Goal: Information Seeking & Learning: Learn about a topic

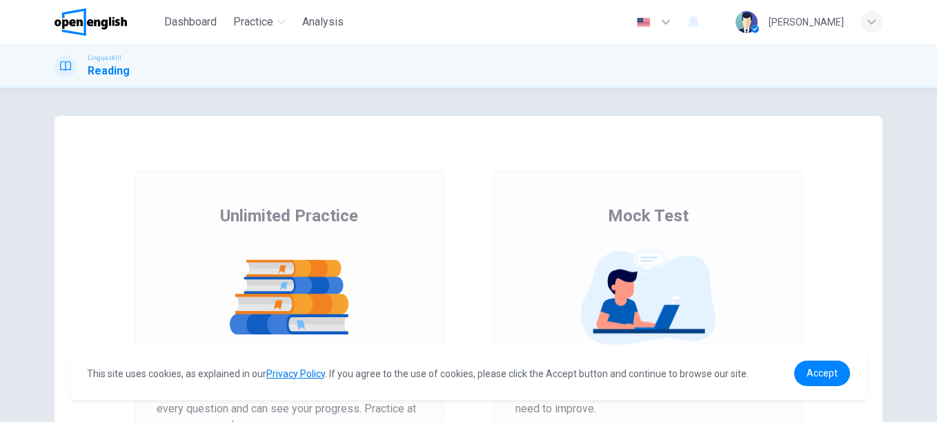
scroll to position [138, 0]
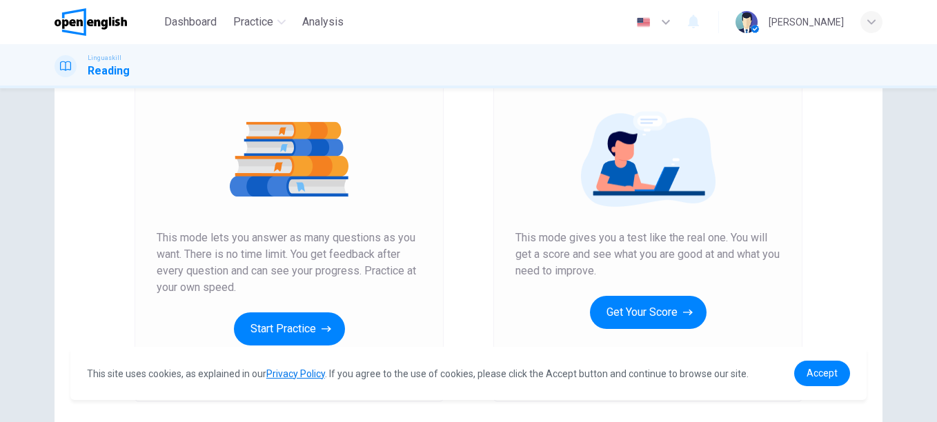
click at [304, 359] on div "This site uses cookies, as explained in our Privacy Policy . If you agree to th…" at bounding box center [468, 373] width 797 height 53
click at [291, 333] on button "Start Practice" at bounding box center [289, 329] width 111 height 33
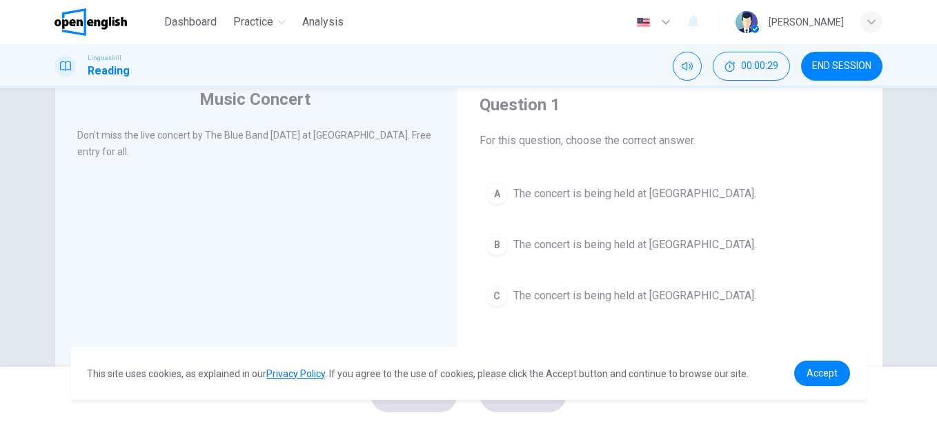
scroll to position [69, 0]
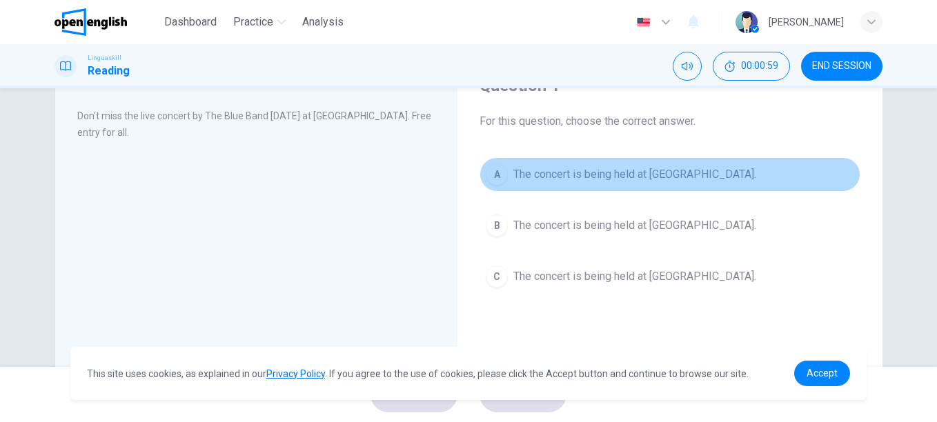
click at [650, 174] on span "The concert is being held at [GEOGRAPHIC_DATA]." at bounding box center [635, 174] width 243 height 17
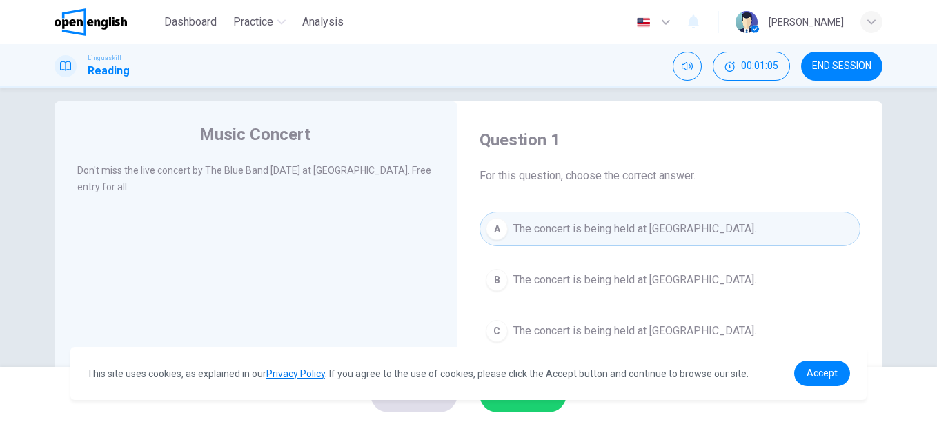
scroll to position [0, 0]
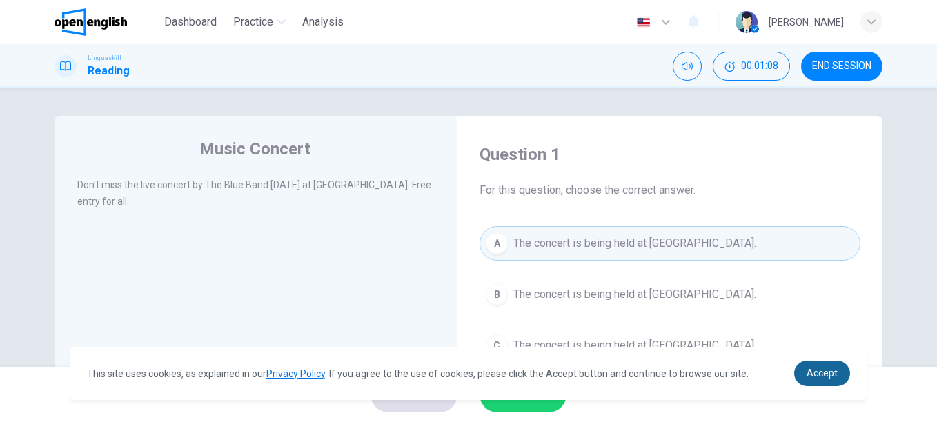
click at [803, 367] on link "Accept" at bounding box center [822, 374] width 56 height 26
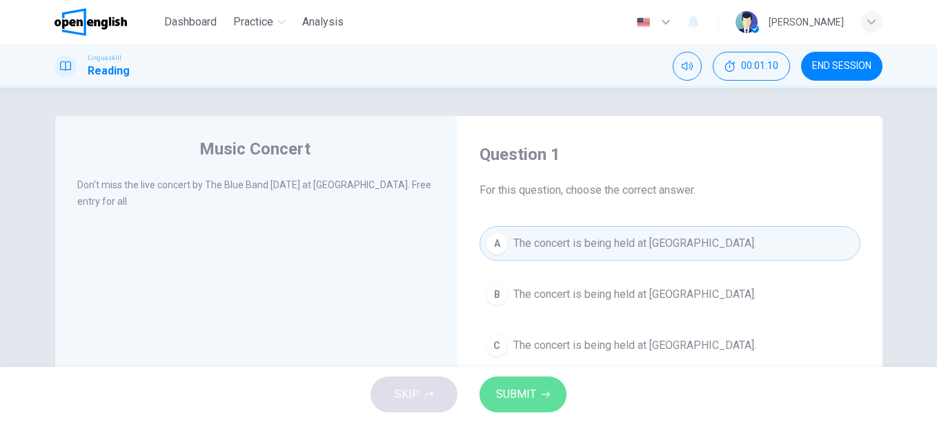
click at [516, 394] on span "SUBMIT" at bounding box center [516, 394] width 40 height 19
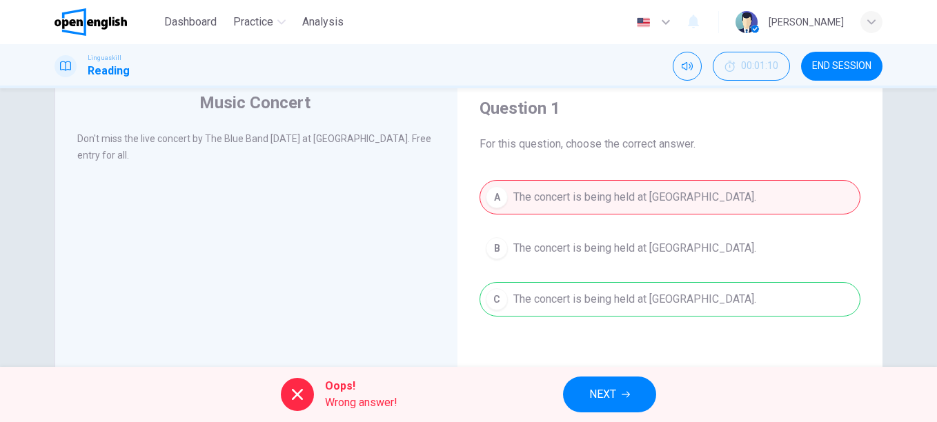
scroll to position [69, 0]
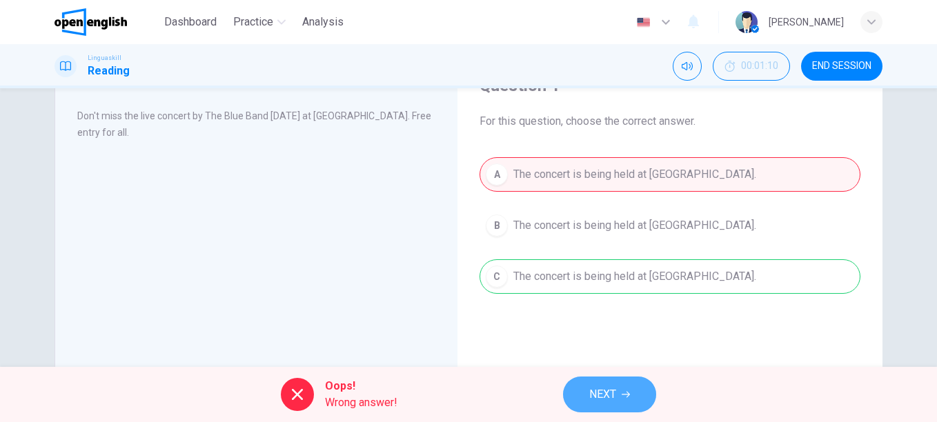
click at [611, 388] on span "NEXT" at bounding box center [602, 394] width 27 height 19
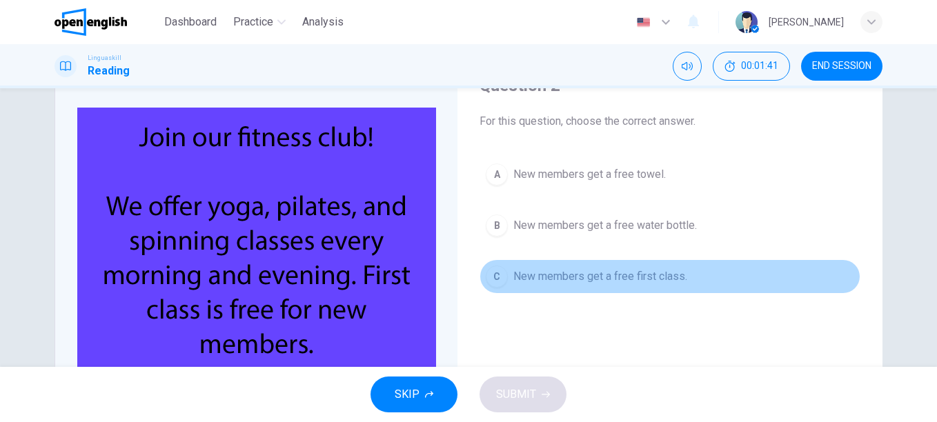
click at [552, 272] on span "New members get a free first class." at bounding box center [601, 277] width 174 height 17
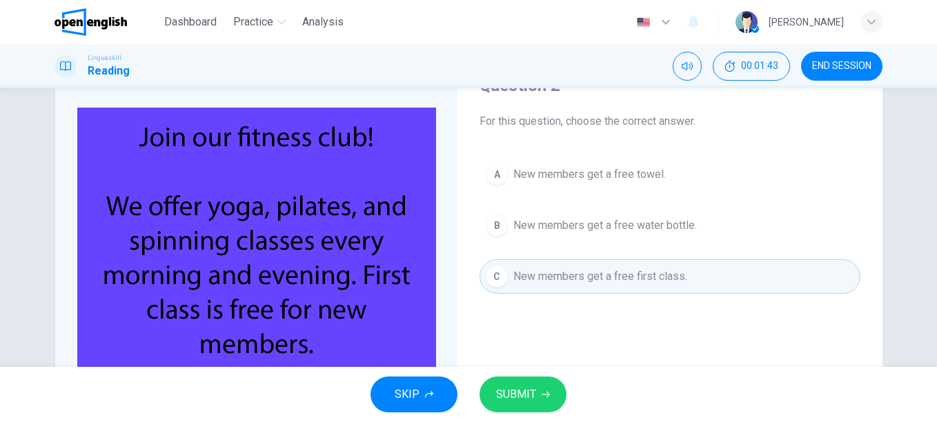
click at [520, 384] on button "SUBMIT" at bounding box center [523, 395] width 87 height 36
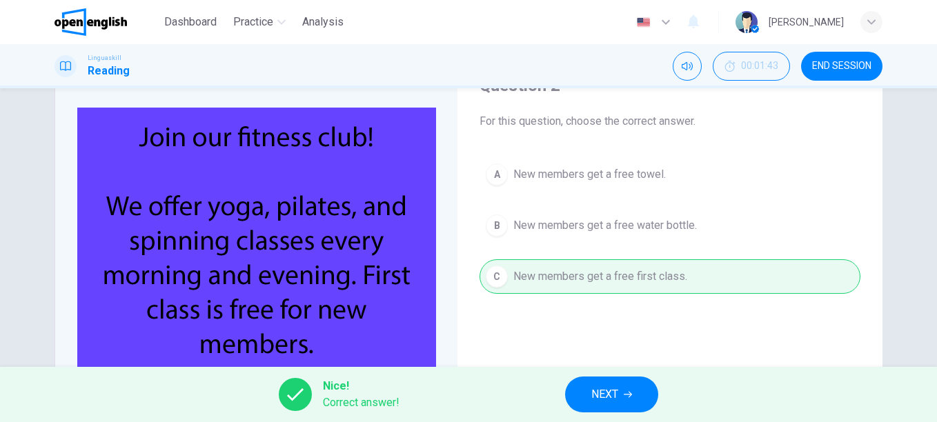
click at [612, 394] on span "NEXT" at bounding box center [605, 394] width 27 height 19
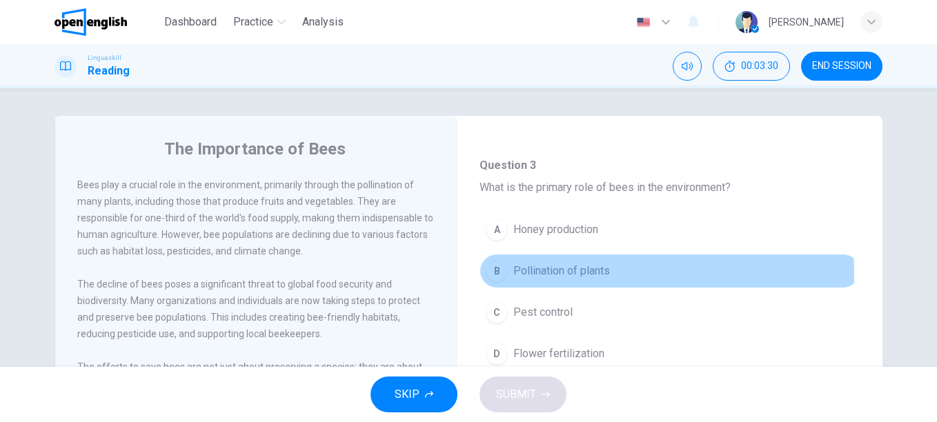
click at [537, 273] on span "Pollination of plants" at bounding box center [562, 271] width 97 height 17
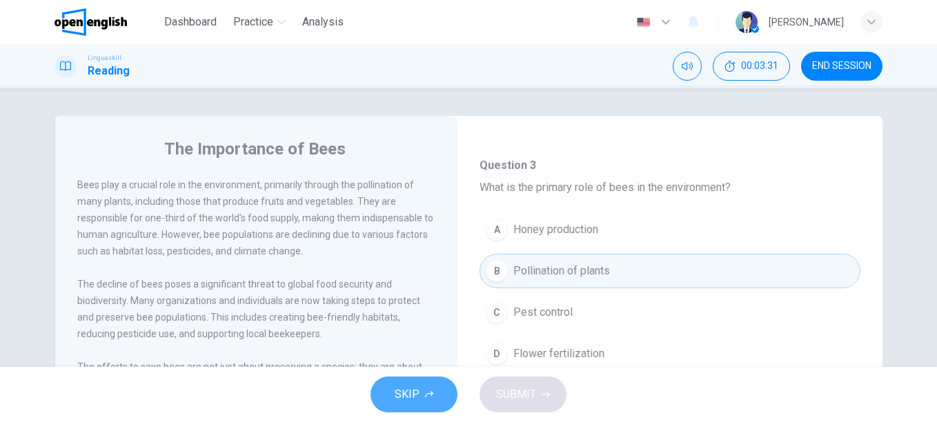
click at [408, 388] on span "SKIP" at bounding box center [407, 394] width 25 height 19
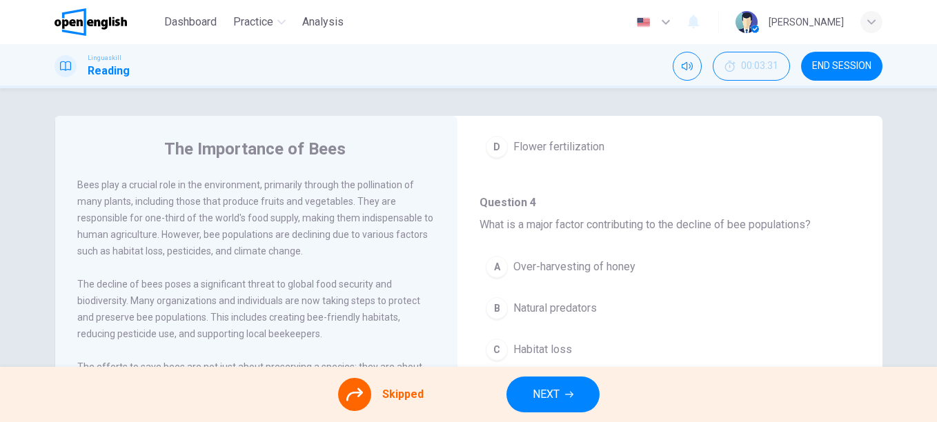
scroll to position [345, 0]
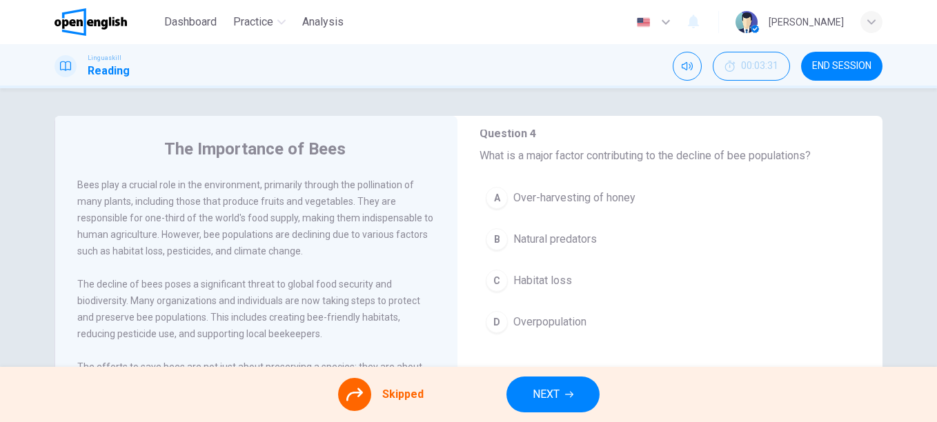
click at [529, 280] on div "A Over-harvesting of honey B Natural predators C Habitat loss D Overpopulation" at bounding box center [670, 267] width 381 height 173
click at [549, 275] on div "A Over-harvesting of honey B Natural predators C Habitat loss D Overpopulation" at bounding box center [670, 267] width 381 height 173
click at [549, 277] on div "A Over-harvesting of honey B Natural predators C Habitat loss D Overpopulation" at bounding box center [670, 267] width 381 height 173
click at [490, 278] on div "A Over-harvesting of honey B Natural predators C Habitat loss D Overpopulation" at bounding box center [670, 267] width 381 height 173
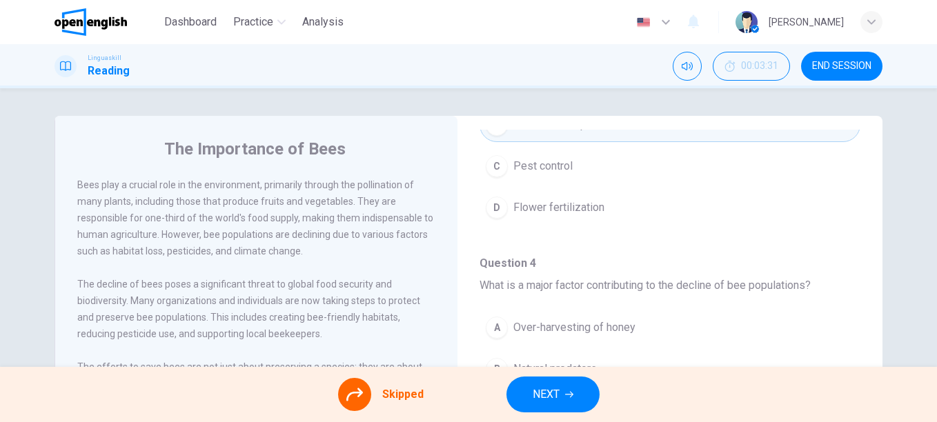
scroll to position [138, 0]
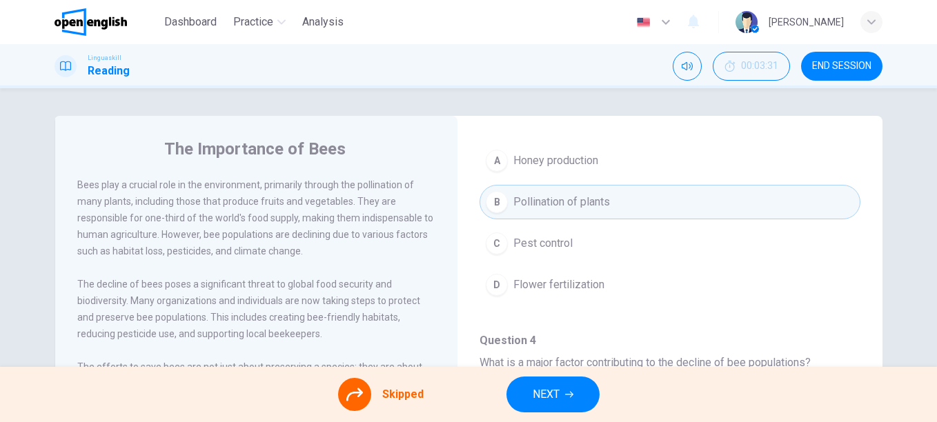
click at [555, 391] on span "NEXT" at bounding box center [546, 394] width 27 height 19
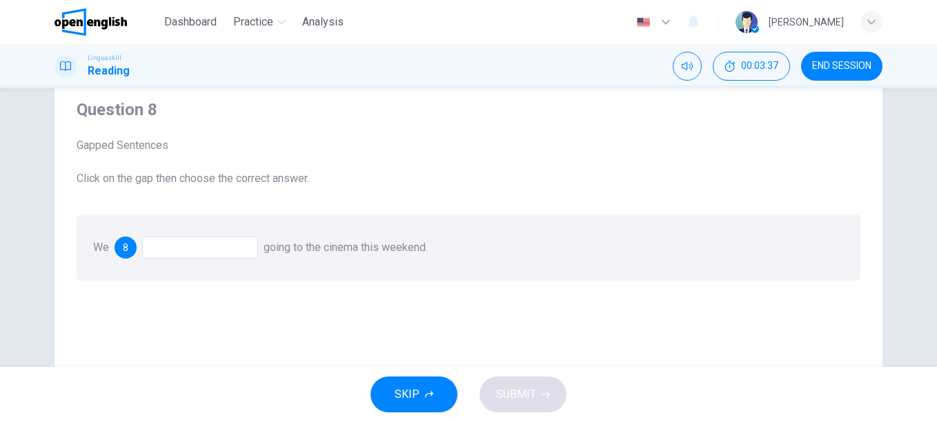
scroll to position [69, 0]
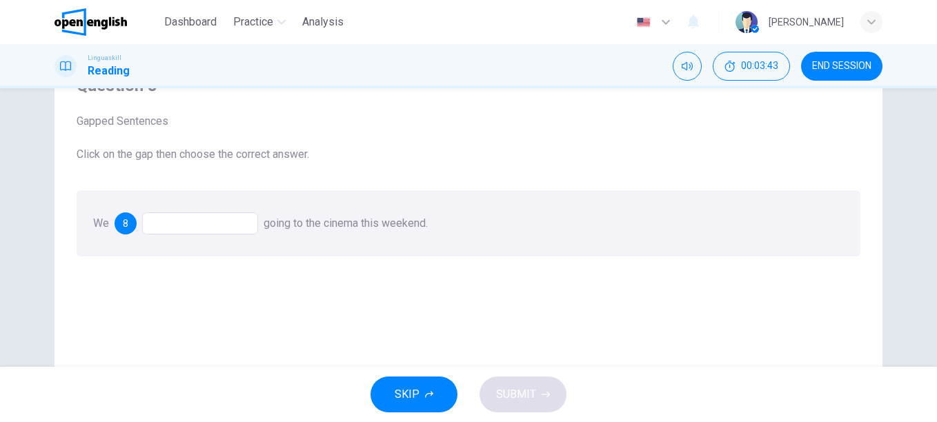
click at [198, 223] on div at bounding box center [200, 224] width 116 height 22
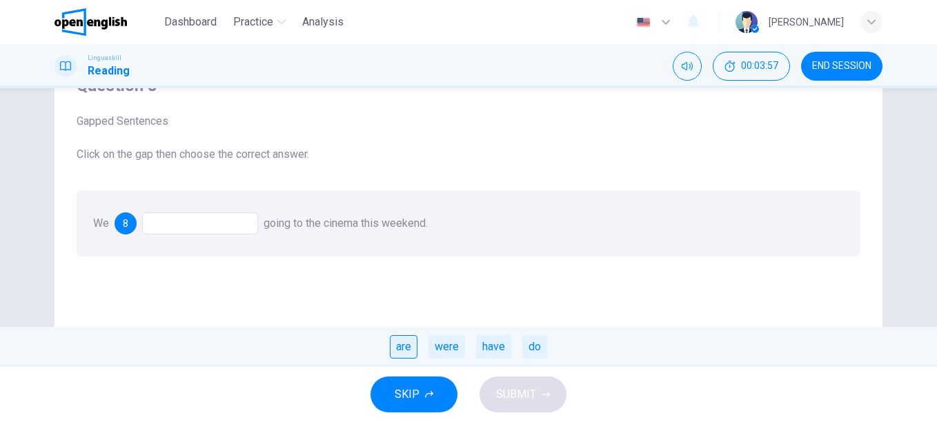
click at [410, 352] on div "are" at bounding box center [404, 346] width 28 height 23
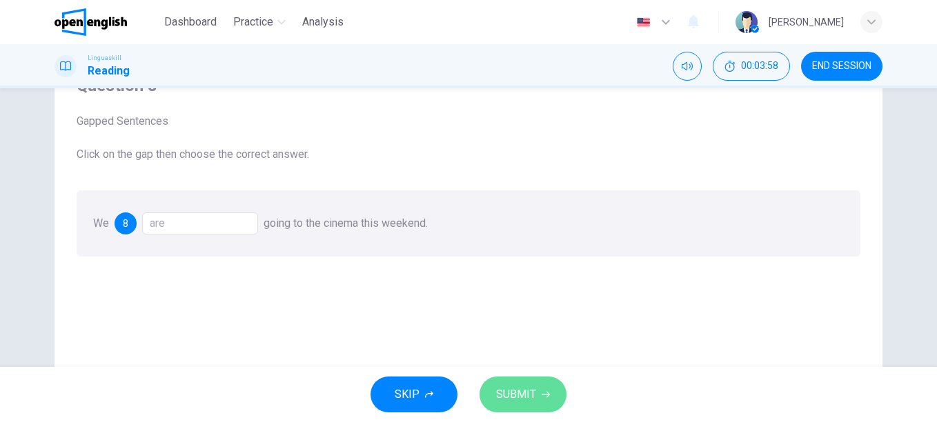
click at [523, 384] on button "SUBMIT" at bounding box center [523, 395] width 87 height 36
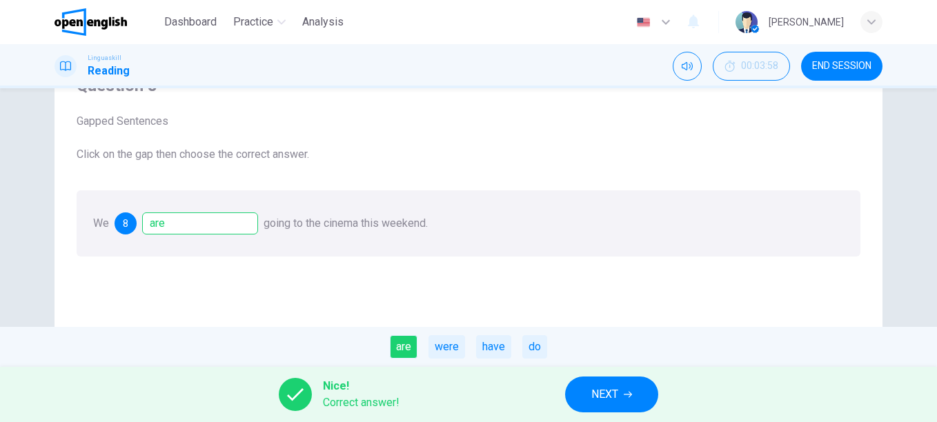
click at [601, 393] on span "NEXT" at bounding box center [605, 394] width 27 height 19
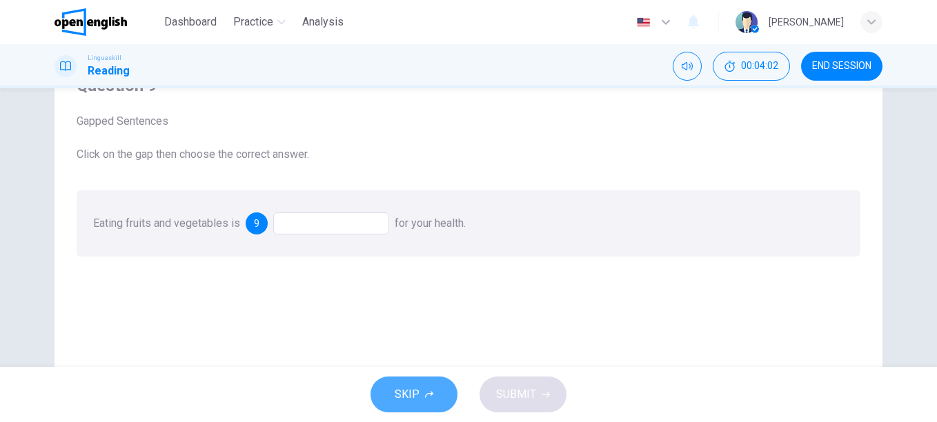
click at [423, 389] on button "SKIP" at bounding box center [414, 395] width 87 height 36
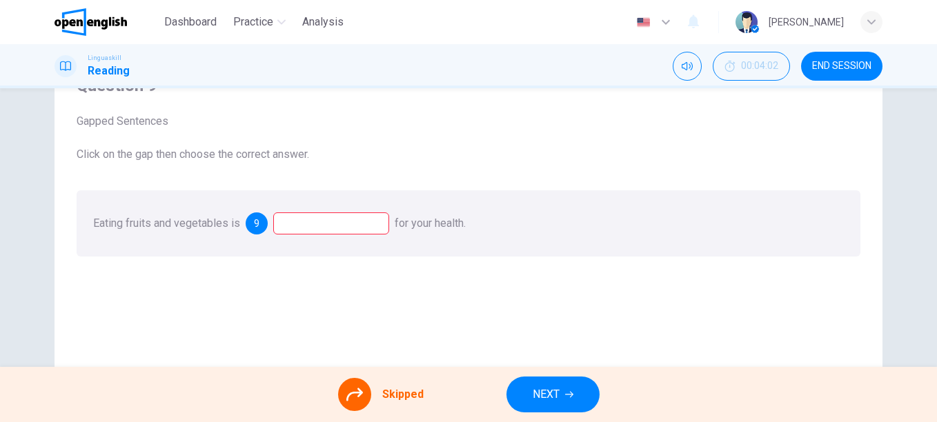
click at [341, 224] on div at bounding box center [331, 224] width 116 height 22
click at [253, 232] on div "9" at bounding box center [257, 224] width 22 height 22
click at [315, 220] on div at bounding box center [331, 224] width 116 height 22
click at [317, 221] on div at bounding box center [331, 224] width 116 height 22
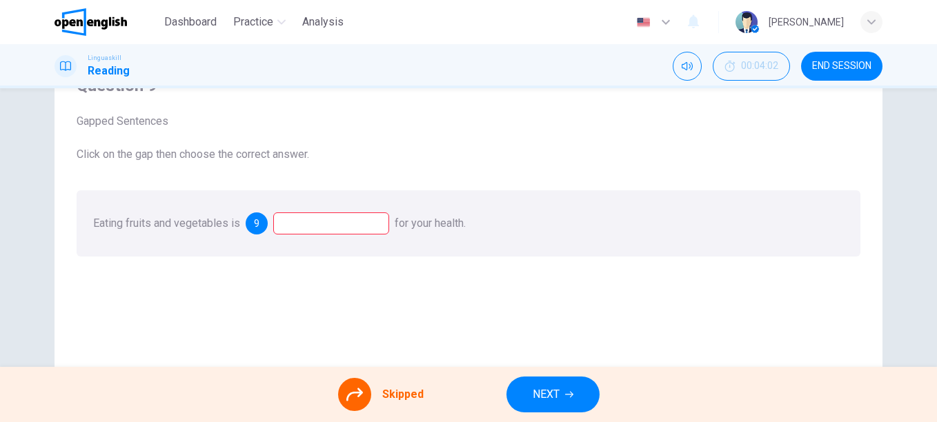
drag, startPoint x: 284, startPoint y: 269, endPoint x: 297, endPoint y: 249, distance: 23.6
drag, startPoint x: 313, startPoint y: 219, endPoint x: 301, endPoint y: 222, distance: 12.6
click at [307, 221] on div at bounding box center [331, 224] width 116 height 22
click at [260, 226] on div "9" at bounding box center [257, 224] width 22 height 22
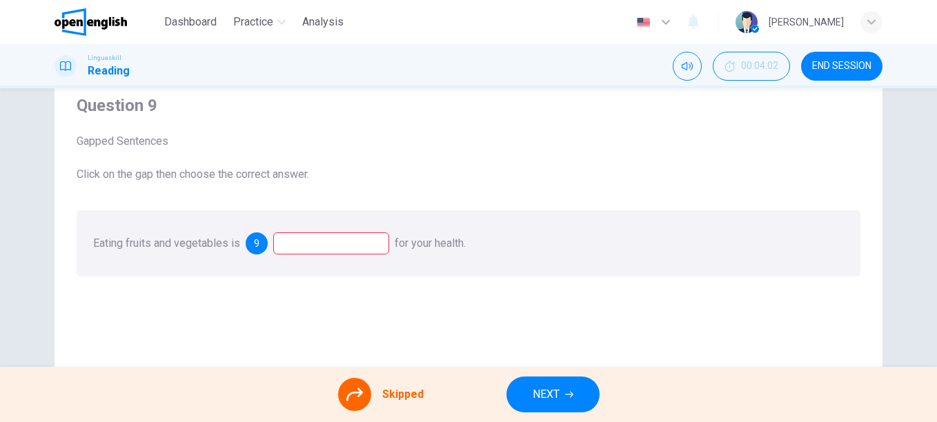
click at [295, 242] on div at bounding box center [331, 244] width 116 height 22
click at [262, 247] on div "9" at bounding box center [257, 244] width 22 height 22
click at [303, 238] on div at bounding box center [331, 244] width 116 height 22
click at [177, 251] on div "Eating fruits and vegetables is 9 for your health." at bounding box center [469, 244] width 784 height 66
click at [175, 249] on span "Eating fruits and vegetables is" at bounding box center [166, 243] width 147 height 13
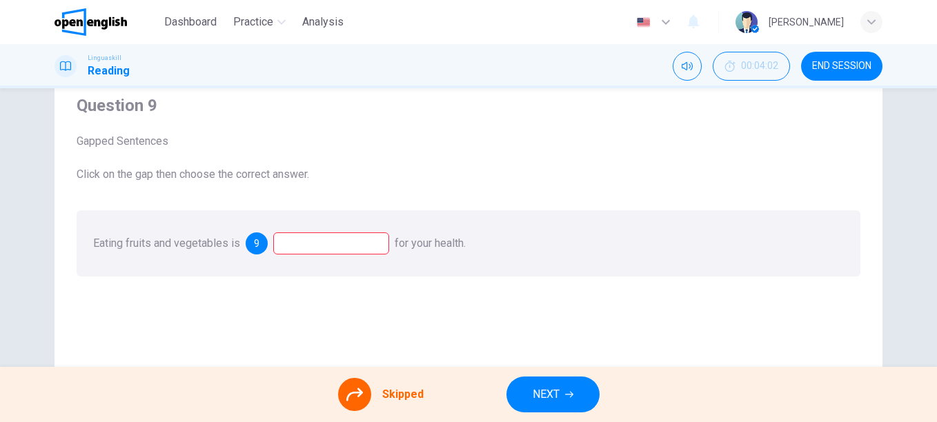
click at [255, 246] on span "9" at bounding box center [257, 244] width 6 height 10
click at [367, 393] on div at bounding box center [354, 394] width 33 height 33
click at [351, 391] on icon at bounding box center [354, 395] width 17 height 17
click at [343, 244] on div at bounding box center [331, 244] width 116 height 22
click at [422, 249] on span "for your health." at bounding box center [430, 243] width 71 height 13
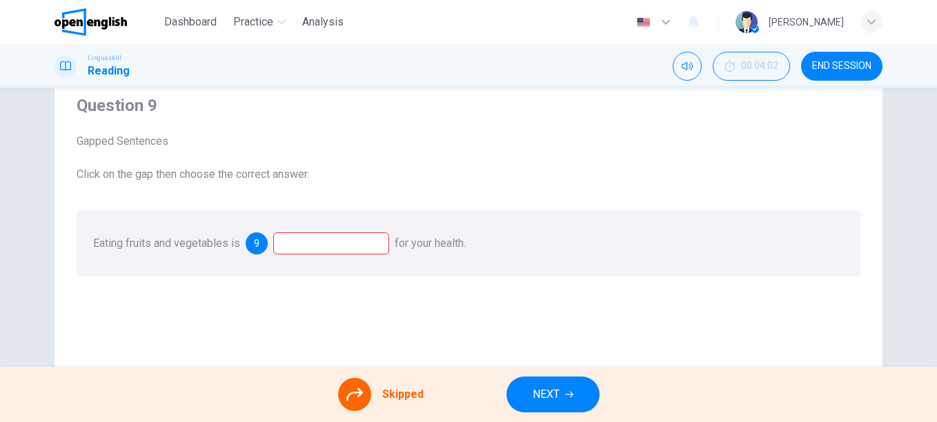
click at [305, 242] on div at bounding box center [331, 244] width 116 height 22
click at [305, 244] on div at bounding box center [331, 244] width 116 height 22
click at [364, 331] on div "Question 9 Gapped Sentences Click on the gap then choose the correct answer. Ea…" at bounding box center [469, 314] width 806 height 466
click at [545, 389] on span "NEXT" at bounding box center [546, 394] width 27 height 19
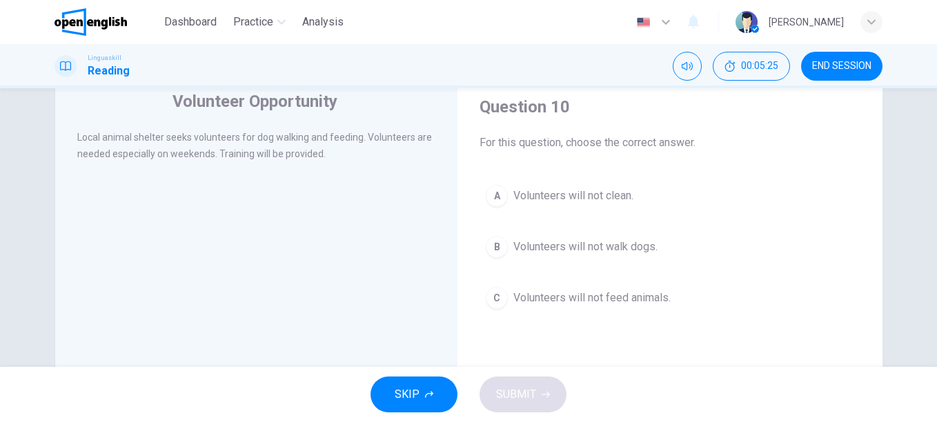
scroll to position [69, 0]
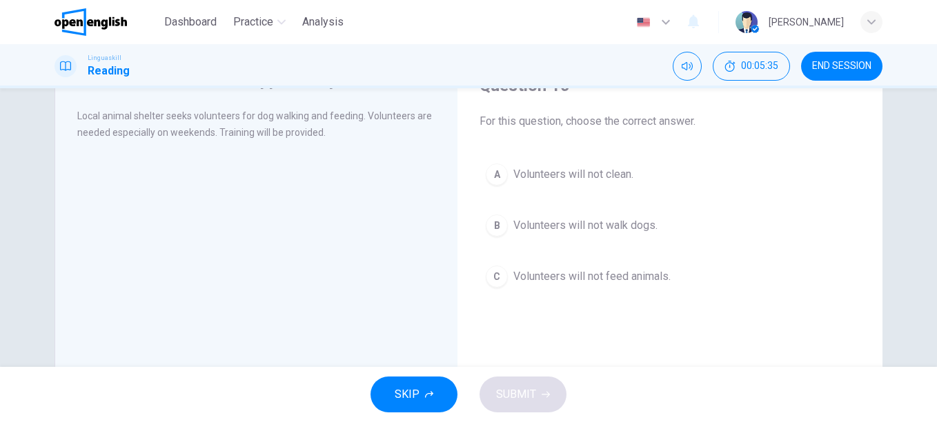
click at [548, 168] on span "Volunteers will not clean." at bounding box center [574, 174] width 120 height 17
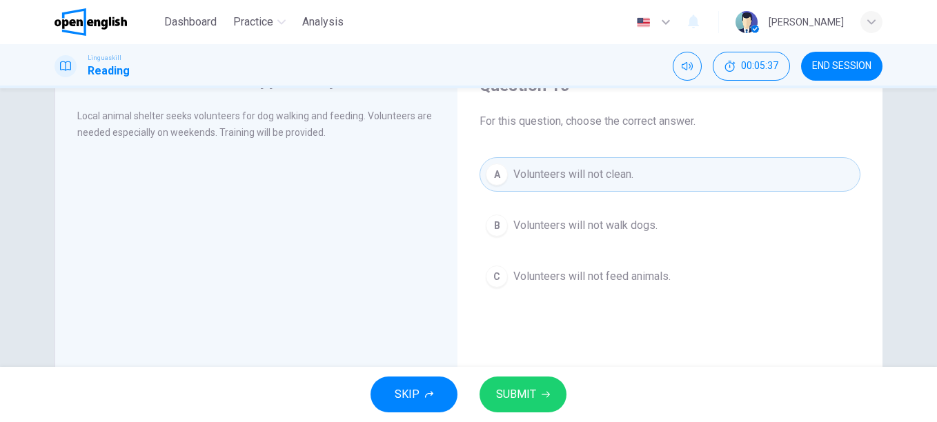
click at [535, 393] on span "SUBMIT" at bounding box center [516, 394] width 40 height 19
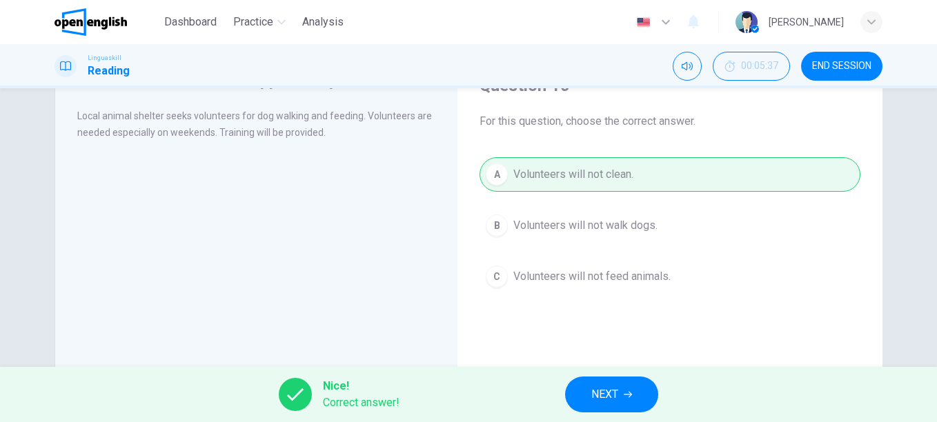
click at [618, 389] on span "NEXT" at bounding box center [605, 394] width 27 height 19
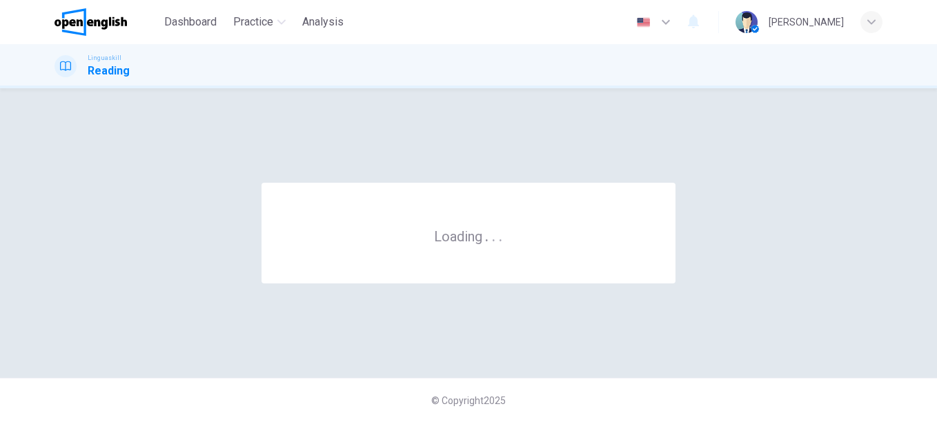
scroll to position [0, 0]
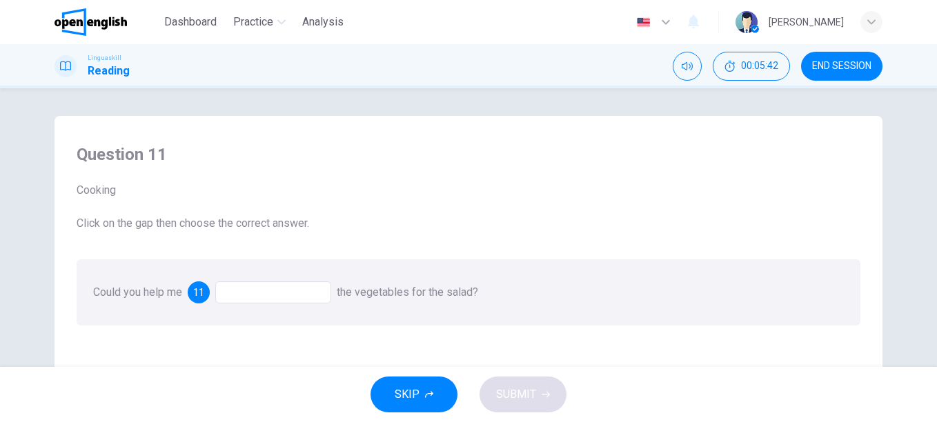
click at [228, 292] on div at bounding box center [273, 293] width 116 height 22
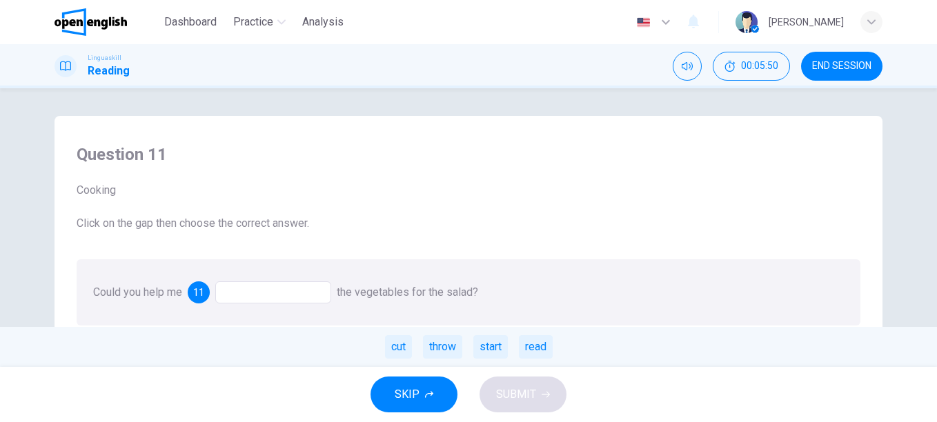
click at [413, 345] on div "cut throw start read" at bounding box center [468, 347] width 937 height 40
click at [399, 349] on div "cut" at bounding box center [398, 346] width 27 height 23
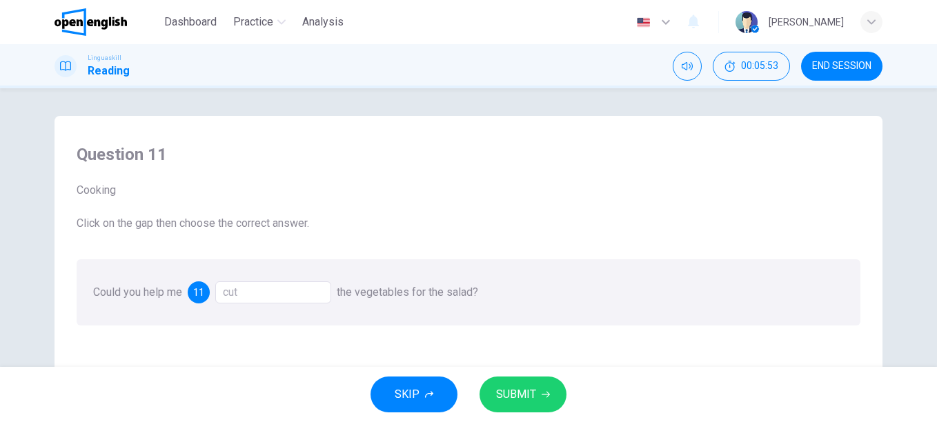
click at [525, 389] on span "SUBMIT" at bounding box center [516, 394] width 40 height 19
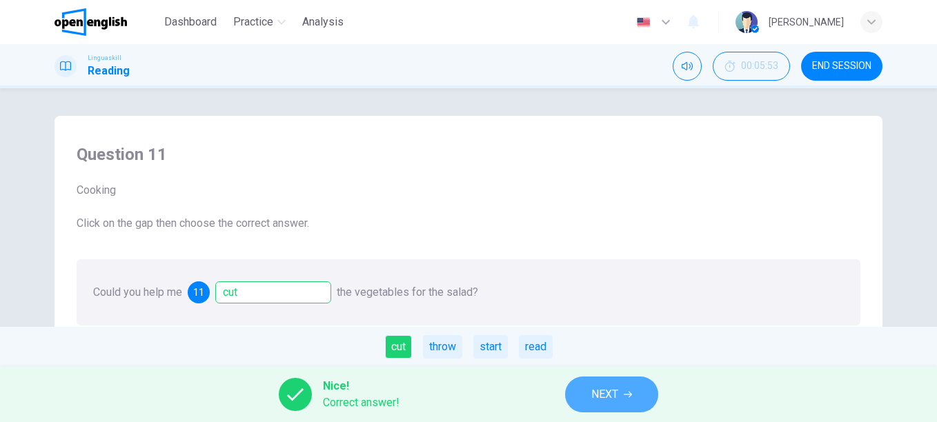
click at [618, 382] on button "NEXT" at bounding box center [611, 395] width 93 height 36
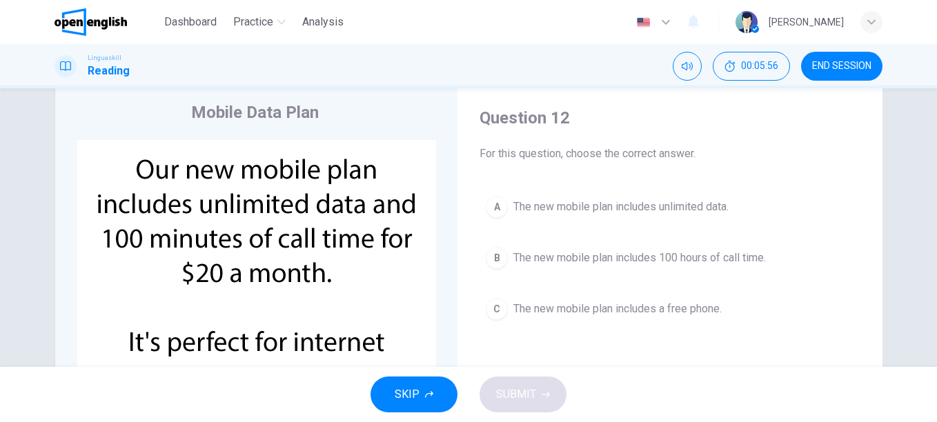
scroll to position [69, 0]
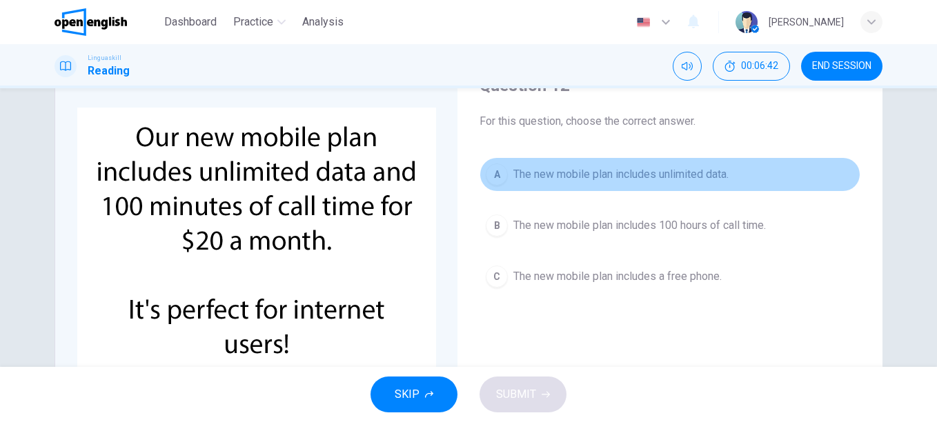
click at [614, 169] on span "The new mobile plan includes unlimited data." at bounding box center [621, 174] width 215 height 17
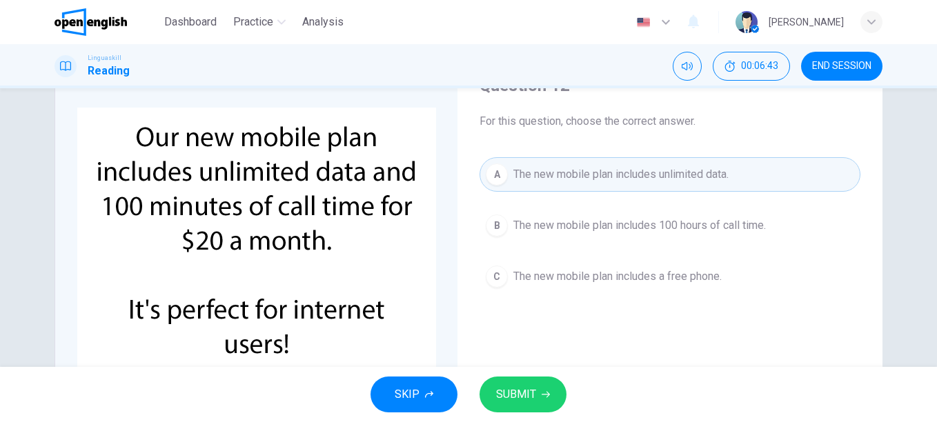
click at [521, 390] on span "SUBMIT" at bounding box center [516, 394] width 40 height 19
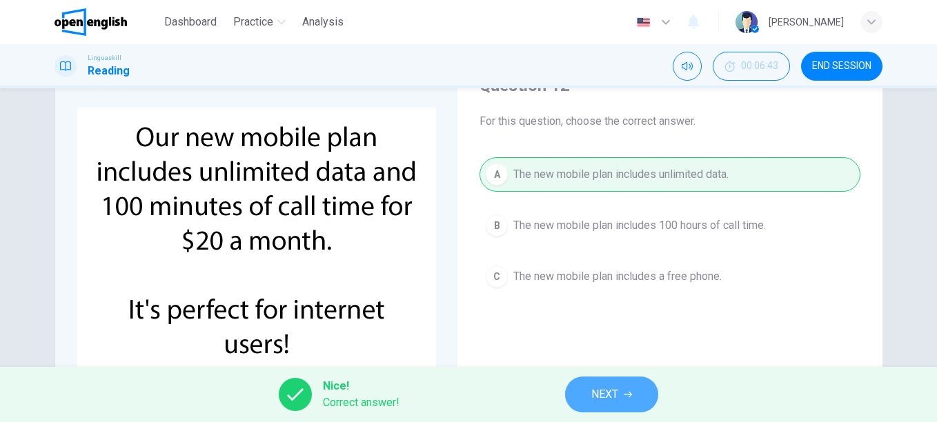
click at [602, 382] on button "NEXT" at bounding box center [611, 395] width 93 height 36
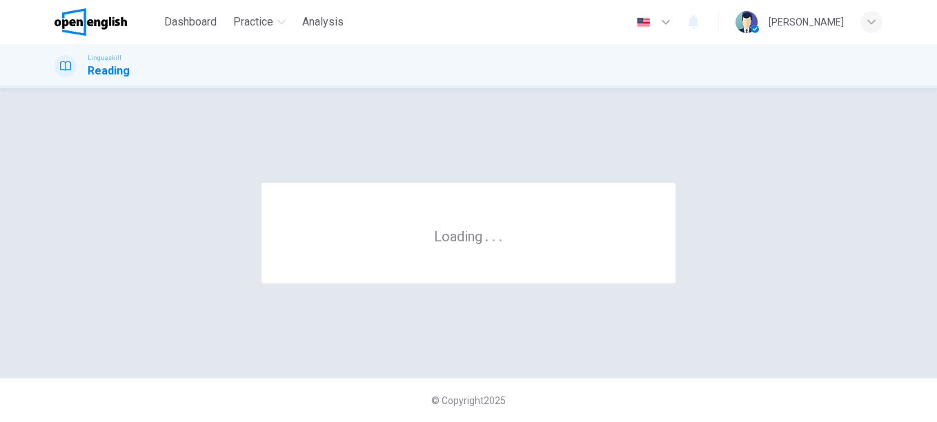
scroll to position [0, 0]
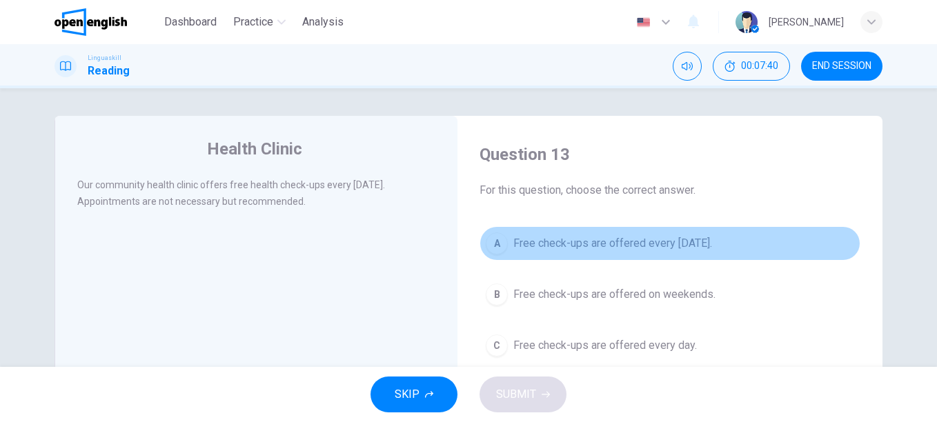
click at [626, 244] on span "Free check-ups are offered every [DATE]." at bounding box center [613, 243] width 199 height 17
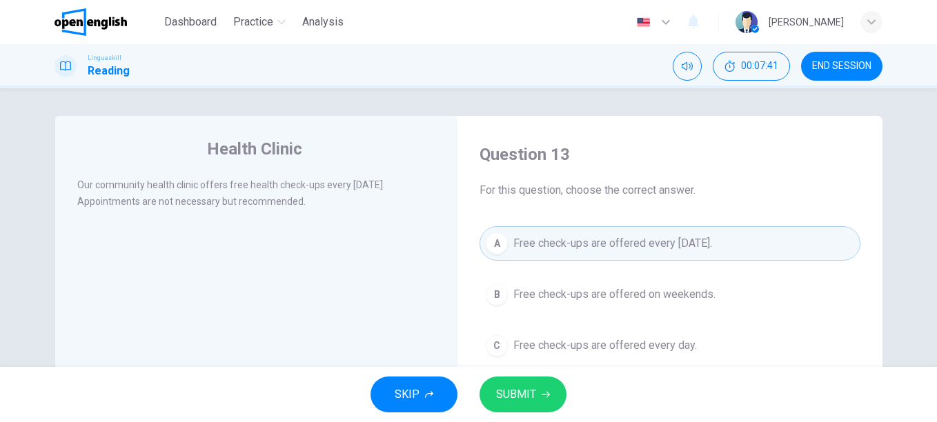
click at [512, 393] on span "SUBMIT" at bounding box center [516, 394] width 40 height 19
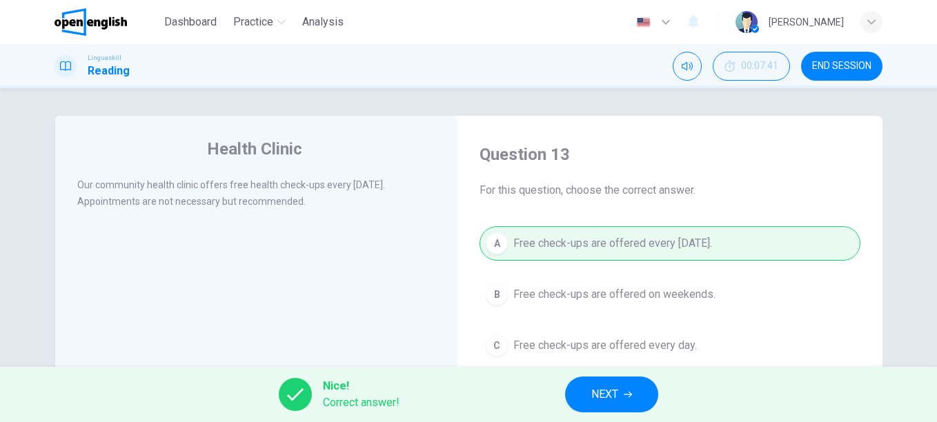
click at [604, 392] on span "NEXT" at bounding box center [605, 394] width 27 height 19
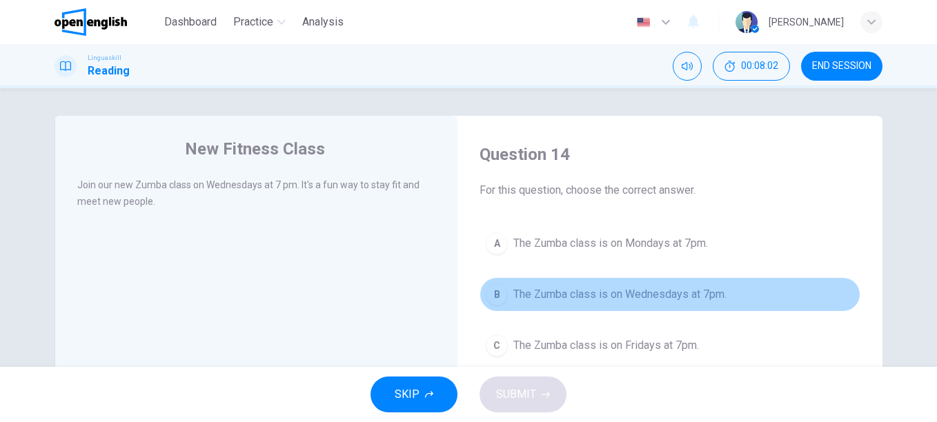
click at [612, 294] on span "The Zumba class is on Wednesdays at 7pm." at bounding box center [620, 294] width 213 height 17
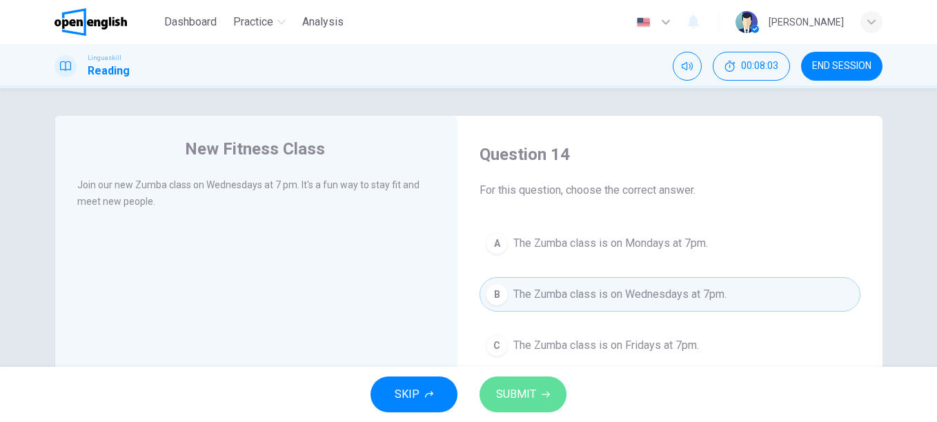
click at [525, 389] on span "SUBMIT" at bounding box center [516, 394] width 40 height 19
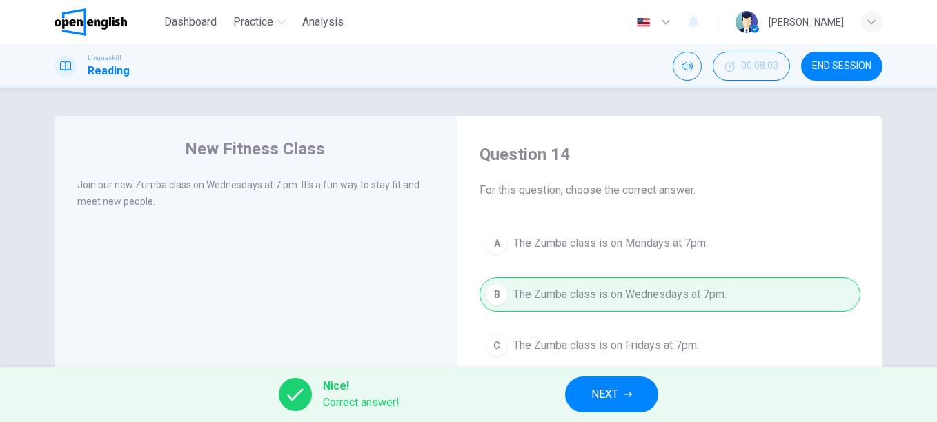
click at [612, 397] on span "NEXT" at bounding box center [605, 394] width 27 height 19
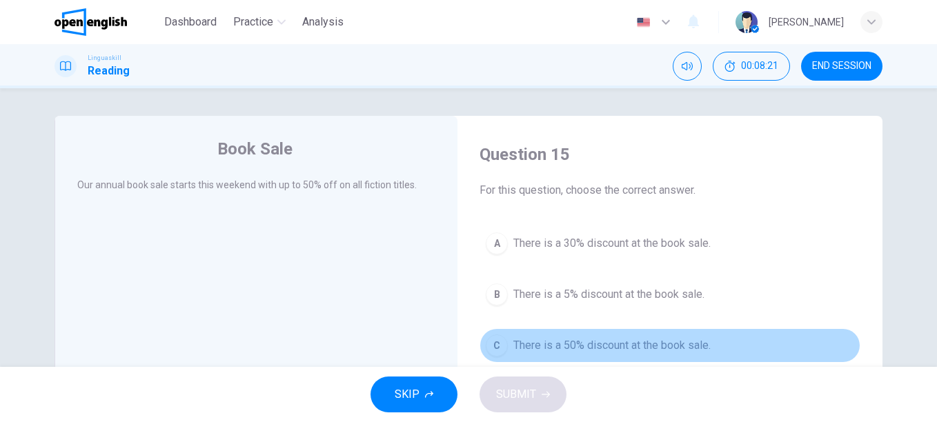
click at [603, 343] on span "There is a 50% discount at the book sale." at bounding box center [612, 346] width 197 height 17
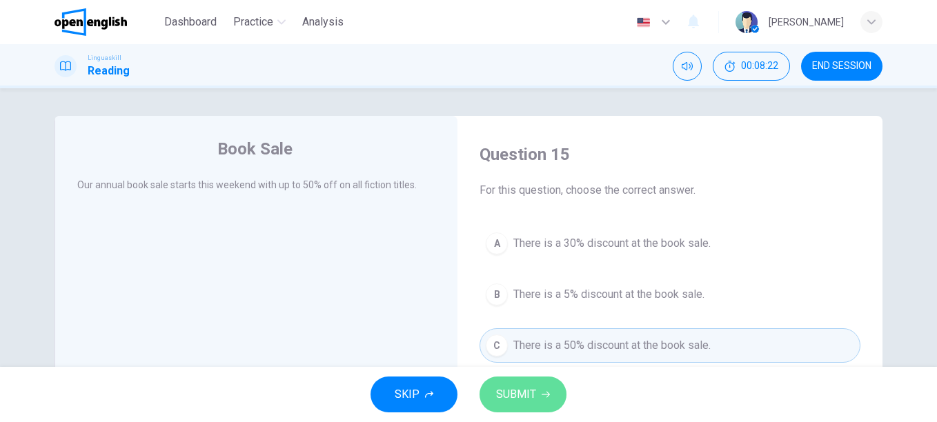
click at [545, 393] on icon "button" at bounding box center [546, 395] width 8 height 8
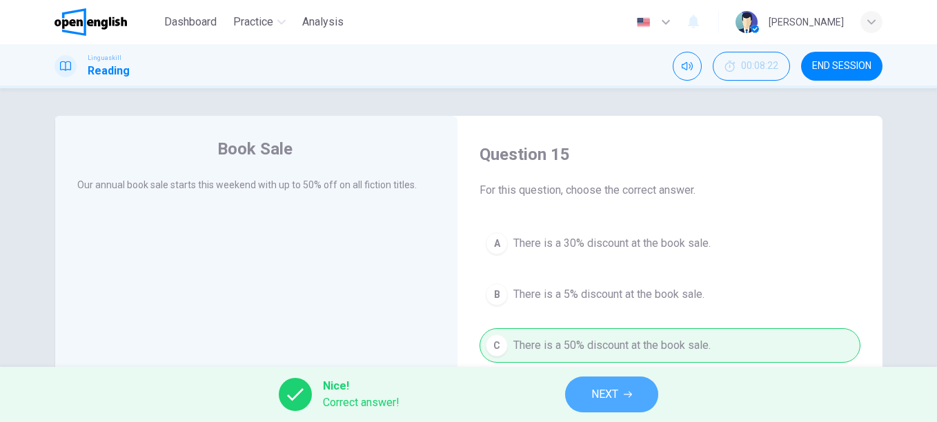
click at [607, 382] on button "NEXT" at bounding box center [611, 395] width 93 height 36
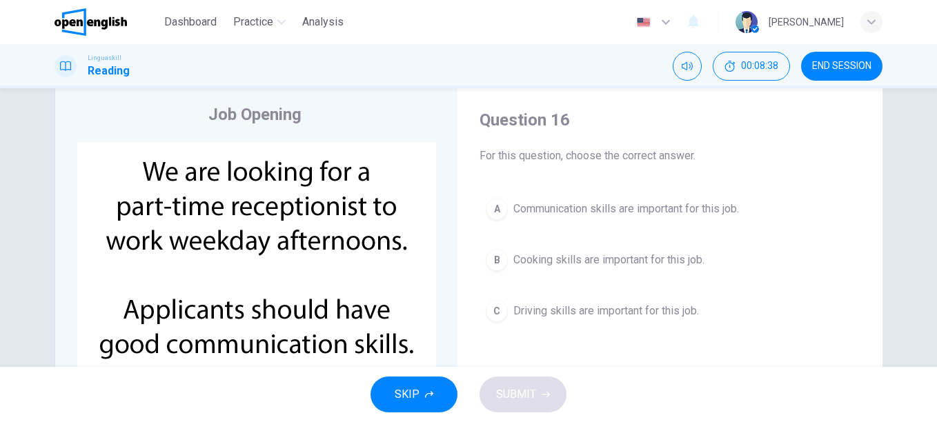
scroll to position [69, 0]
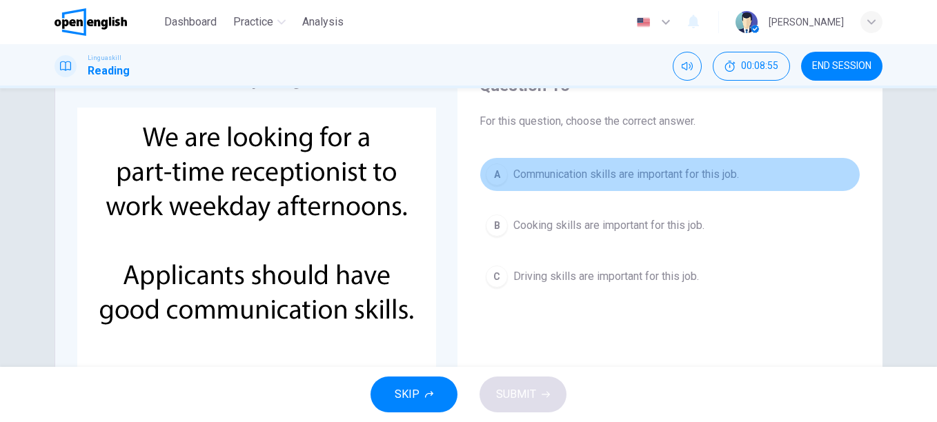
click at [642, 175] on span "Communication skills are important for this job." at bounding box center [627, 174] width 226 height 17
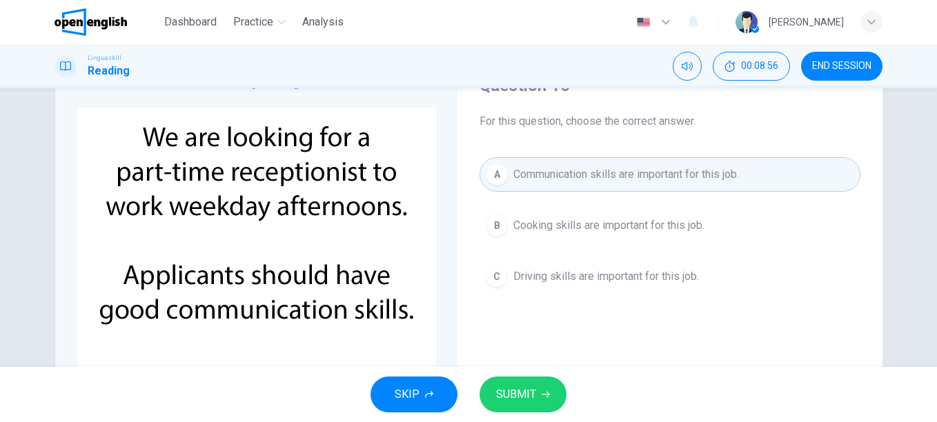
click at [520, 392] on span "SUBMIT" at bounding box center [516, 394] width 40 height 19
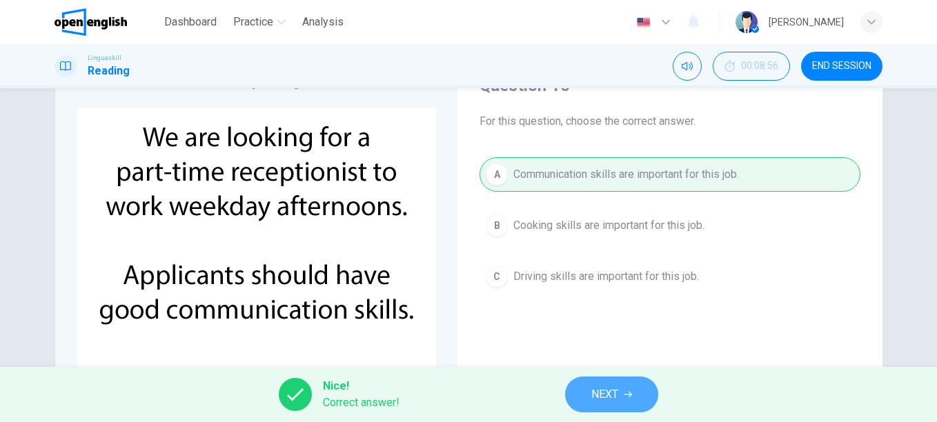
click at [604, 389] on span "NEXT" at bounding box center [605, 394] width 27 height 19
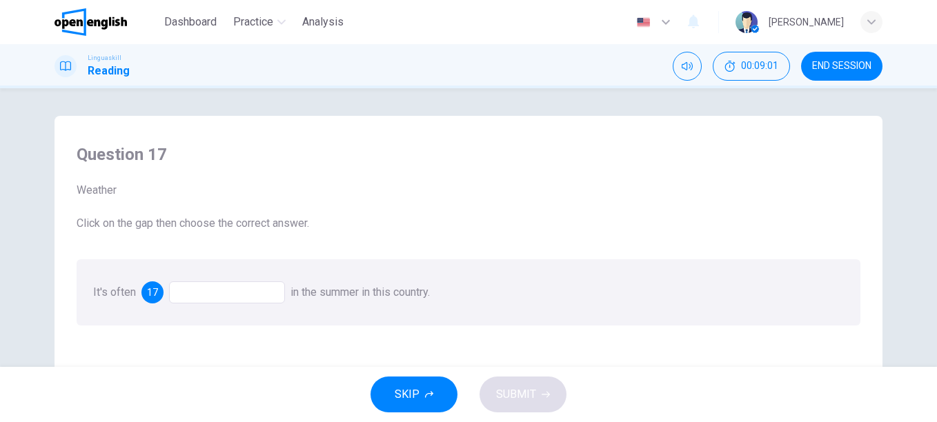
click at [226, 295] on div at bounding box center [227, 293] width 116 height 22
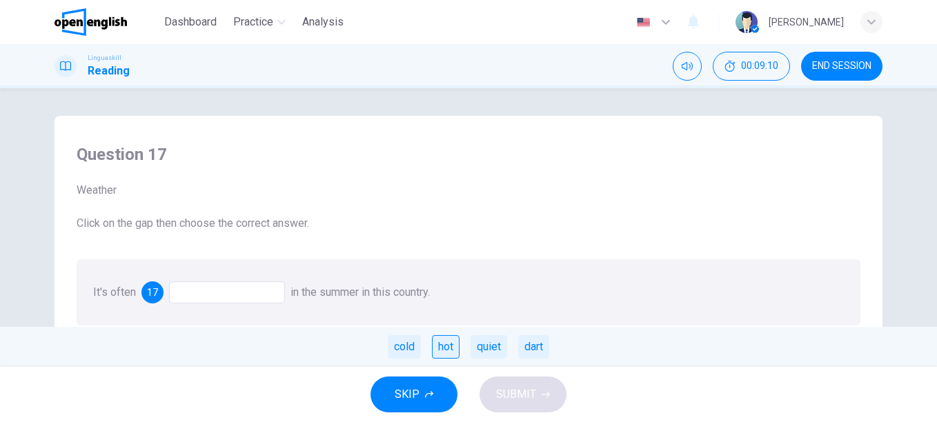
click at [443, 350] on div "hot" at bounding box center [446, 346] width 28 height 23
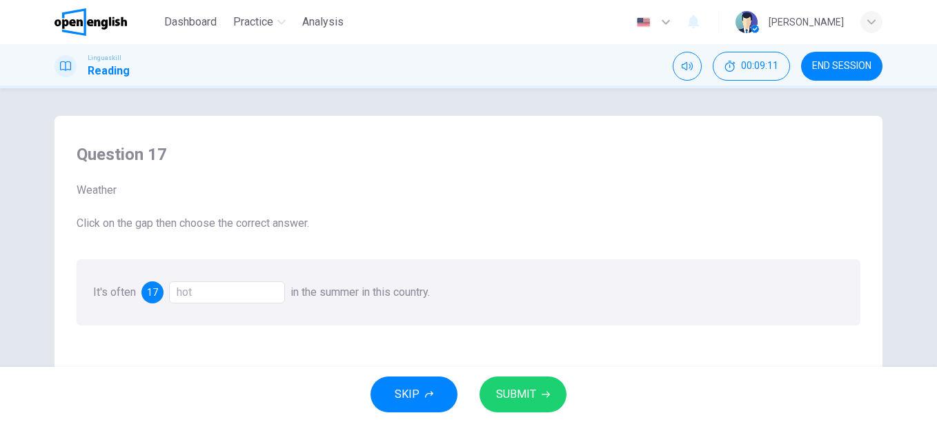
click at [513, 388] on span "SUBMIT" at bounding box center [516, 394] width 40 height 19
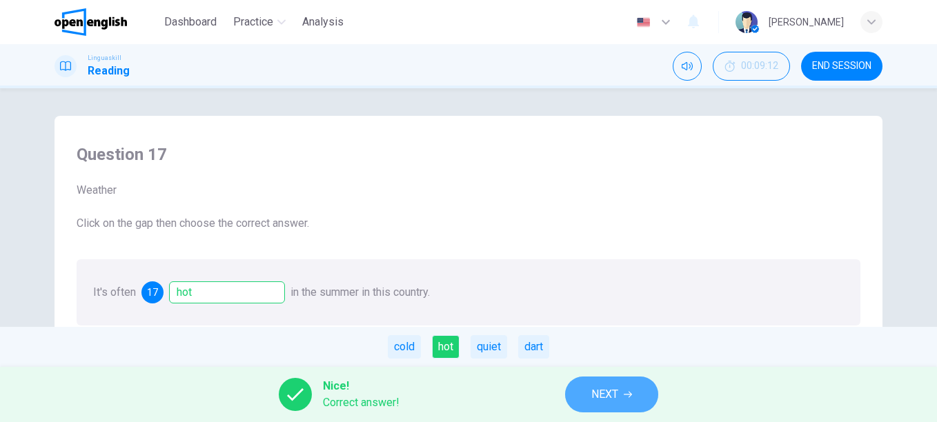
click at [598, 383] on button "NEXT" at bounding box center [611, 395] width 93 height 36
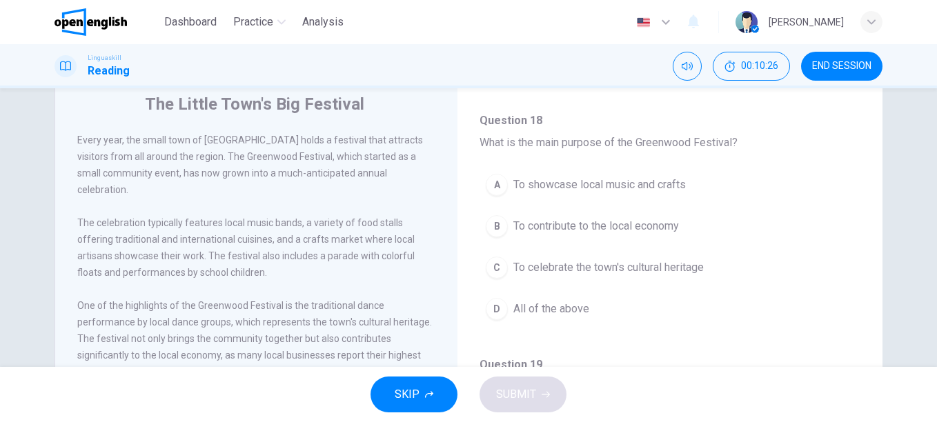
scroll to position [69, 0]
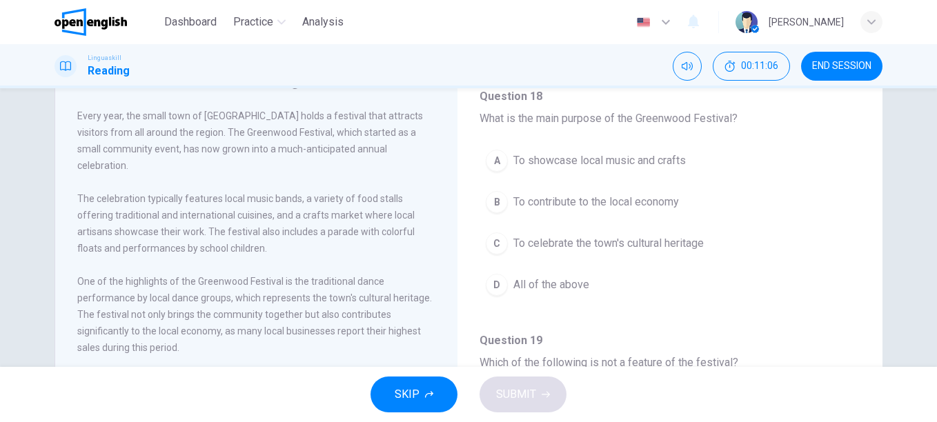
click at [529, 284] on span "All of the above" at bounding box center [552, 285] width 76 height 17
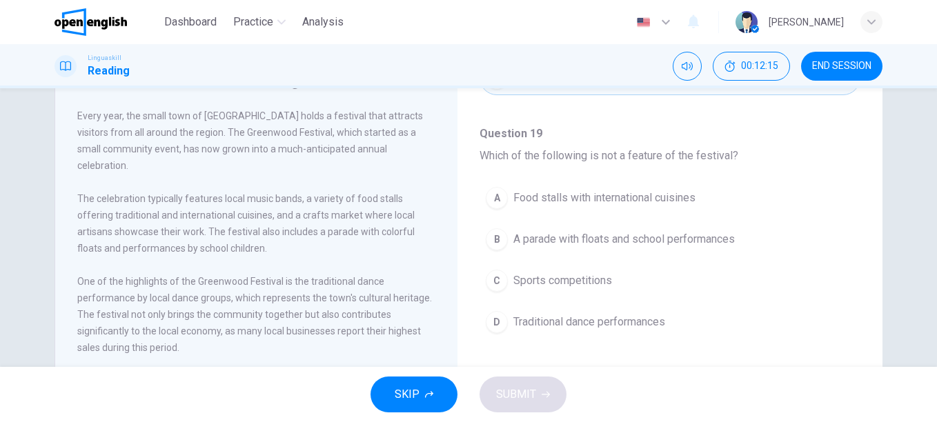
scroll to position [138, 0]
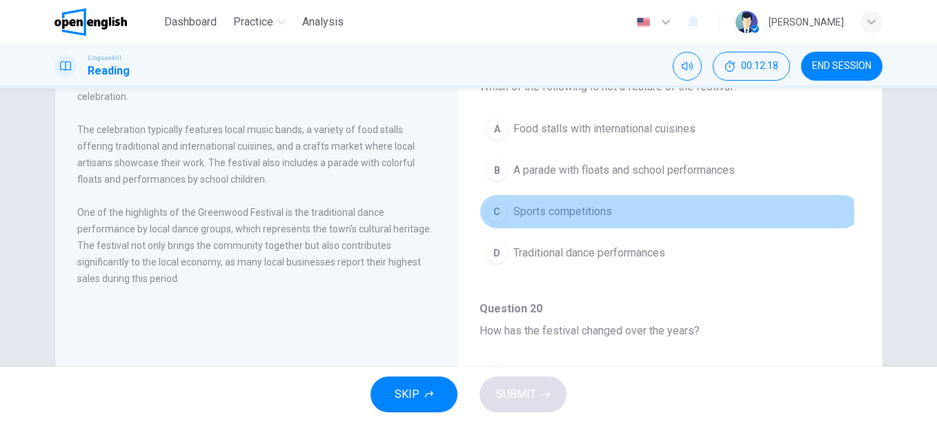
click at [567, 213] on span "Sports competitions" at bounding box center [563, 212] width 99 height 17
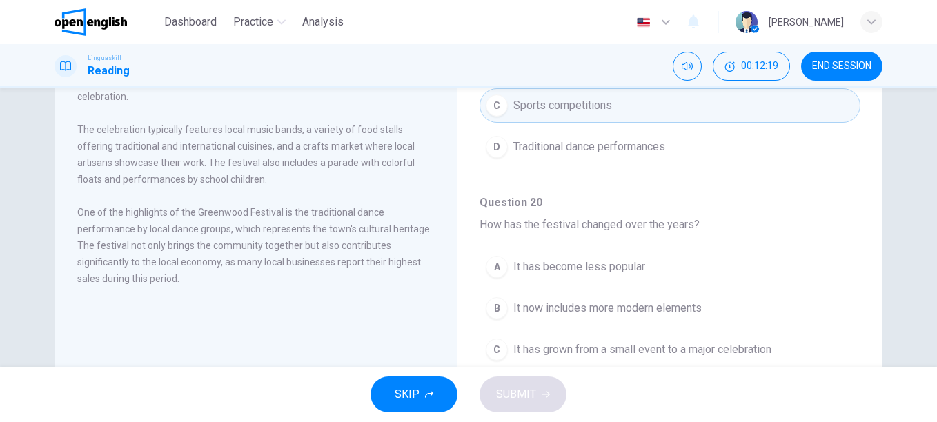
scroll to position [414, 0]
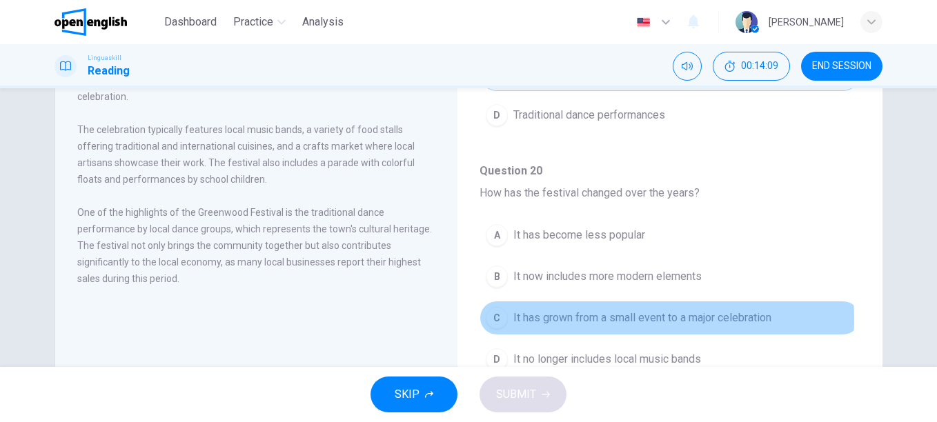
click at [593, 319] on span "It has grown from a small event to a major celebration" at bounding box center [643, 318] width 258 height 17
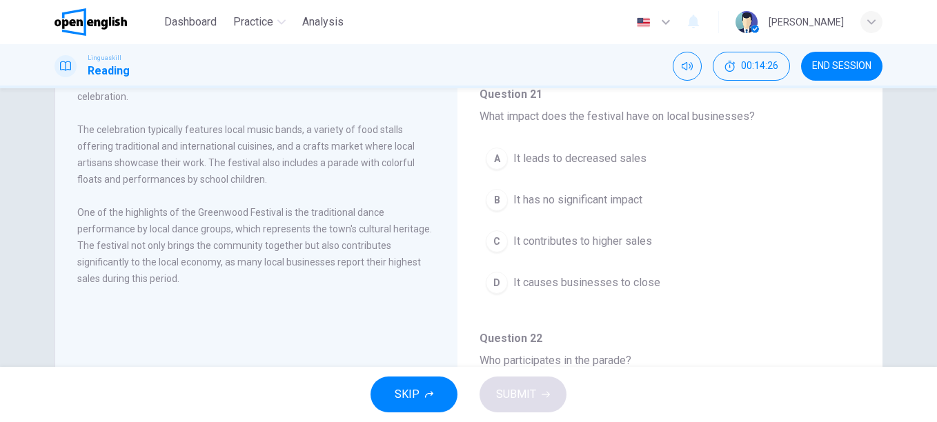
scroll to position [759, 0]
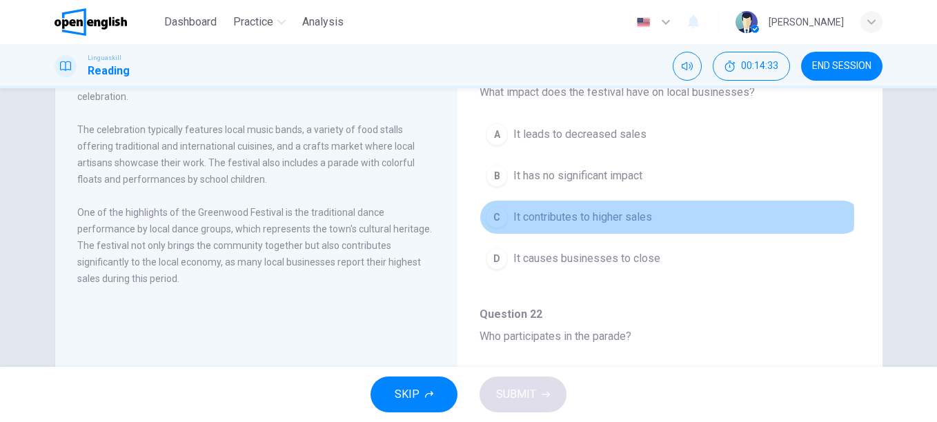
click at [592, 216] on span "It contributes to higher sales" at bounding box center [583, 217] width 139 height 17
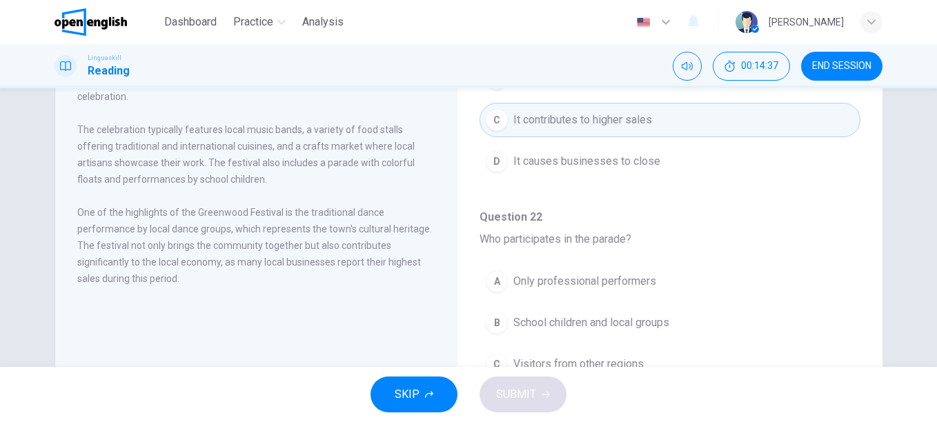
scroll to position [863, 0]
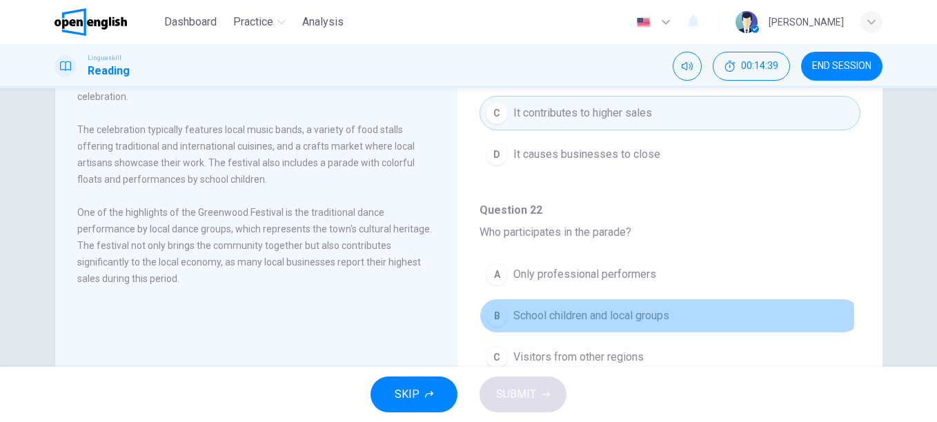
drag, startPoint x: 643, startPoint y: 316, endPoint x: 652, endPoint y: 313, distance: 9.4
click at [641, 316] on span "School children and local groups" at bounding box center [592, 316] width 156 height 17
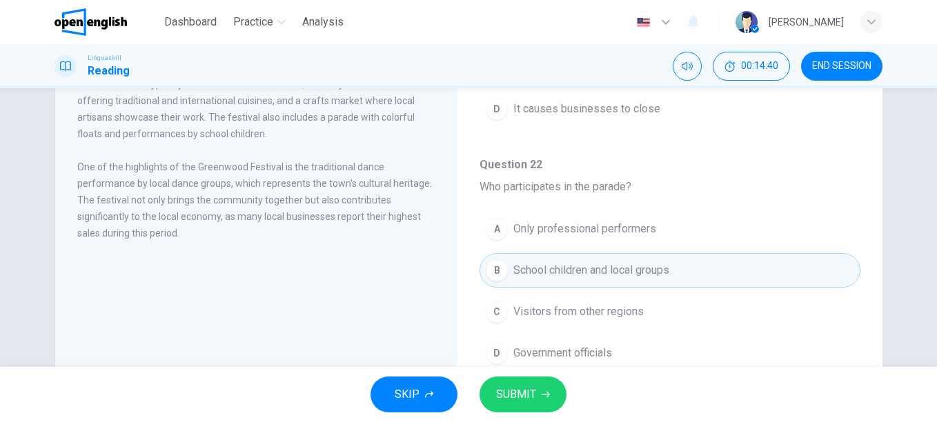
scroll to position [207, 0]
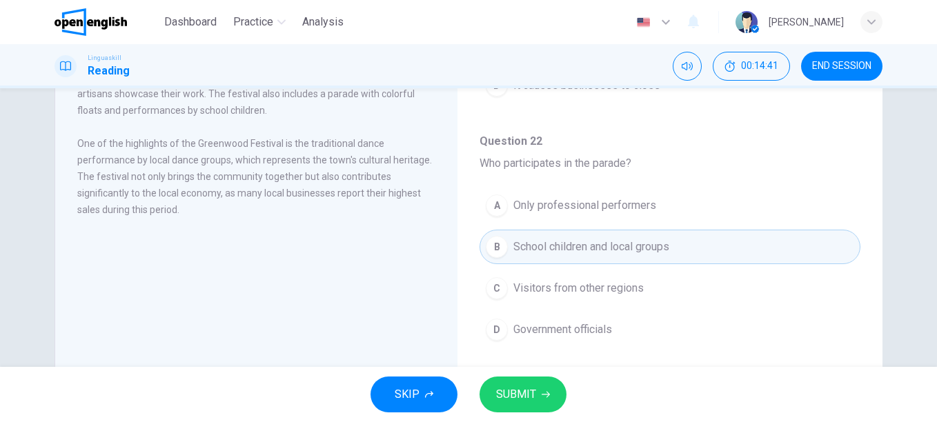
click at [534, 389] on span "SUBMIT" at bounding box center [516, 394] width 40 height 19
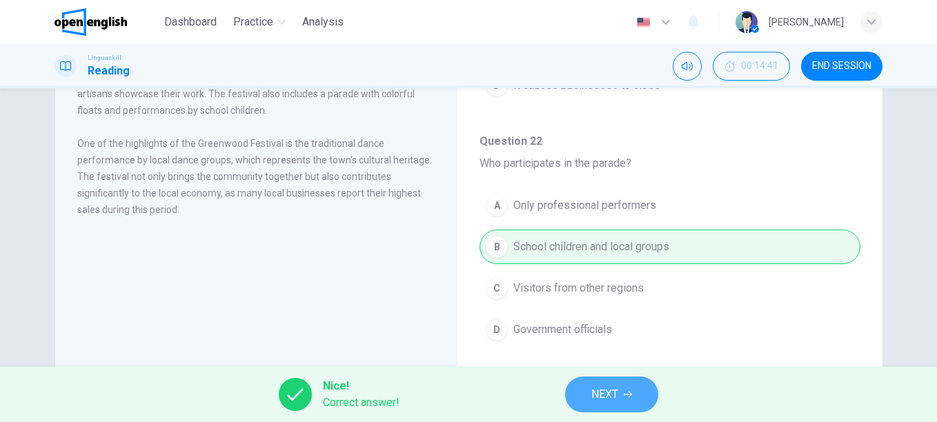
click at [637, 386] on button "NEXT" at bounding box center [611, 395] width 93 height 36
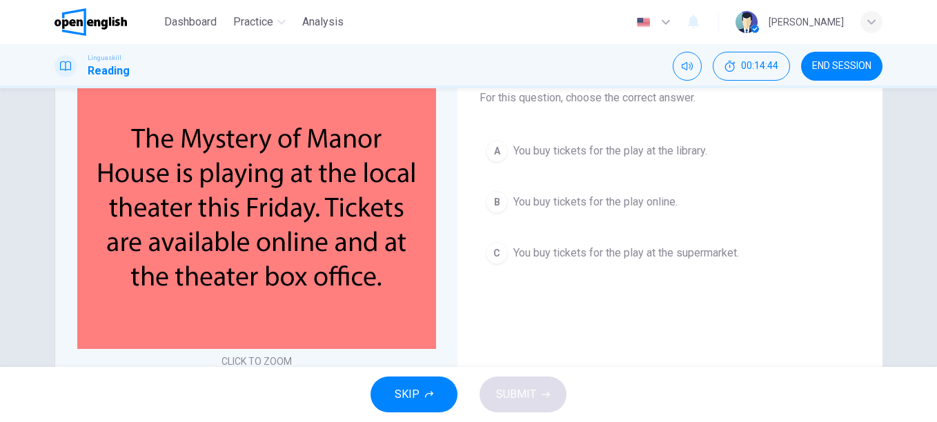
scroll to position [69, 0]
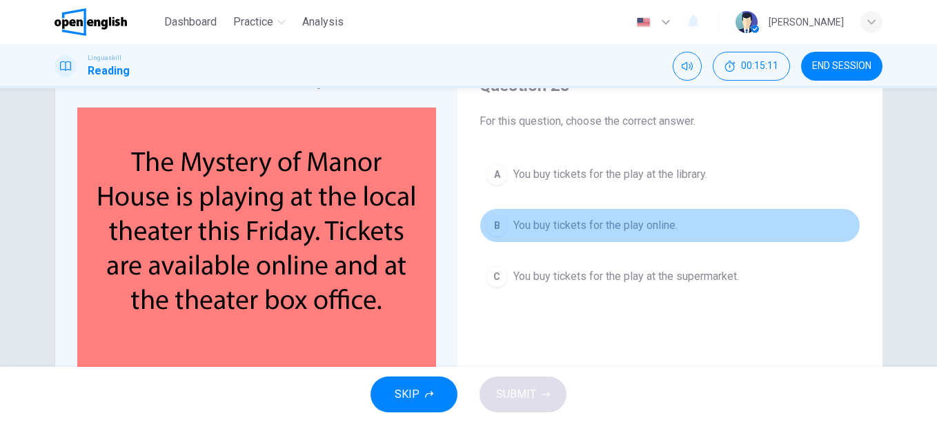
click at [568, 222] on span "You buy tickets for the play online." at bounding box center [596, 225] width 164 height 17
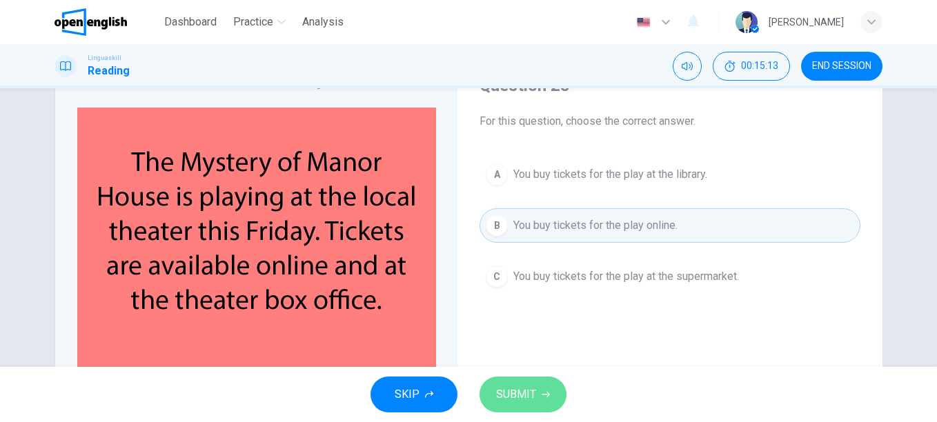
click at [529, 391] on span "SUBMIT" at bounding box center [516, 394] width 40 height 19
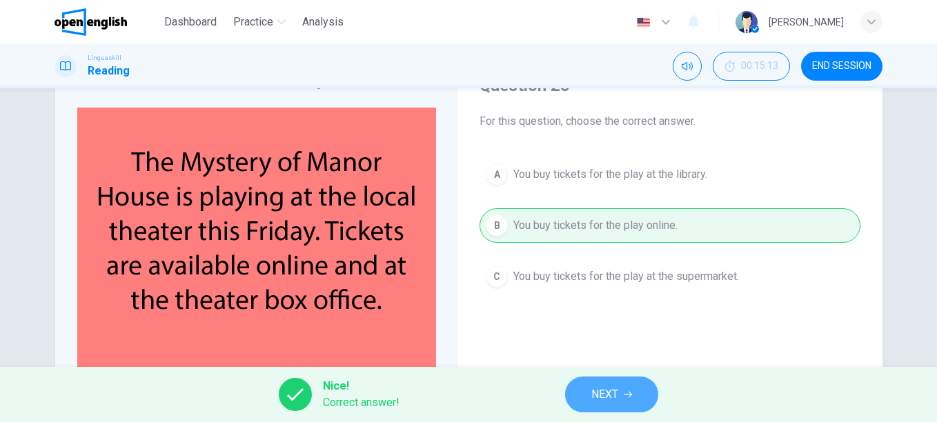
click at [598, 394] on span "NEXT" at bounding box center [605, 394] width 27 height 19
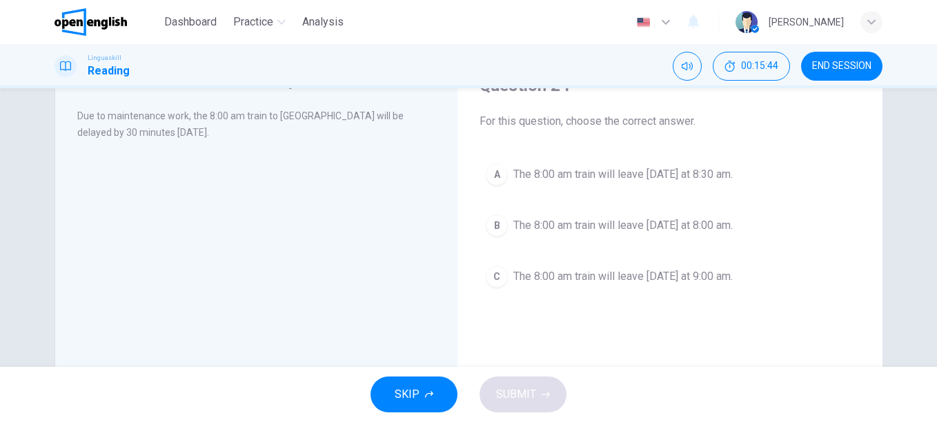
click at [666, 176] on span "The 8:00 am train will leave [DATE] at 8:30 am." at bounding box center [623, 174] width 219 height 17
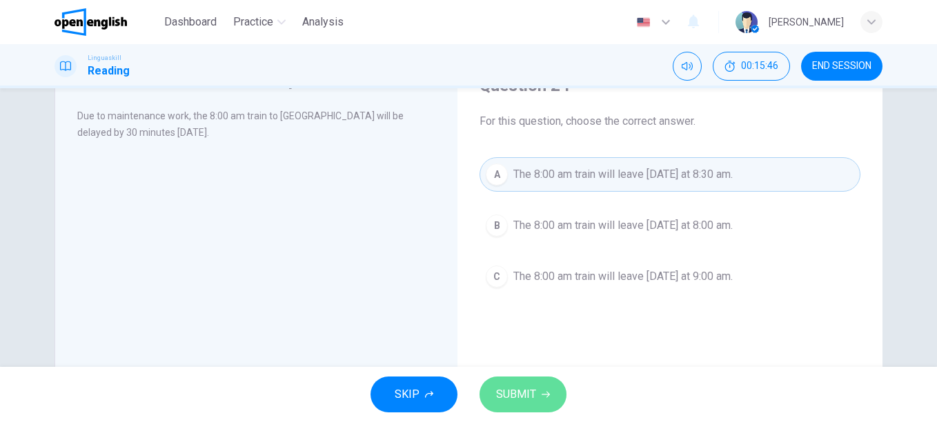
click at [533, 389] on span "SUBMIT" at bounding box center [516, 394] width 40 height 19
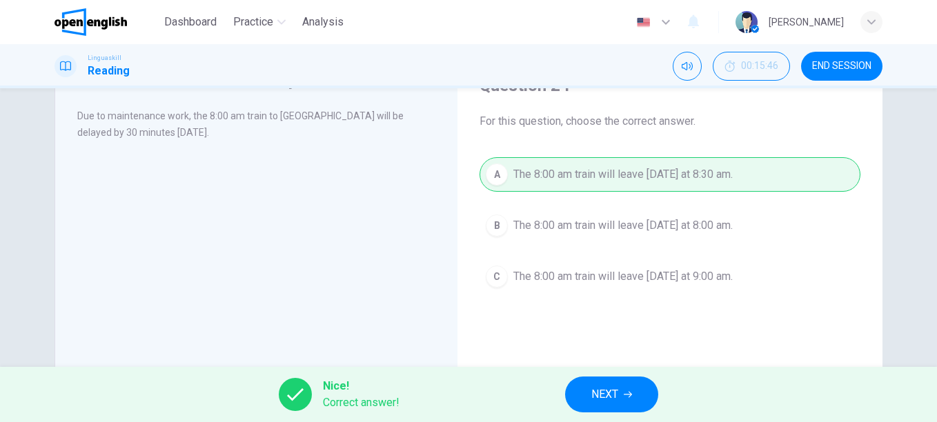
click at [603, 389] on span "NEXT" at bounding box center [605, 394] width 27 height 19
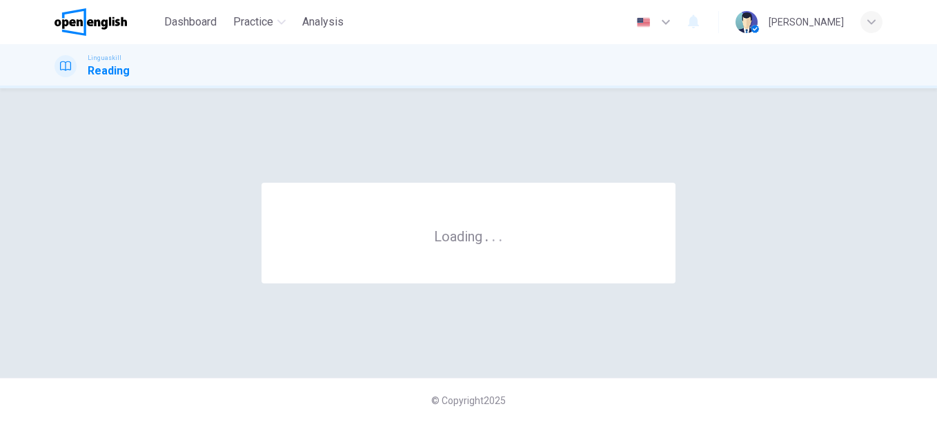
scroll to position [0, 0]
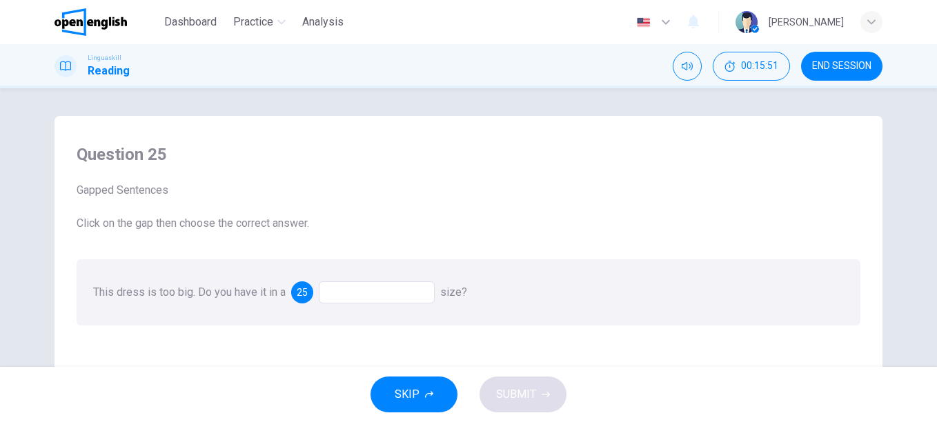
click at [393, 290] on div at bounding box center [377, 293] width 116 height 22
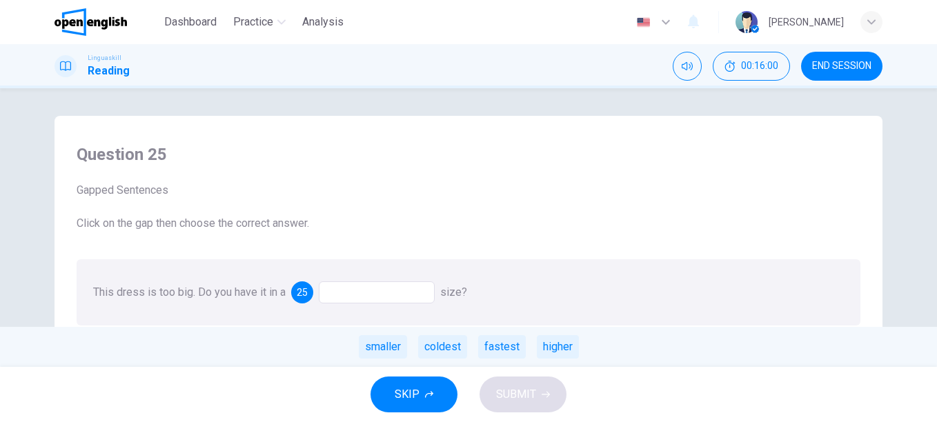
click at [389, 347] on div "smaller" at bounding box center [383, 346] width 48 height 23
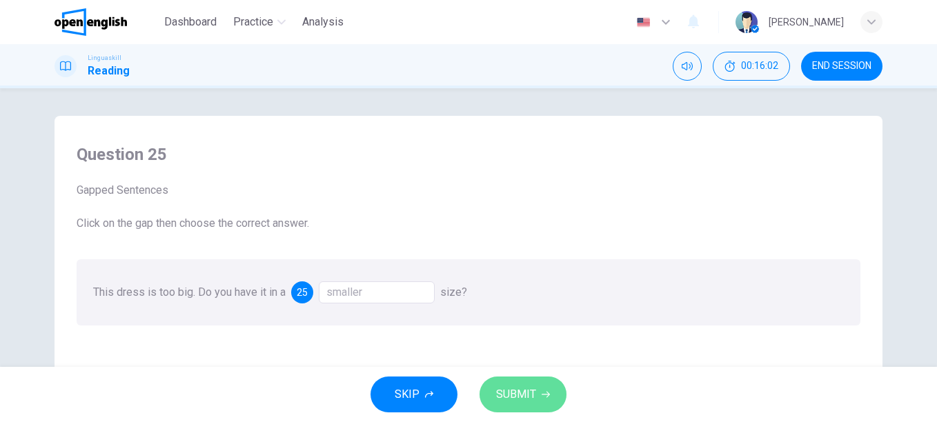
click at [520, 389] on span "SUBMIT" at bounding box center [516, 394] width 40 height 19
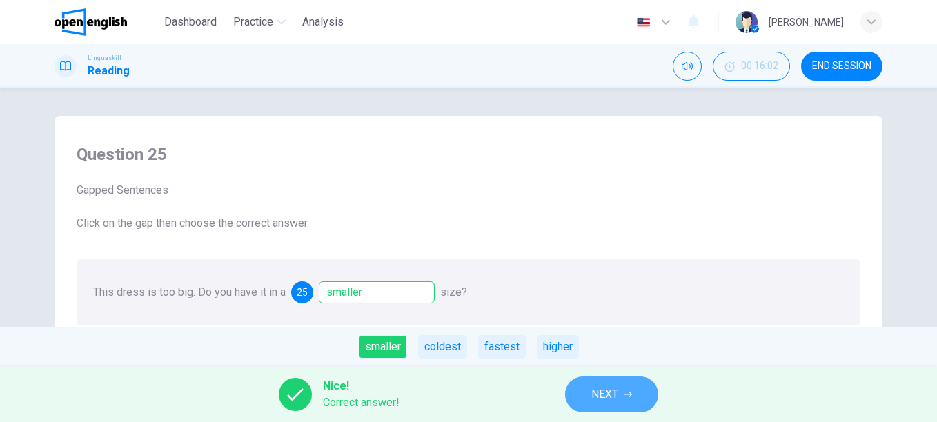
click at [611, 387] on span "NEXT" at bounding box center [605, 394] width 27 height 19
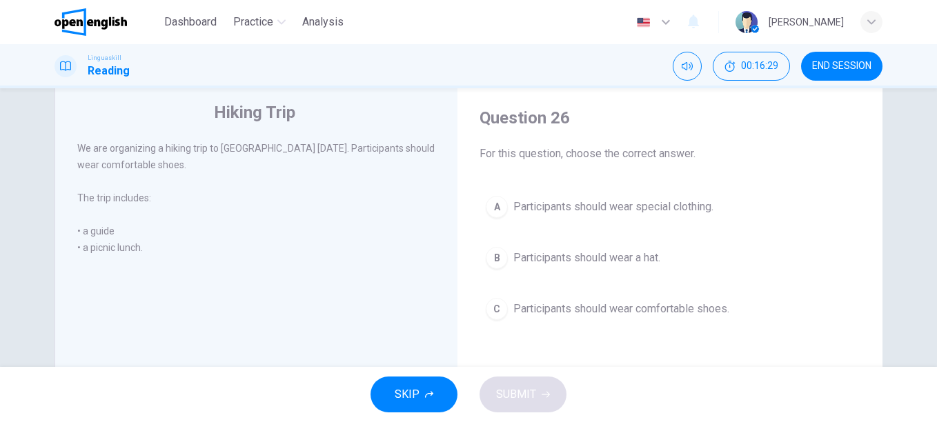
scroll to position [69, 0]
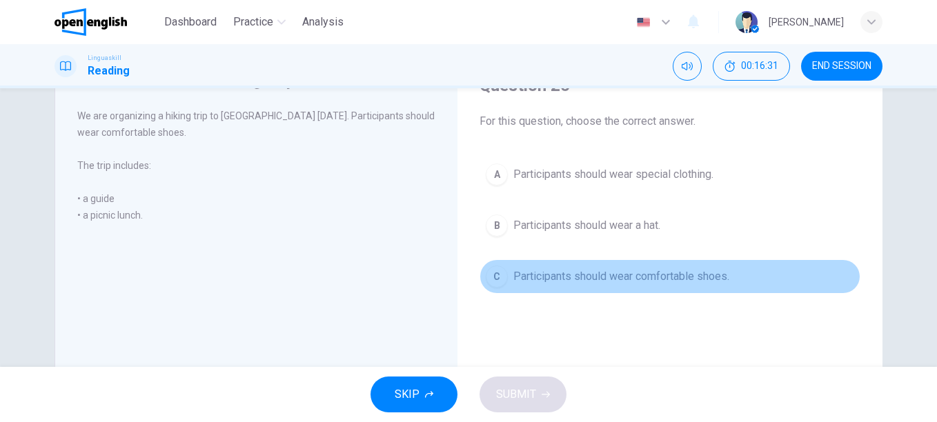
click at [578, 275] on span "Participants should wear comfortable shoes." at bounding box center [622, 277] width 216 height 17
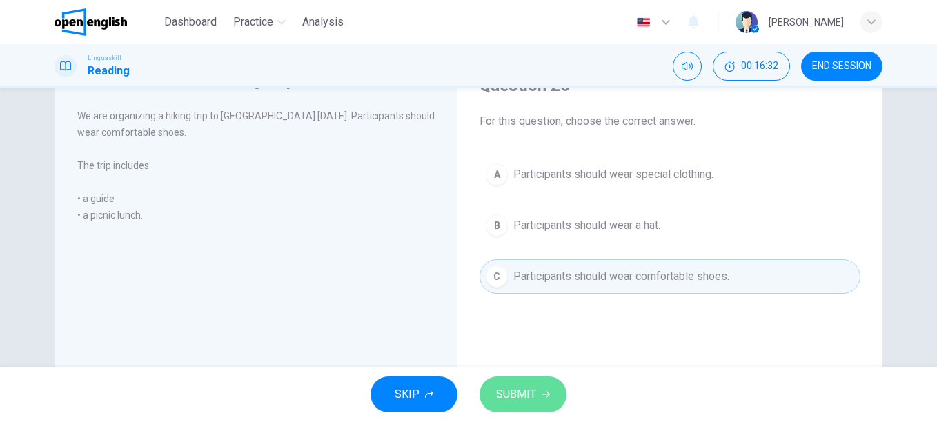
click at [515, 395] on span "SUBMIT" at bounding box center [516, 394] width 40 height 19
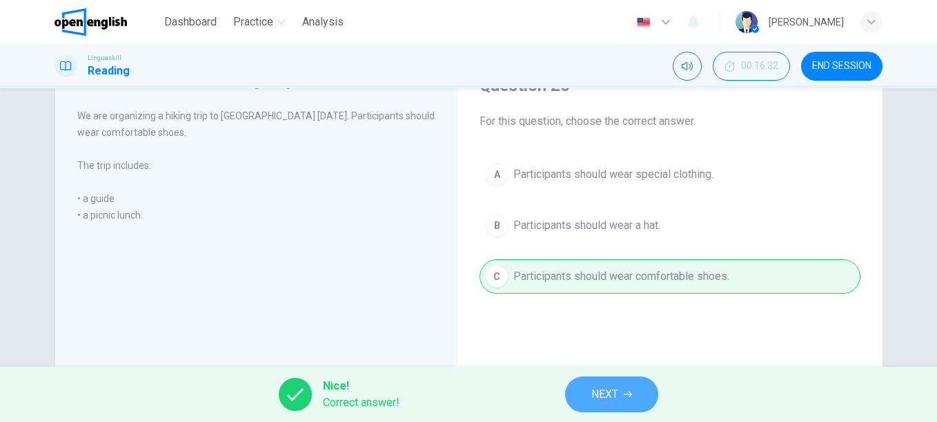
click at [613, 391] on span "NEXT" at bounding box center [605, 394] width 27 height 19
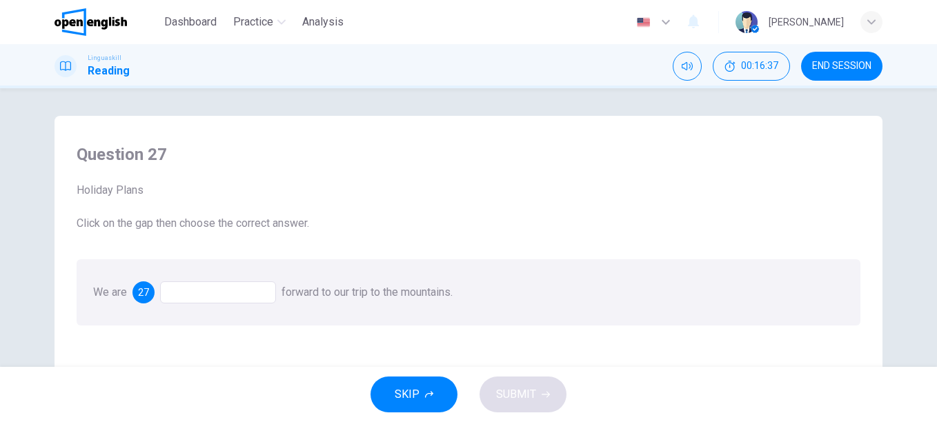
click at [199, 295] on div at bounding box center [218, 293] width 116 height 22
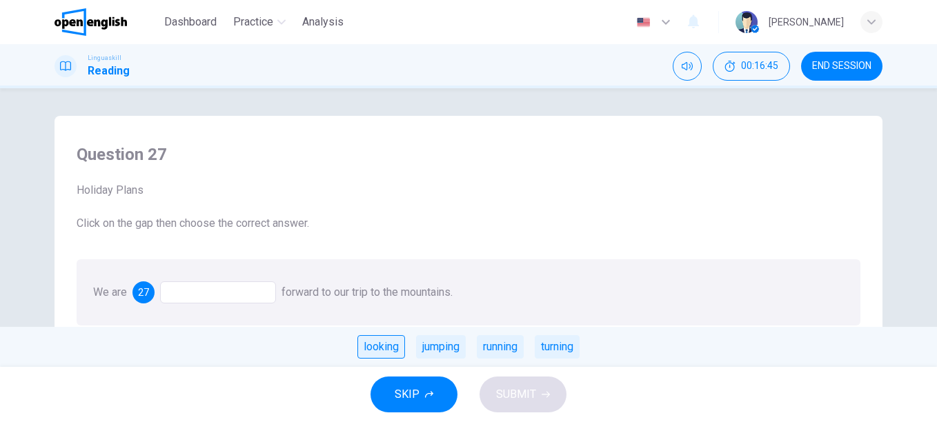
click at [377, 349] on div "looking" at bounding box center [382, 346] width 48 height 23
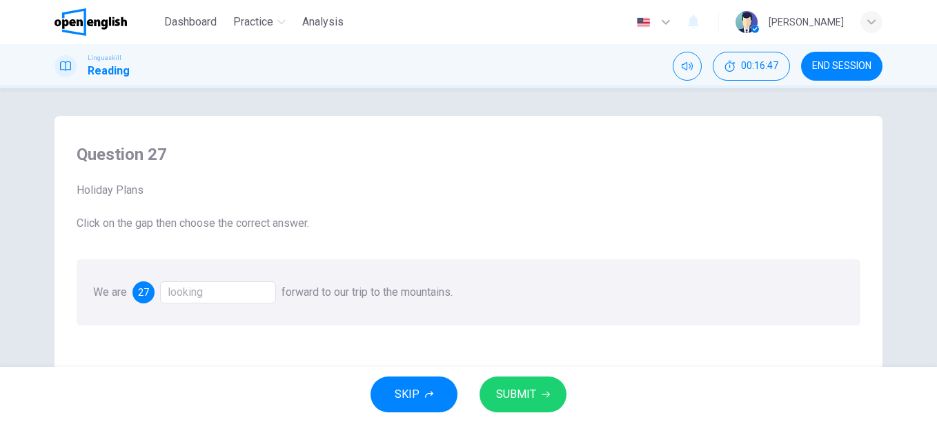
click at [531, 400] on span "SUBMIT" at bounding box center [516, 394] width 40 height 19
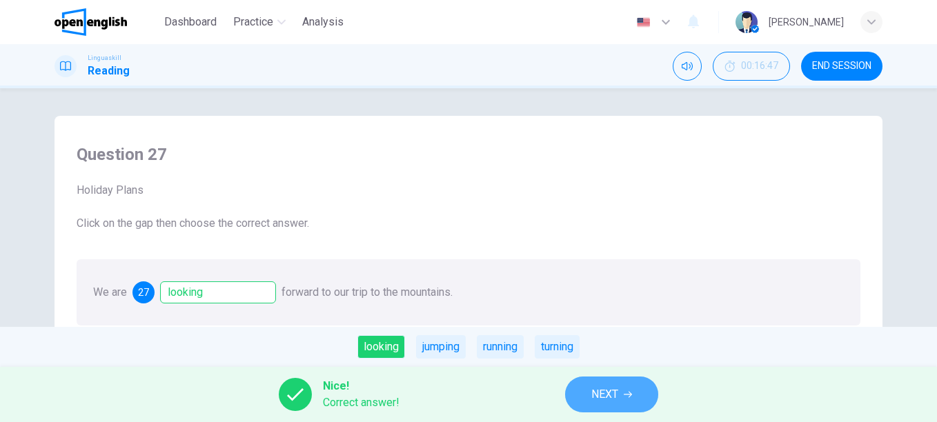
click at [611, 389] on span "NEXT" at bounding box center [605, 394] width 27 height 19
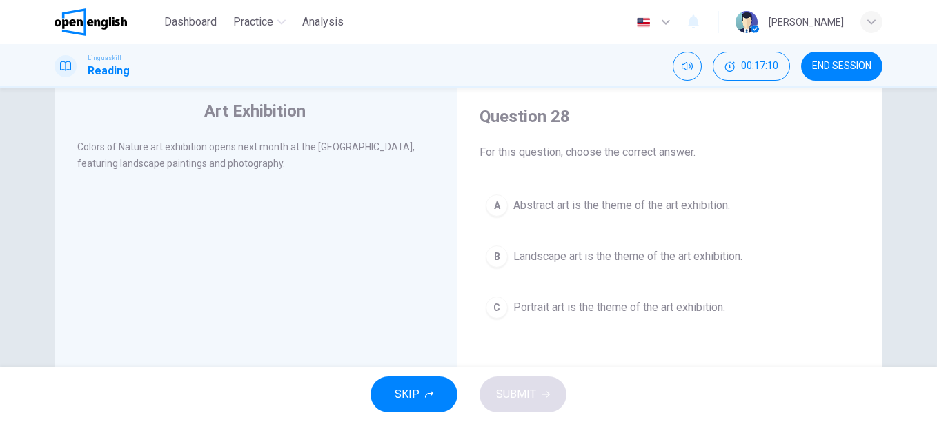
scroll to position [69, 0]
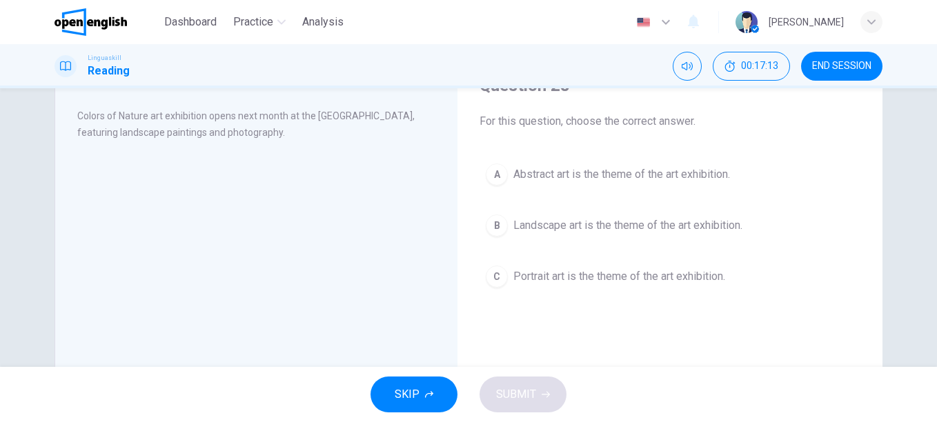
click at [539, 224] on span "Landscape art is the theme of the art exhibition." at bounding box center [628, 225] width 229 height 17
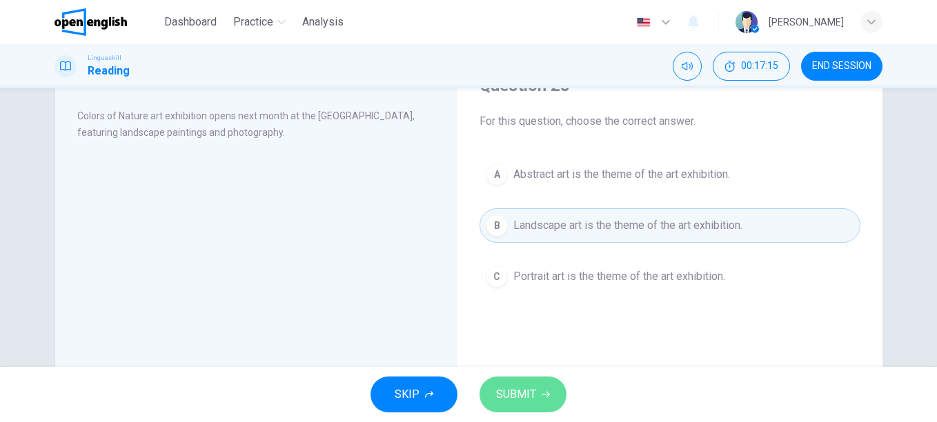
click at [518, 391] on span "SUBMIT" at bounding box center [516, 394] width 40 height 19
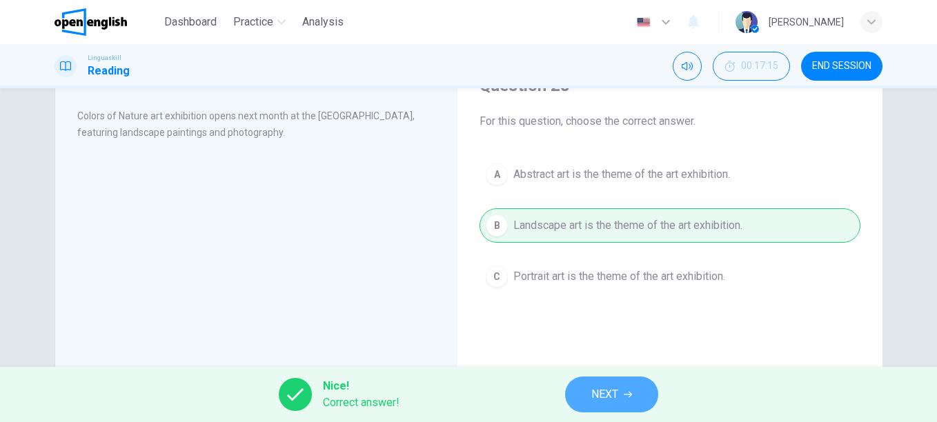
click at [610, 397] on span "NEXT" at bounding box center [605, 394] width 27 height 19
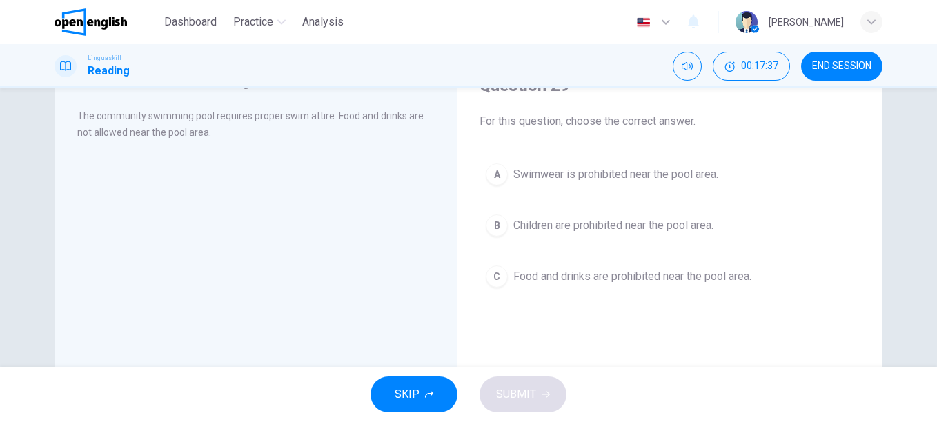
click at [621, 277] on span "Food and drinks are prohibited near the pool area." at bounding box center [633, 277] width 238 height 17
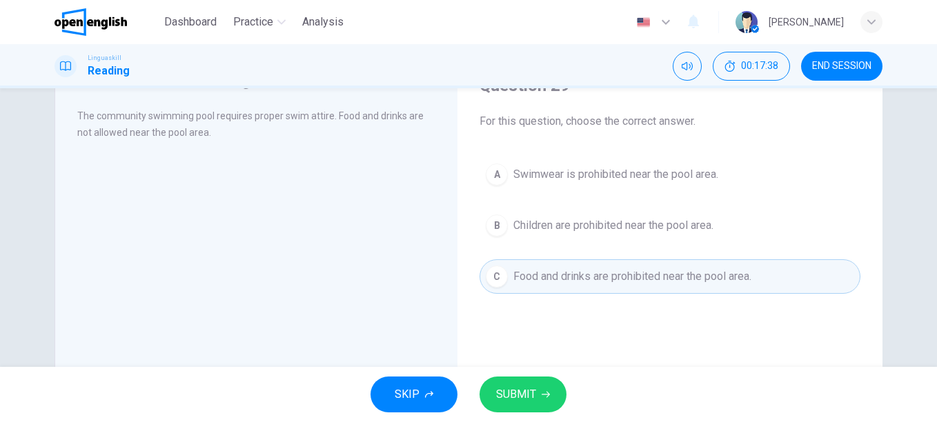
click at [524, 404] on button "SUBMIT" at bounding box center [523, 395] width 87 height 36
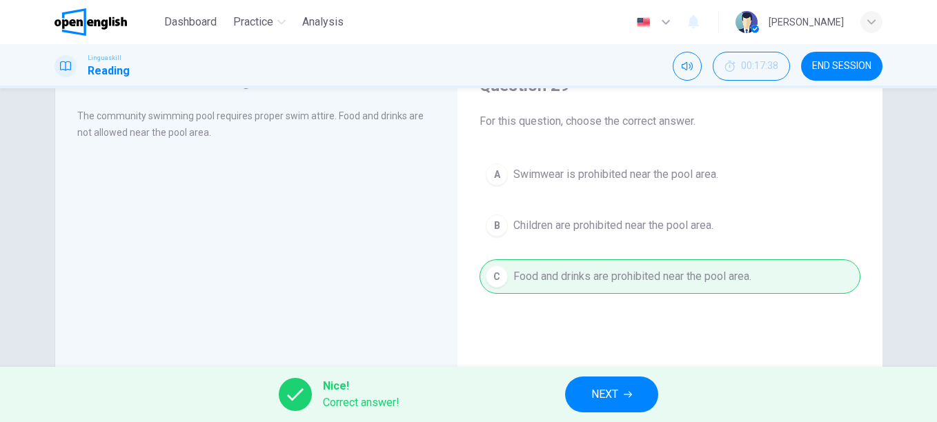
click at [622, 384] on button "NEXT" at bounding box center [611, 395] width 93 height 36
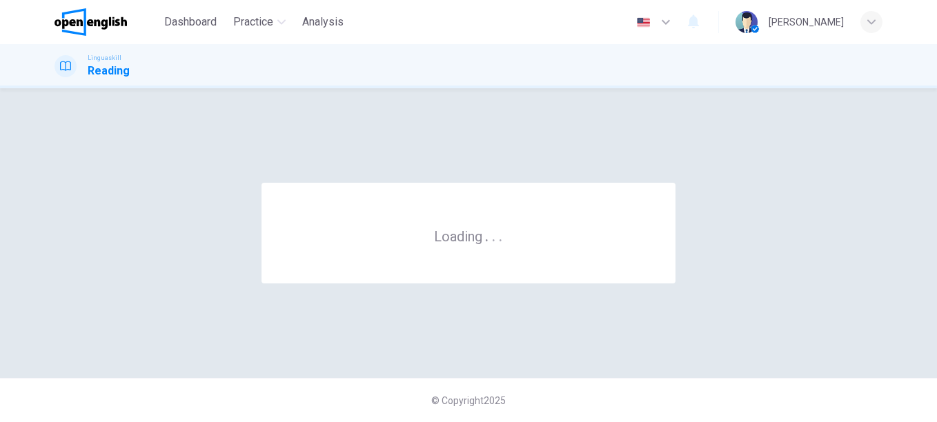
scroll to position [0, 0]
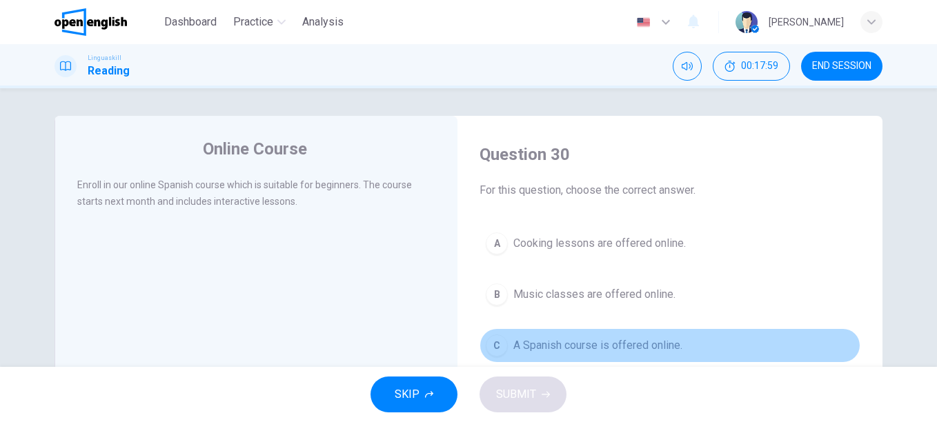
click at [603, 342] on span "A Spanish course is offered online." at bounding box center [598, 346] width 169 height 17
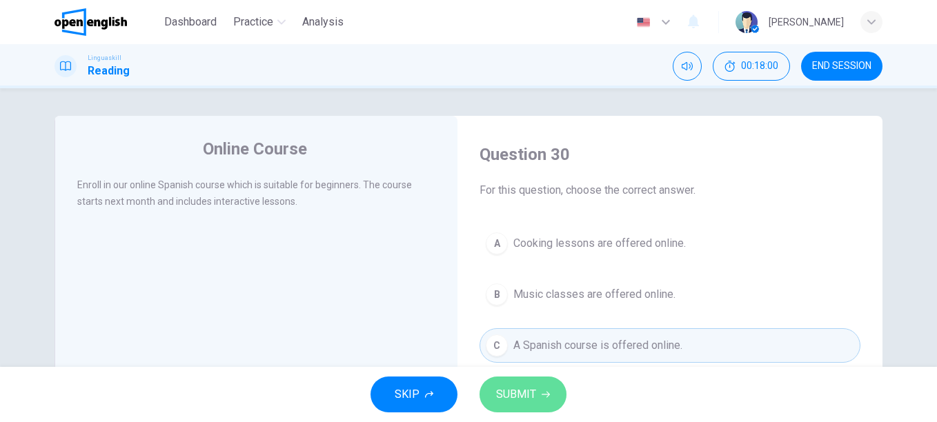
click at [530, 394] on span "SUBMIT" at bounding box center [516, 394] width 40 height 19
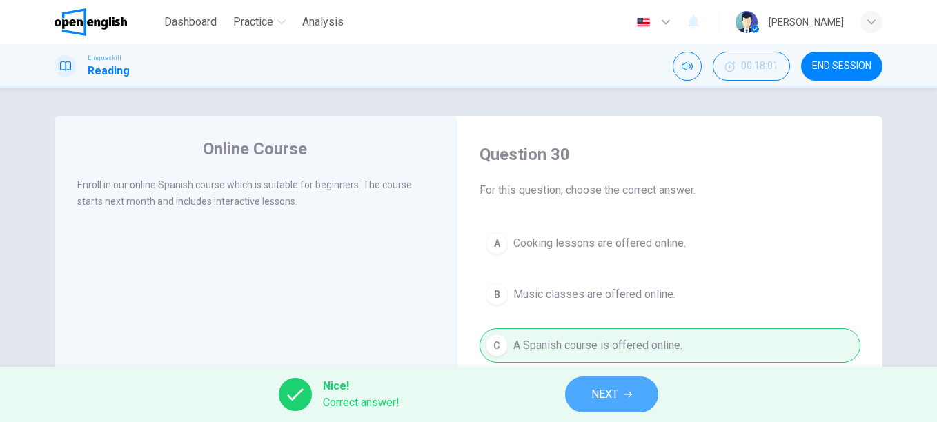
click at [627, 380] on button "NEXT" at bounding box center [611, 395] width 93 height 36
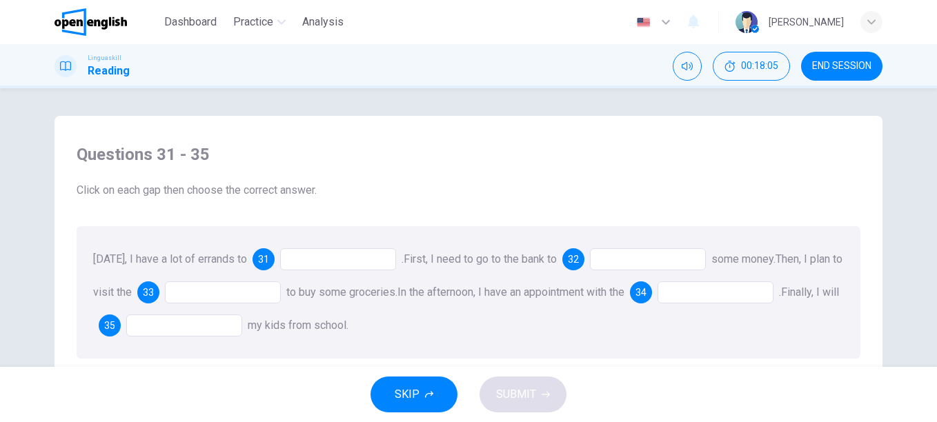
click at [326, 251] on div at bounding box center [338, 259] width 116 height 22
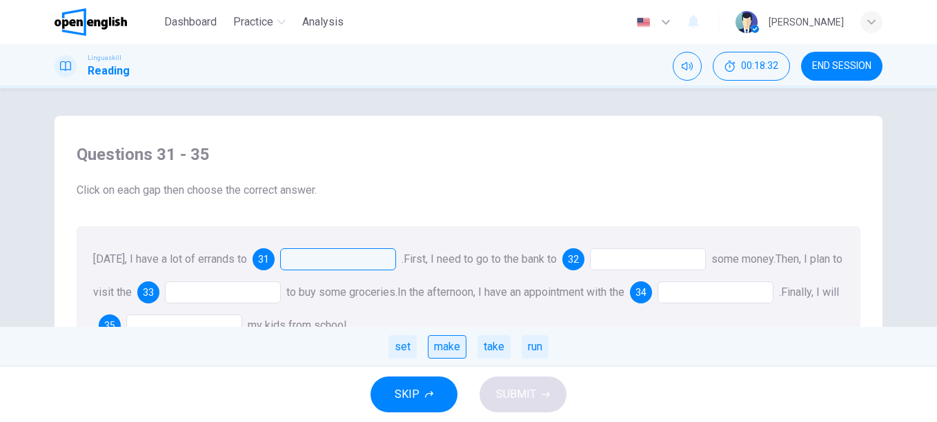
click at [452, 353] on div "make" at bounding box center [447, 346] width 39 height 23
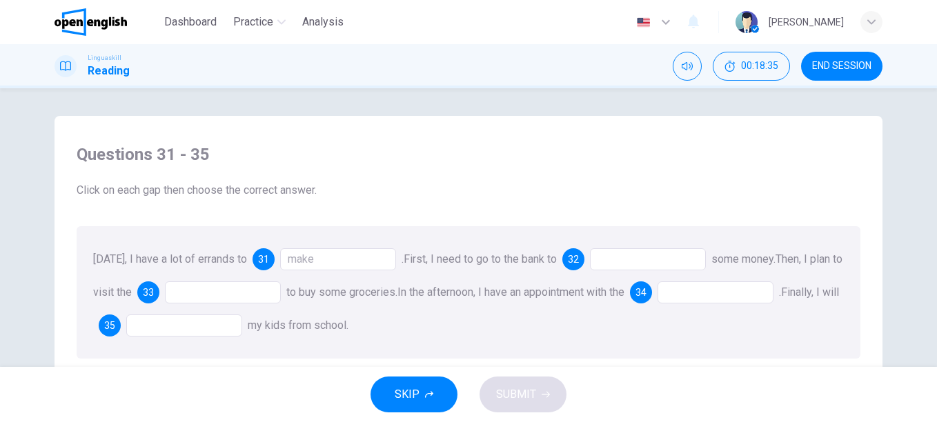
click at [644, 251] on div at bounding box center [648, 259] width 116 height 22
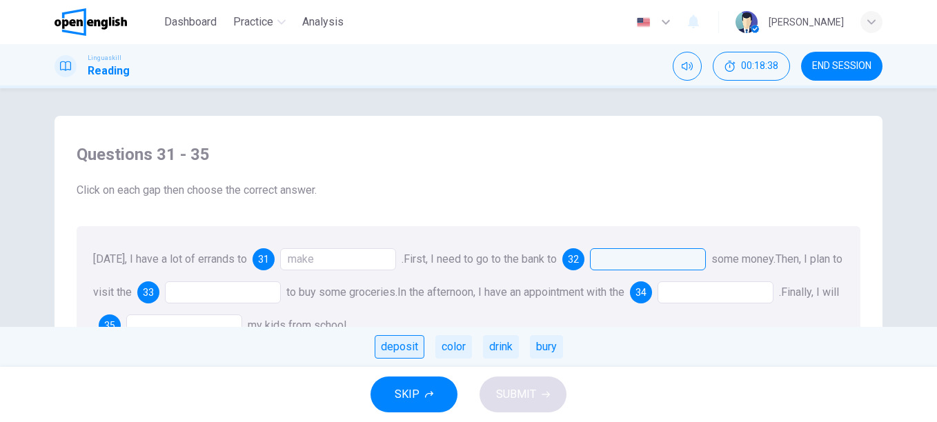
click at [385, 346] on div "deposit" at bounding box center [400, 346] width 50 height 23
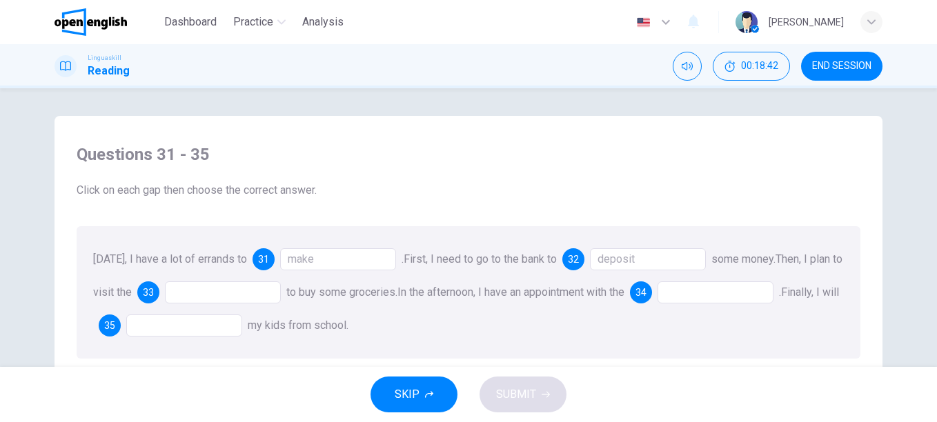
click at [205, 291] on div at bounding box center [223, 293] width 116 height 22
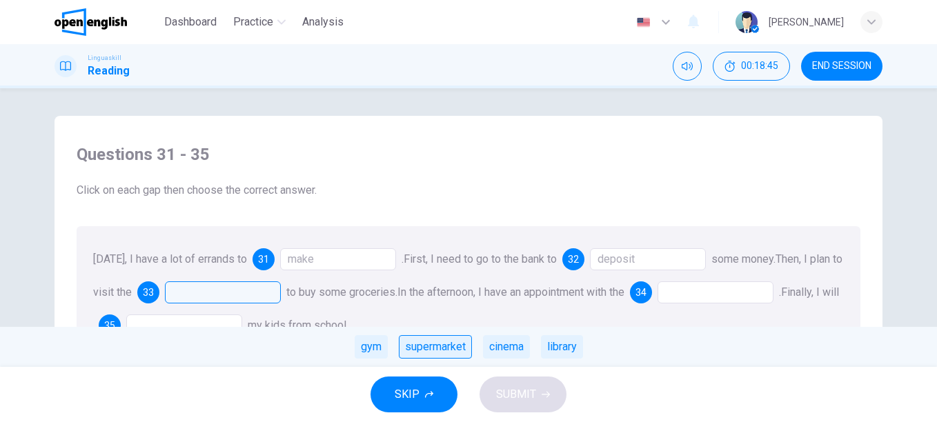
click at [456, 348] on div "supermarket" at bounding box center [435, 346] width 73 height 23
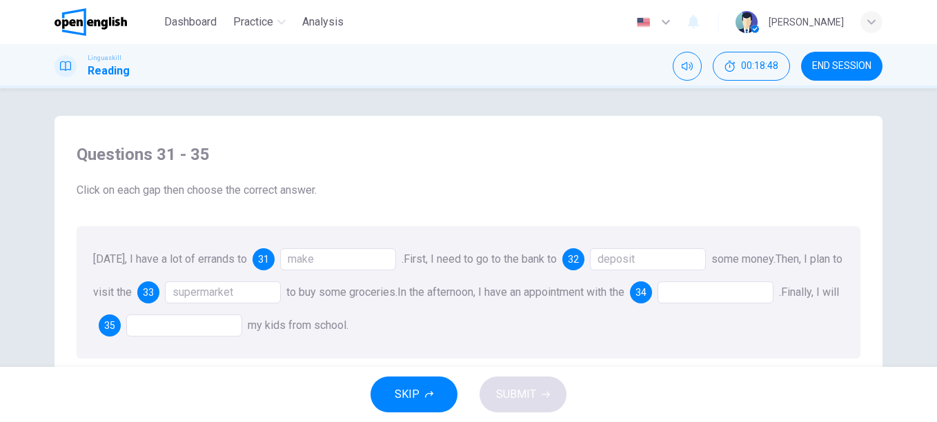
click at [695, 295] on div at bounding box center [716, 293] width 116 height 22
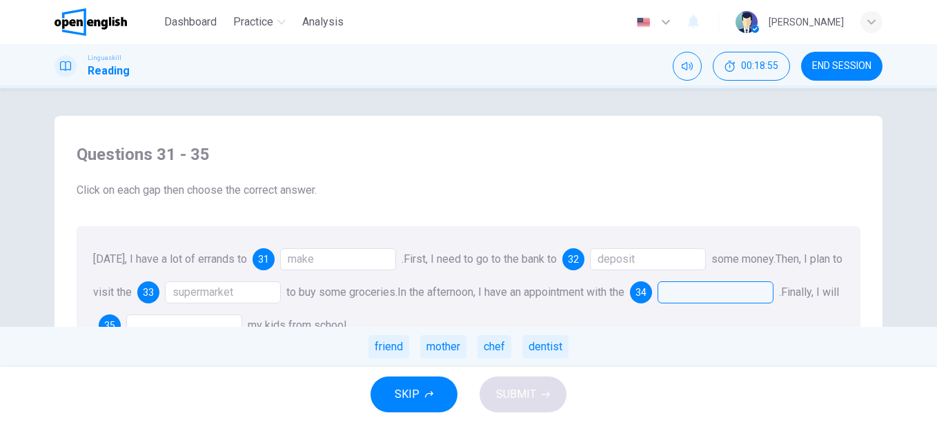
scroll to position [69, 0]
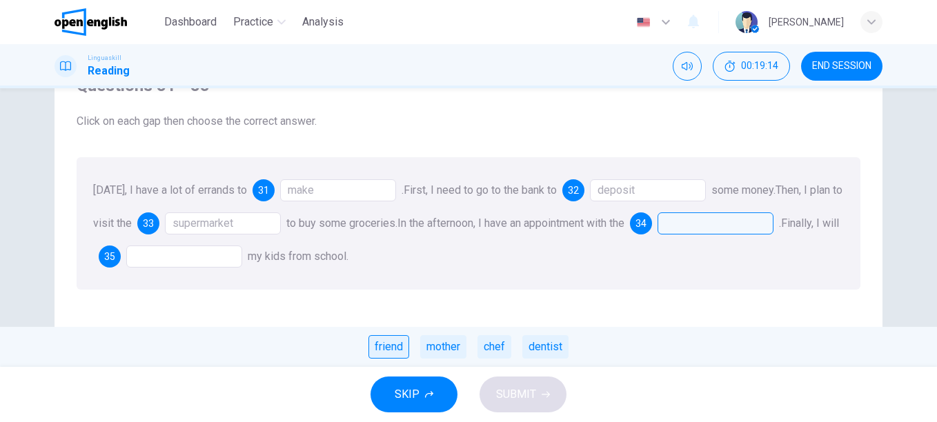
click at [389, 344] on div "friend" at bounding box center [389, 346] width 41 height 23
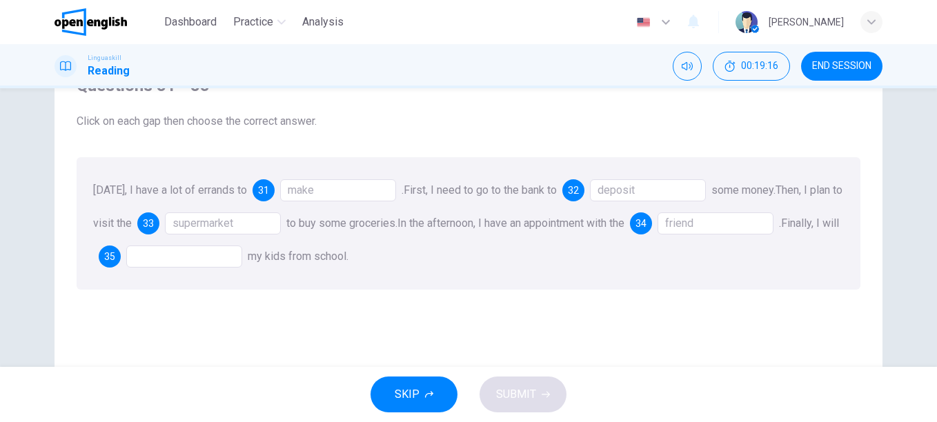
click at [159, 246] on div "[DATE], I have a lot of errands to 31 make . First, I need to go to the bank to…" at bounding box center [469, 223] width 784 height 133
click at [165, 260] on div at bounding box center [184, 257] width 116 height 22
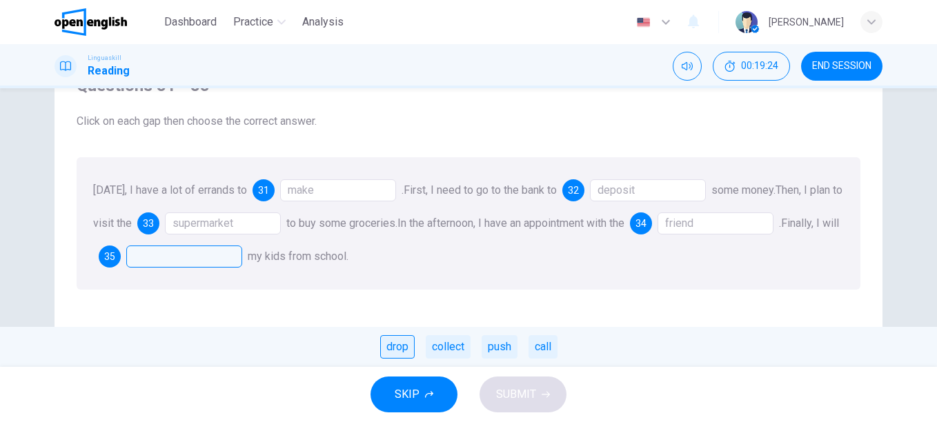
click at [397, 349] on div "drop" at bounding box center [397, 346] width 35 height 23
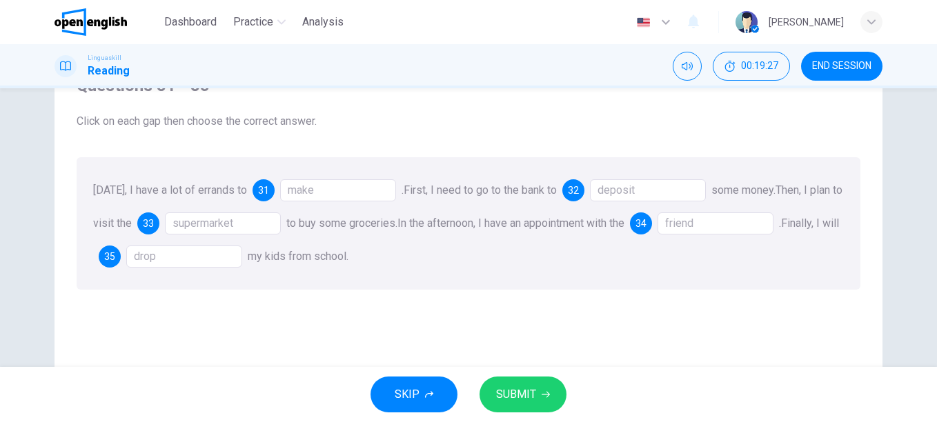
click at [191, 255] on div "drop" at bounding box center [184, 257] width 116 height 22
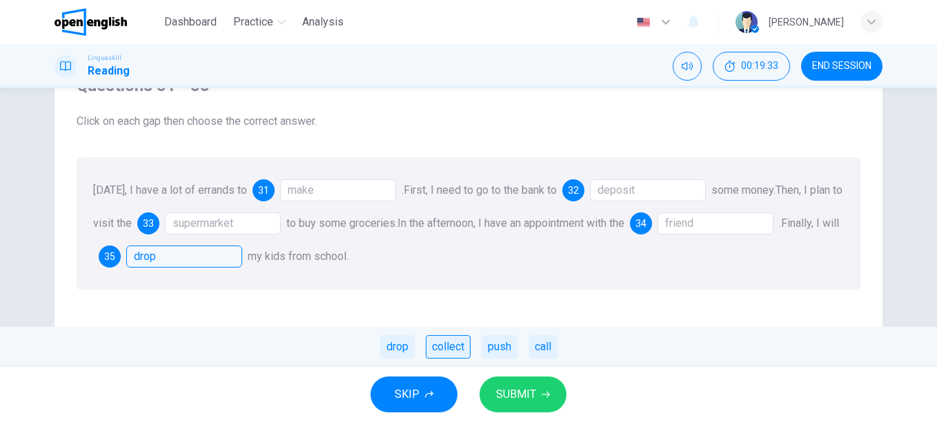
click at [458, 343] on div "collect" at bounding box center [448, 346] width 45 height 23
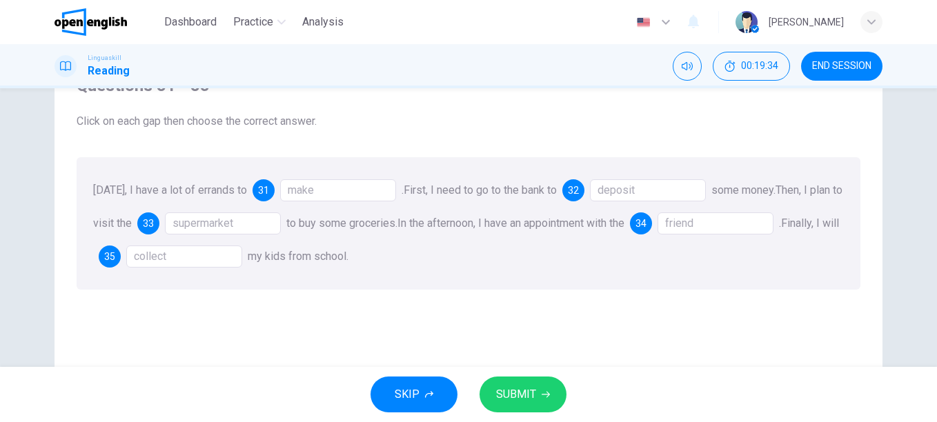
click at [537, 389] on button "SUBMIT" at bounding box center [523, 395] width 87 height 36
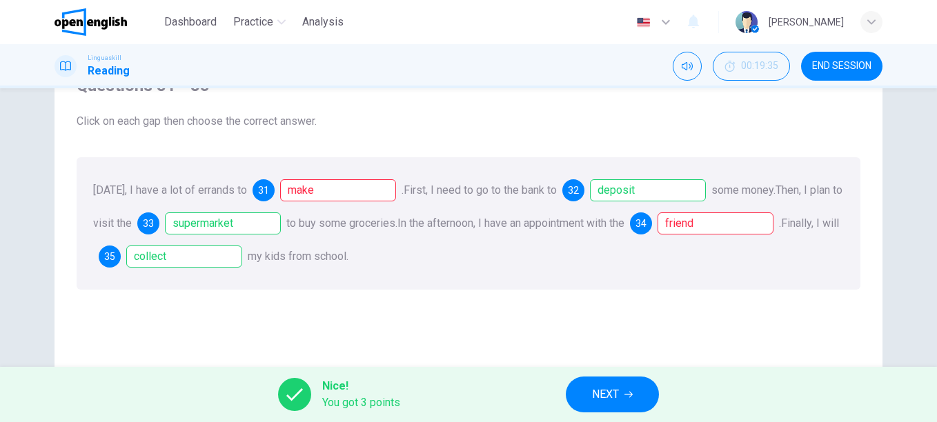
click at [612, 393] on span "NEXT" at bounding box center [605, 394] width 27 height 19
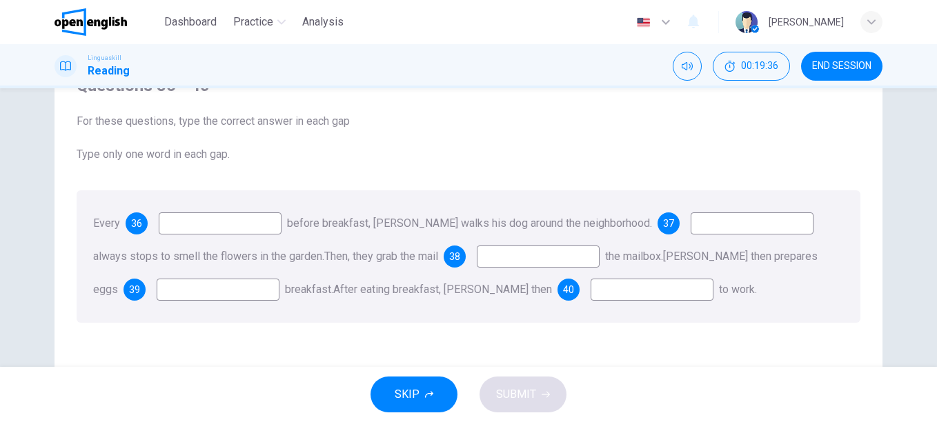
click at [220, 218] on input at bounding box center [220, 224] width 123 height 22
click at [211, 231] on input at bounding box center [220, 224] width 123 height 22
click at [180, 234] on input at bounding box center [220, 224] width 123 height 22
click at [133, 226] on span "36" at bounding box center [136, 224] width 11 height 10
click at [702, 221] on input at bounding box center [752, 224] width 123 height 22
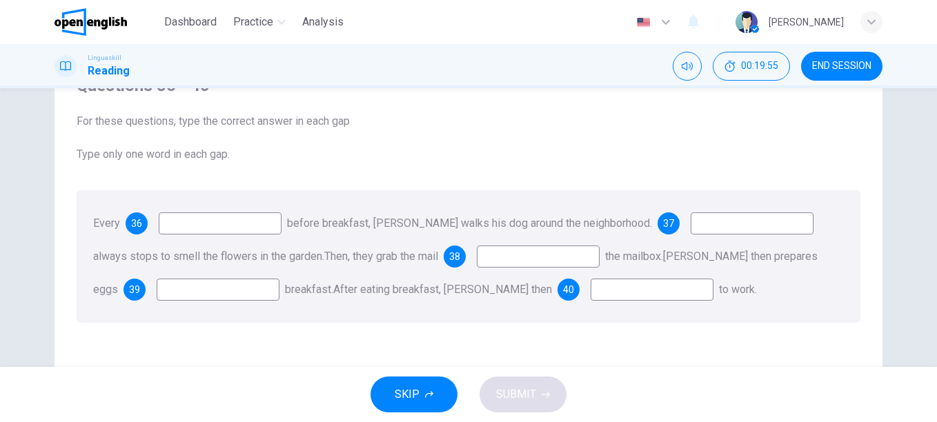
click at [255, 226] on input at bounding box center [220, 224] width 123 height 22
type input "***"
click at [730, 231] on input at bounding box center [752, 224] width 123 height 22
type input "*"
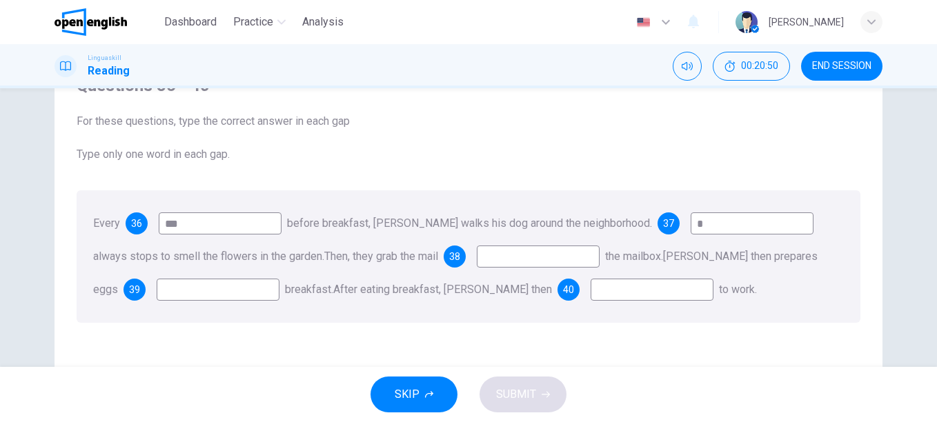
click at [540, 260] on input at bounding box center [538, 257] width 123 height 22
type input "**"
click at [204, 291] on input at bounding box center [218, 290] width 123 height 22
type input "***"
click at [591, 284] on input at bounding box center [652, 290] width 123 height 22
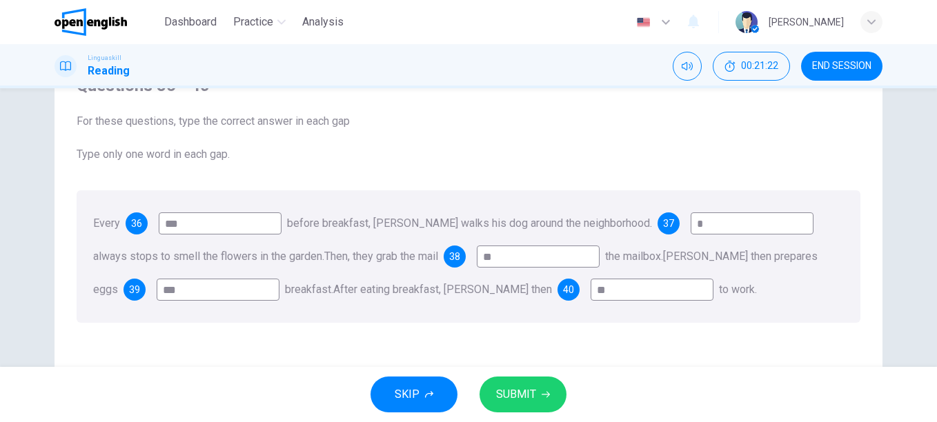
type input "**"
click at [525, 394] on span "SUBMIT" at bounding box center [516, 394] width 40 height 19
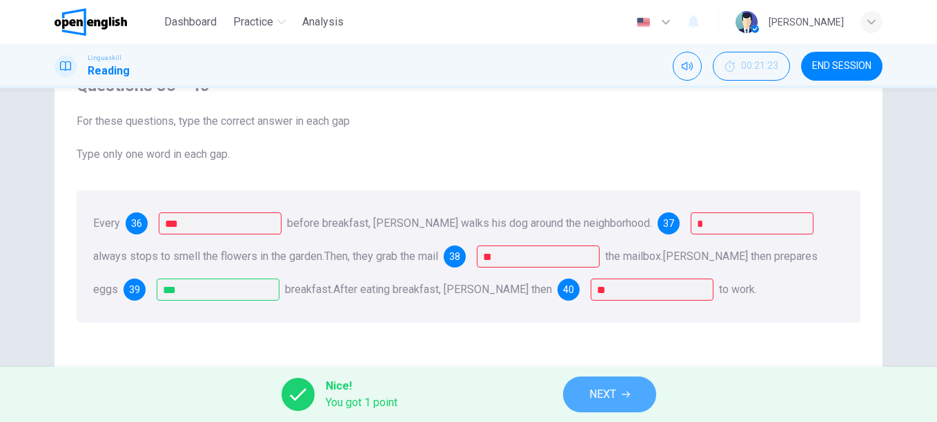
click at [623, 395] on icon "button" at bounding box center [626, 395] width 8 height 8
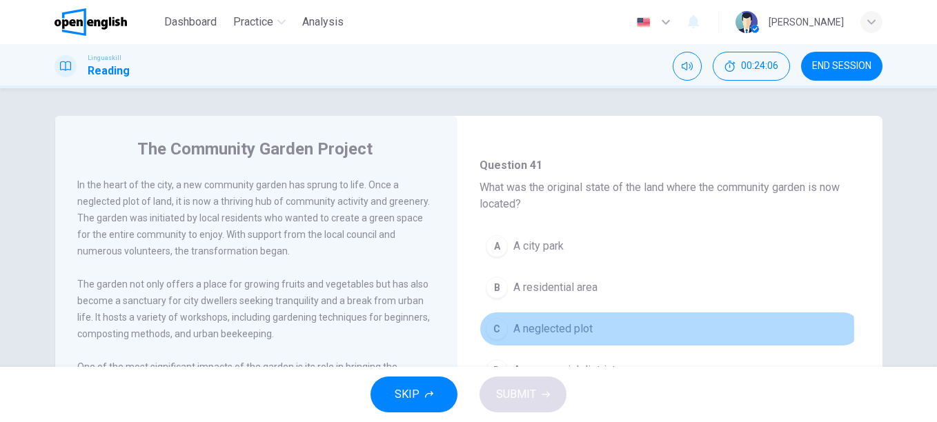
click at [543, 331] on span "A neglected plot" at bounding box center [553, 329] width 79 height 17
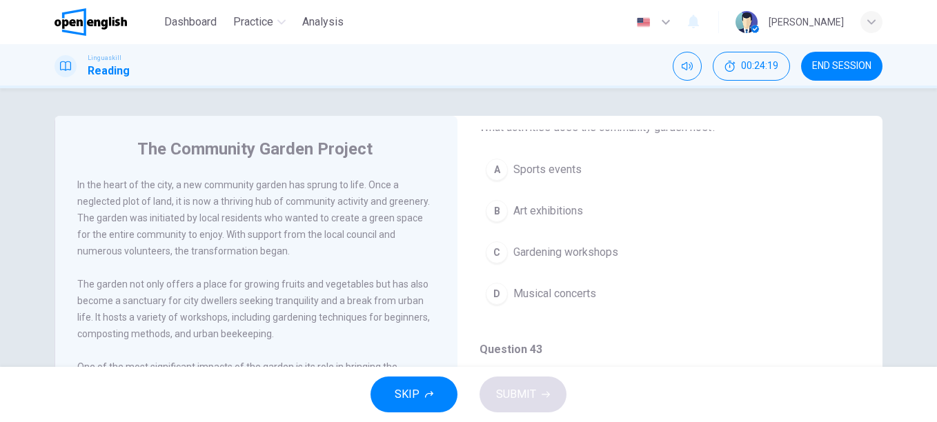
scroll to position [414, 0]
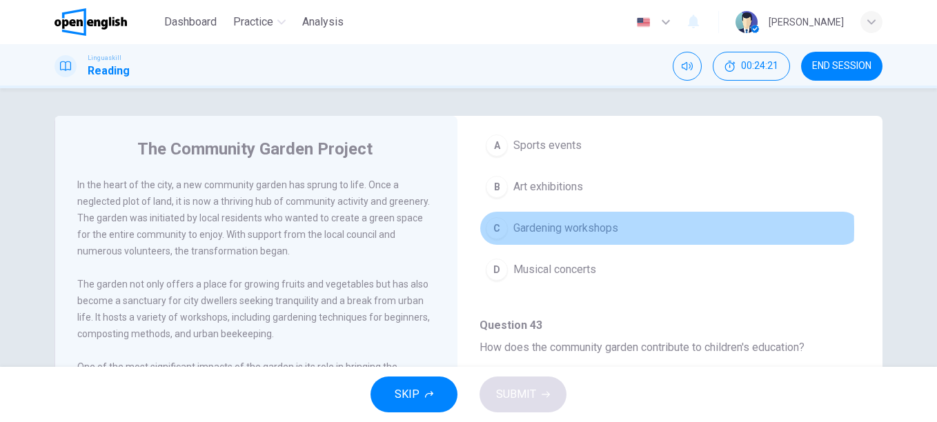
click at [576, 228] on span "Gardening workshops" at bounding box center [566, 228] width 105 height 17
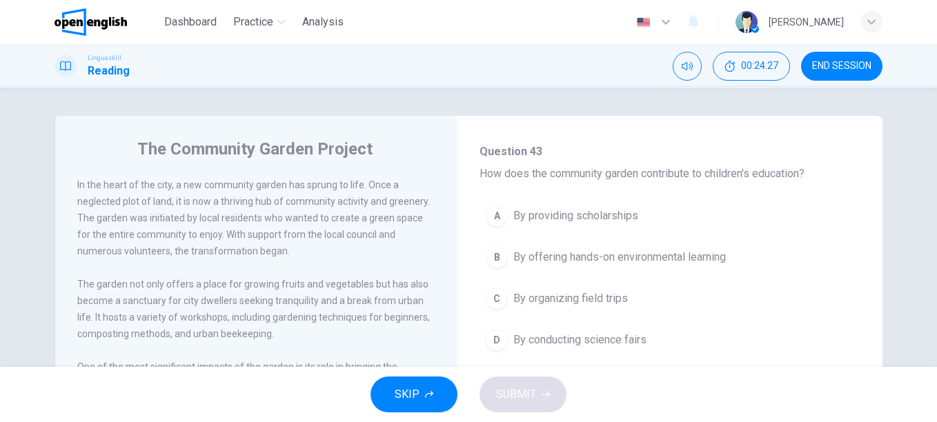
scroll to position [621, 0]
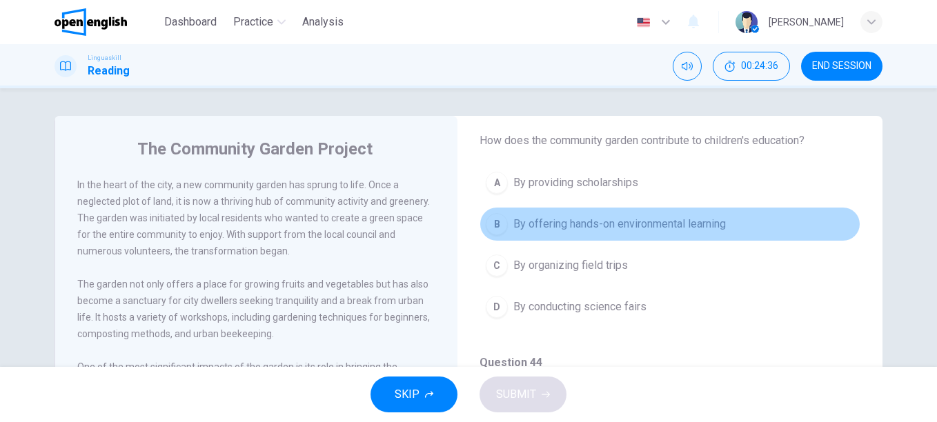
click at [687, 229] on span "By offering hands-on environmental learning" at bounding box center [620, 224] width 213 height 17
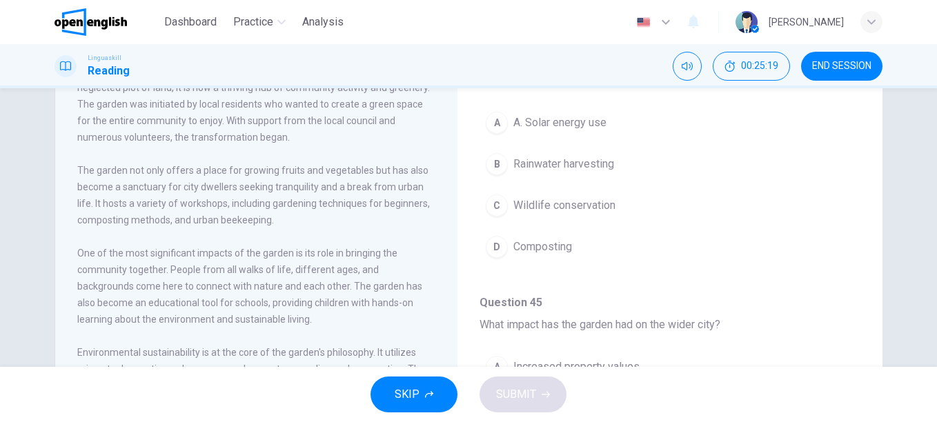
scroll to position [138, 0]
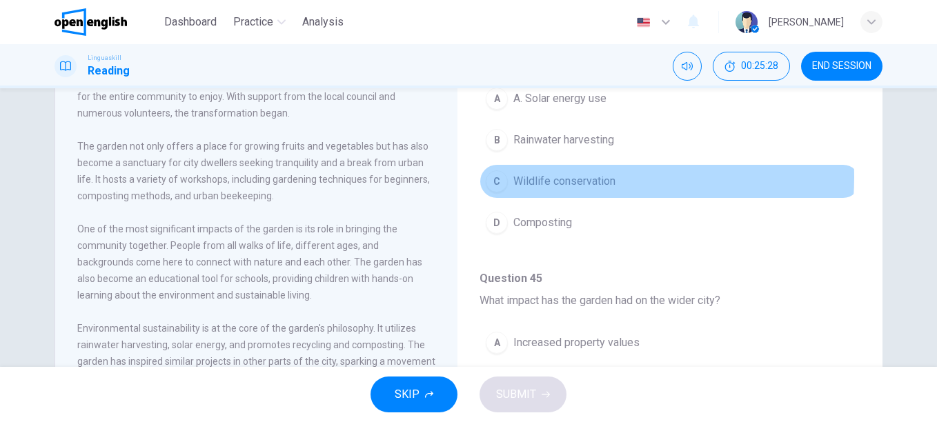
click at [552, 177] on span "Wildlife conservation" at bounding box center [565, 181] width 102 height 17
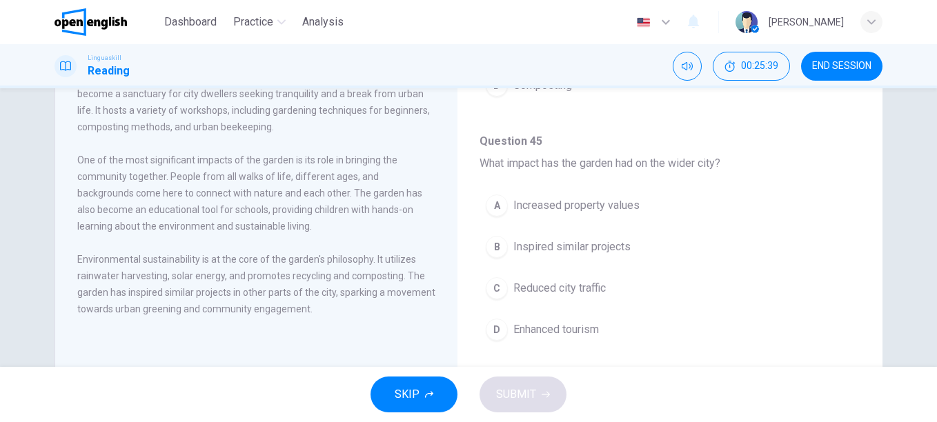
scroll to position [256, 0]
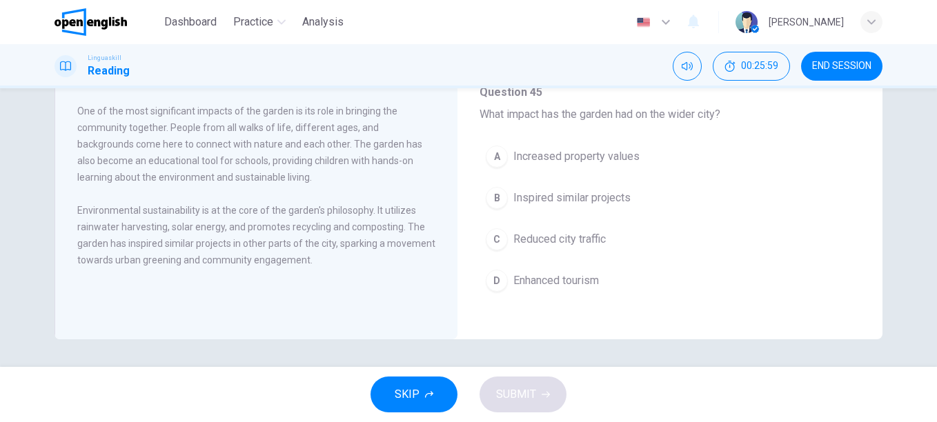
click at [539, 188] on button "B Inspired similar projects" at bounding box center [670, 198] width 381 height 35
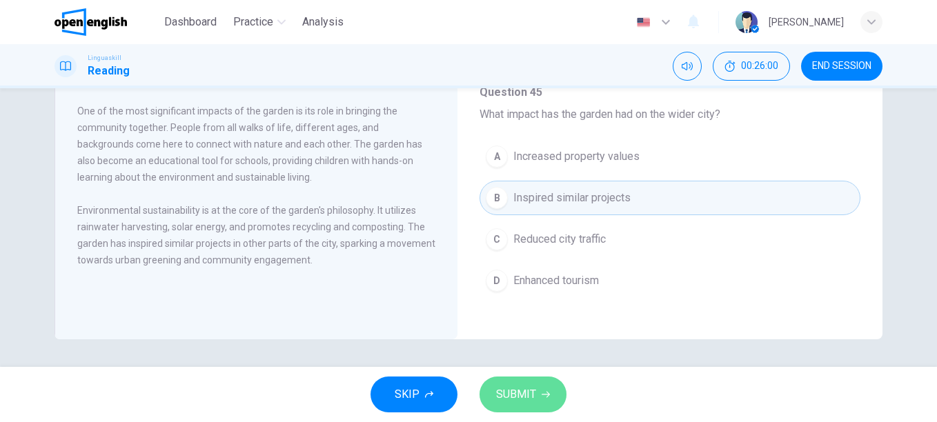
click at [523, 384] on button "SUBMIT" at bounding box center [523, 395] width 87 height 36
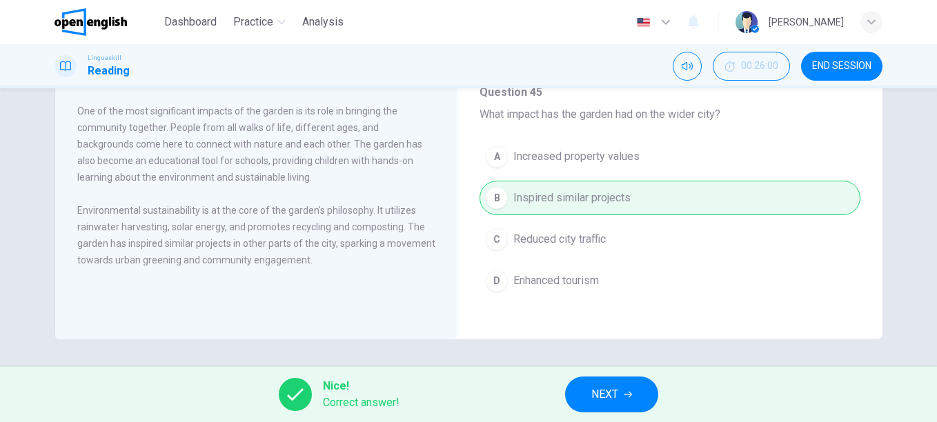
click at [609, 387] on span "NEXT" at bounding box center [605, 394] width 27 height 19
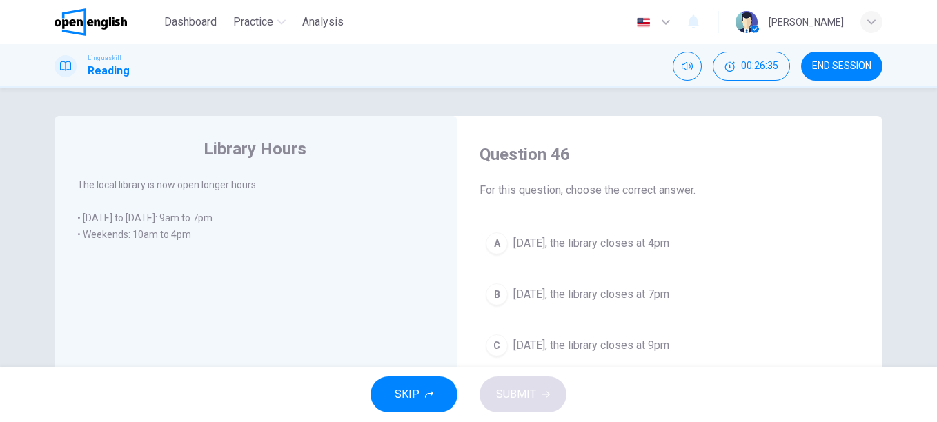
scroll to position [69, 0]
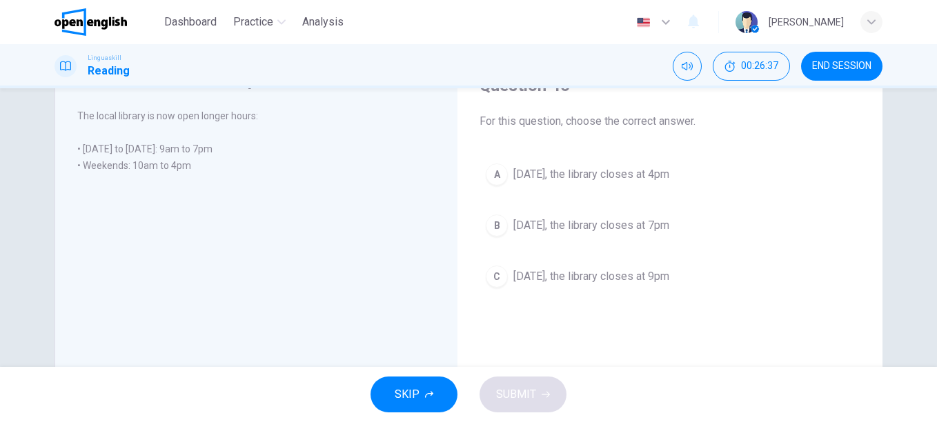
click at [570, 167] on span "[DATE], the library closes at 4pm" at bounding box center [592, 174] width 156 height 17
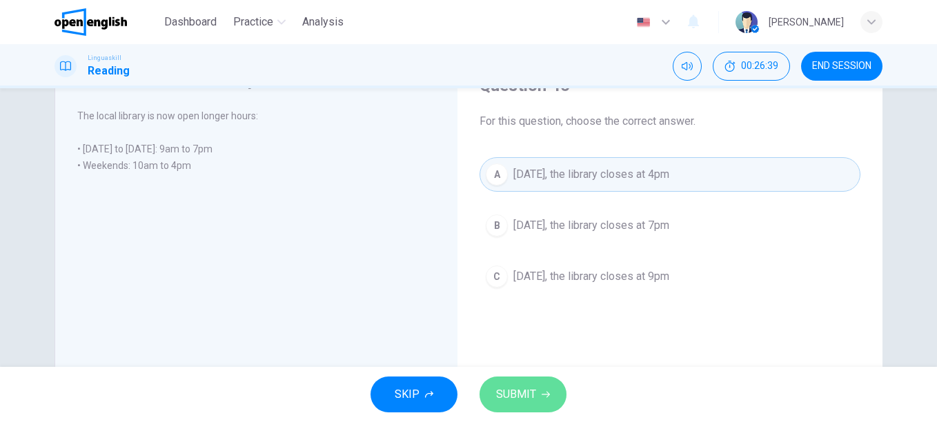
click at [516, 394] on span "SUBMIT" at bounding box center [516, 394] width 40 height 19
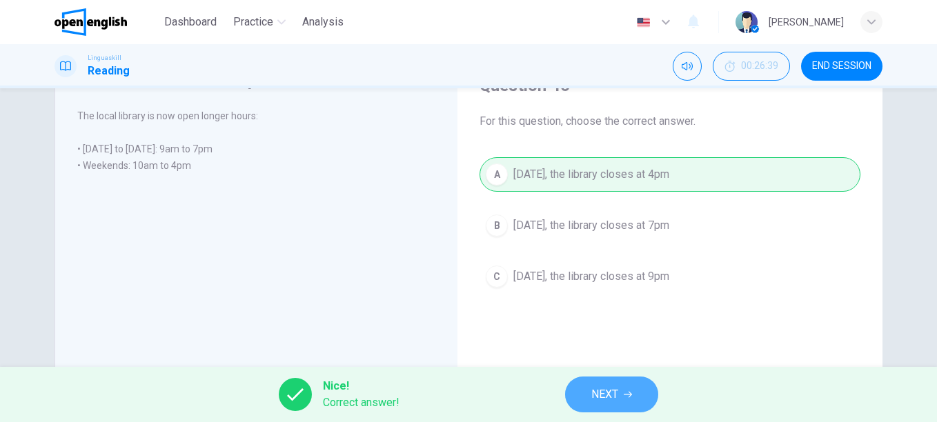
click at [636, 397] on button "NEXT" at bounding box center [611, 395] width 93 height 36
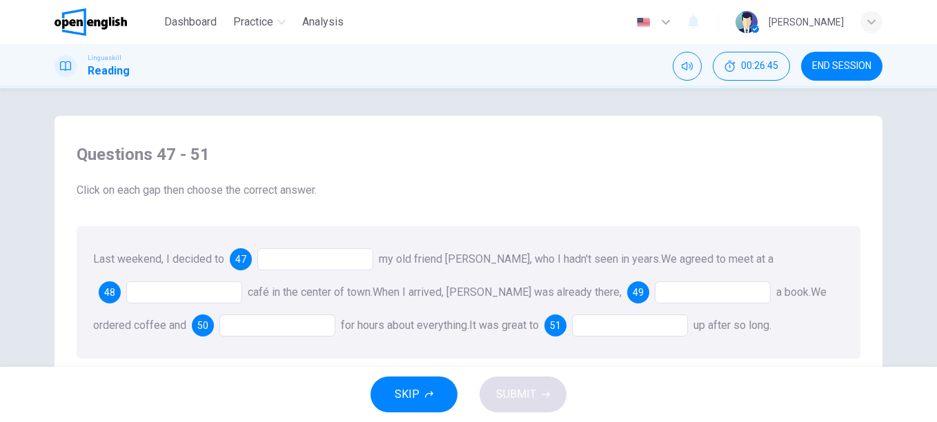
click at [289, 261] on div at bounding box center [315, 259] width 116 height 22
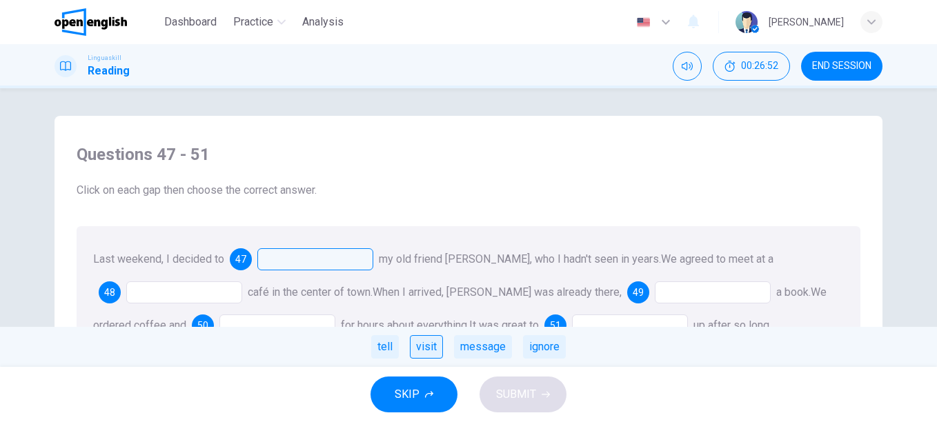
click at [433, 351] on div "visit" at bounding box center [426, 346] width 33 height 23
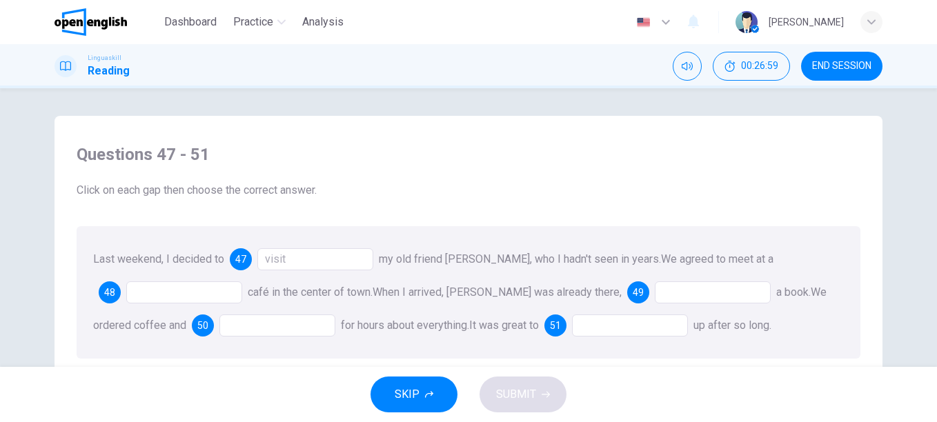
click at [200, 293] on div at bounding box center [184, 293] width 116 height 22
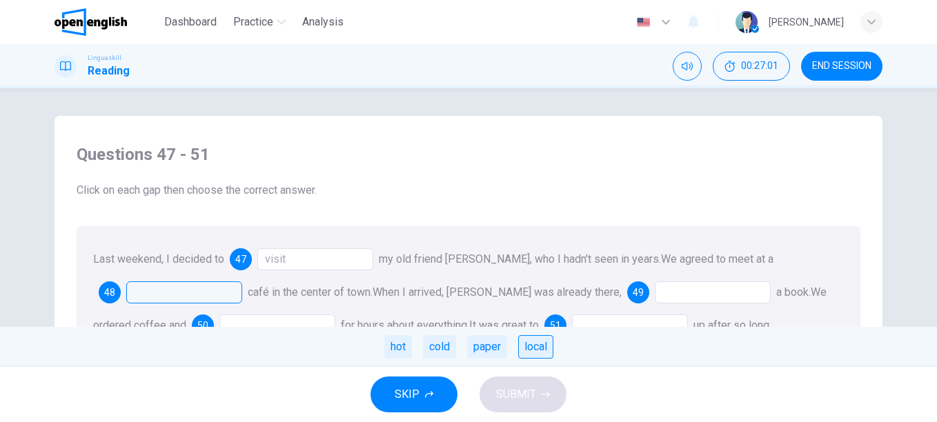
click at [536, 344] on div "local" at bounding box center [535, 346] width 35 height 23
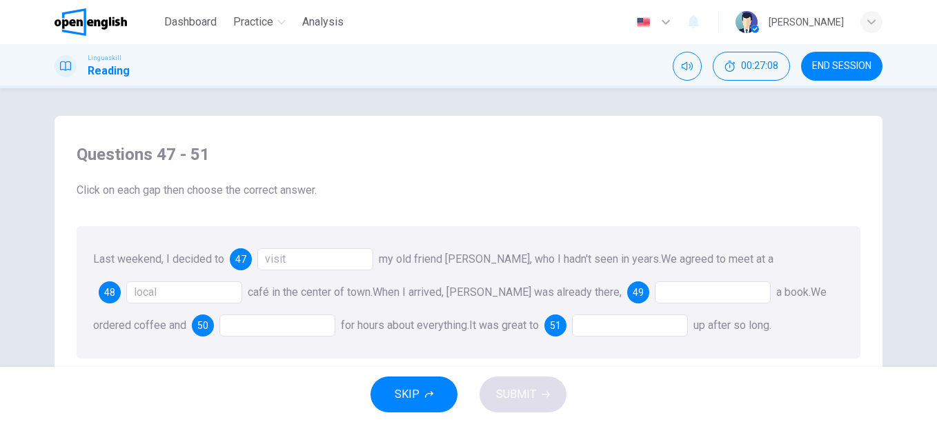
click at [655, 289] on div at bounding box center [713, 293] width 116 height 22
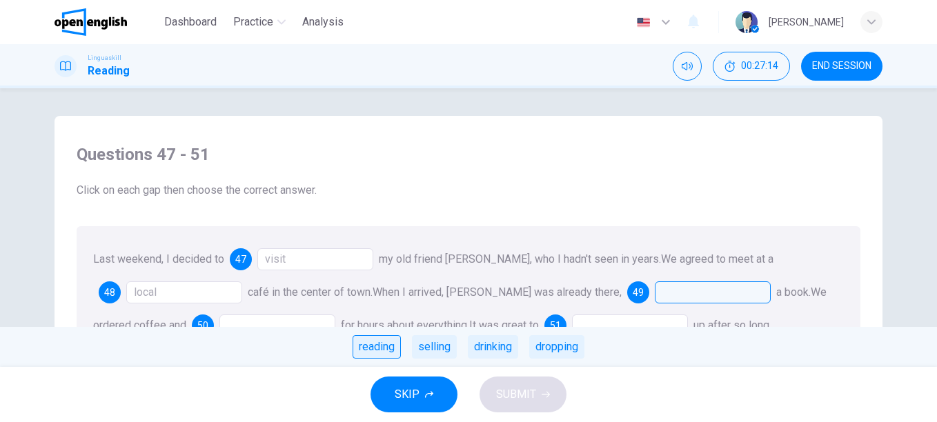
click at [382, 349] on div "reading" at bounding box center [377, 346] width 48 height 23
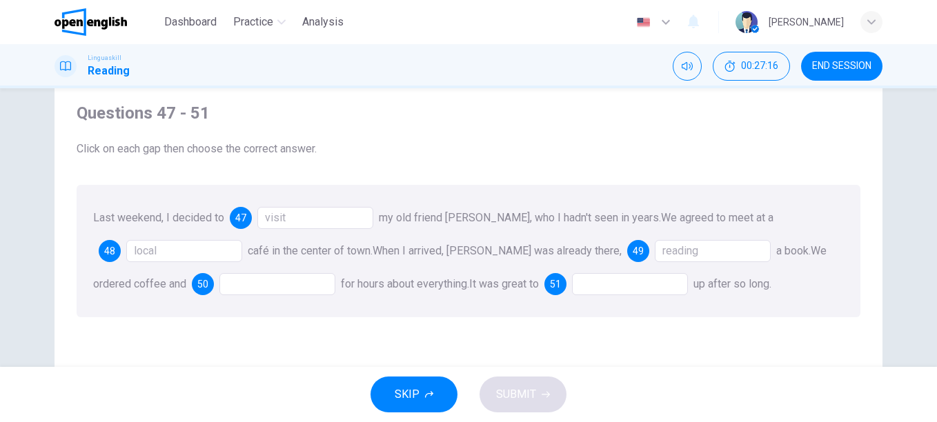
scroll to position [69, 0]
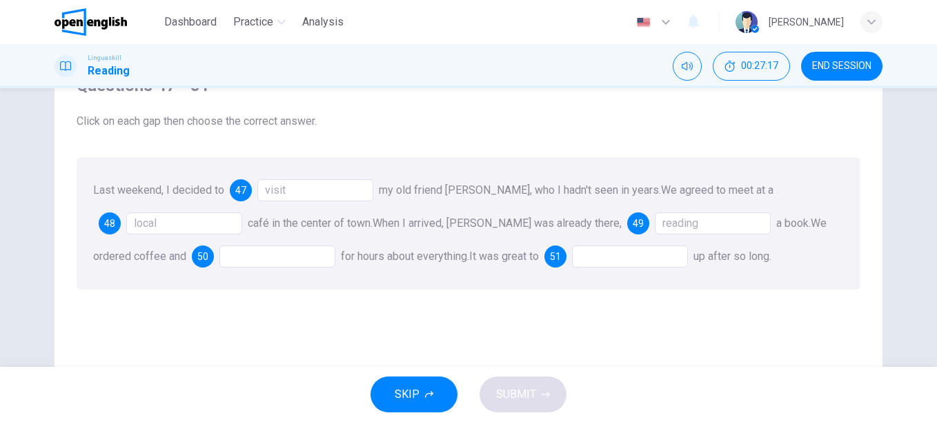
click at [219, 256] on div at bounding box center [277, 257] width 116 height 22
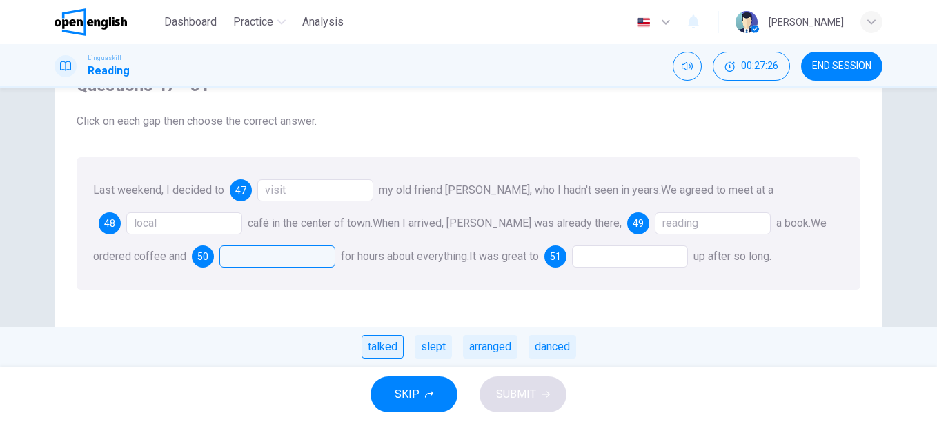
click at [384, 344] on div "talked" at bounding box center [383, 346] width 42 height 23
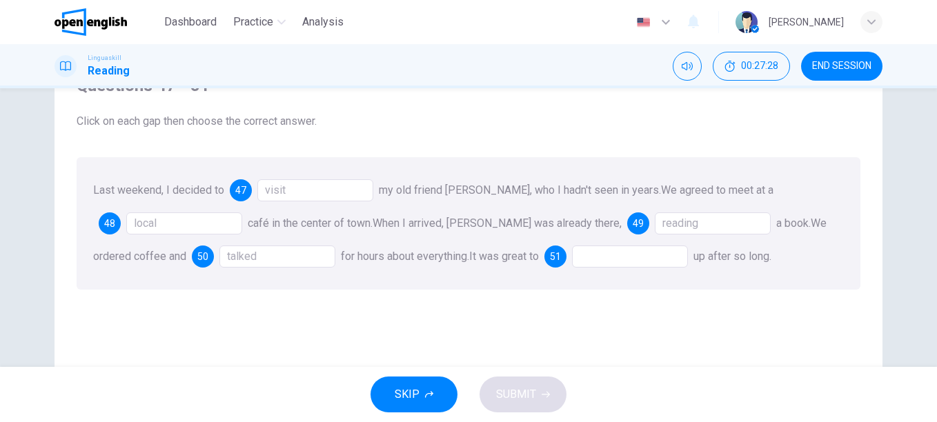
click at [587, 258] on div at bounding box center [630, 257] width 116 height 22
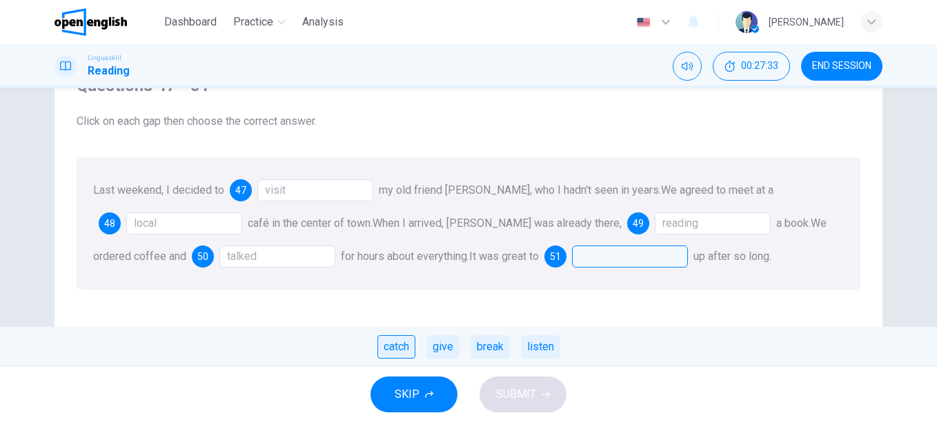
click at [404, 343] on div "catch" at bounding box center [397, 346] width 38 height 23
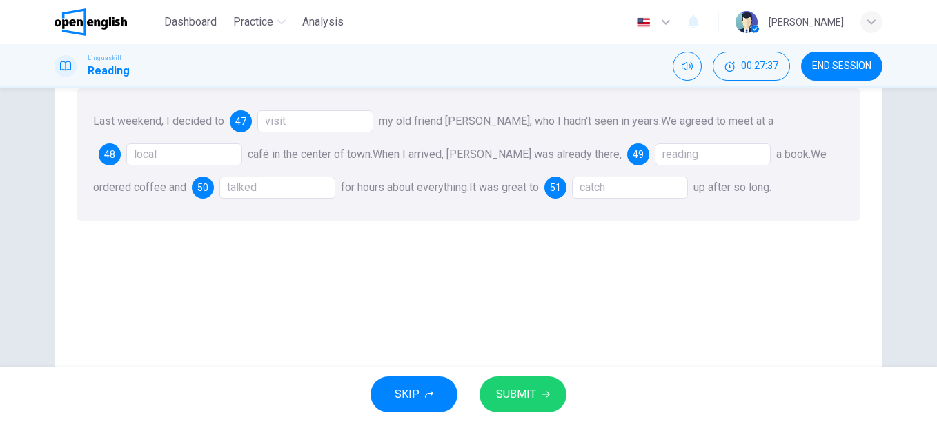
scroll to position [207, 0]
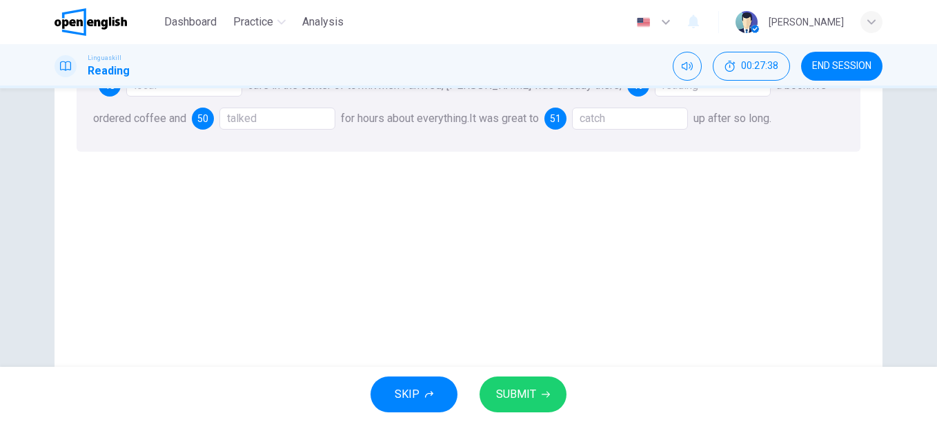
click at [531, 395] on span "SUBMIT" at bounding box center [516, 394] width 40 height 19
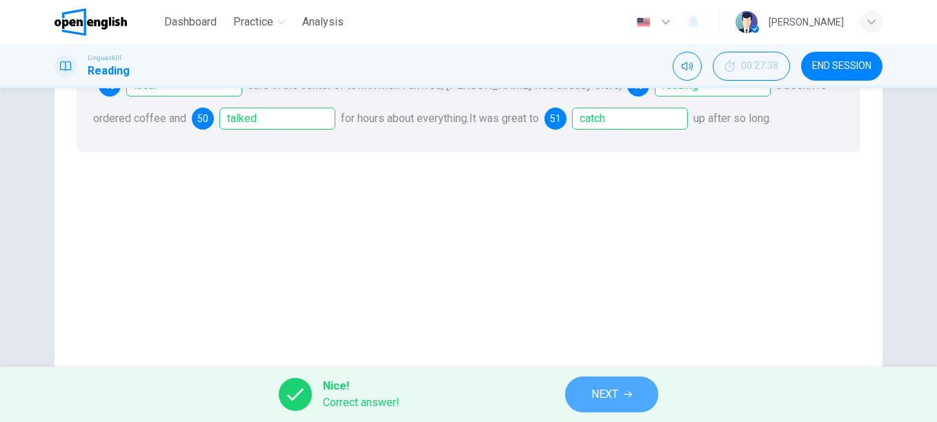
click at [635, 397] on button "NEXT" at bounding box center [611, 395] width 93 height 36
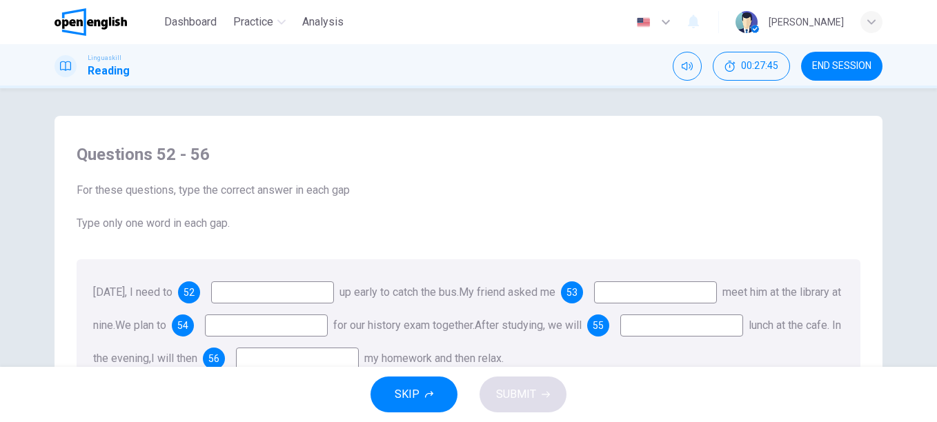
click at [282, 294] on input at bounding box center [272, 293] width 123 height 22
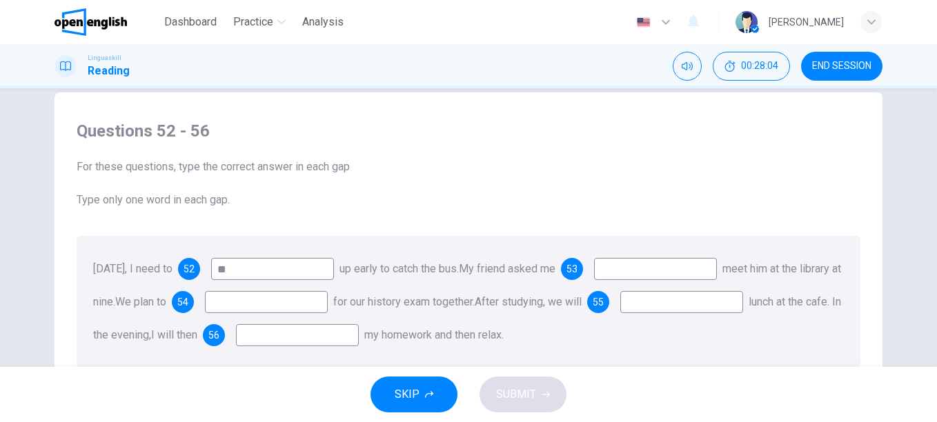
scroll to position [24, 0]
type input "****"
click at [674, 260] on input at bounding box center [655, 268] width 123 height 22
click at [667, 271] on input at bounding box center [655, 268] width 123 height 22
type input "**"
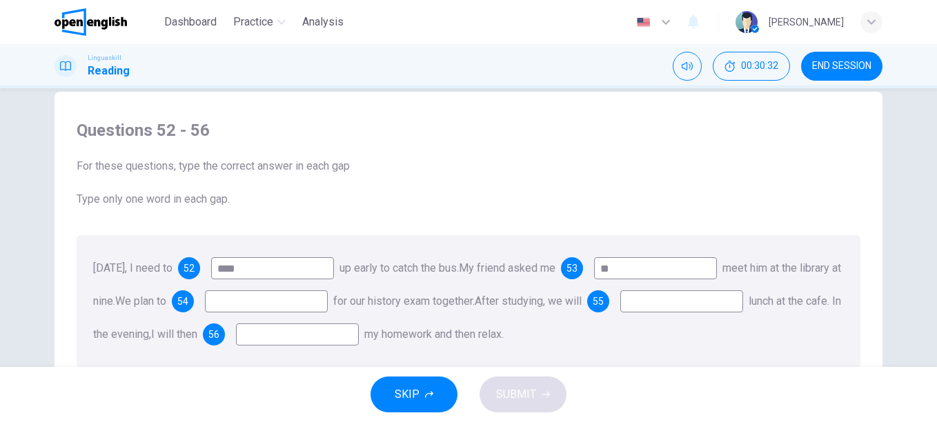
click at [321, 304] on input at bounding box center [266, 302] width 123 height 22
click at [397, 327] on div "[DATE], I need to 52 **** up early to catch the bus. My friend asked me 53 ** m…" at bounding box center [469, 301] width 784 height 133
click at [316, 300] on input at bounding box center [266, 302] width 123 height 22
type input "**"
click at [621, 313] on input at bounding box center [682, 302] width 123 height 22
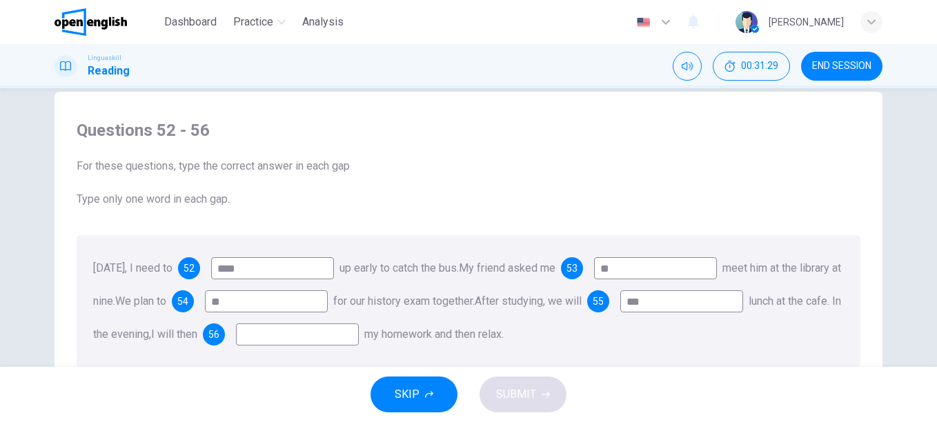
type input "***"
click at [359, 337] on input at bounding box center [297, 335] width 123 height 22
click at [359, 335] on input at bounding box center [297, 335] width 123 height 22
type input "*"
type input "******"
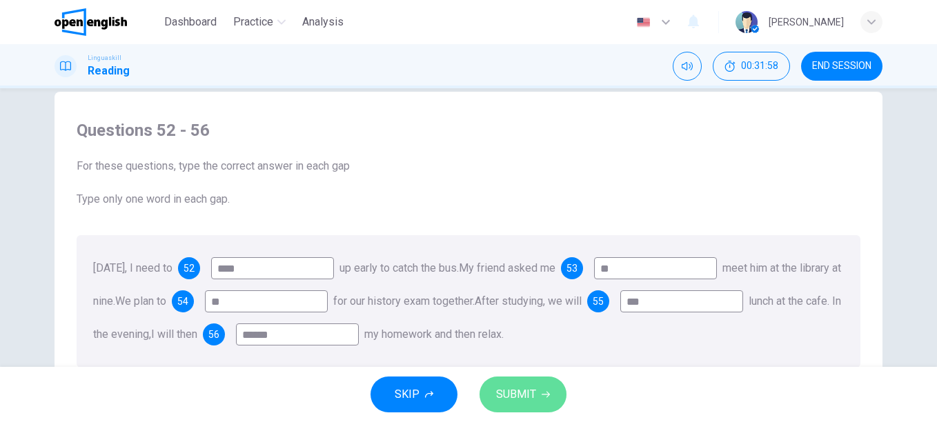
click at [509, 400] on span "SUBMIT" at bounding box center [516, 394] width 40 height 19
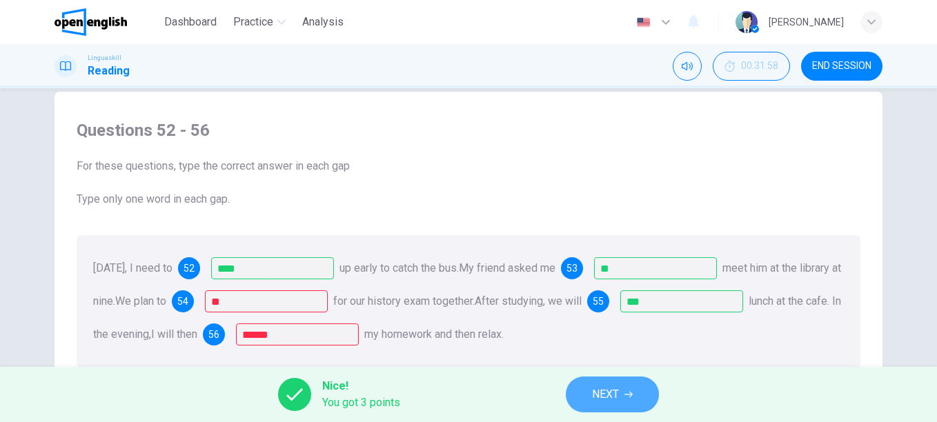
click at [623, 397] on button "NEXT" at bounding box center [612, 395] width 93 height 36
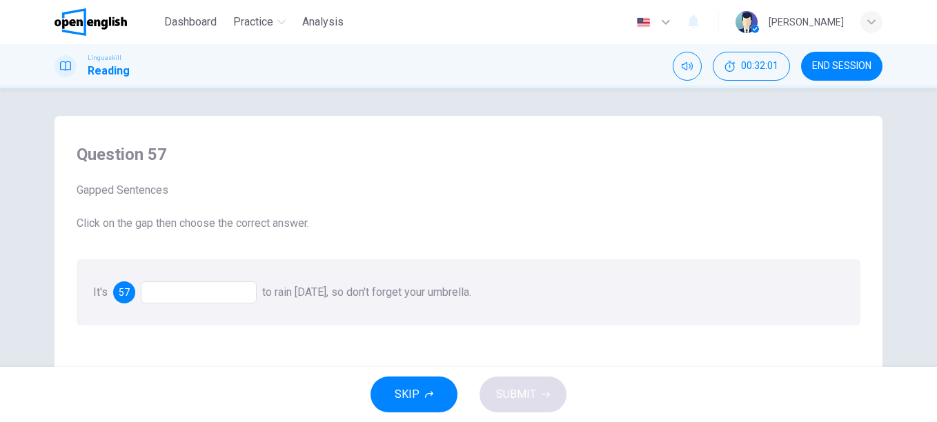
click at [168, 293] on div at bounding box center [199, 293] width 116 height 22
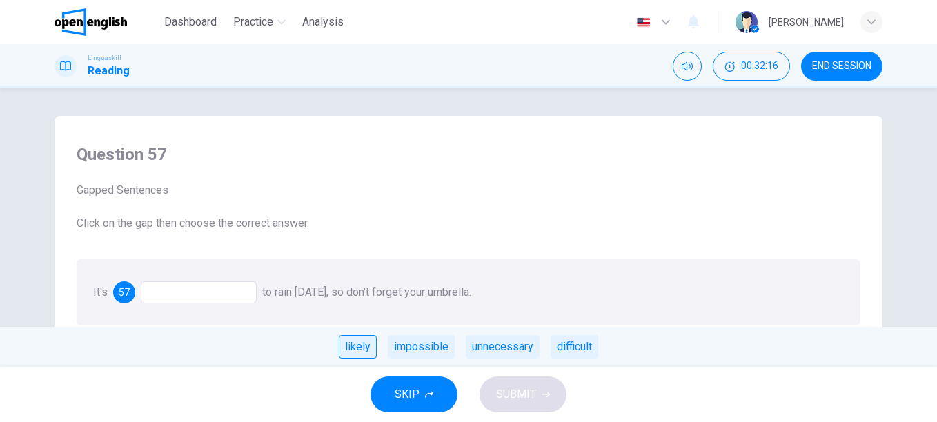
click at [367, 349] on div "likely" at bounding box center [358, 346] width 38 height 23
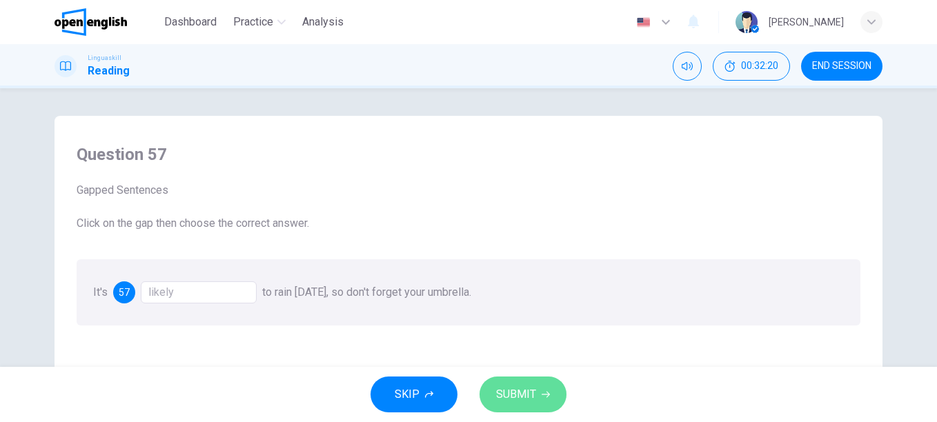
click at [525, 392] on span "SUBMIT" at bounding box center [516, 394] width 40 height 19
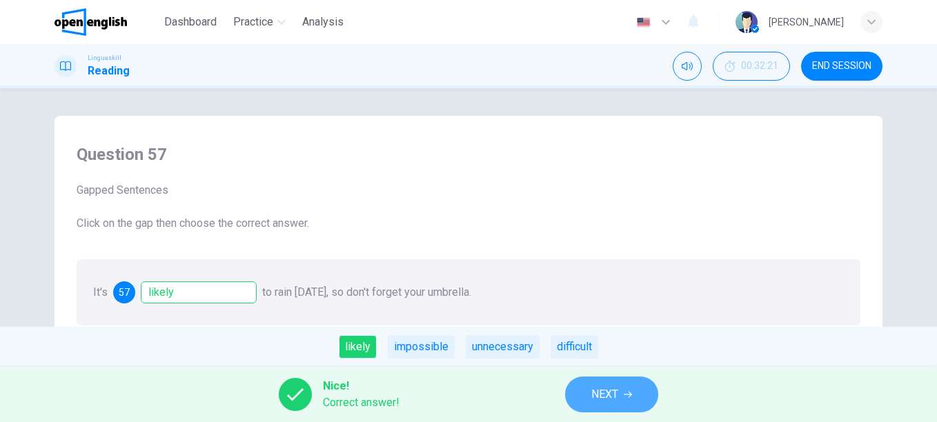
click at [624, 398] on button "NEXT" at bounding box center [611, 395] width 93 height 36
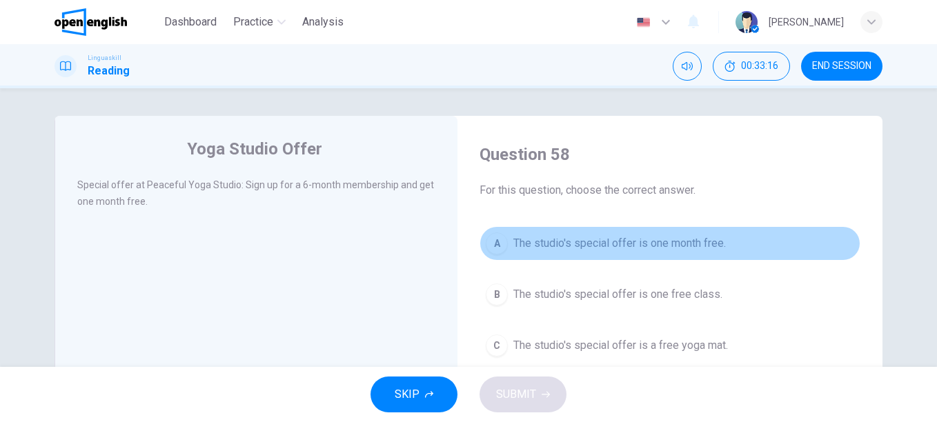
click at [598, 238] on span "The studio's special offer is one month free." at bounding box center [620, 243] width 213 height 17
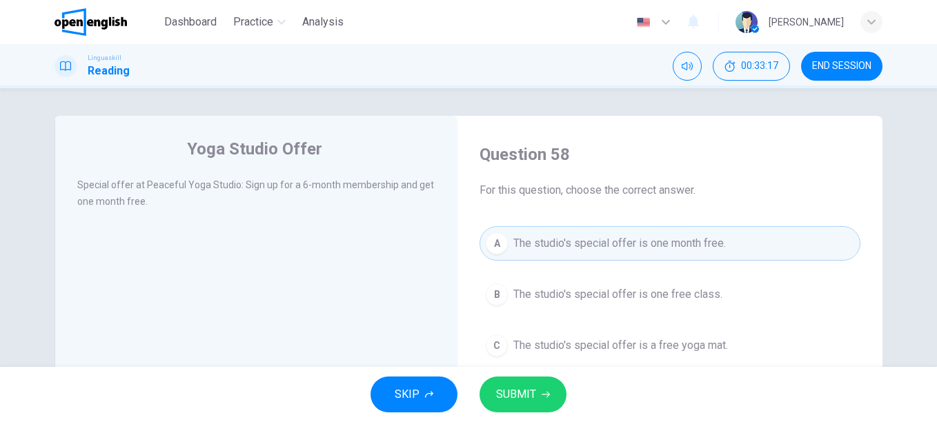
scroll to position [69, 0]
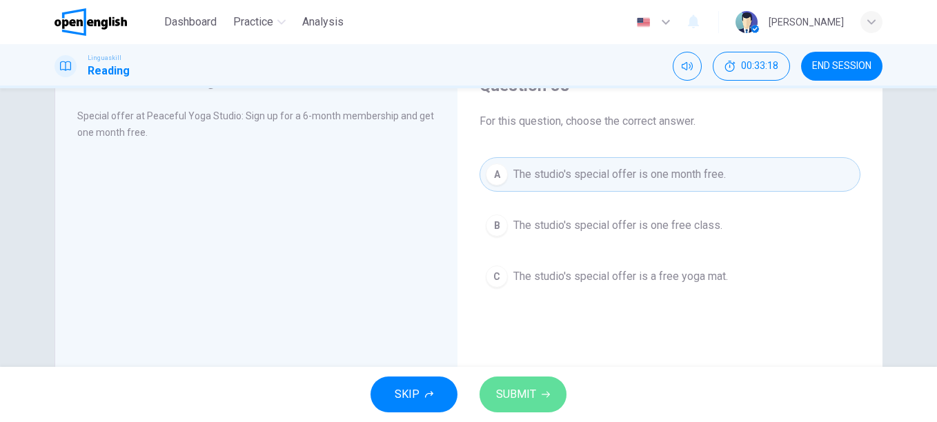
click at [508, 389] on span "SUBMIT" at bounding box center [516, 394] width 40 height 19
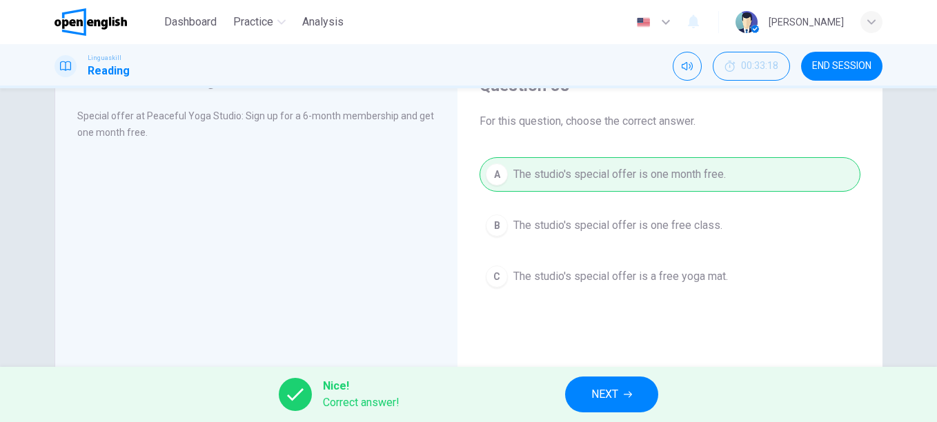
click at [598, 398] on span "NEXT" at bounding box center [605, 394] width 27 height 19
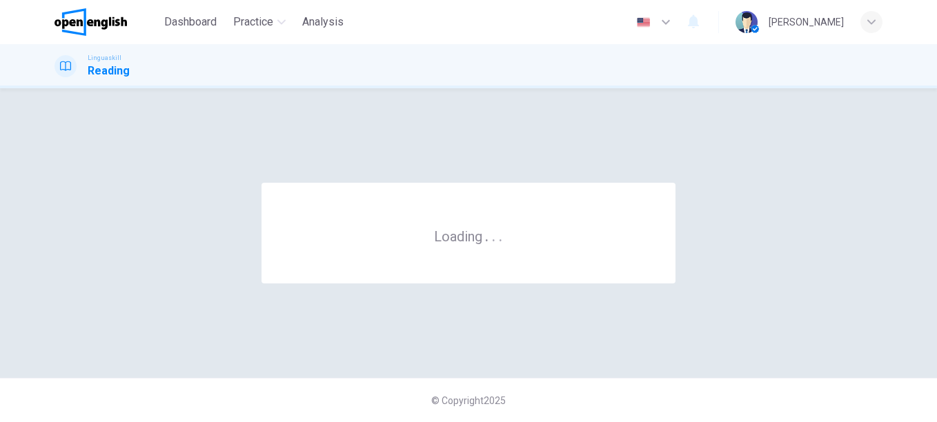
scroll to position [0, 0]
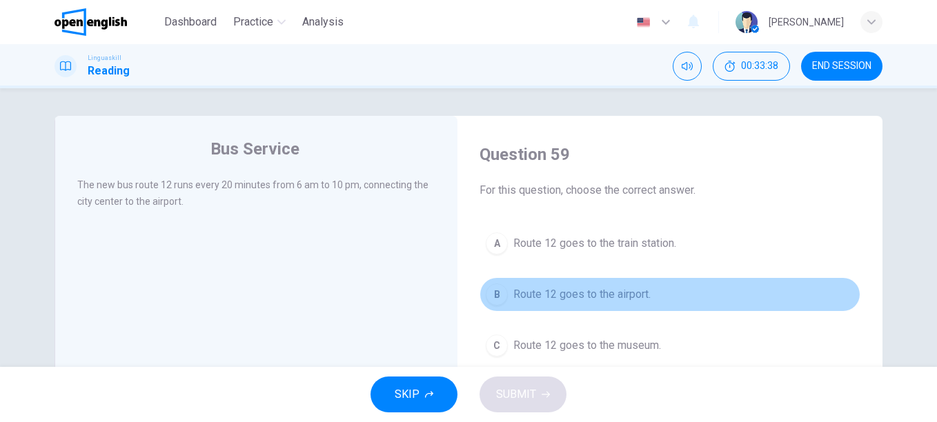
click at [591, 293] on span "Route 12 goes to the airport." at bounding box center [582, 294] width 137 height 17
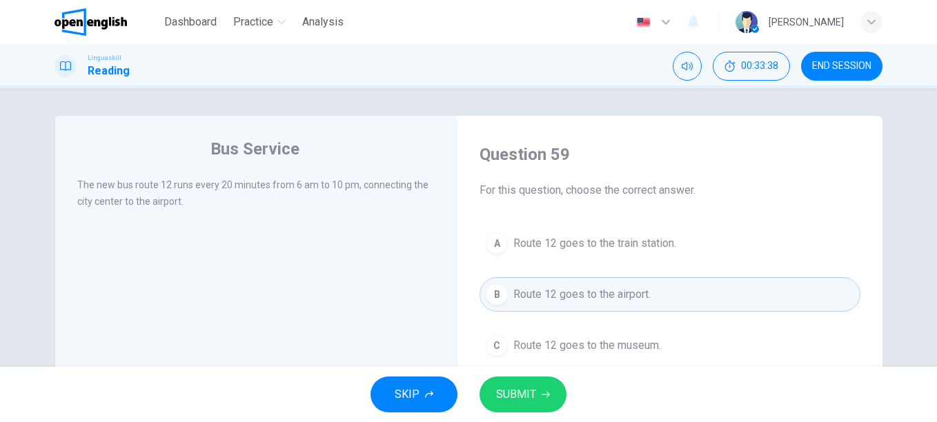
click at [523, 396] on span "SUBMIT" at bounding box center [516, 394] width 40 height 19
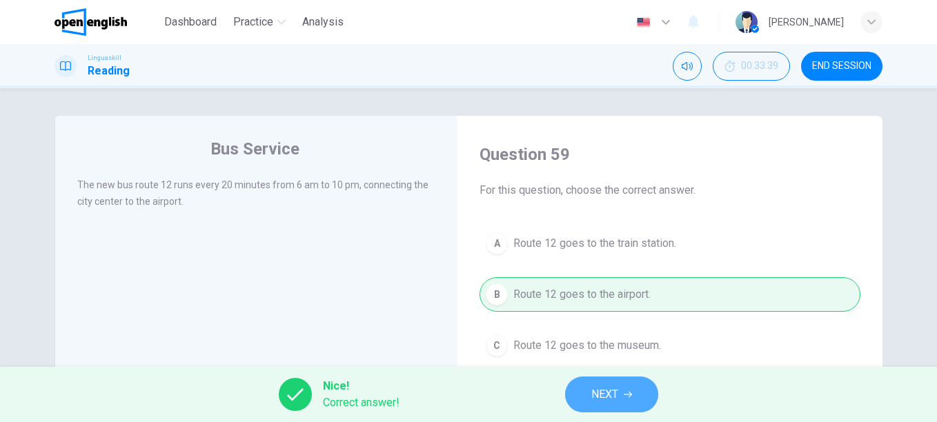
click at [605, 389] on span "NEXT" at bounding box center [605, 394] width 27 height 19
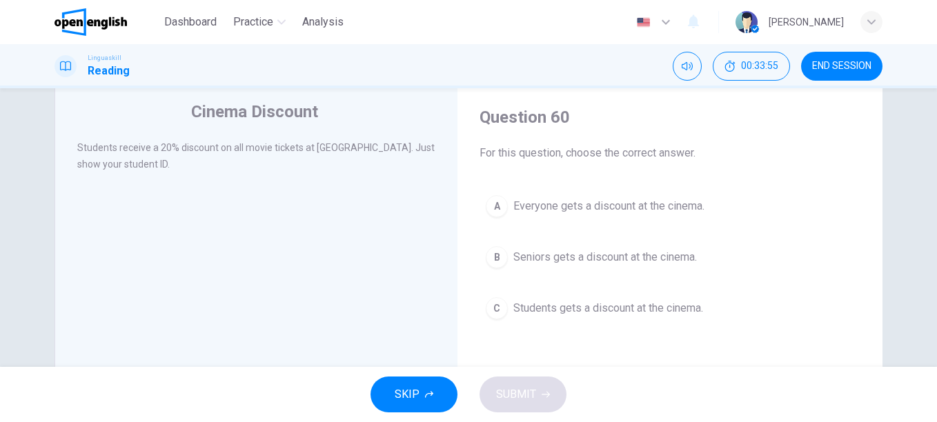
scroll to position [69, 0]
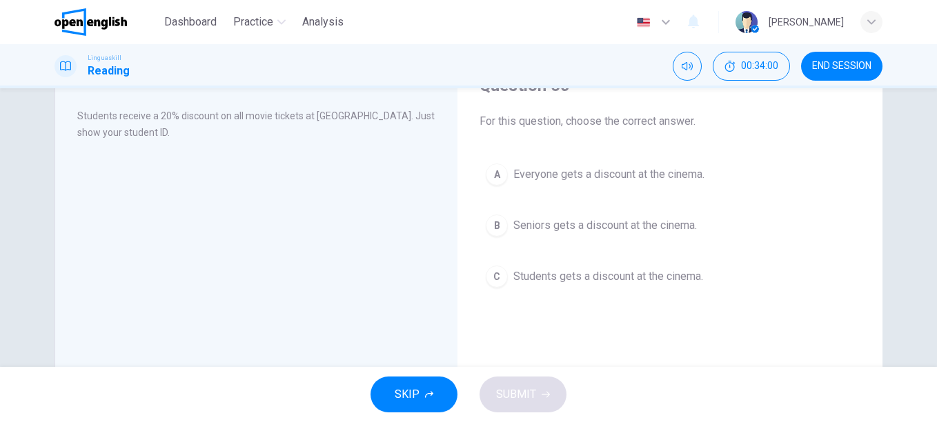
click at [607, 274] on span "Students gets a discount at the cinema." at bounding box center [609, 277] width 190 height 17
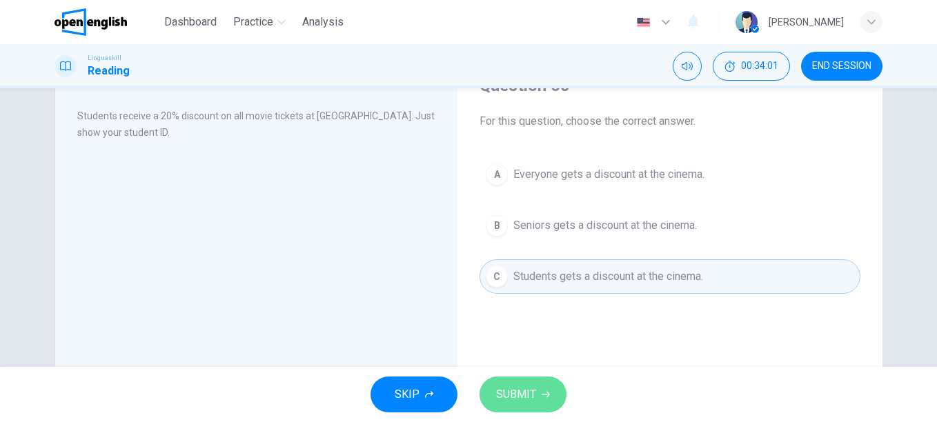
click at [514, 404] on span "SUBMIT" at bounding box center [516, 394] width 40 height 19
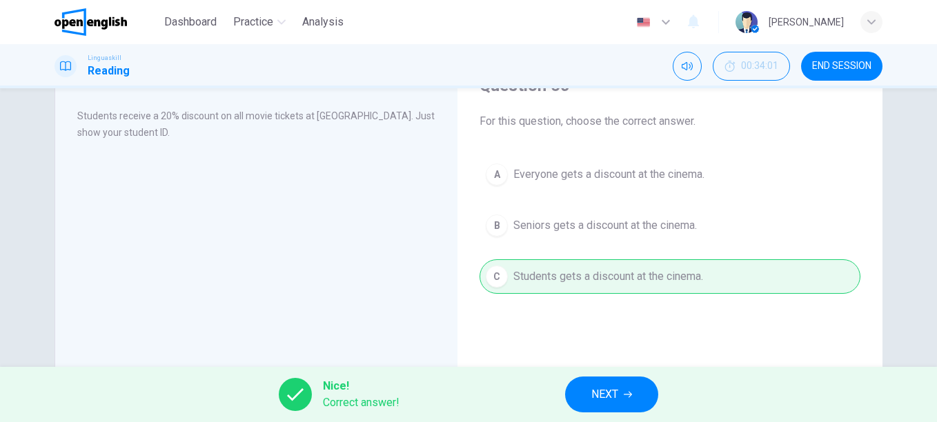
click at [598, 394] on span "NEXT" at bounding box center [605, 394] width 27 height 19
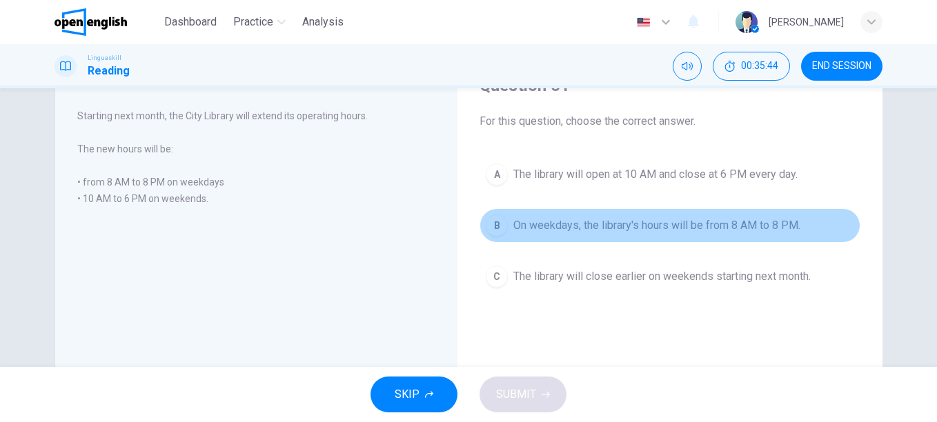
click at [638, 224] on span "On weekdays, the library's hours will be from 8 AM to 8 PM." at bounding box center [657, 225] width 287 height 17
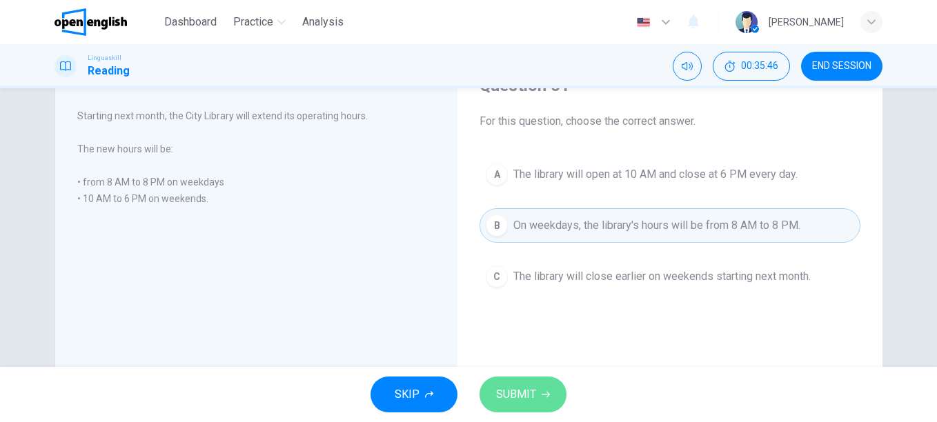
click at [515, 388] on span "SUBMIT" at bounding box center [516, 394] width 40 height 19
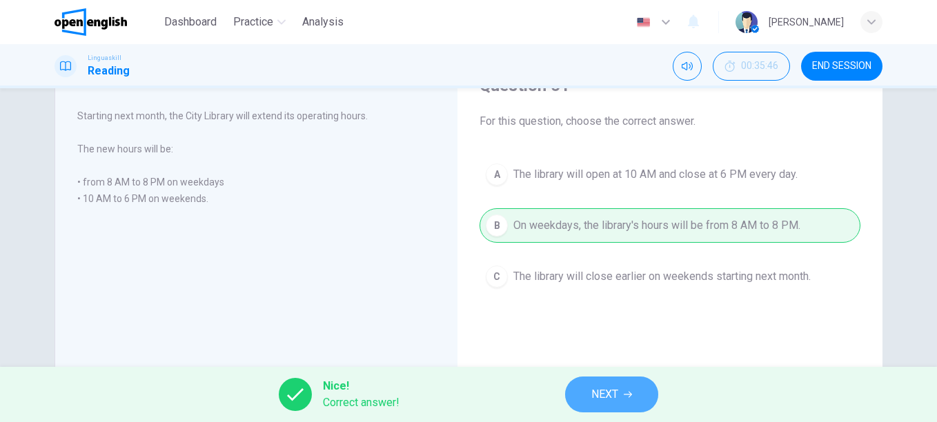
click at [614, 392] on span "NEXT" at bounding box center [605, 394] width 27 height 19
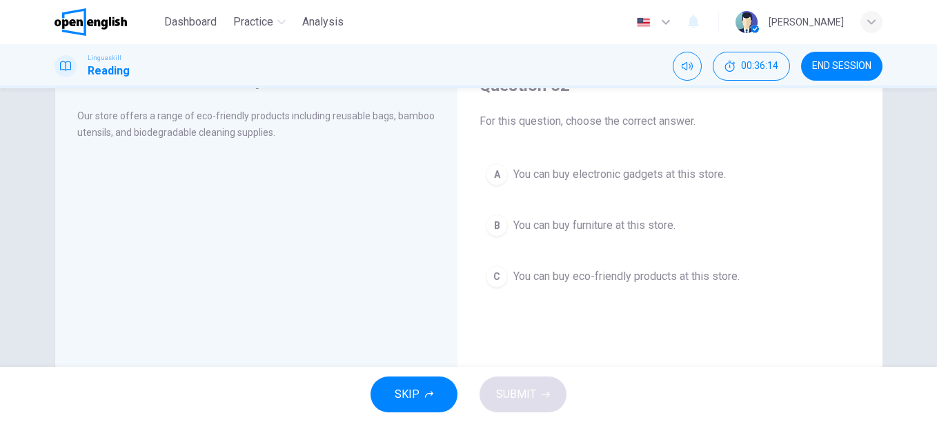
click at [705, 277] on span "You can buy eco-friendly products at this store." at bounding box center [627, 277] width 226 height 17
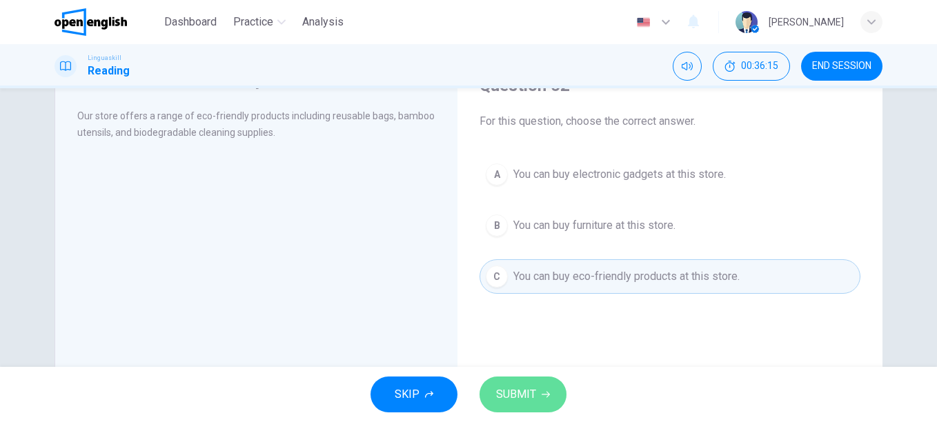
click at [531, 390] on span "SUBMIT" at bounding box center [516, 394] width 40 height 19
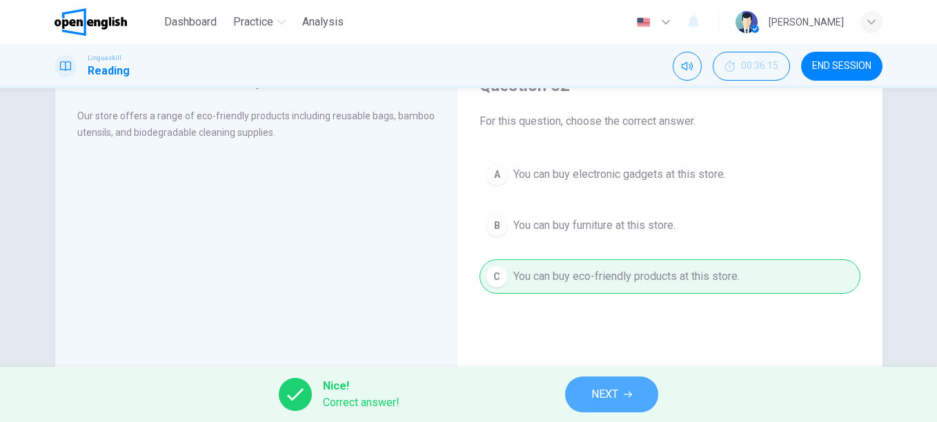
click at [602, 383] on button "NEXT" at bounding box center [611, 395] width 93 height 36
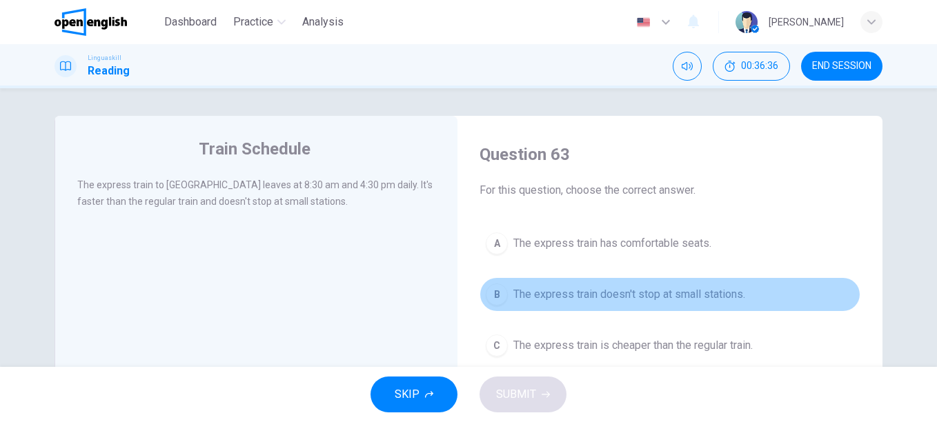
click at [707, 287] on span "The express train doesn't stop at small stations." at bounding box center [630, 294] width 232 height 17
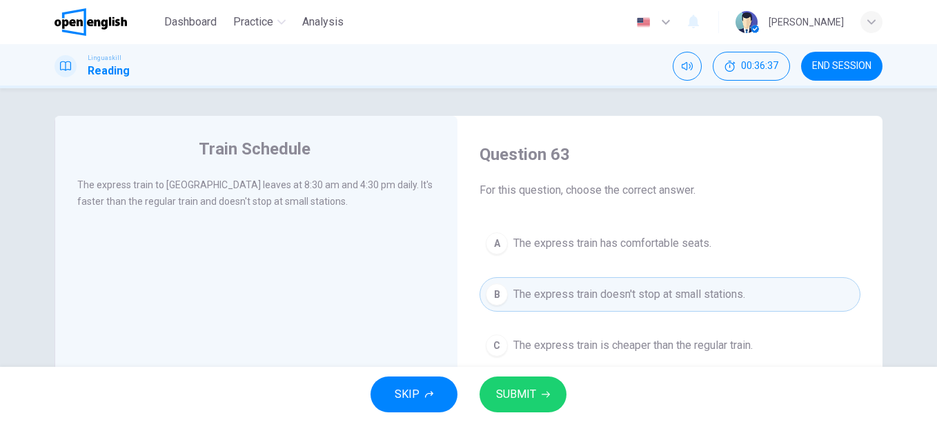
click at [534, 390] on span "SUBMIT" at bounding box center [516, 394] width 40 height 19
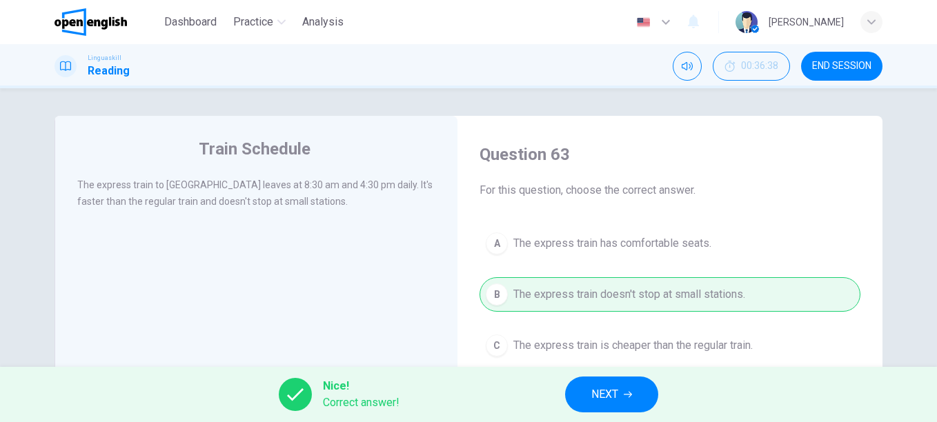
click at [629, 383] on button "NEXT" at bounding box center [611, 395] width 93 height 36
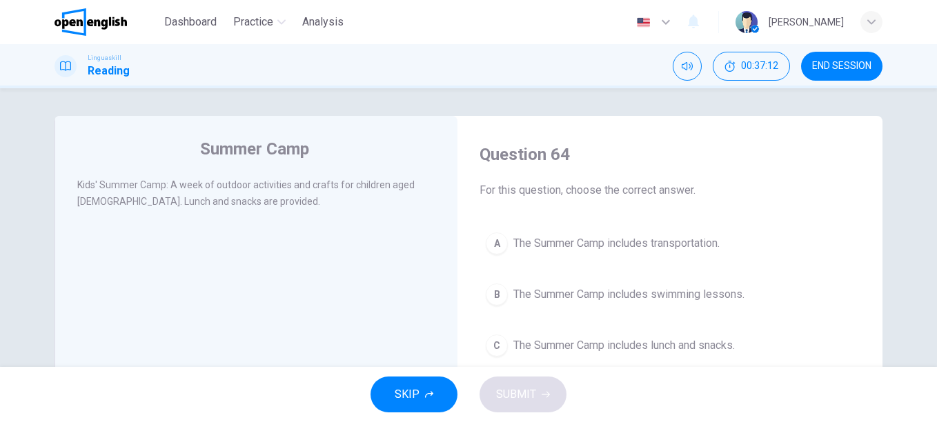
scroll to position [69, 0]
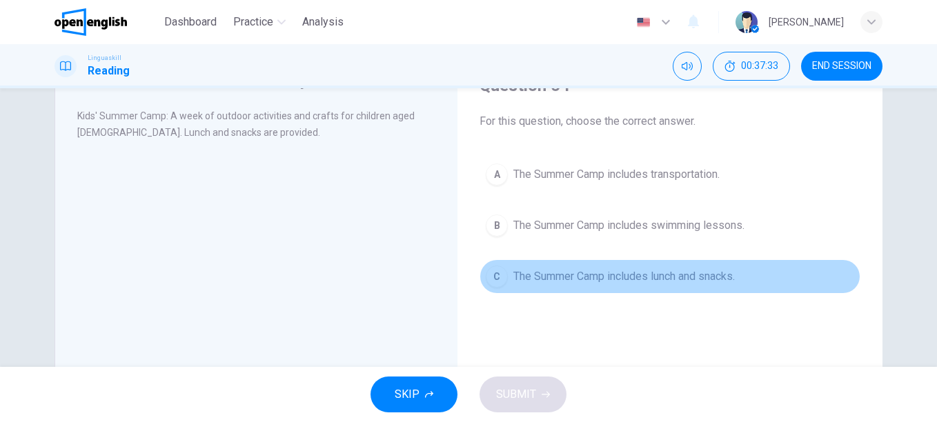
click at [594, 281] on span "The Summer Camp includes lunch and snacks." at bounding box center [625, 277] width 222 height 17
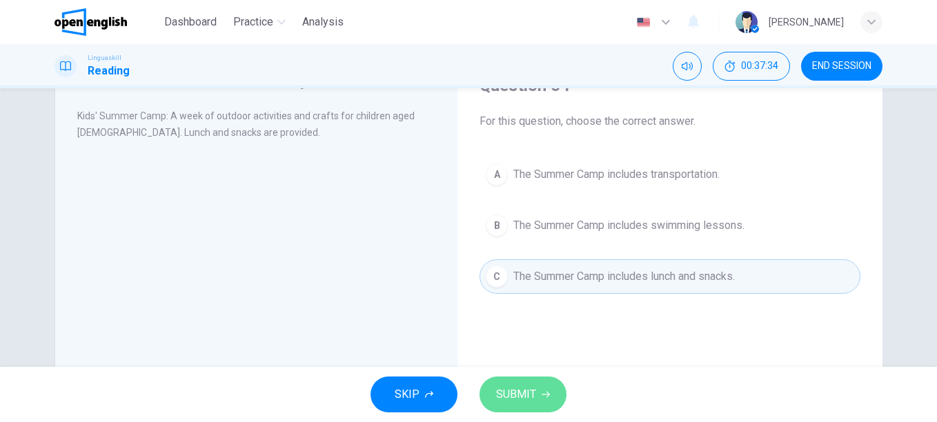
click at [507, 405] on button "SUBMIT" at bounding box center [523, 395] width 87 height 36
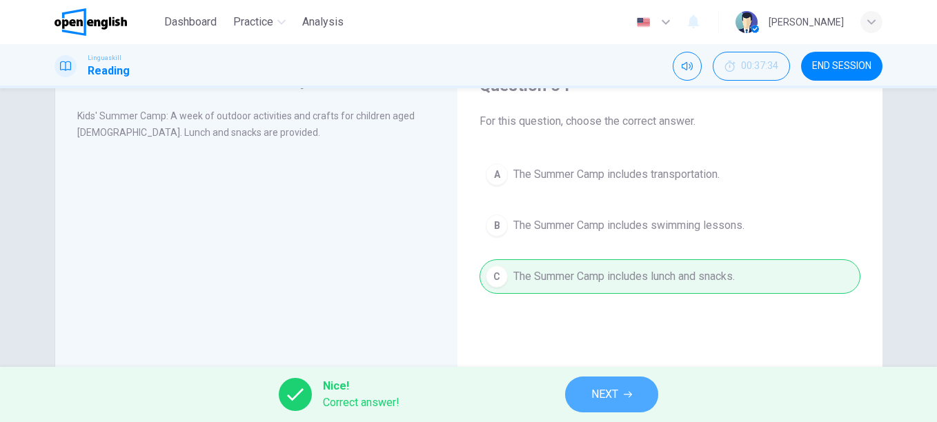
click at [583, 385] on button "NEXT" at bounding box center [611, 395] width 93 height 36
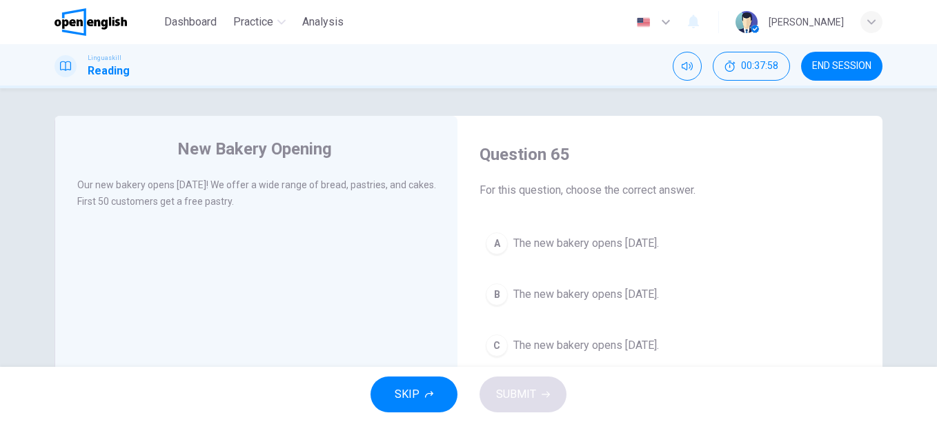
click at [583, 291] on span "The new bakery opens [DATE]." at bounding box center [587, 294] width 146 height 17
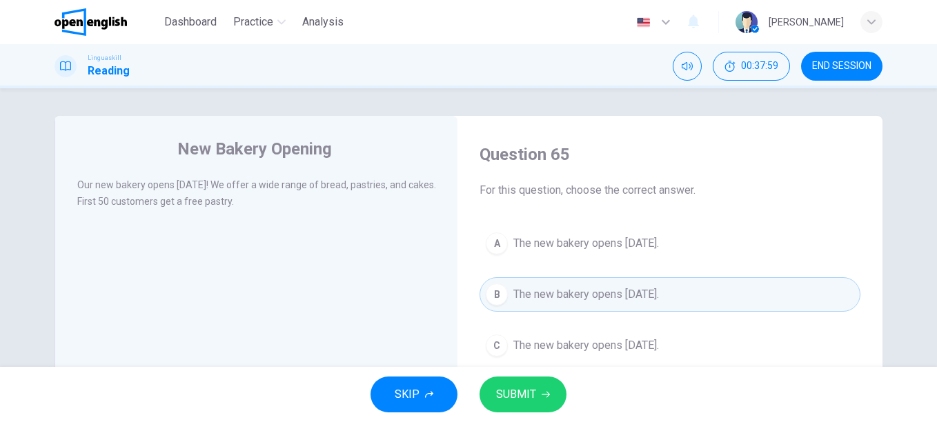
click at [507, 392] on span "SUBMIT" at bounding box center [516, 394] width 40 height 19
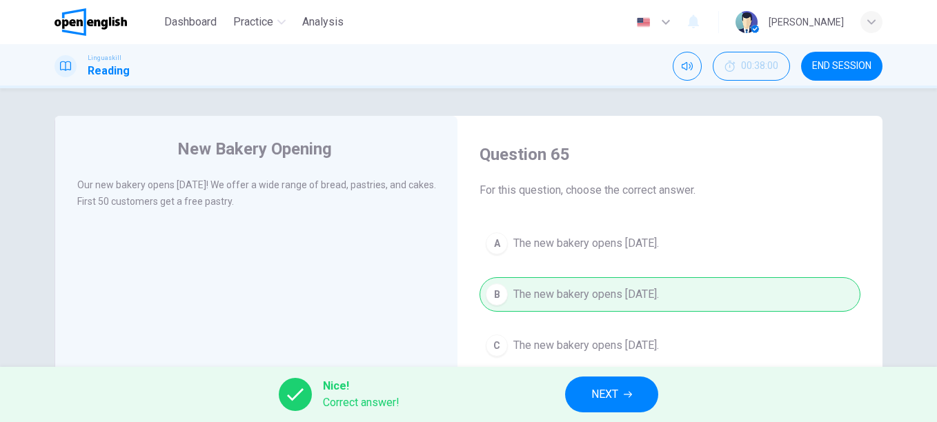
click at [598, 387] on span "NEXT" at bounding box center [605, 394] width 27 height 19
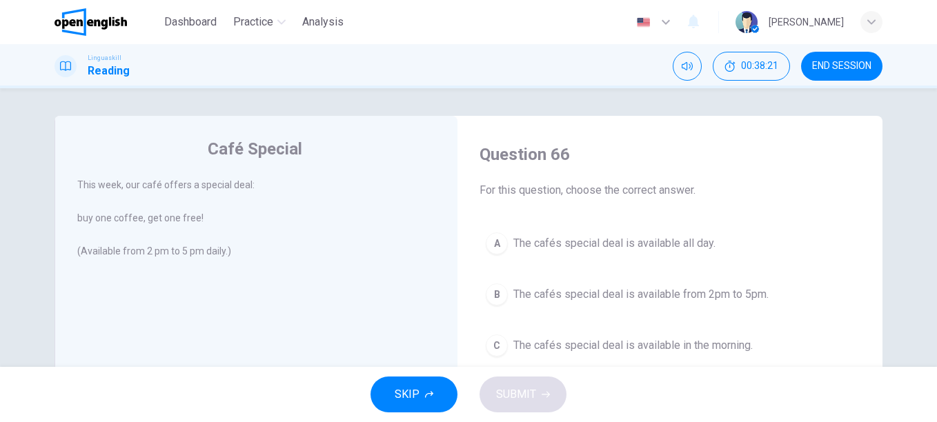
click at [609, 290] on span "The cafés special deal is available from 2pm to 5pm." at bounding box center [641, 294] width 255 height 17
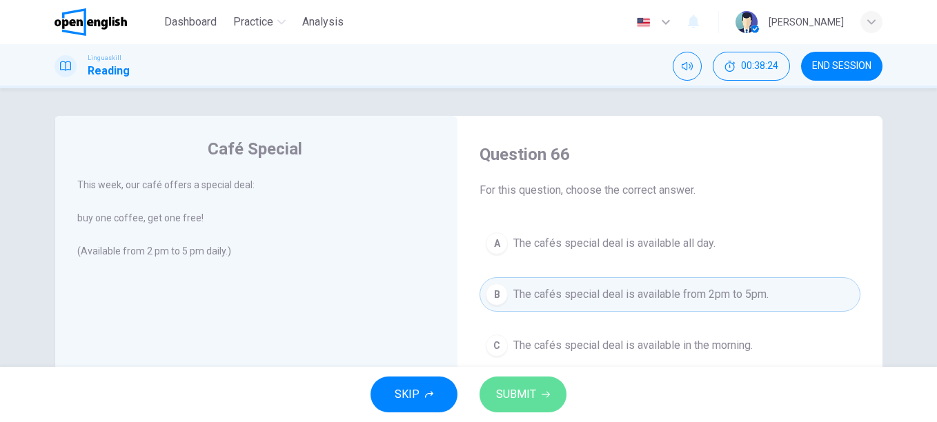
click at [517, 384] on button "SUBMIT" at bounding box center [523, 395] width 87 height 36
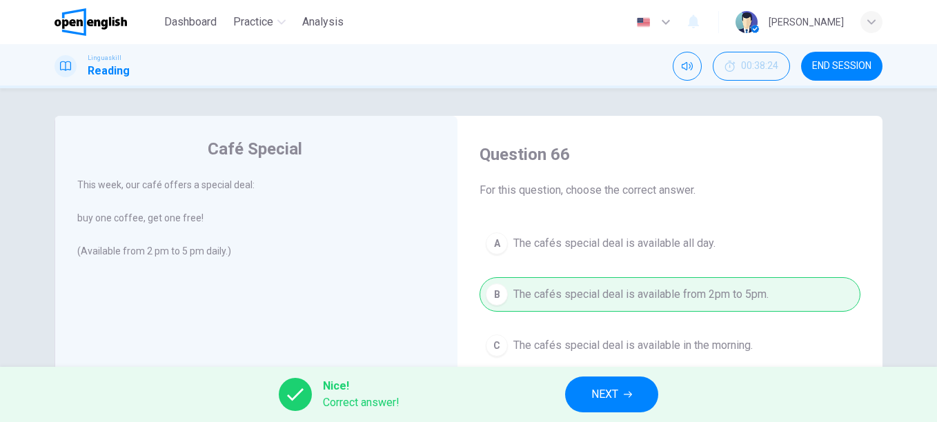
click at [621, 398] on button "NEXT" at bounding box center [611, 395] width 93 height 36
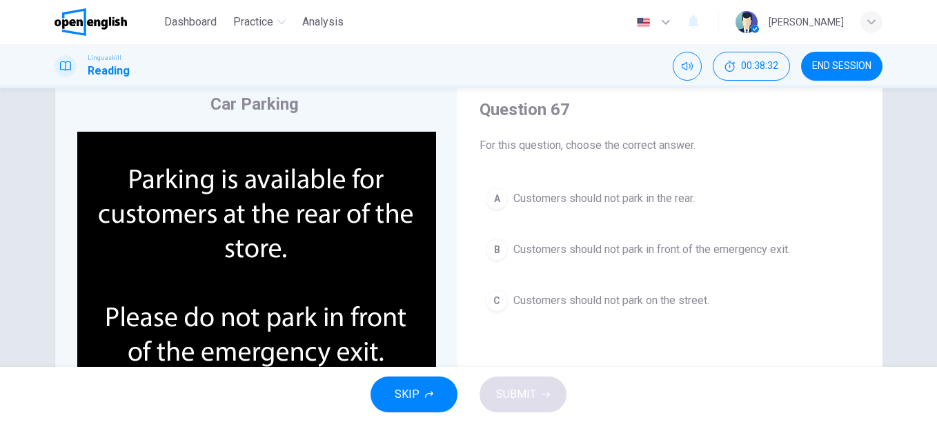
scroll to position [69, 0]
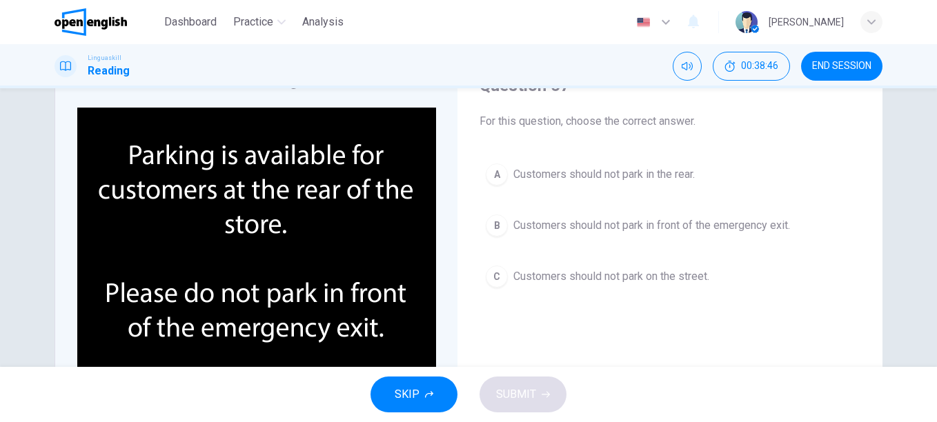
click at [585, 220] on span "Customers should not park in front of the emergency exit." at bounding box center [652, 225] width 277 height 17
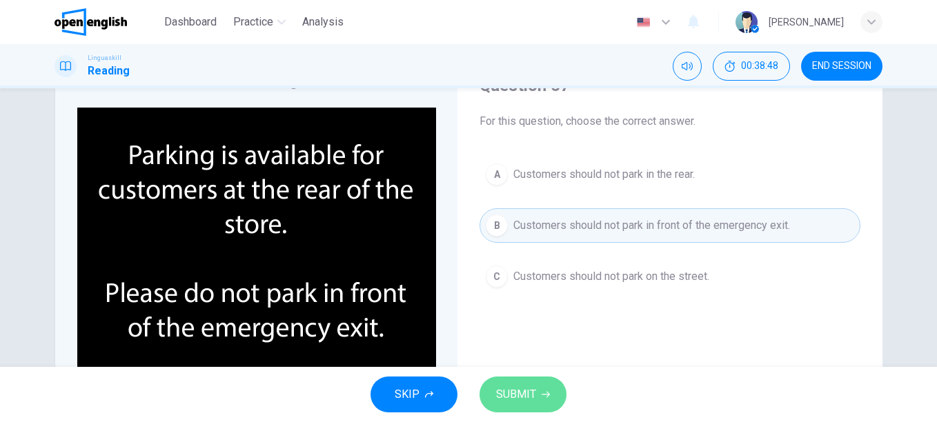
click at [505, 400] on span "SUBMIT" at bounding box center [516, 394] width 40 height 19
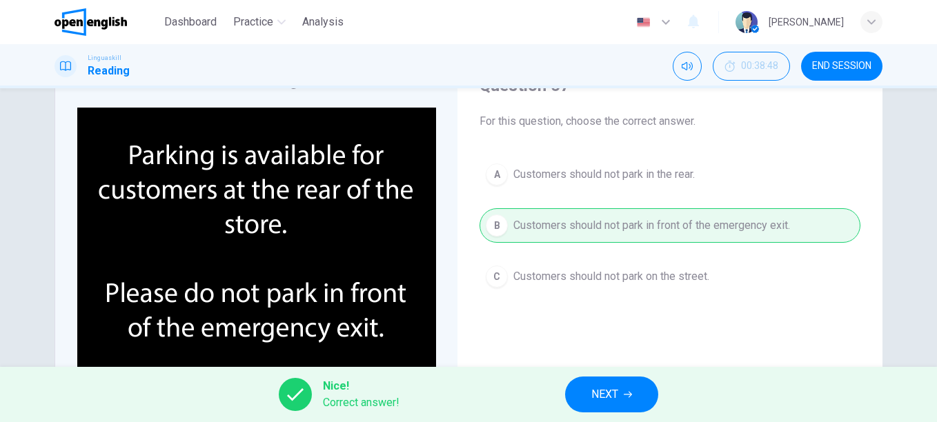
click at [599, 394] on span "NEXT" at bounding box center [605, 394] width 27 height 19
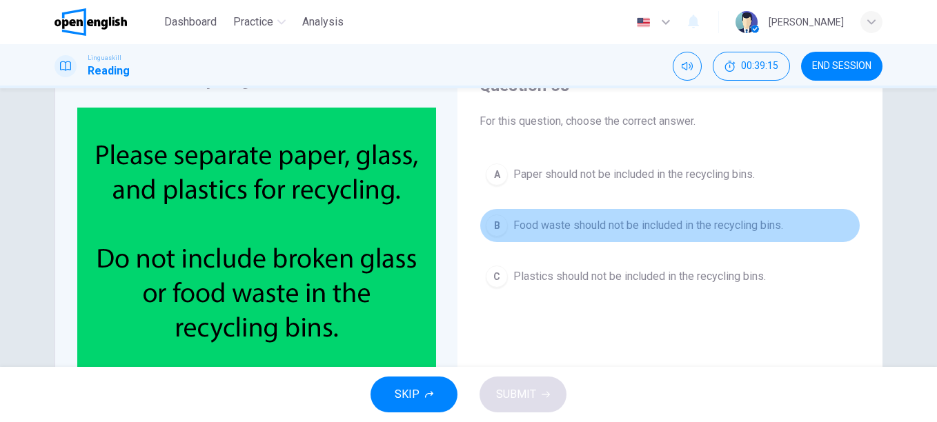
click at [543, 228] on span "Food waste should not be included in the recycling bins." at bounding box center [649, 225] width 270 height 17
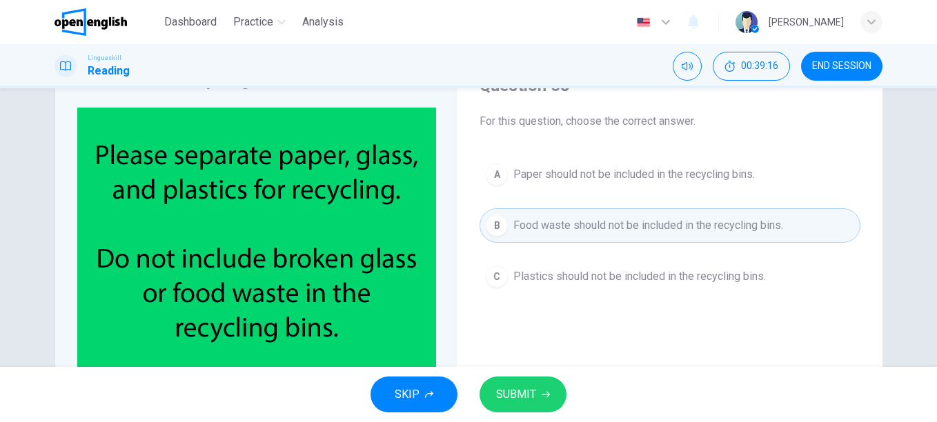
click at [512, 400] on span "SUBMIT" at bounding box center [516, 394] width 40 height 19
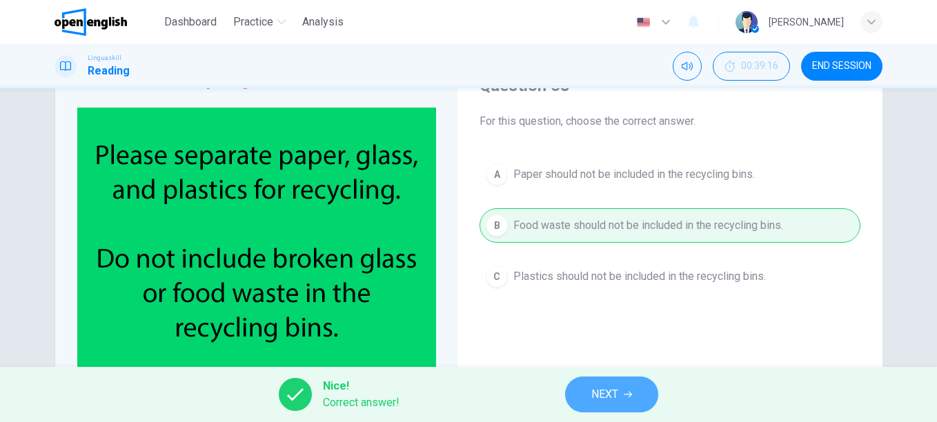
click at [608, 391] on span "NEXT" at bounding box center [605, 394] width 27 height 19
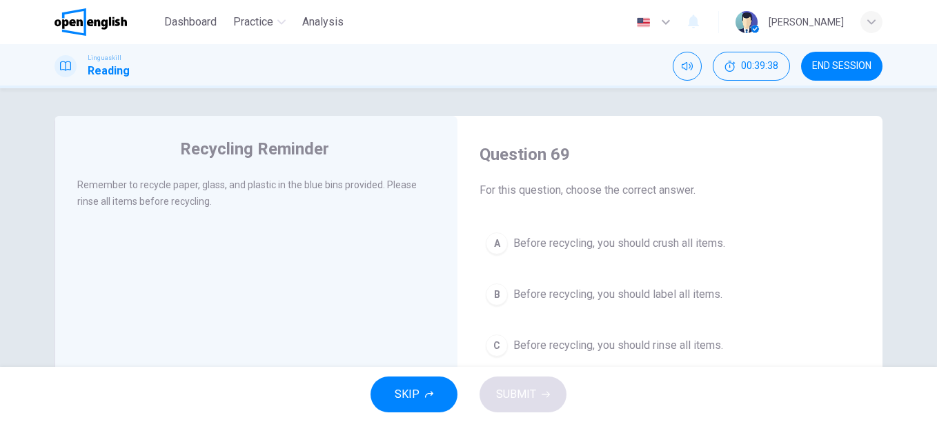
click at [668, 347] on span "Before recycling, you should rinse all items." at bounding box center [619, 346] width 210 height 17
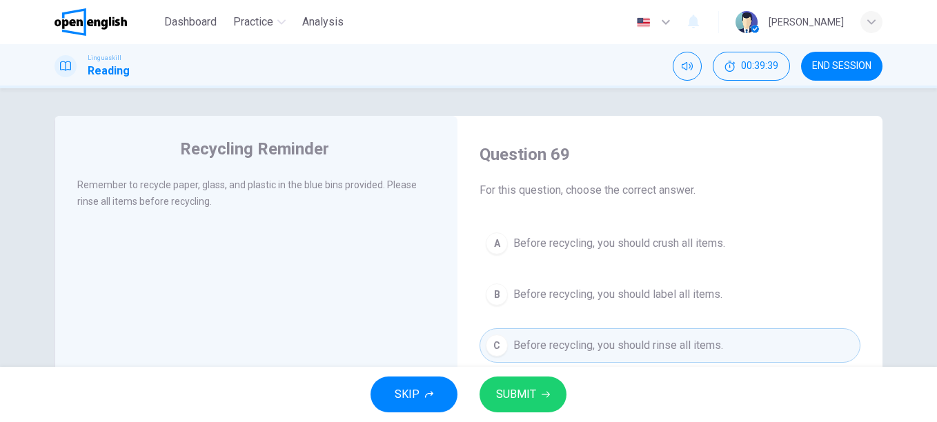
click at [516, 393] on span "SUBMIT" at bounding box center [516, 394] width 40 height 19
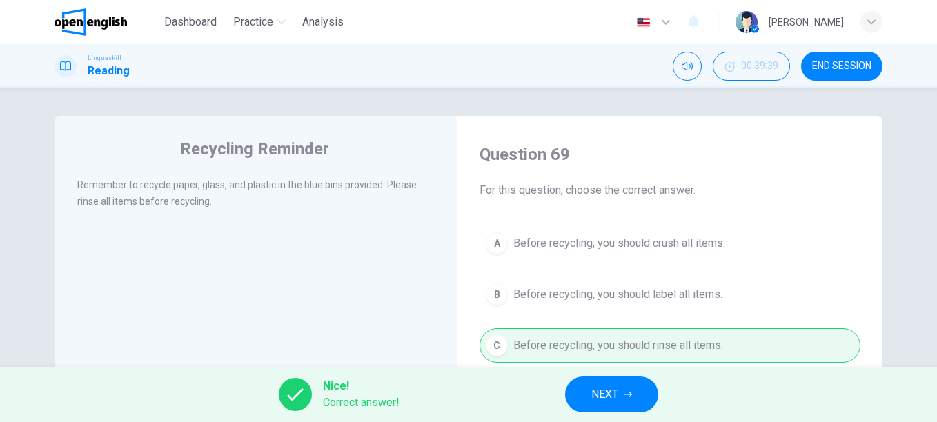
click at [606, 396] on span "NEXT" at bounding box center [605, 394] width 27 height 19
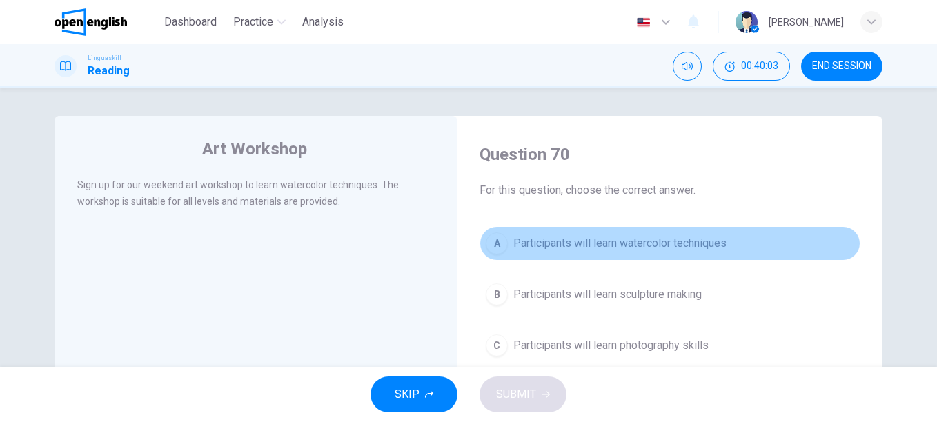
click at [572, 244] on span "Participants will learn watercolor techniques" at bounding box center [620, 243] width 213 height 17
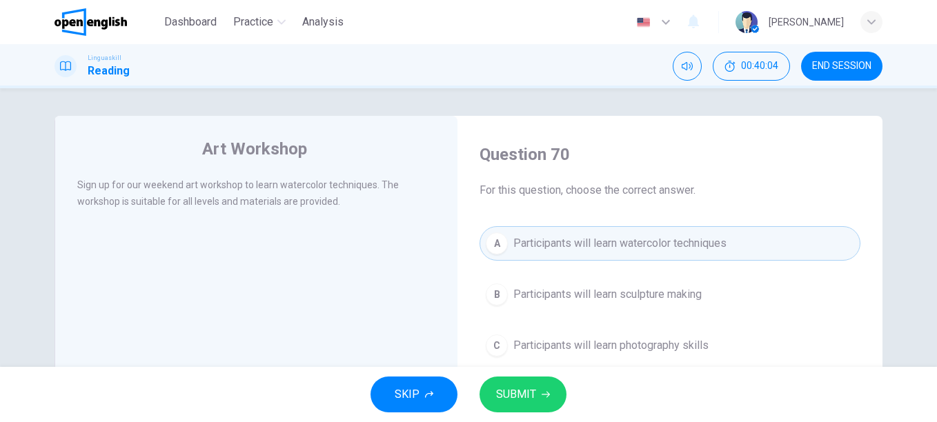
click at [504, 406] on button "SUBMIT" at bounding box center [523, 395] width 87 height 36
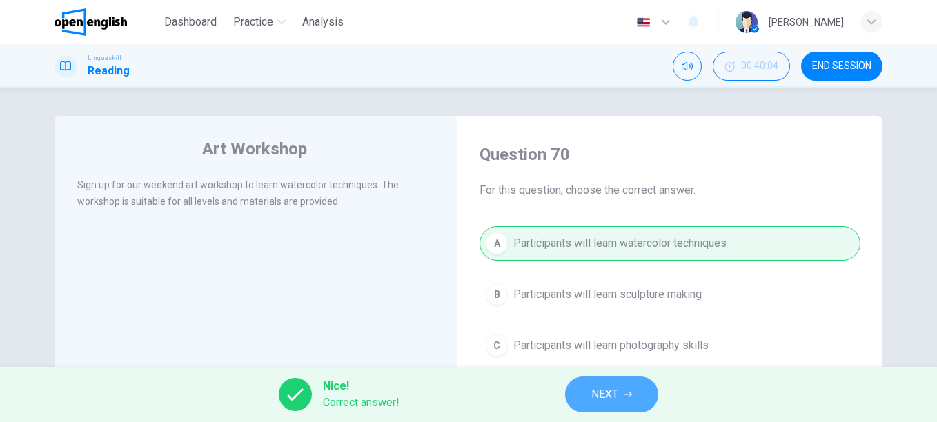
click at [622, 387] on button "NEXT" at bounding box center [611, 395] width 93 height 36
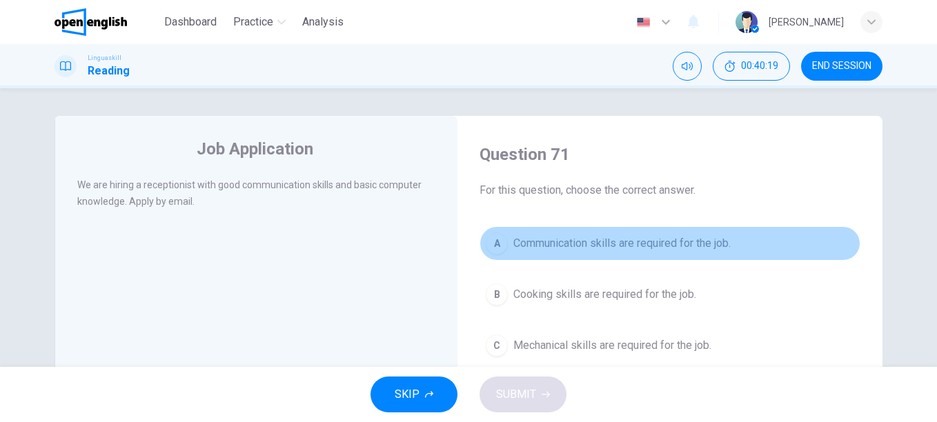
click at [574, 245] on span "Communication skills are required for the job." at bounding box center [622, 243] width 217 height 17
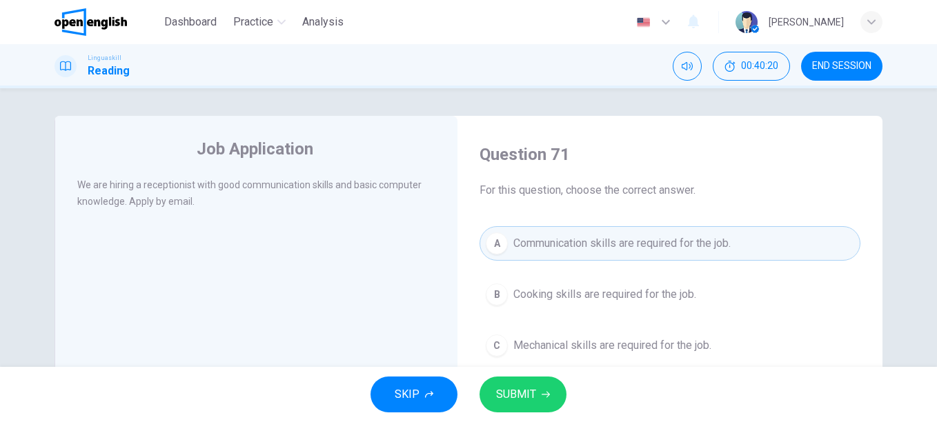
click at [520, 383] on button "SUBMIT" at bounding box center [523, 395] width 87 height 36
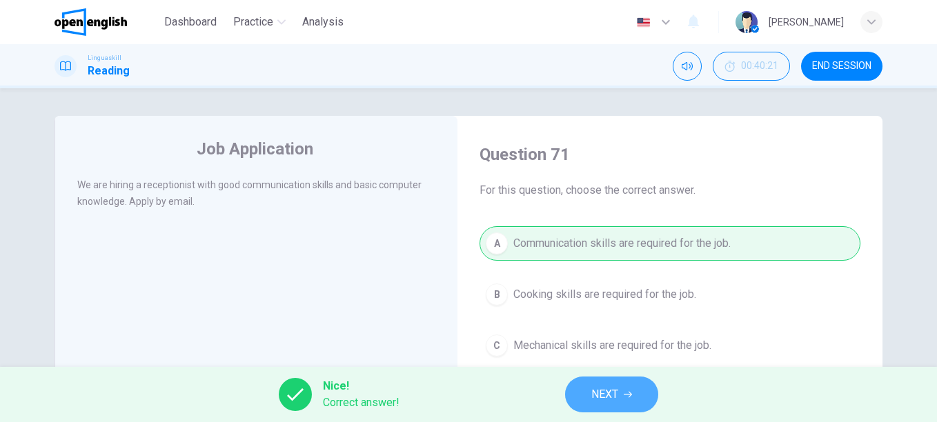
click at [601, 385] on span "NEXT" at bounding box center [605, 394] width 27 height 19
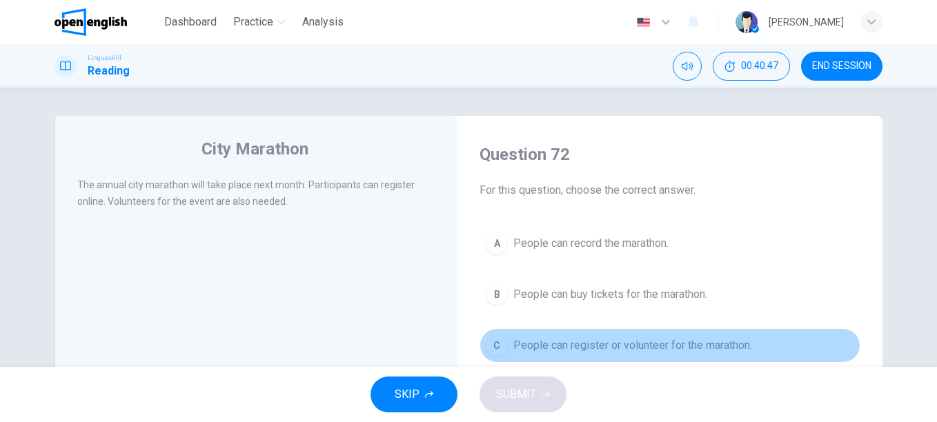
click at [643, 344] on span "People can register or volunteer for the marathon." at bounding box center [633, 346] width 239 height 17
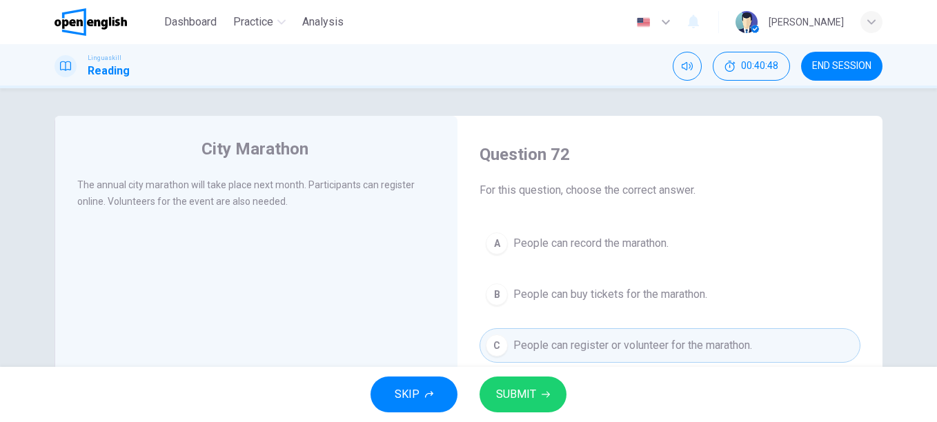
click at [529, 400] on span "SUBMIT" at bounding box center [516, 394] width 40 height 19
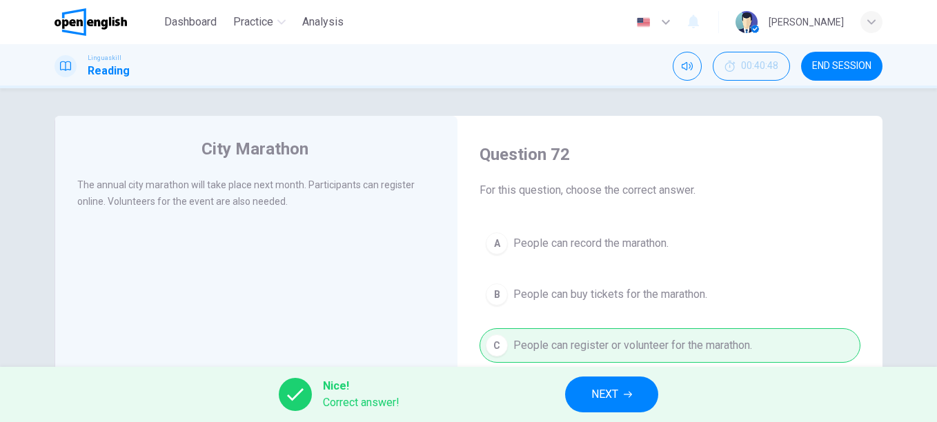
click at [621, 401] on button "NEXT" at bounding box center [611, 395] width 93 height 36
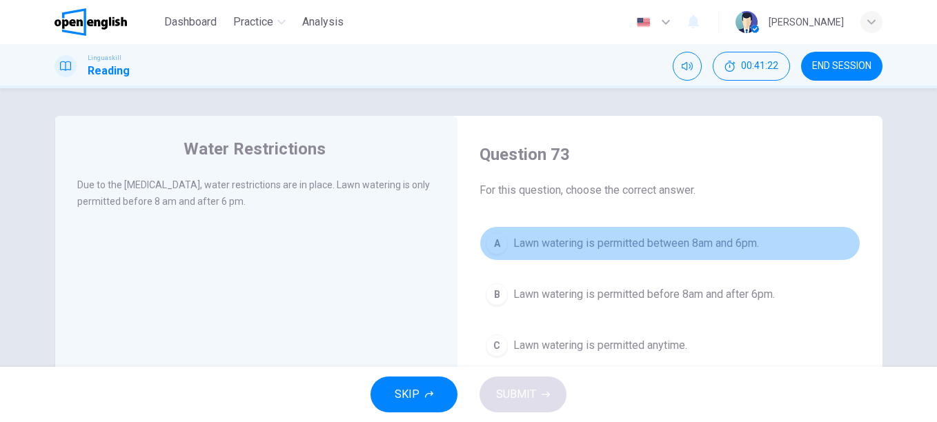
click at [721, 244] on span "Lawn watering is permitted between 8am and 6pm." at bounding box center [637, 243] width 246 height 17
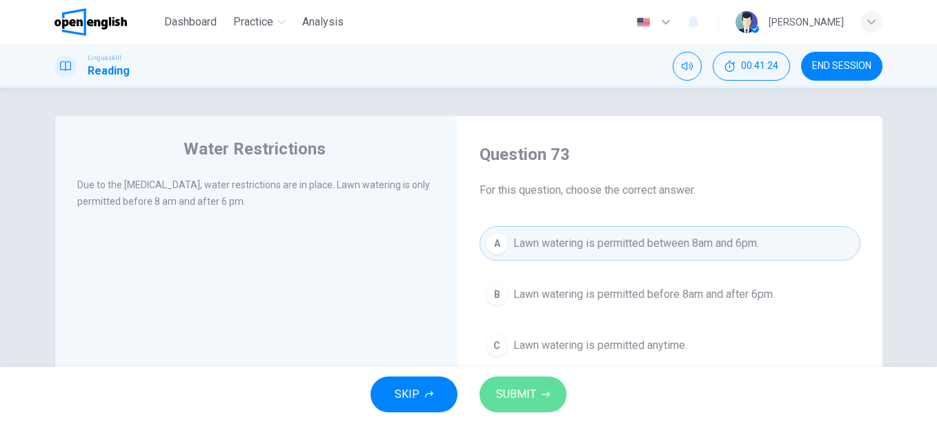
click at [511, 390] on span "SUBMIT" at bounding box center [516, 394] width 40 height 19
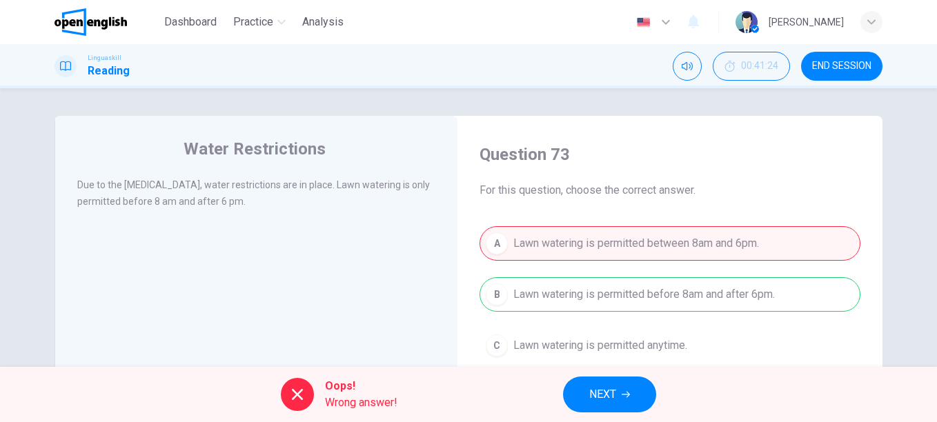
click at [618, 392] on button "NEXT" at bounding box center [609, 395] width 93 height 36
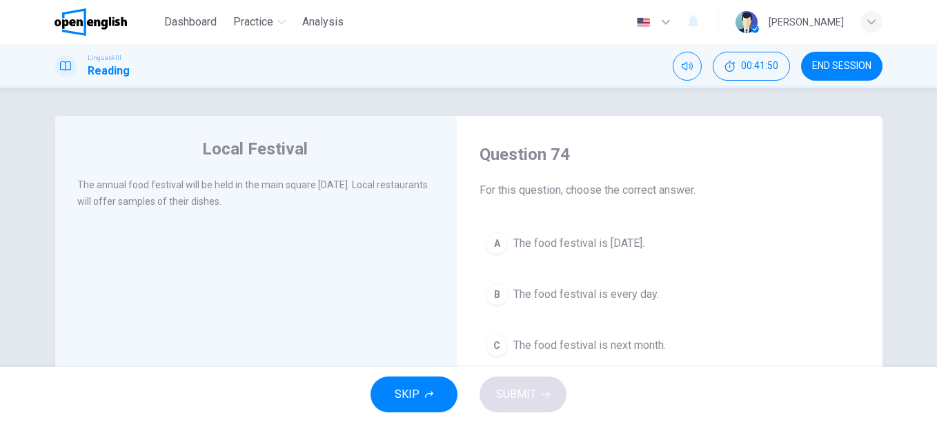
click at [572, 235] on span "The food festival is [DATE]." at bounding box center [579, 243] width 131 height 17
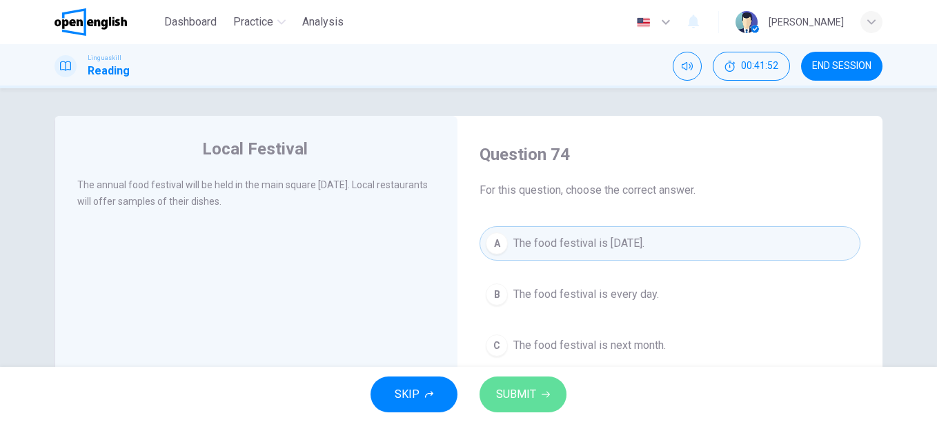
click at [531, 391] on span "SUBMIT" at bounding box center [516, 394] width 40 height 19
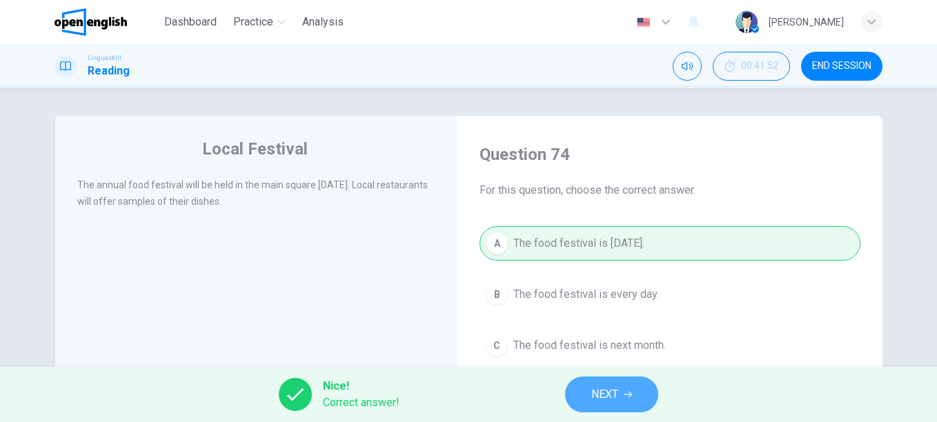
click at [572, 390] on button "NEXT" at bounding box center [611, 395] width 93 height 36
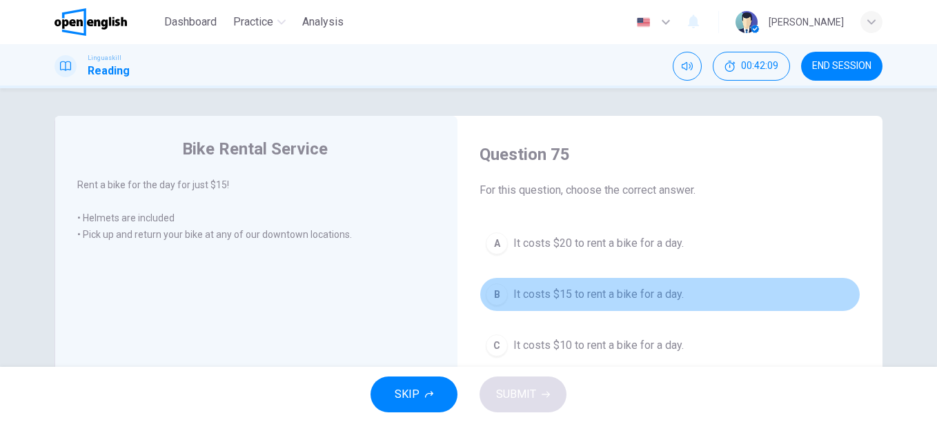
click at [623, 290] on span "It costs $15 to rent a bike for a day." at bounding box center [599, 294] width 170 height 17
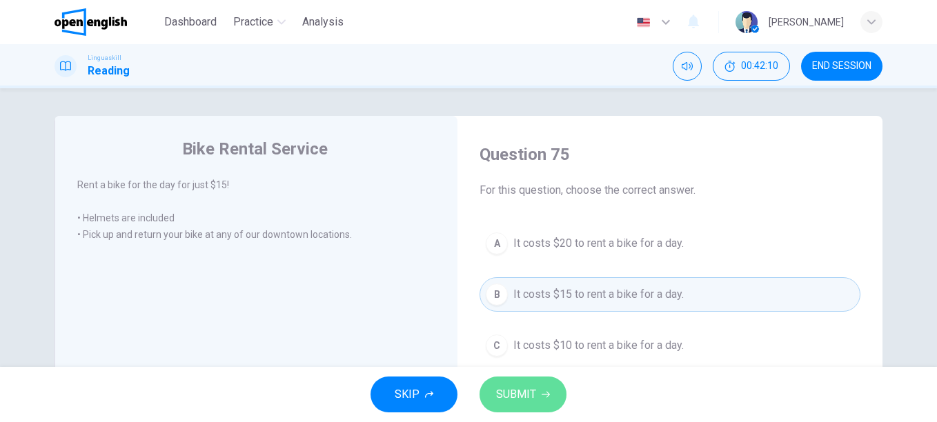
click at [511, 393] on span "SUBMIT" at bounding box center [516, 394] width 40 height 19
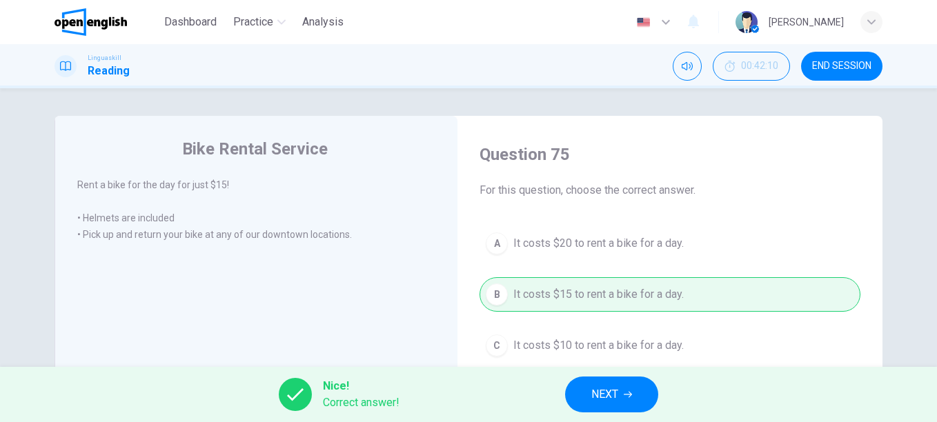
click at [646, 382] on button "NEXT" at bounding box center [611, 395] width 93 height 36
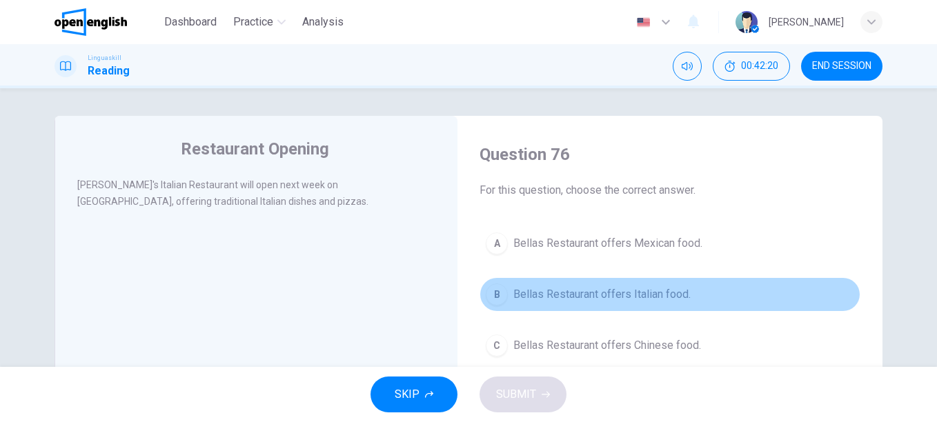
click at [629, 296] on span "Bellas Restaurant offers Italian food." at bounding box center [602, 294] width 177 height 17
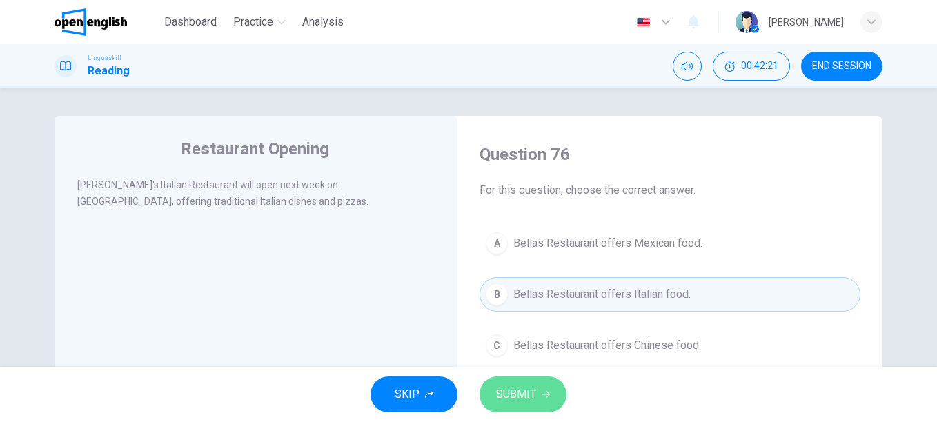
click at [516, 387] on span "SUBMIT" at bounding box center [516, 394] width 40 height 19
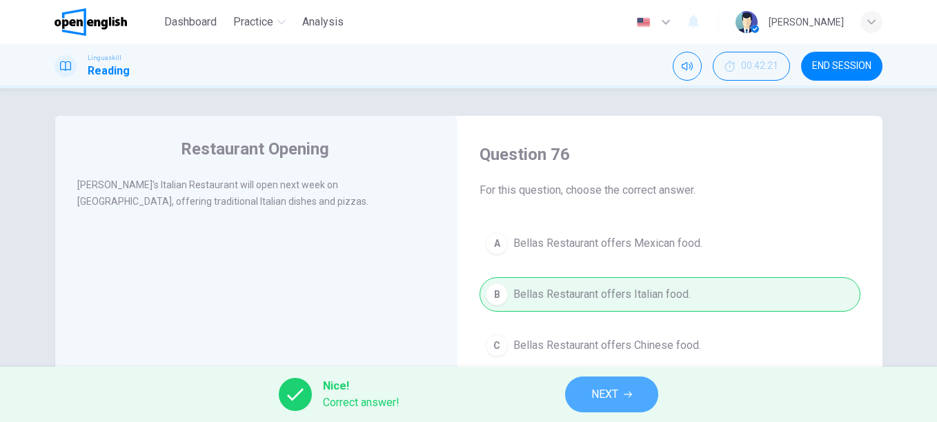
click at [618, 385] on span "NEXT" at bounding box center [605, 394] width 27 height 19
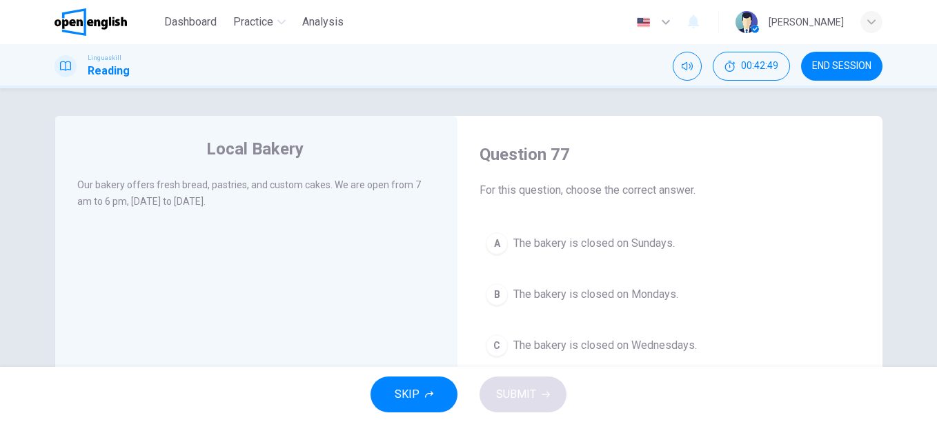
click at [591, 241] on span "The bakery is closed on Sundays." at bounding box center [595, 243] width 162 height 17
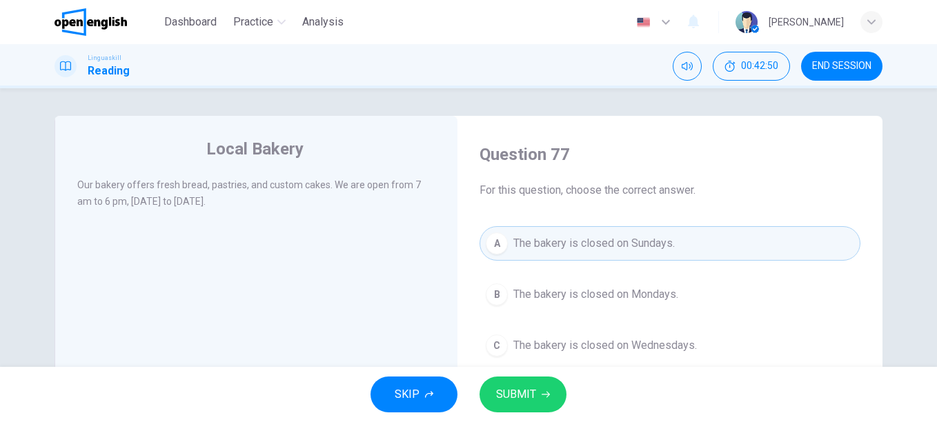
click at [525, 384] on button "SUBMIT" at bounding box center [523, 395] width 87 height 36
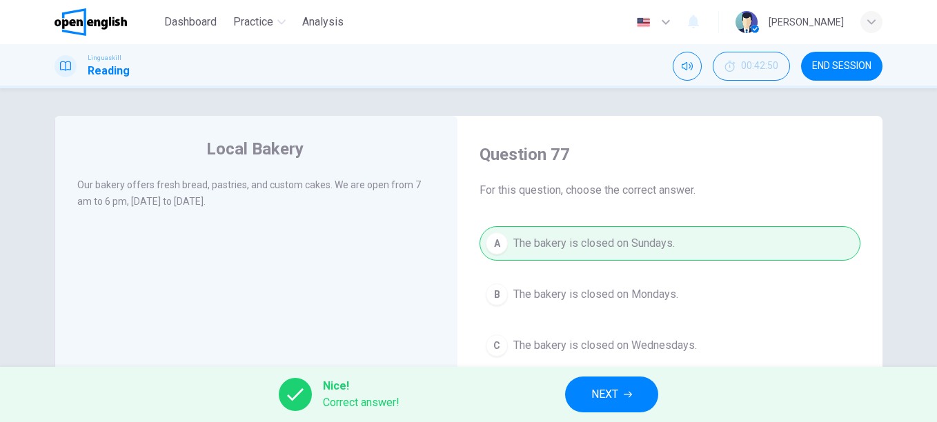
click at [623, 402] on button "NEXT" at bounding box center [611, 395] width 93 height 36
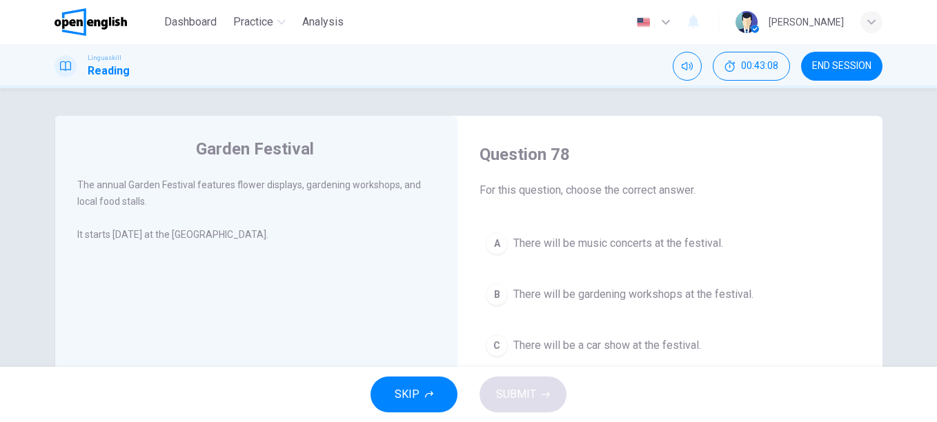
click at [651, 291] on span "There will be gardening workshops at the festival." at bounding box center [634, 294] width 240 height 17
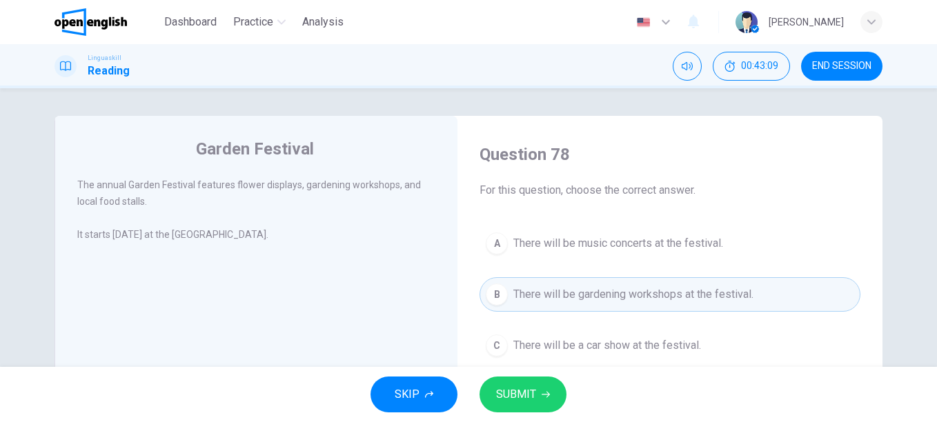
click at [526, 411] on button "SUBMIT" at bounding box center [523, 395] width 87 height 36
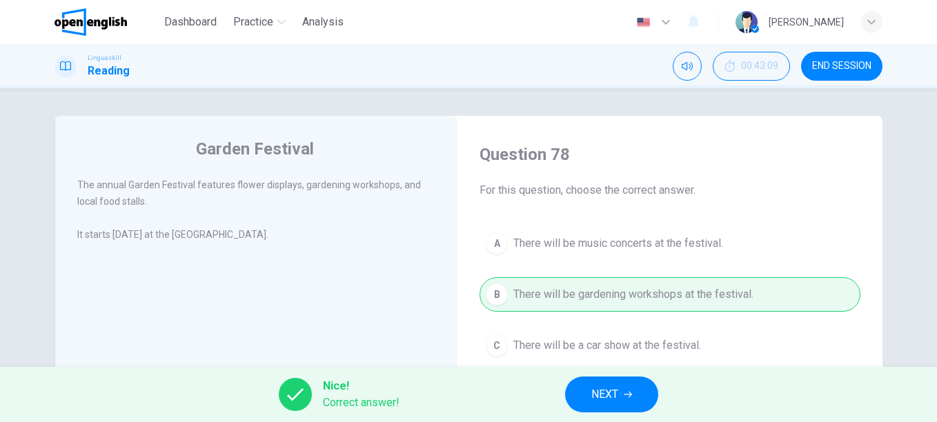
click at [610, 396] on span "NEXT" at bounding box center [605, 394] width 27 height 19
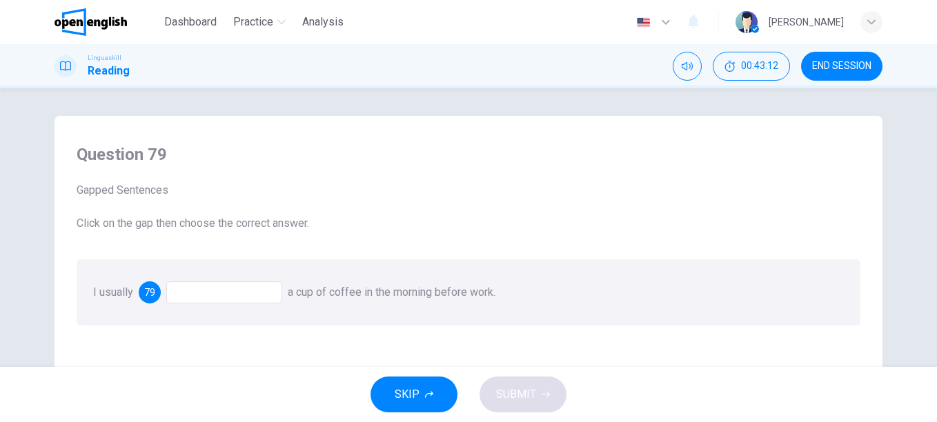
click at [208, 292] on div at bounding box center [224, 293] width 116 height 22
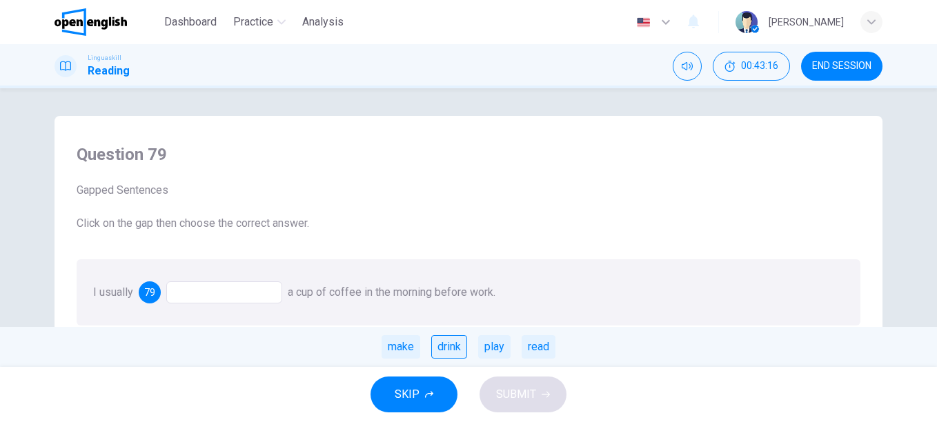
click at [445, 350] on div "drink" at bounding box center [449, 346] width 36 height 23
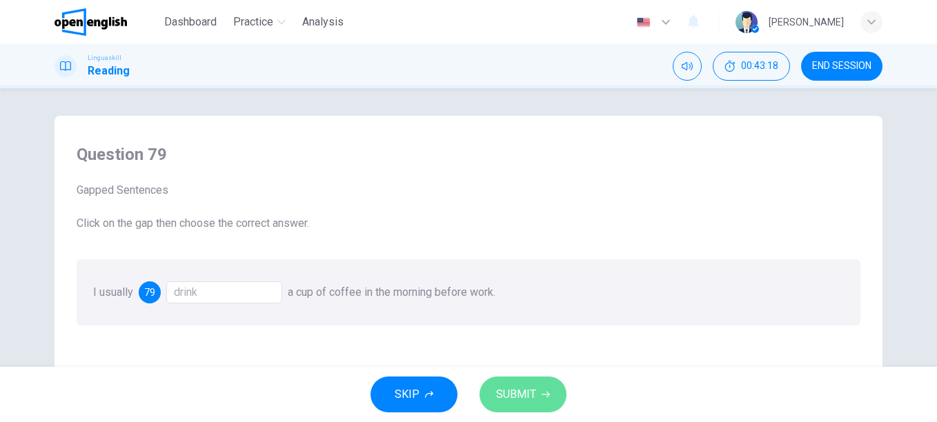
click at [535, 394] on span "SUBMIT" at bounding box center [516, 394] width 40 height 19
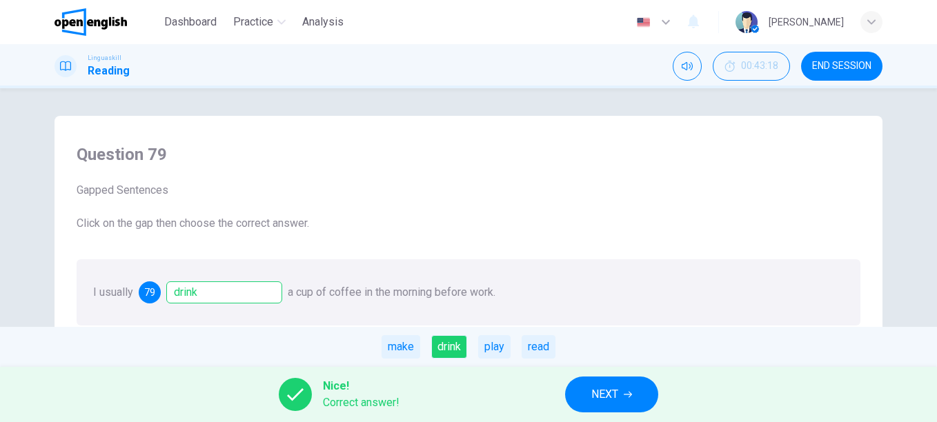
click at [641, 383] on button "NEXT" at bounding box center [611, 395] width 93 height 36
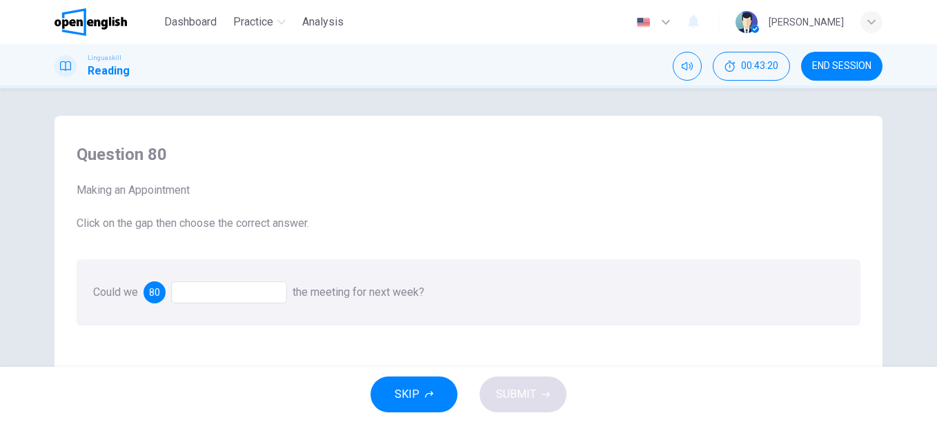
click at [216, 291] on div at bounding box center [229, 293] width 116 height 22
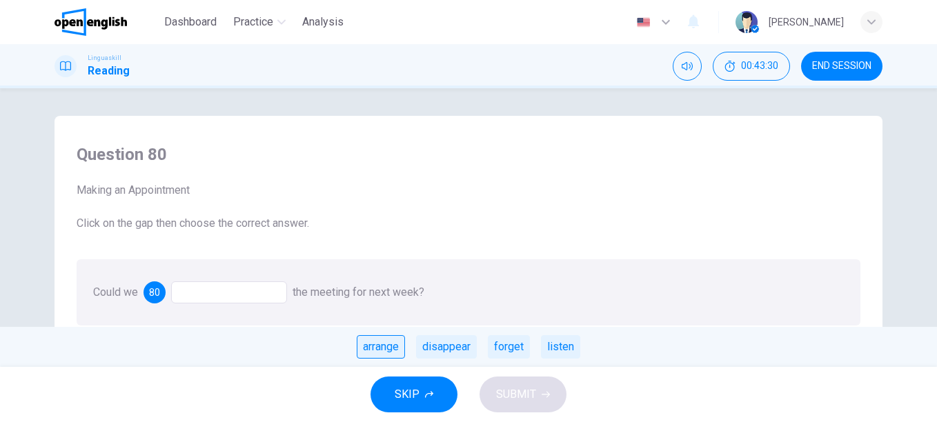
click at [365, 350] on div "arrange" at bounding box center [381, 346] width 48 height 23
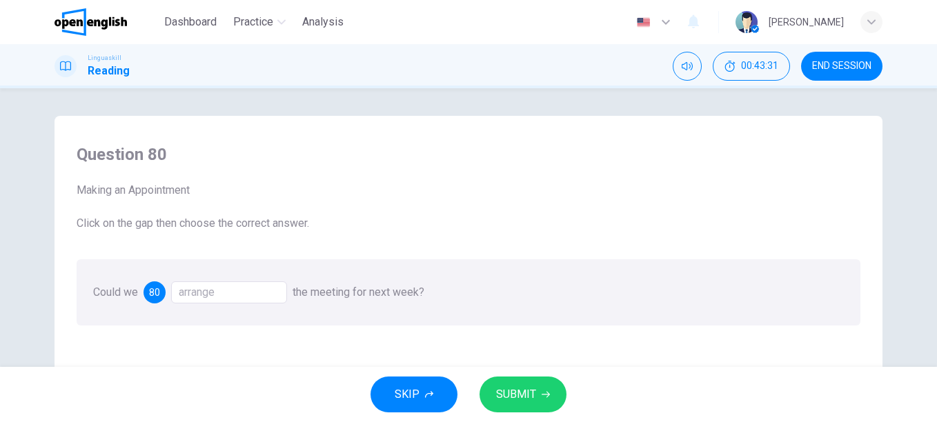
click at [545, 392] on icon "button" at bounding box center [546, 395] width 8 height 8
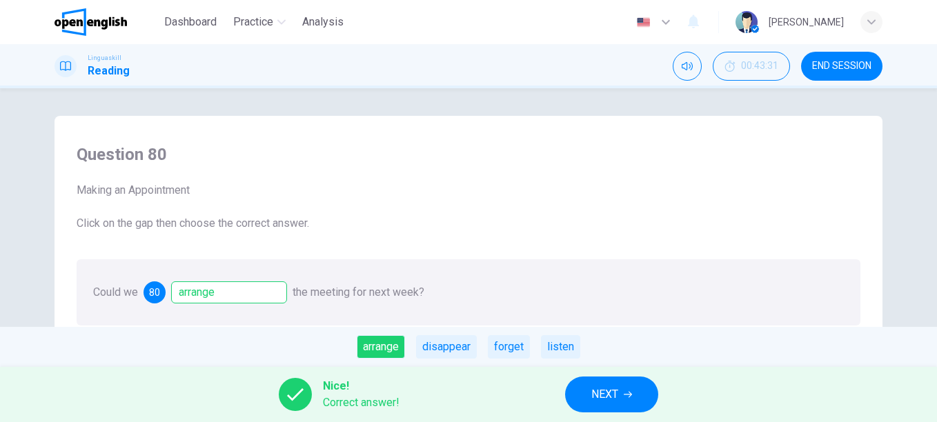
click at [545, 393] on div "Nice! Correct answer! NEXT" at bounding box center [468, 394] width 937 height 55
click at [624, 396] on button "NEXT" at bounding box center [611, 395] width 93 height 36
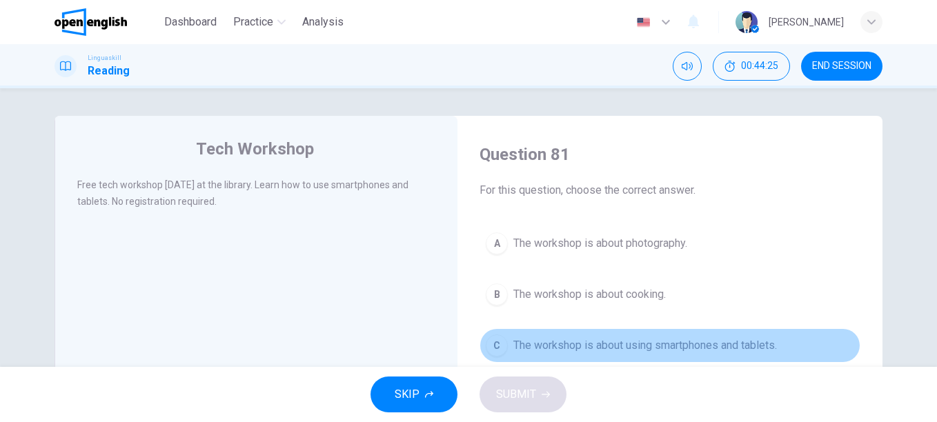
click at [604, 349] on span "The workshop is about using smartphones and tablets." at bounding box center [646, 346] width 264 height 17
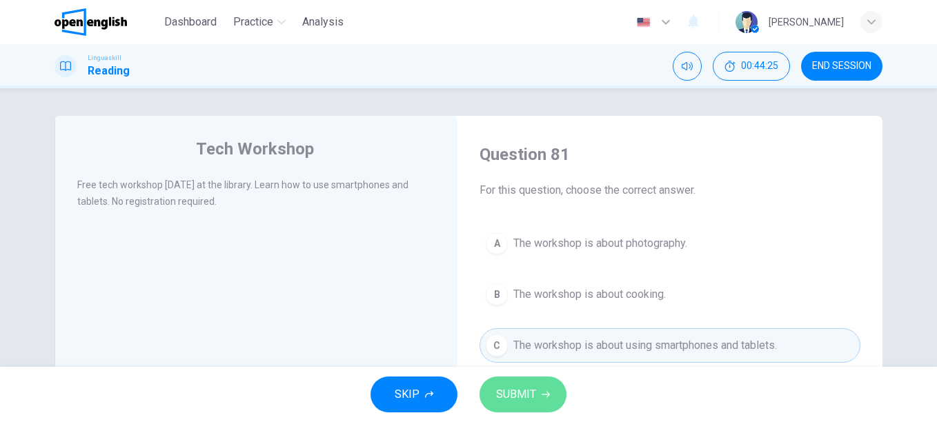
click at [512, 389] on span "SUBMIT" at bounding box center [516, 394] width 40 height 19
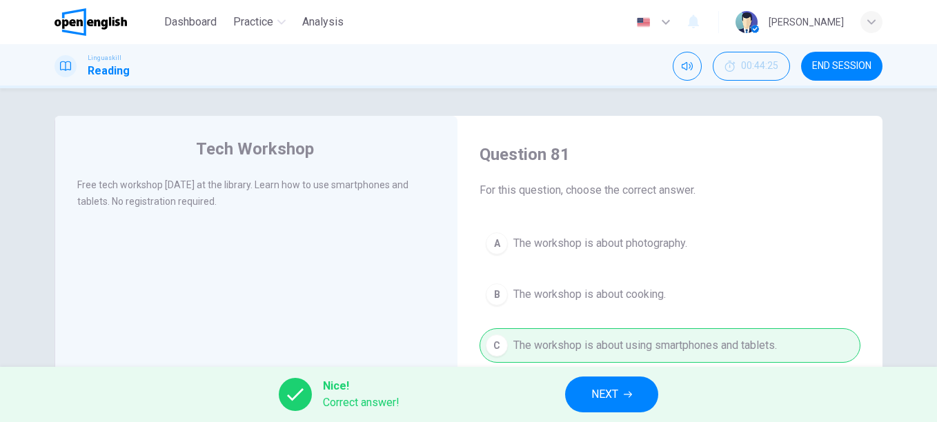
click at [624, 390] on button "NEXT" at bounding box center [611, 395] width 93 height 36
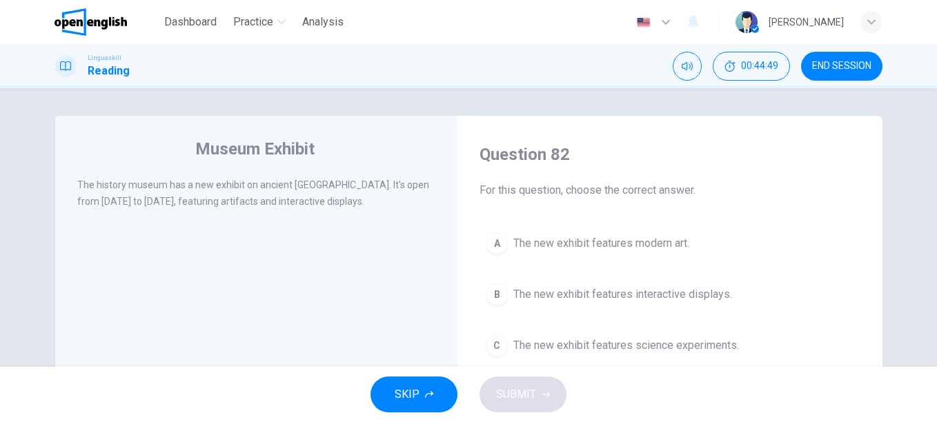
click at [602, 289] on span "The new exhibit features interactive displays." at bounding box center [623, 294] width 219 height 17
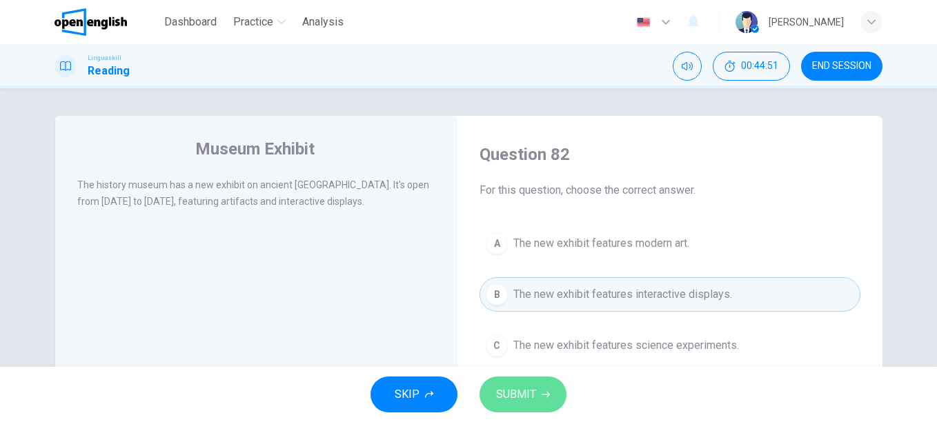
click at [517, 402] on span "SUBMIT" at bounding box center [516, 394] width 40 height 19
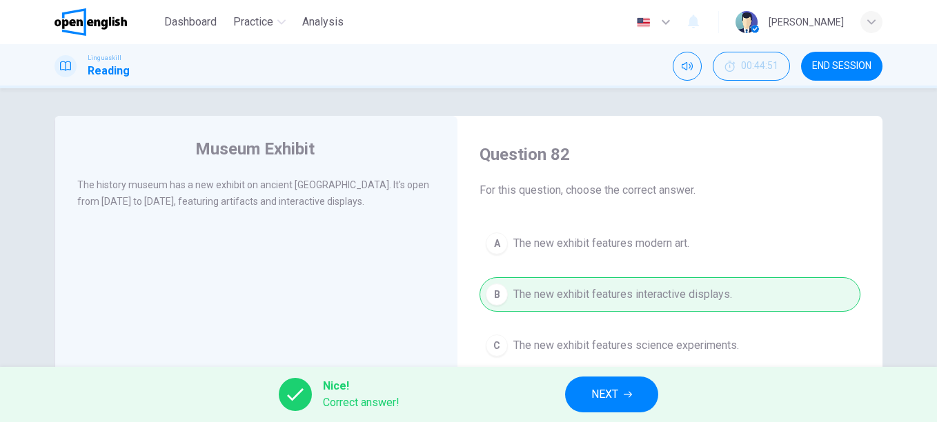
click at [603, 391] on span "NEXT" at bounding box center [605, 394] width 27 height 19
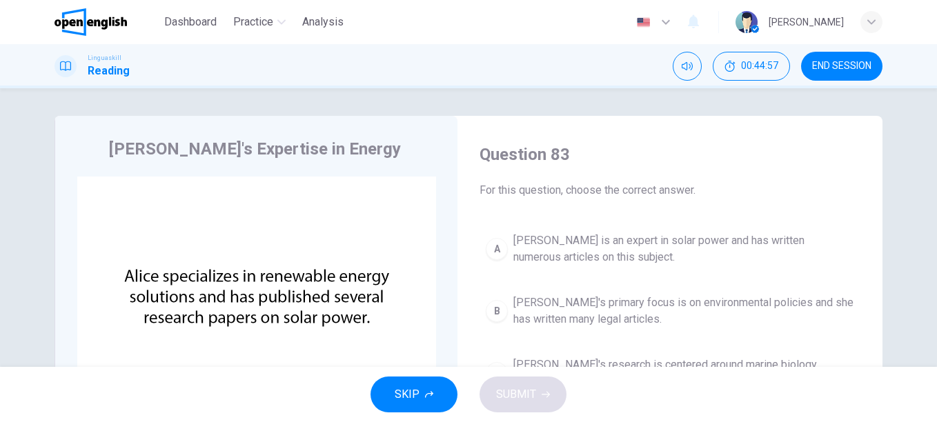
scroll to position [69, 0]
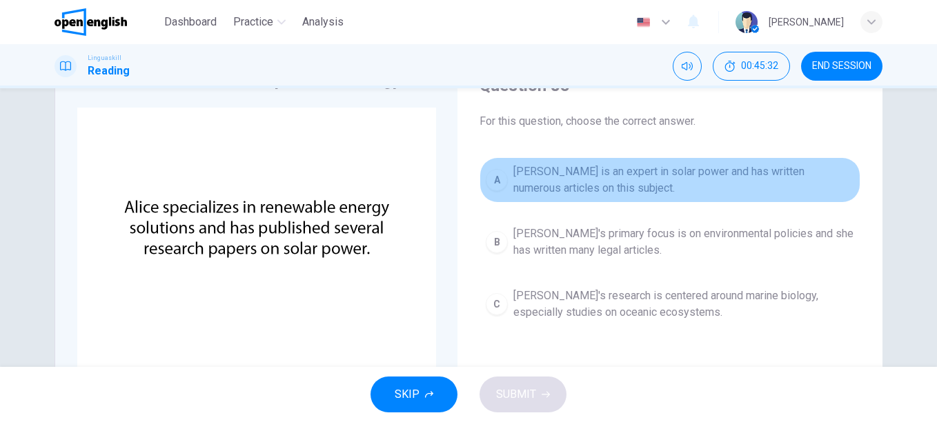
click at [708, 170] on span "[PERSON_NAME] is an expert in solar power and has written numerous articles on …" at bounding box center [684, 180] width 341 height 33
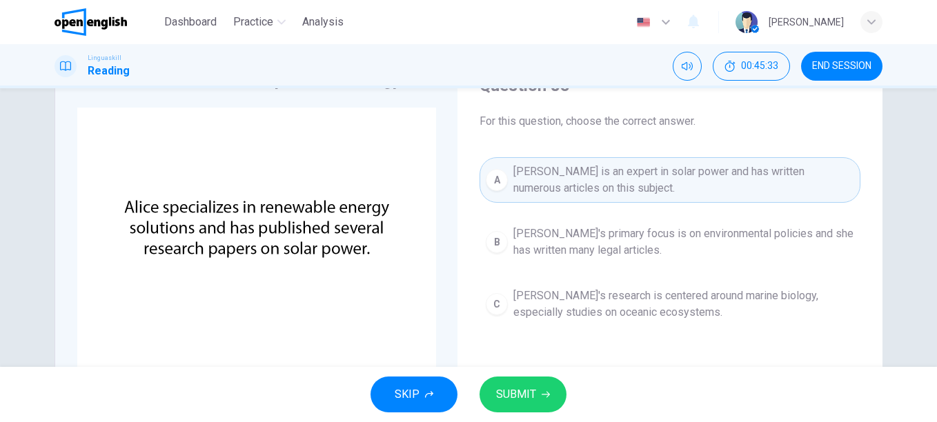
click at [512, 389] on span "SUBMIT" at bounding box center [516, 394] width 40 height 19
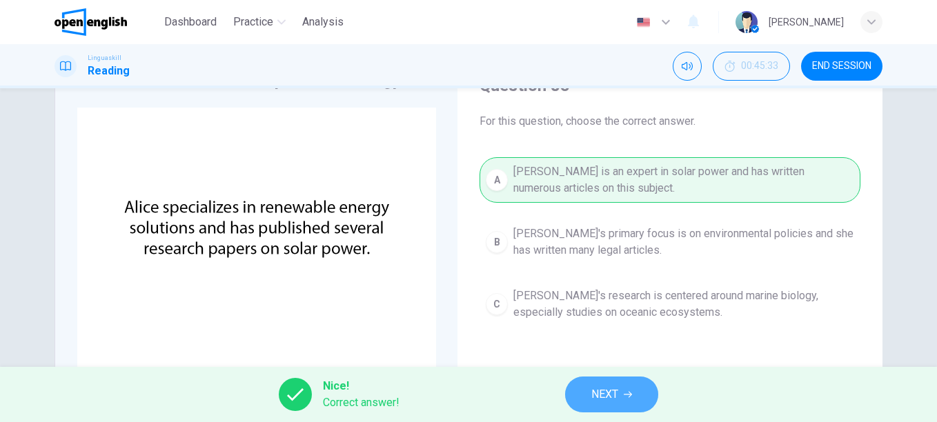
click at [627, 379] on button "NEXT" at bounding box center [611, 395] width 93 height 36
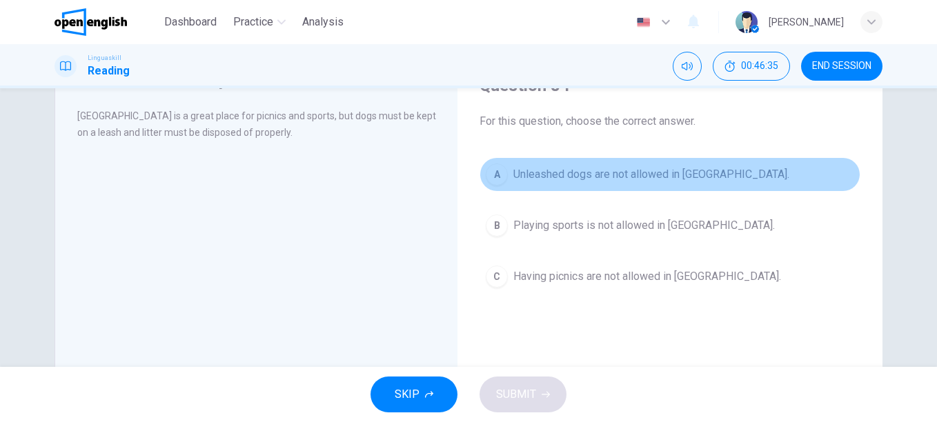
click at [607, 179] on span "Unleashed dogs are not allowed in [GEOGRAPHIC_DATA]." at bounding box center [652, 174] width 276 height 17
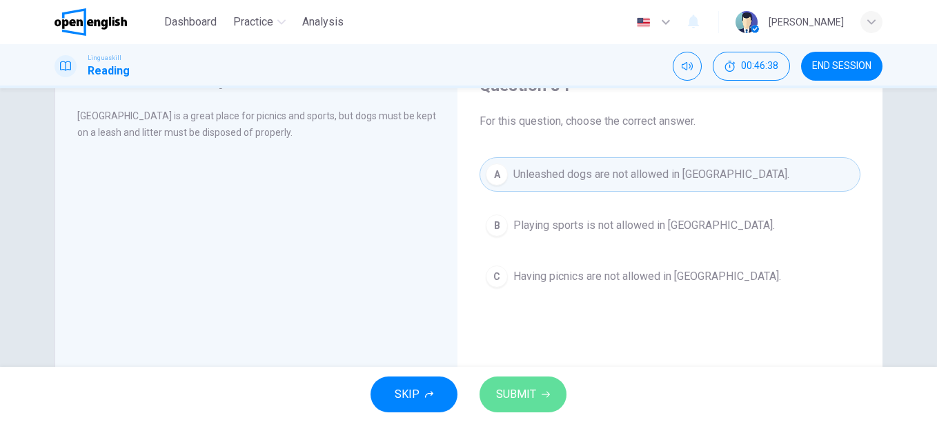
click at [528, 389] on span "SUBMIT" at bounding box center [516, 394] width 40 height 19
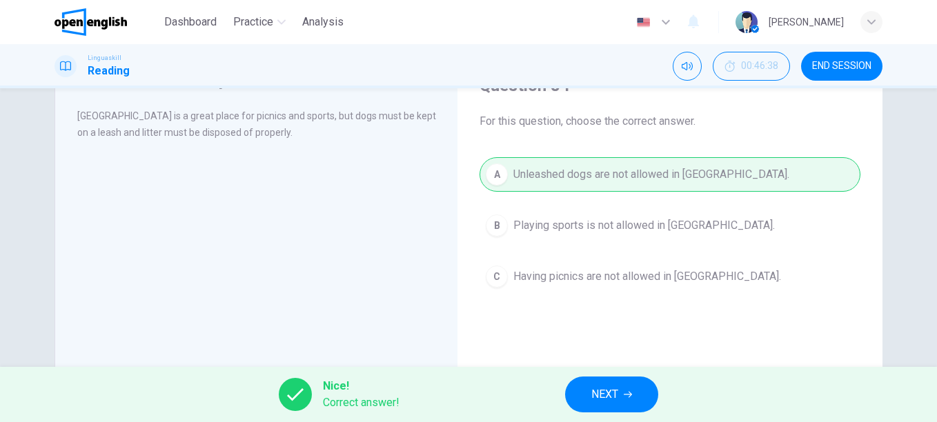
click at [600, 398] on span "NEXT" at bounding box center [605, 394] width 27 height 19
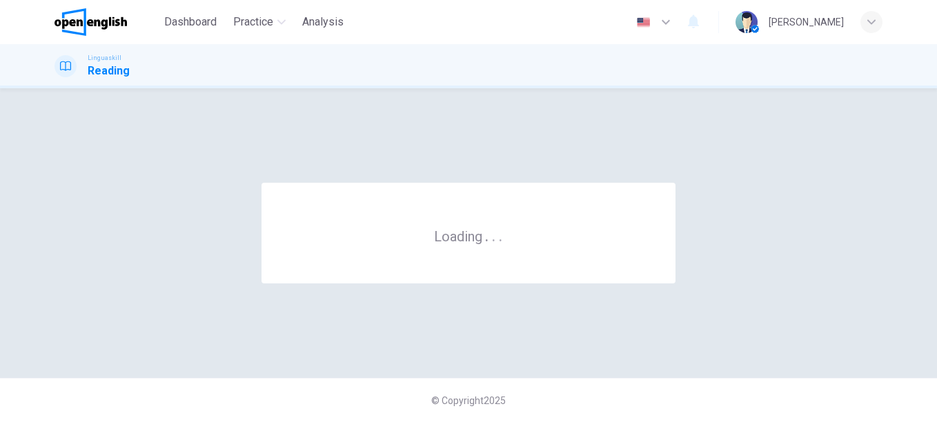
scroll to position [0, 0]
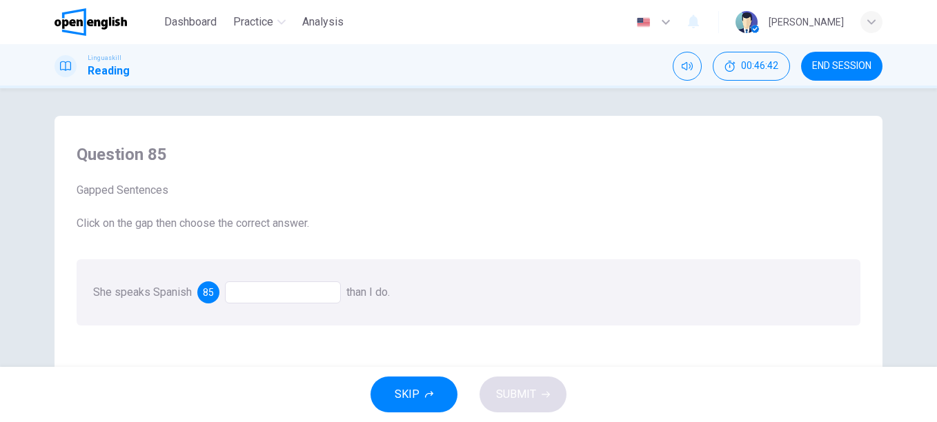
click at [251, 294] on div at bounding box center [283, 293] width 116 height 22
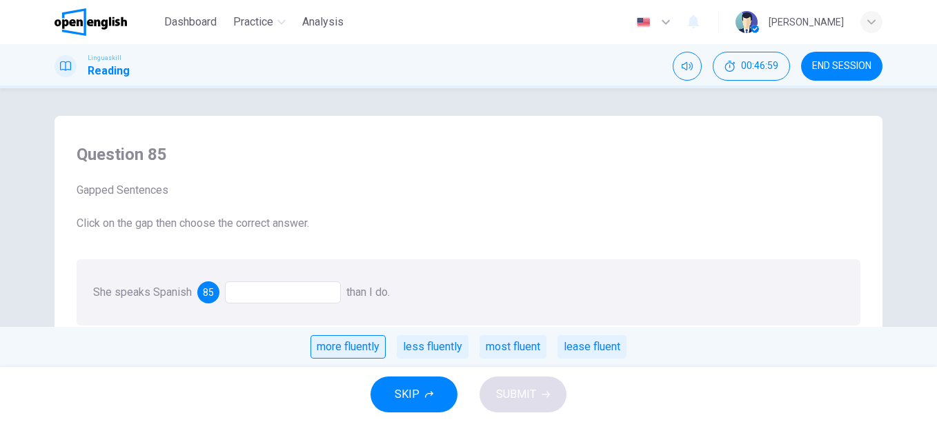
click at [340, 353] on div "more fluently" at bounding box center [348, 346] width 75 height 23
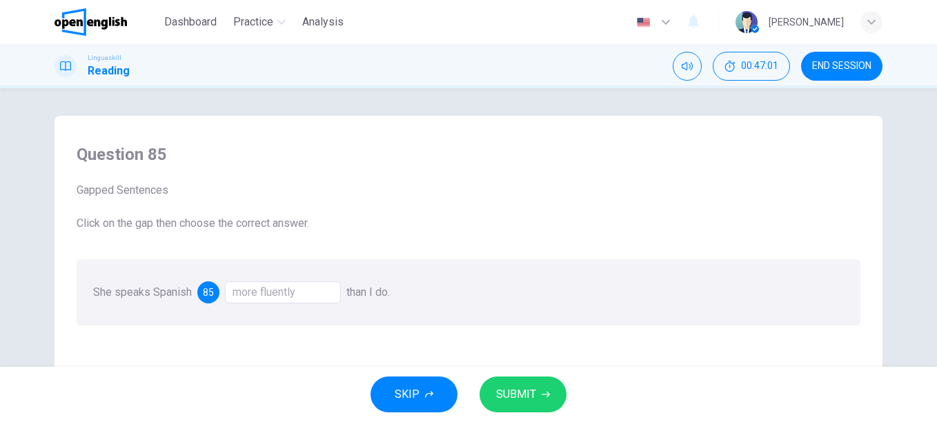
click at [542, 396] on icon "button" at bounding box center [546, 395] width 8 height 8
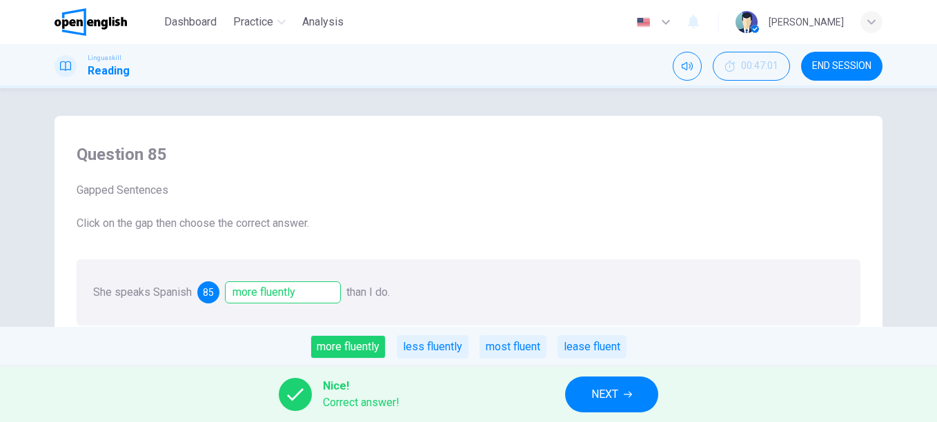
click at [603, 387] on span "NEXT" at bounding box center [605, 394] width 27 height 19
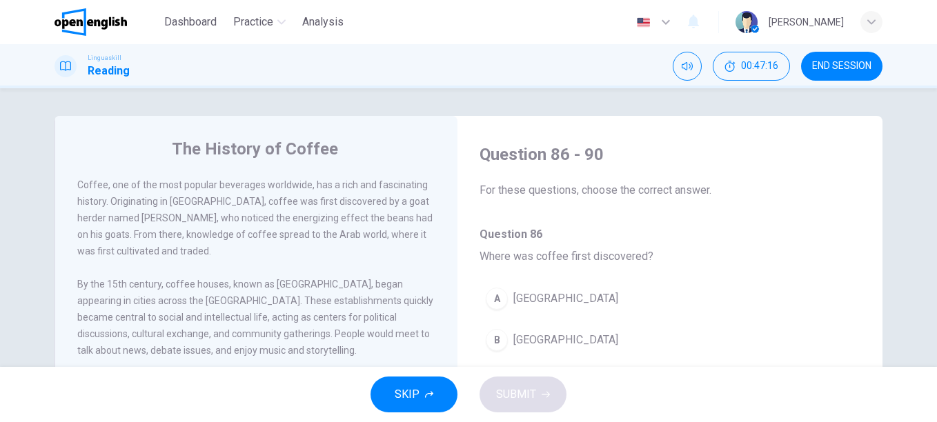
click at [524, 340] on span "[GEOGRAPHIC_DATA]" at bounding box center [566, 340] width 105 height 17
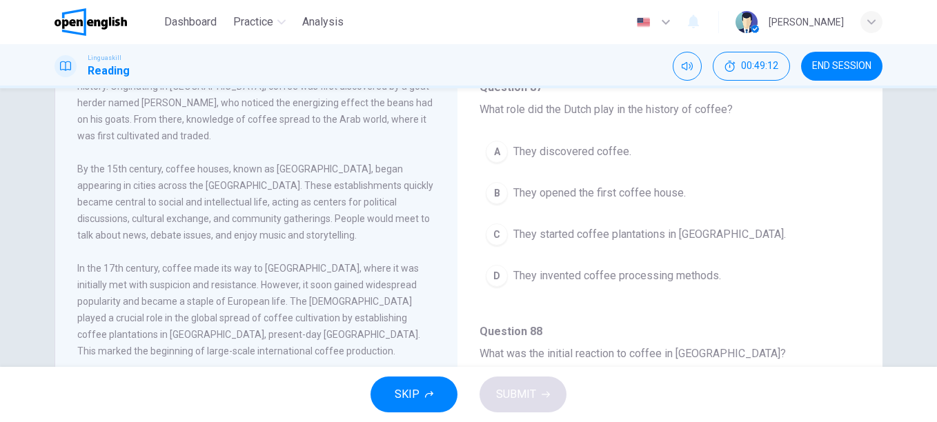
scroll to position [138, 0]
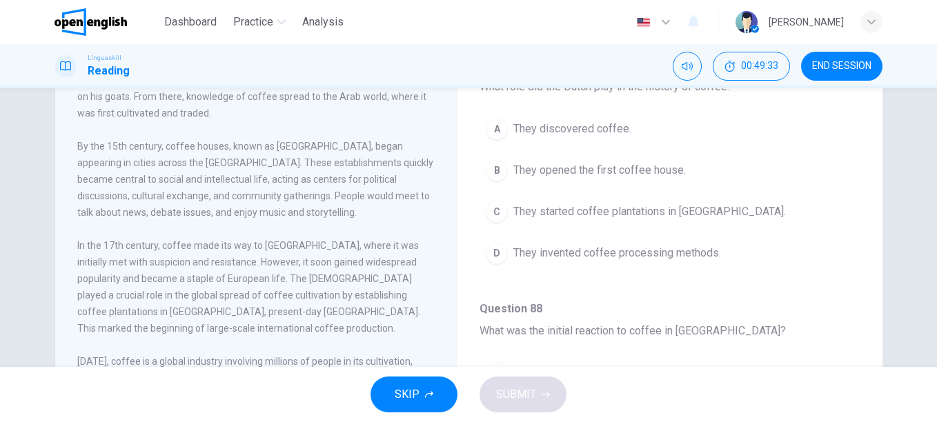
click at [637, 204] on span "They started coffee plantations in [GEOGRAPHIC_DATA]." at bounding box center [650, 212] width 273 height 17
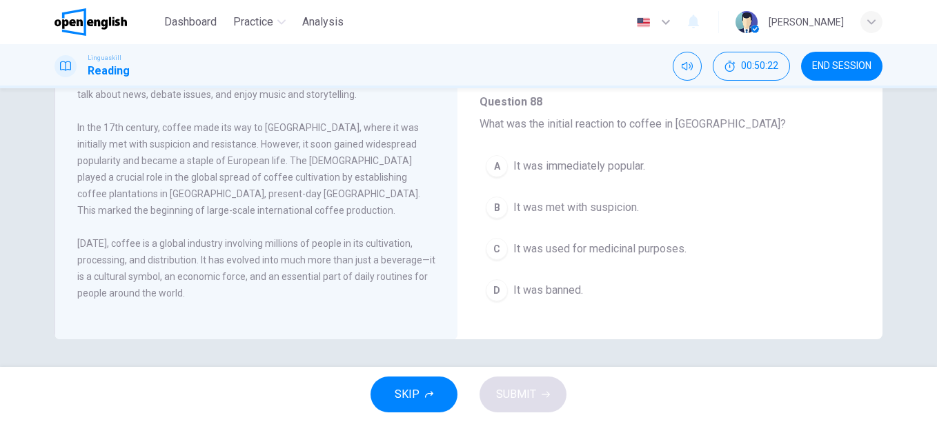
scroll to position [345, 0]
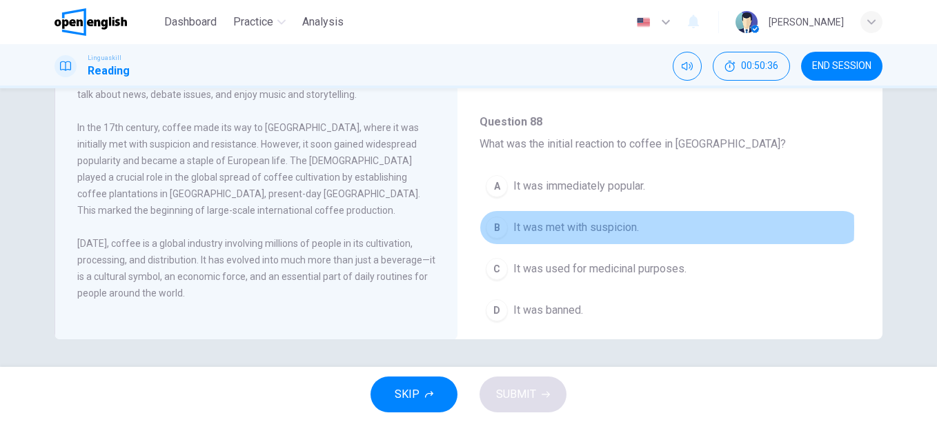
click at [545, 227] on span "It was met with suspicion." at bounding box center [577, 227] width 126 height 17
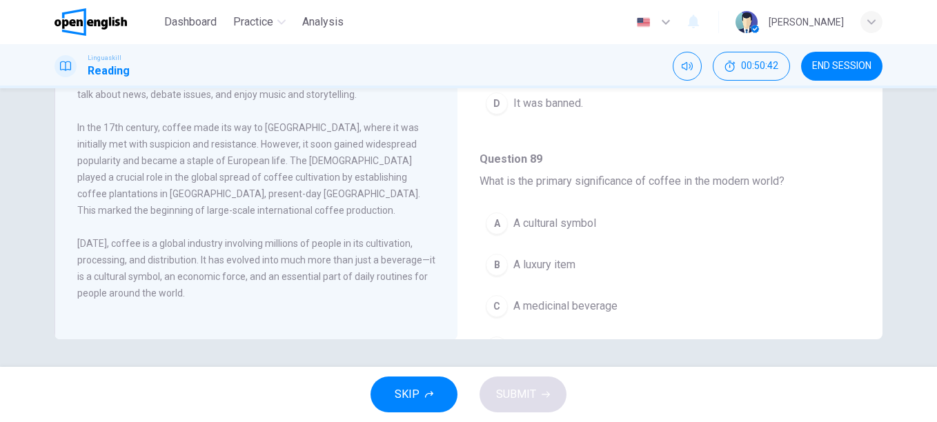
scroll to position [621, 0]
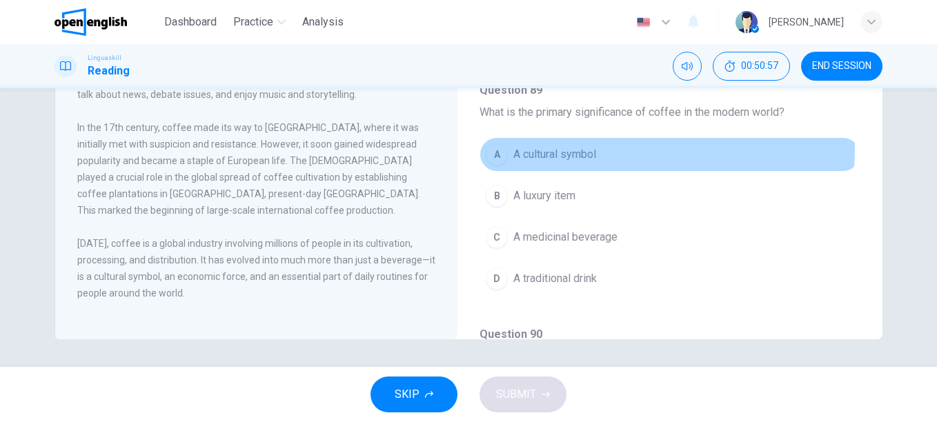
click at [580, 147] on span "A cultural symbol" at bounding box center [555, 154] width 83 height 17
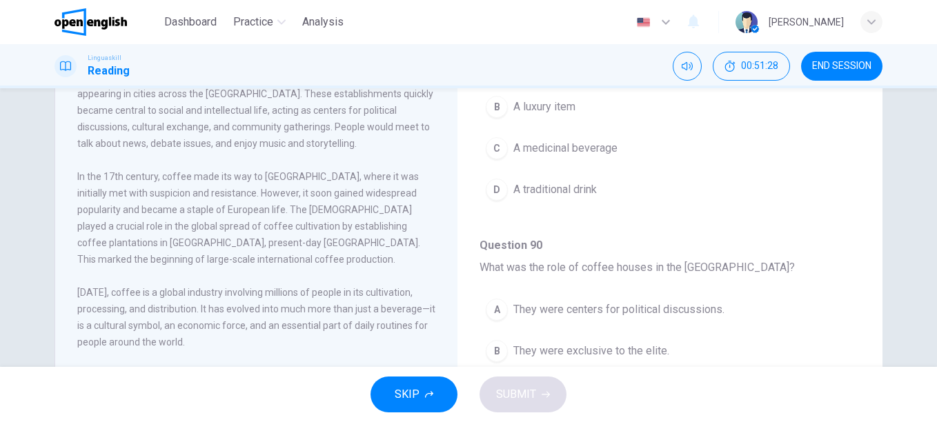
scroll to position [256, 0]
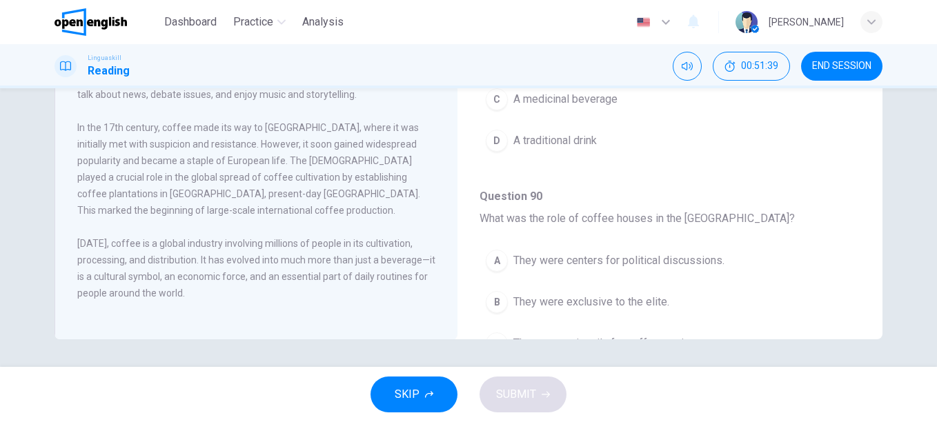
click at [624, 265] on span "They were centers for political discussions." at bounding box center [619, 261] width 211 height 17
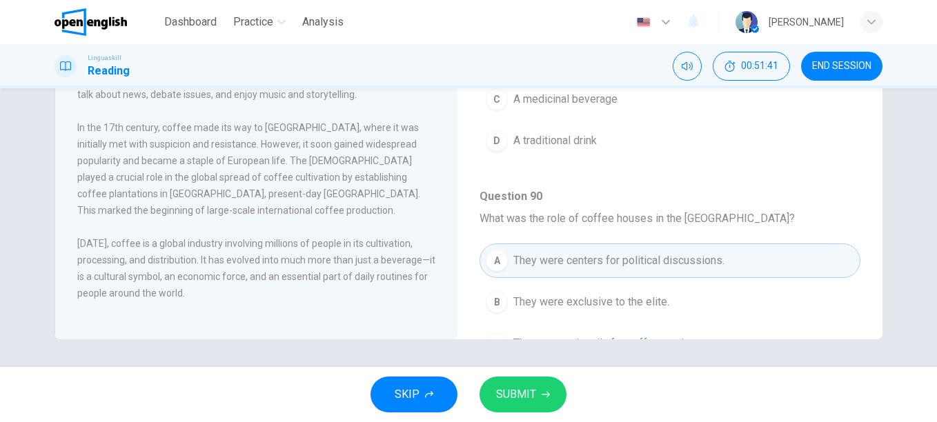
click at [523, 394] on span "SUBMIT" at bounding box center [516, 394] width 40 height 19
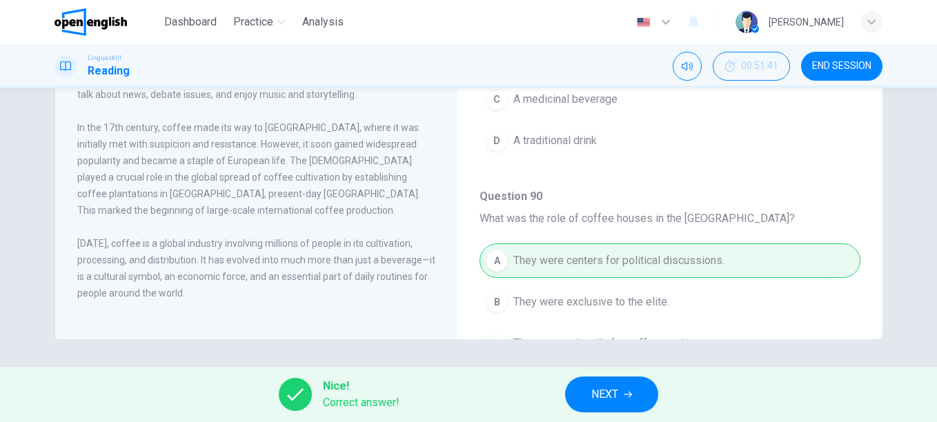
click at [623, 388] on button "NEXT" at bounding box center [611, 395] width 93 height 36
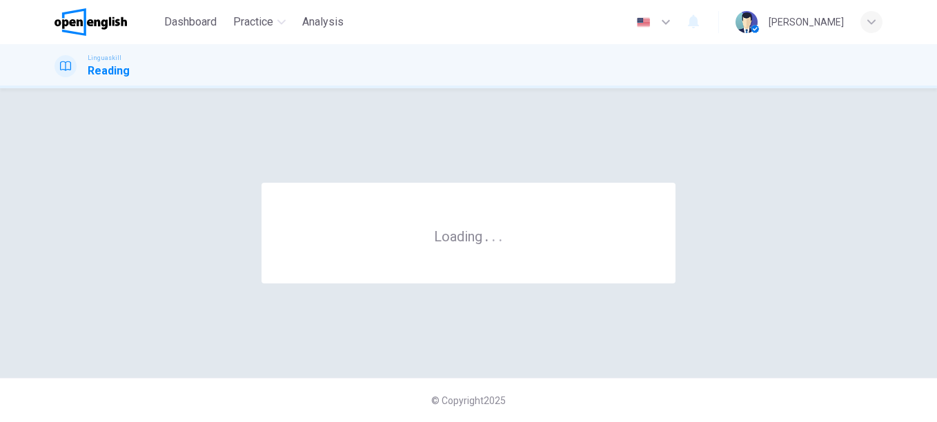
scroll to position [0, 0]
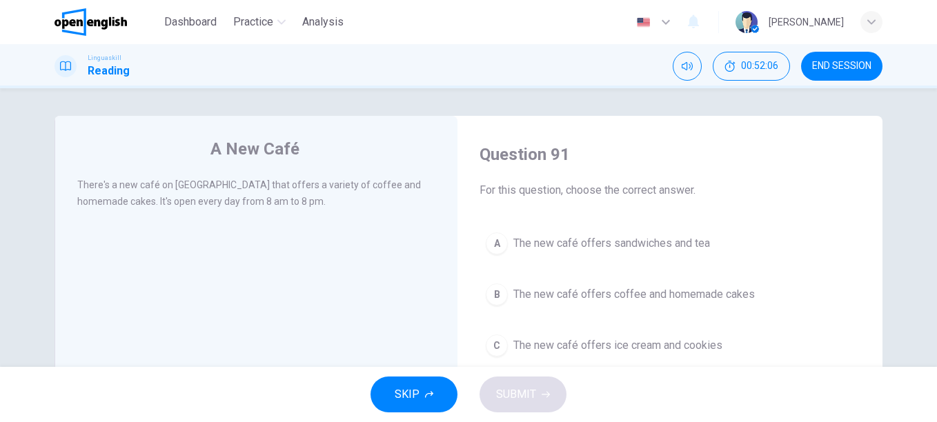
click at [687, 291] on span "The new café offers coffee and homemade cakes" at bounding box center [635, 294] width 242 height 17
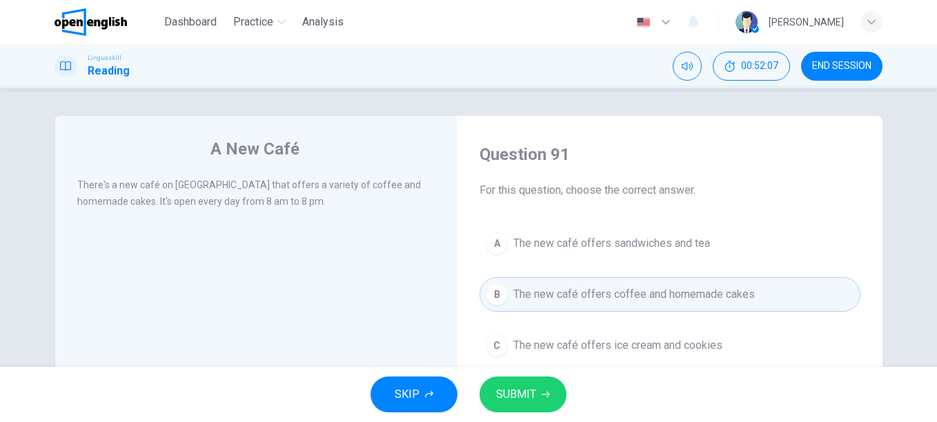
click at [517, 393] on span "SUBMIT" at bounding box center [516, 394] width 40 height 19
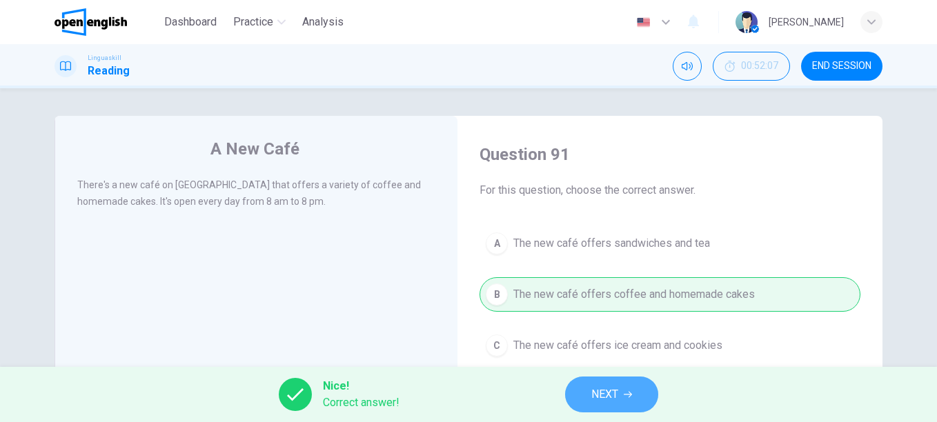
click at [611, 387] on span "NEXT" at bounding box center [605, 394] width 27 height 19
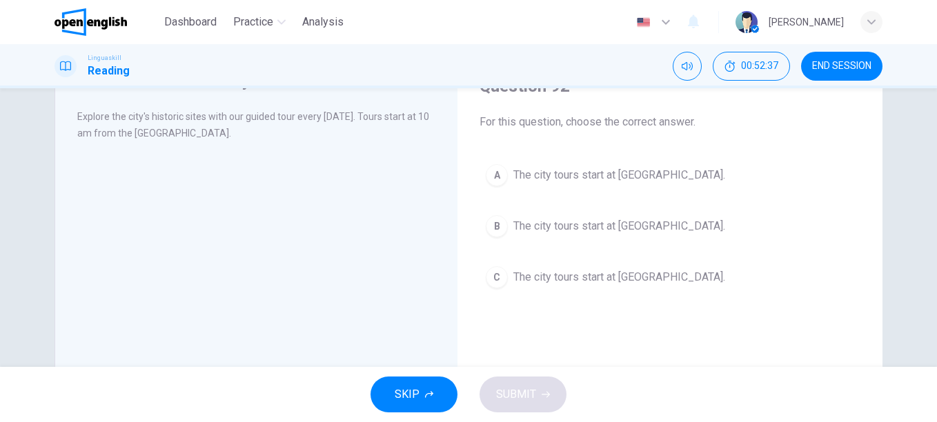
scroll to position [69, 0]
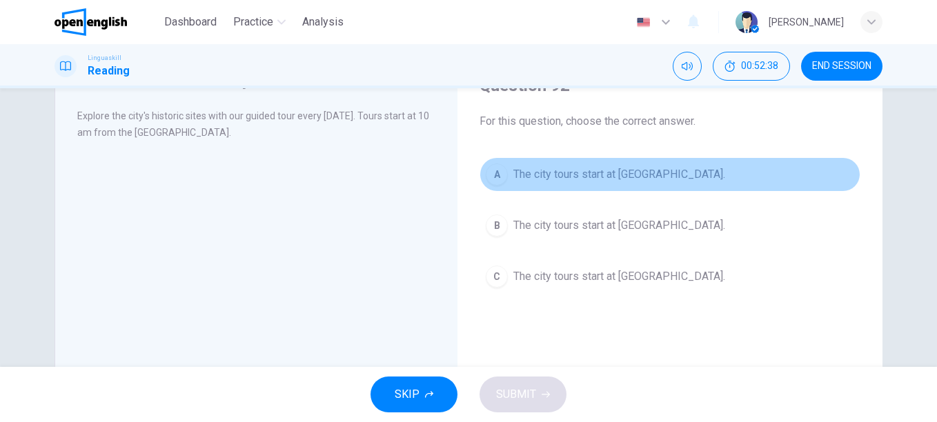
click at [634, 173] on span "The city tours start at [GEOGRAPHIC_DATA]." at bounding box center [620, 174] width 212 height 17
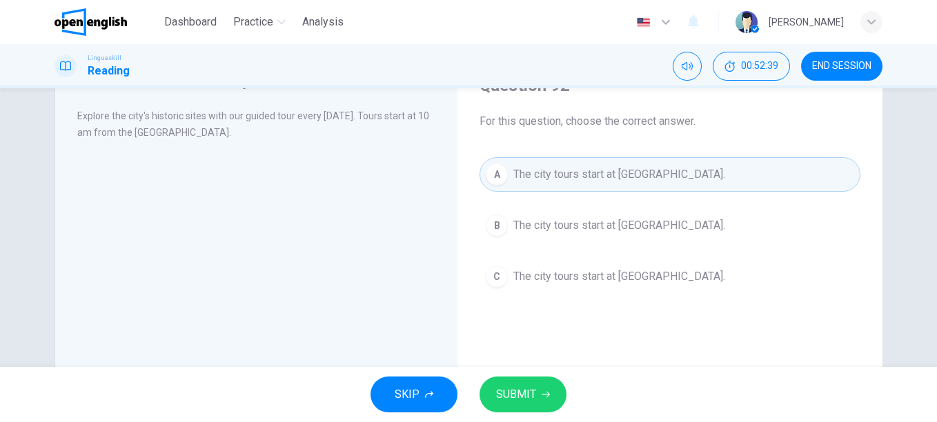
click at [510, 391] on span "SUBMIT" at bounding box center [516, 394] width 40 height 19
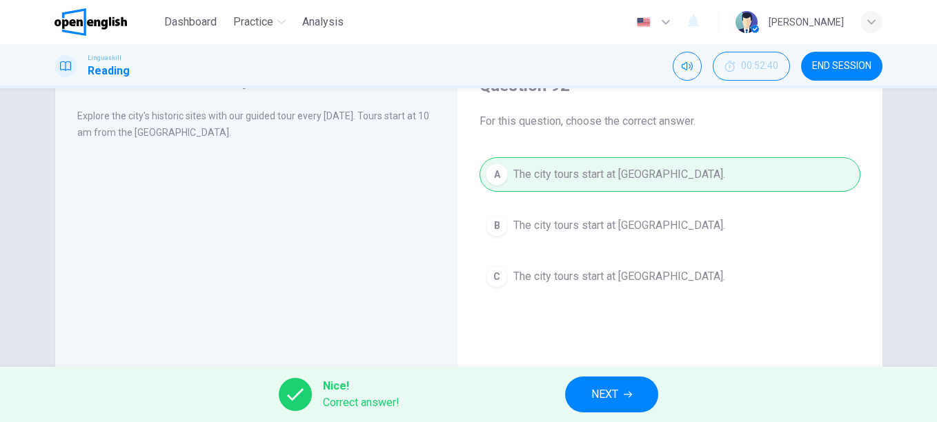
click at [622, 393] on button "NEXT" at bounding box center [611, 395] width 93 height 36
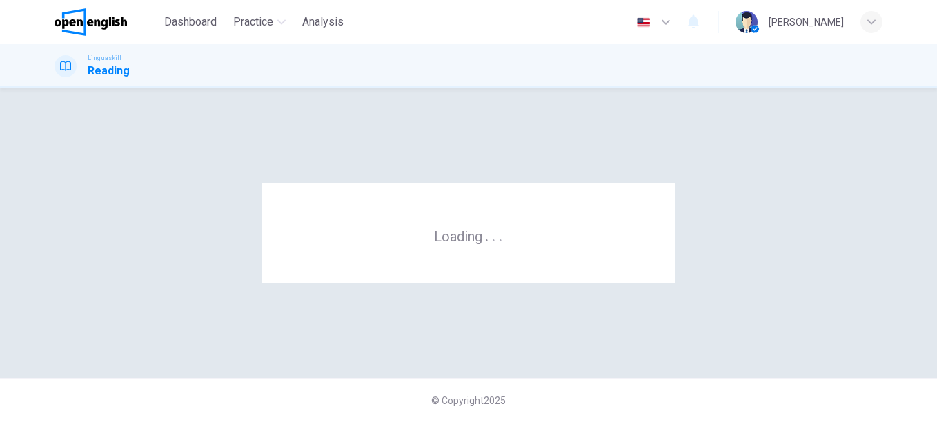
scroll to position [0, 0]
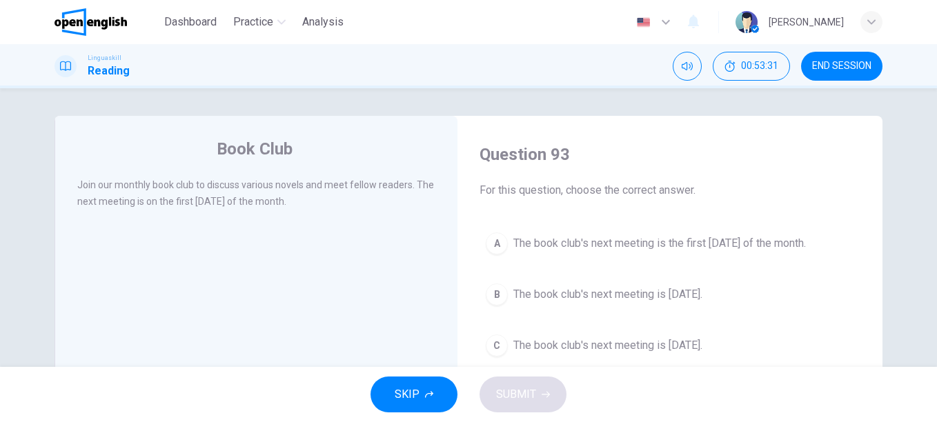
click at [762, 246] on span "The book club's next meeting is the first [DATE] of the month." at bounding box center [660, 243] width 293 height 17
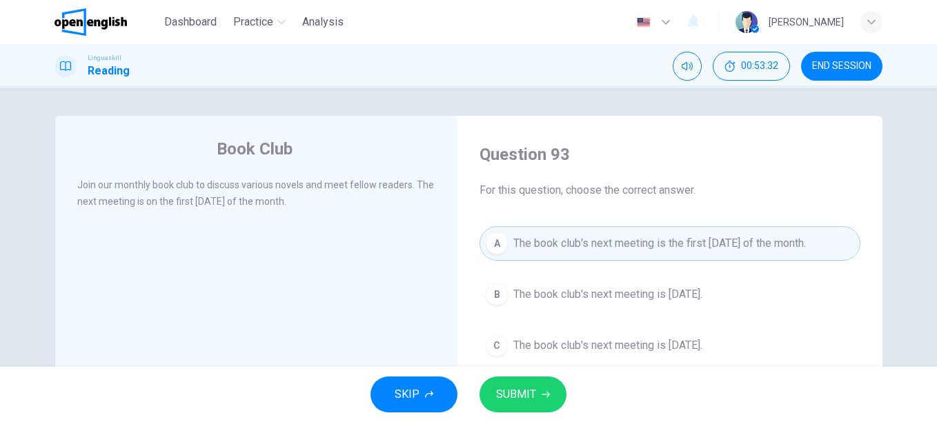
click at [529, 382] on button "SUBMIT" at bounding box center [523, 395] width 87 height 36
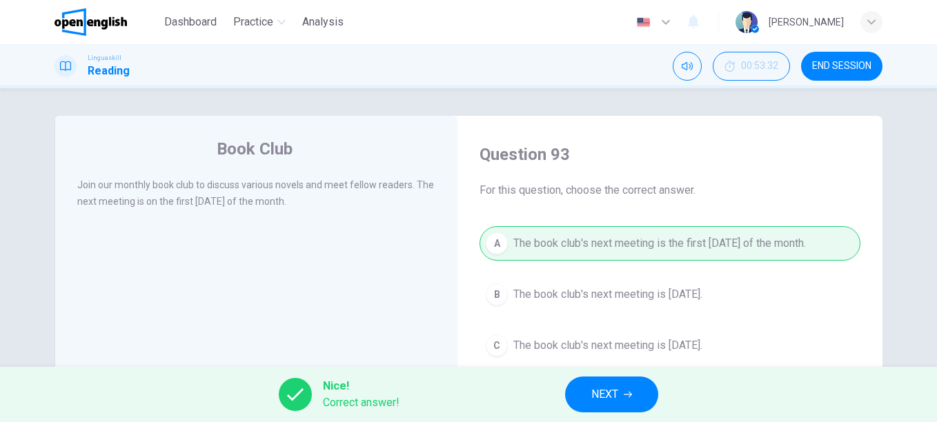
click at [606, 400] on span "NEXT" at bounding box center [605, 394] width 27 height 19
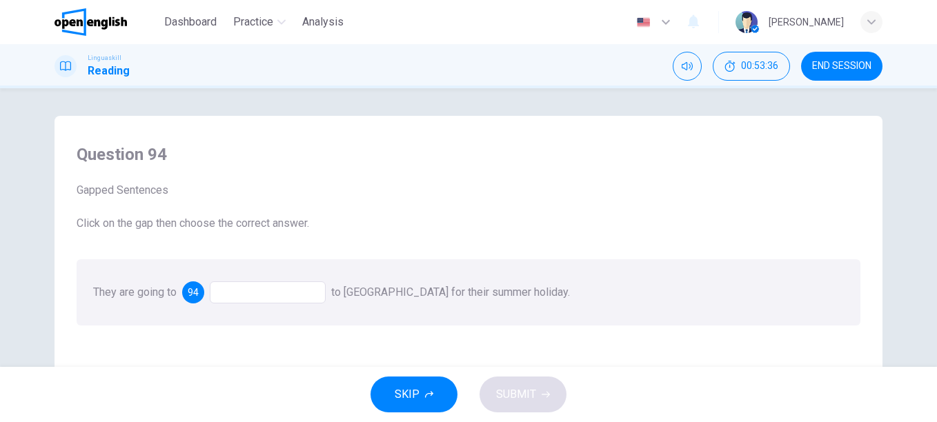
click at [254, 286] on div at bounding box center [268, 293] width 116 height 22
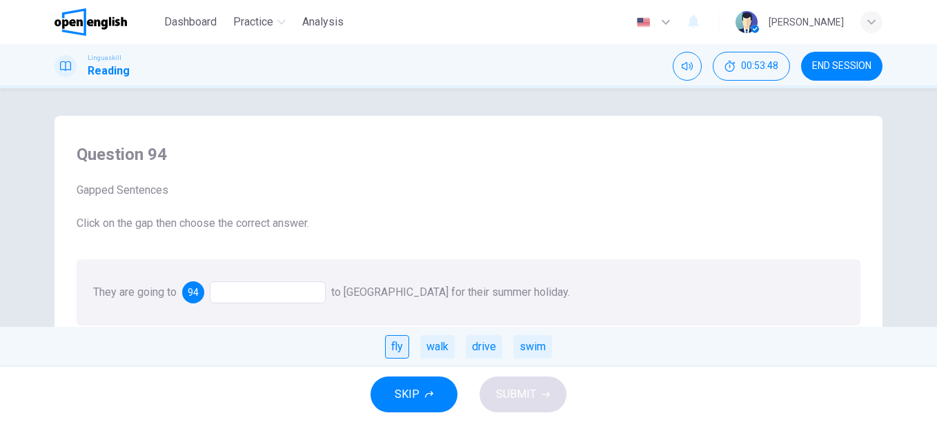
click at [397, 346] on div "fly" at bounding box center [397, 346] width 24 height 23
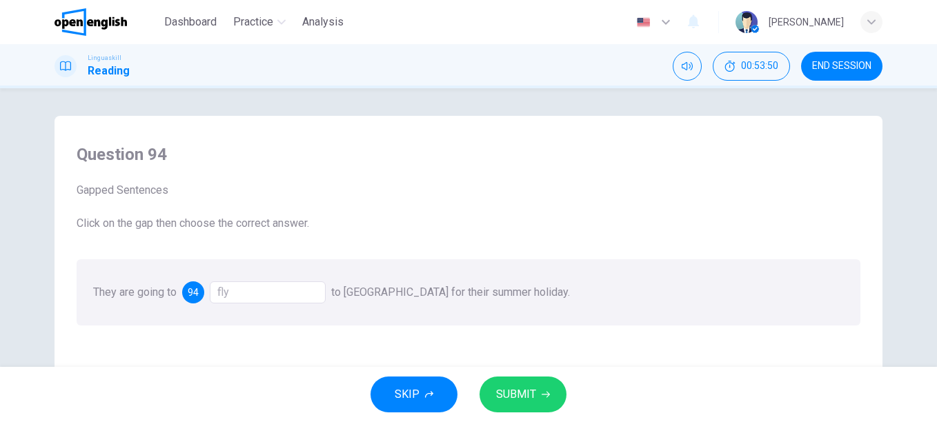
click at [527, 390] on span "SUBMIT" at bounding box center [516, 394] width 40 height 19
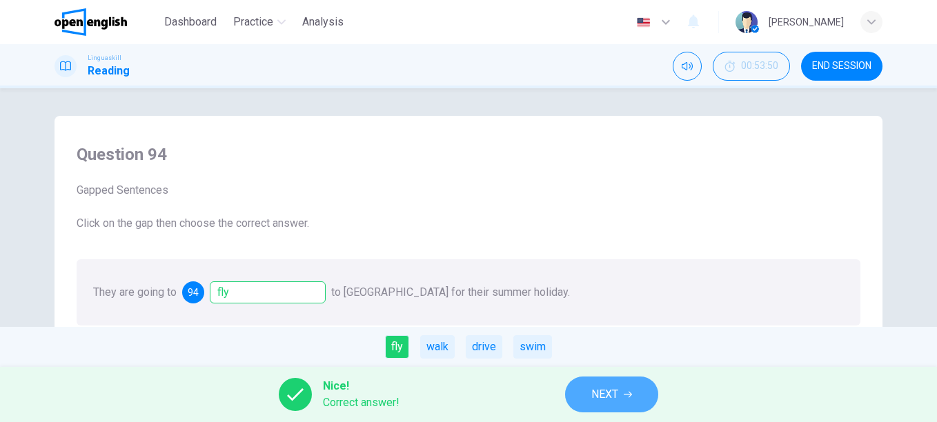
click at [600, 393] on span "NEXT" at bounding box center [605, 394] width 27 height 19
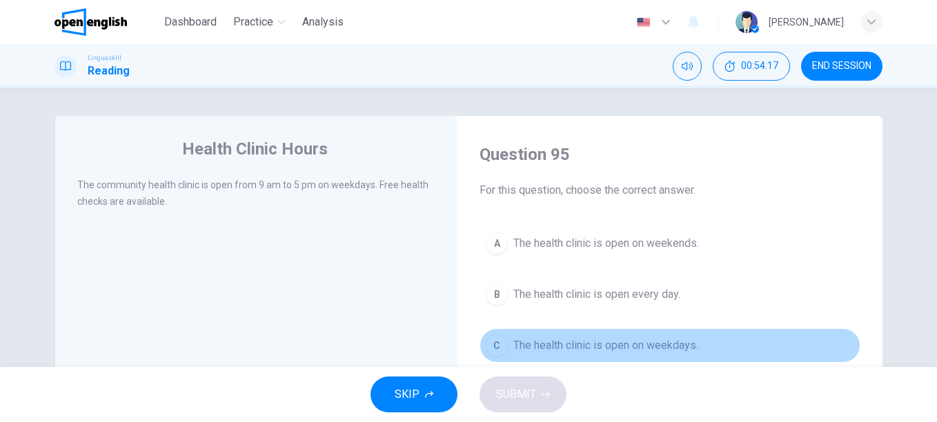
click at [614, 345] on span "The health clinic is open on weekdays." at bounding box center [606, 346] width 185 height 17
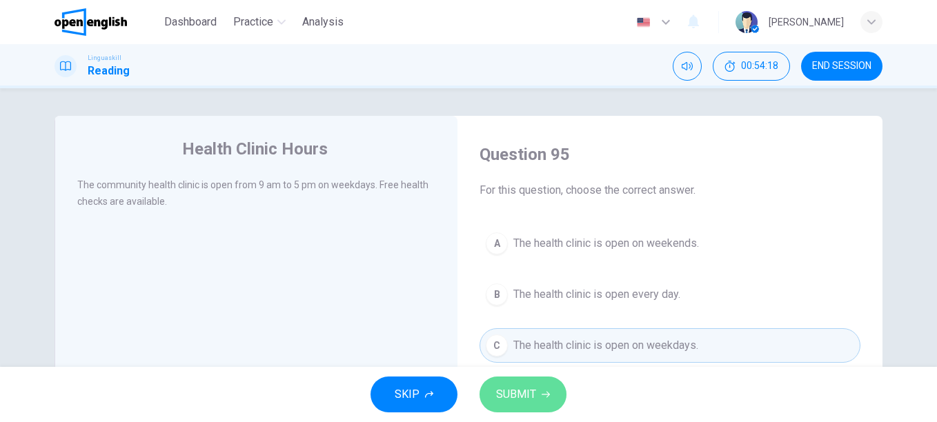
click at [500, 391] on span "SUBMIT" at bounding box center [516, 394] width 40 height 19
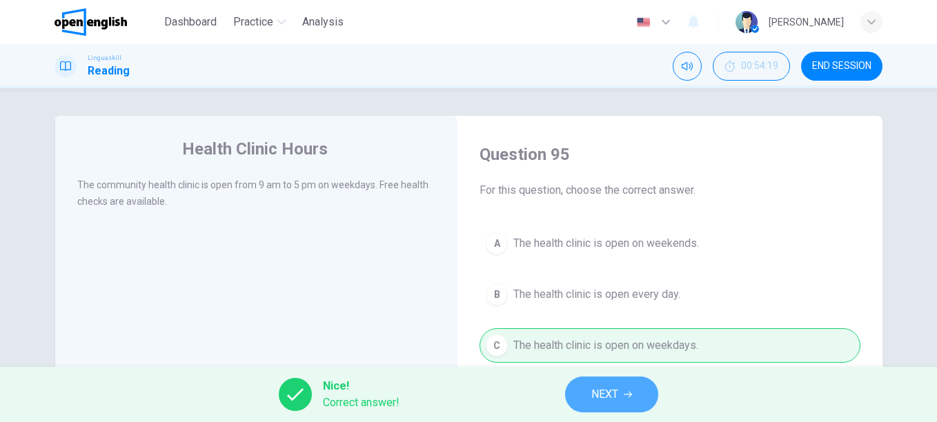
click at [575, 396] on button "NEXT" at bounding box center [611, 395] width 93 height 36
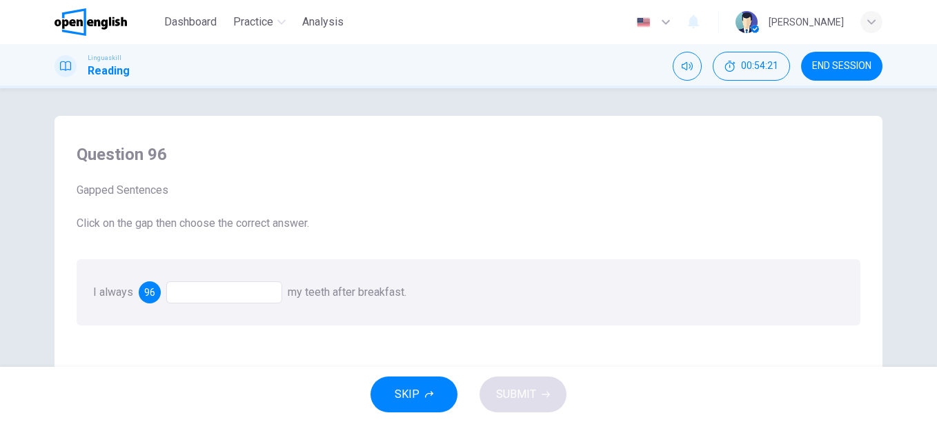
click at [197, 292] on div at bounding box center [224, 293] width 116 height 22
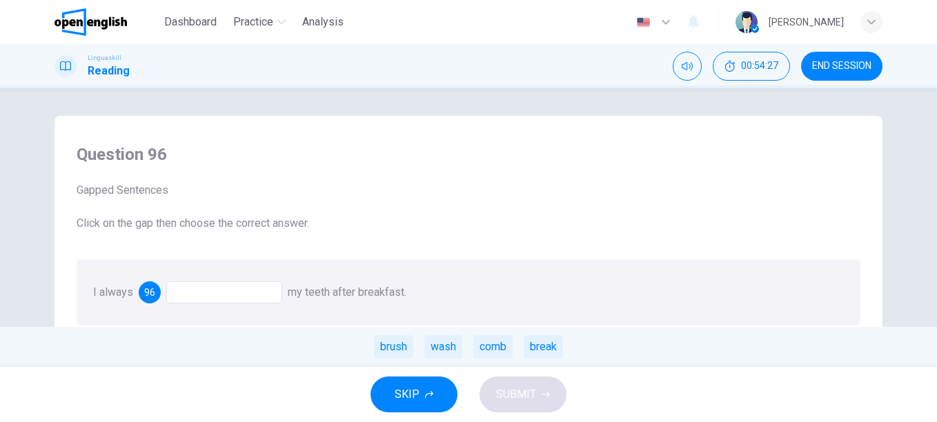
drag, startPoint x: 396, startPoint y: 349, endPoint x: 393, endPoint y: 358, distance: 8.7
click at [395, 351] on div "brush" at bounding box center [393, 346] width 39 height 23
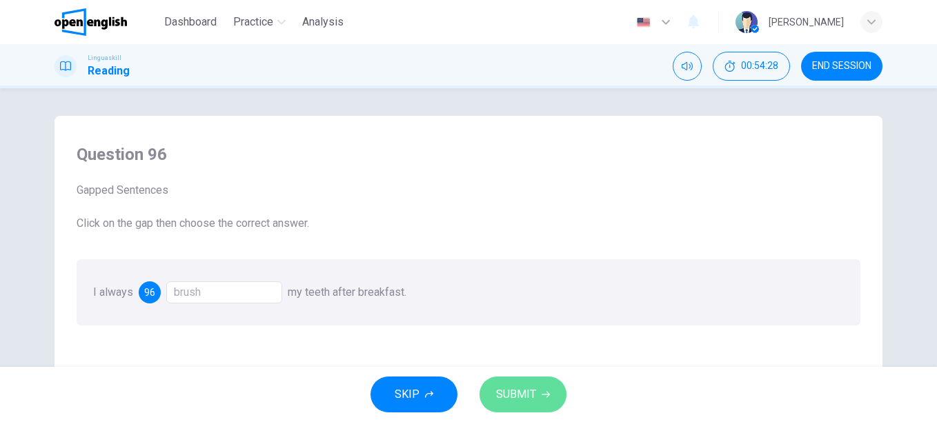
click at [525, 393] on span "SUBMIT" at bounding box center [516, 394] width 40 height 19
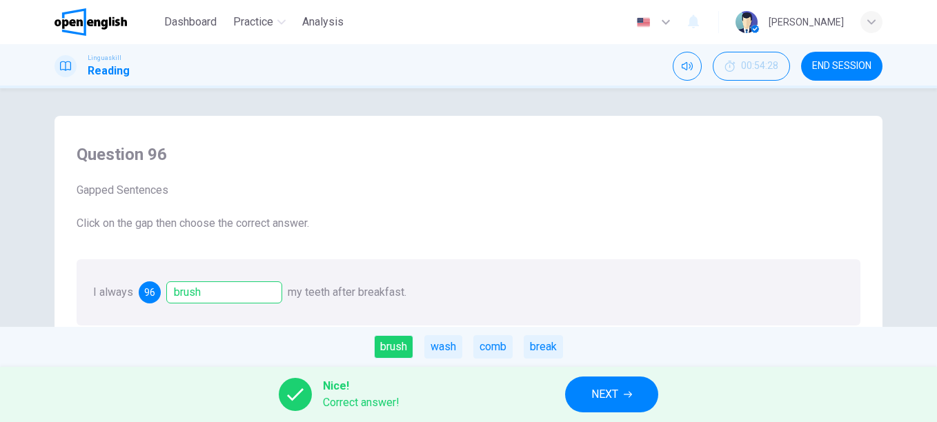
click at [614, 389] on span "NEXT" at bounding box center [605, 394] width 27 height 19
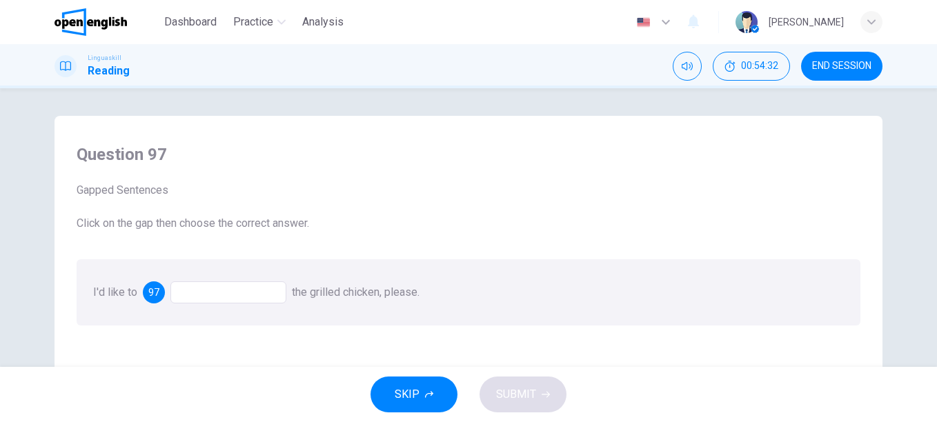
click at [201, 290] on div at bounding box center [228, 293] width 116 height 22
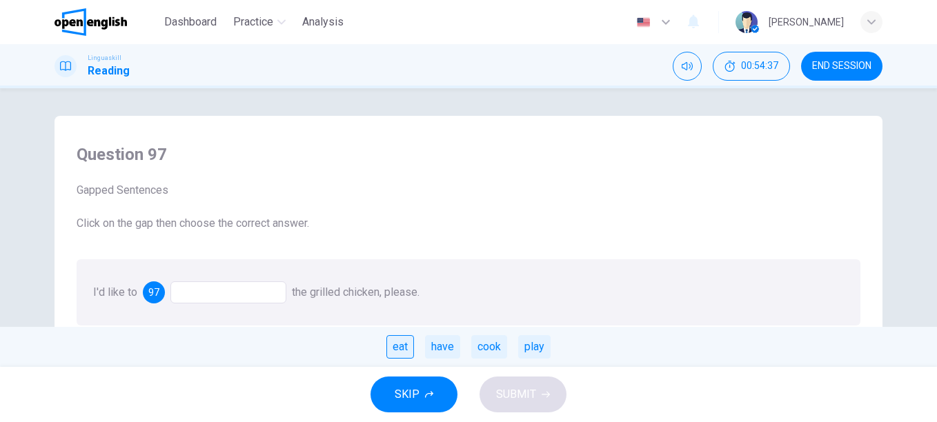
click at [400, 350] on div "eat" at bounding box center [401, 346] width 28 height 23
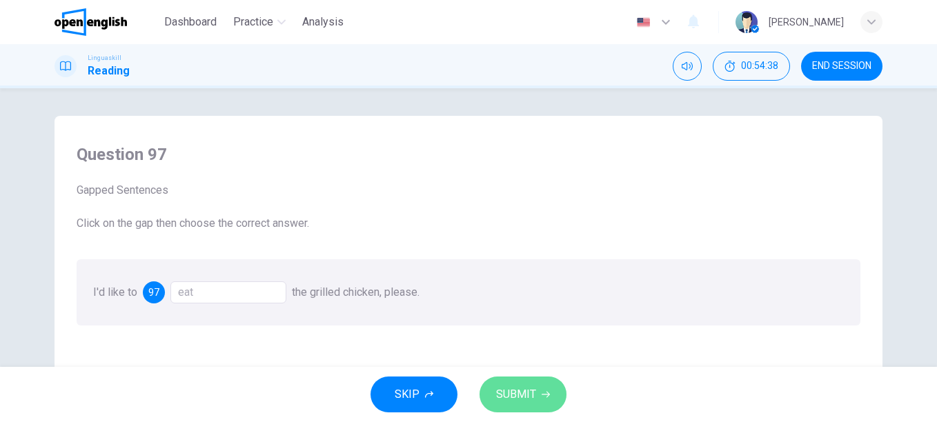
click at [552, 389] on button "SUBMIT" at bounding box center [523, 395] width 87 height 36
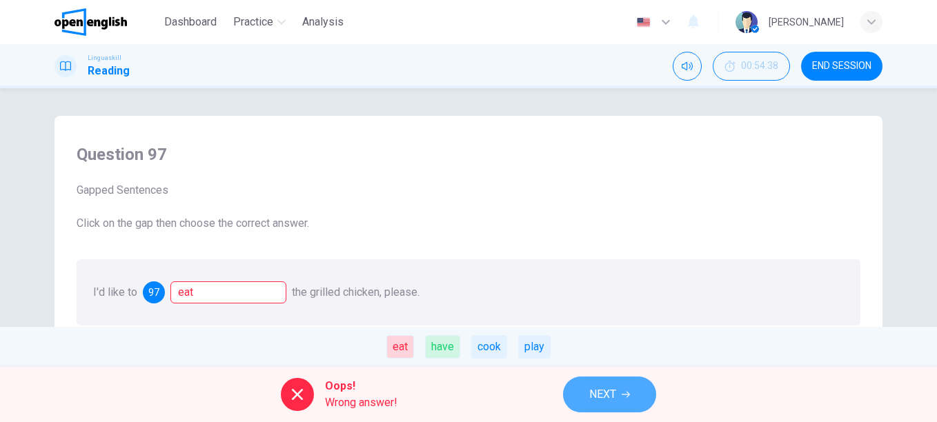
click at [616, 389] on span "NEXT" at bounding box center [602, 394] width 27 height 19
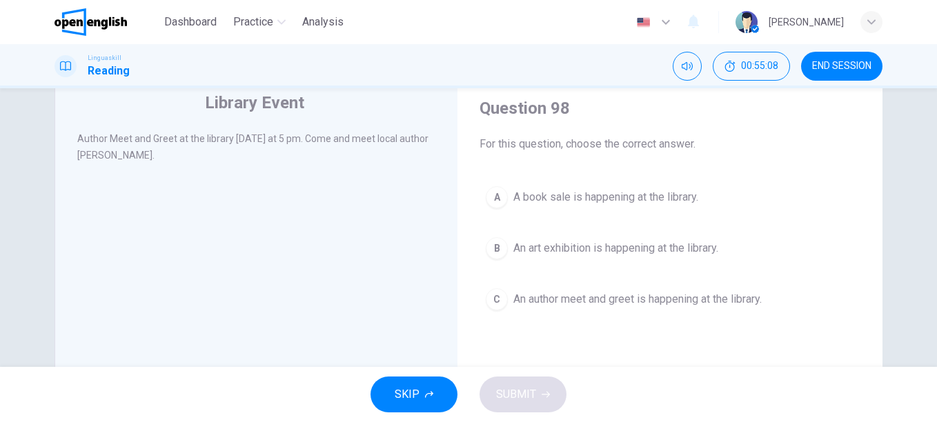
scroll to position [69, 0]
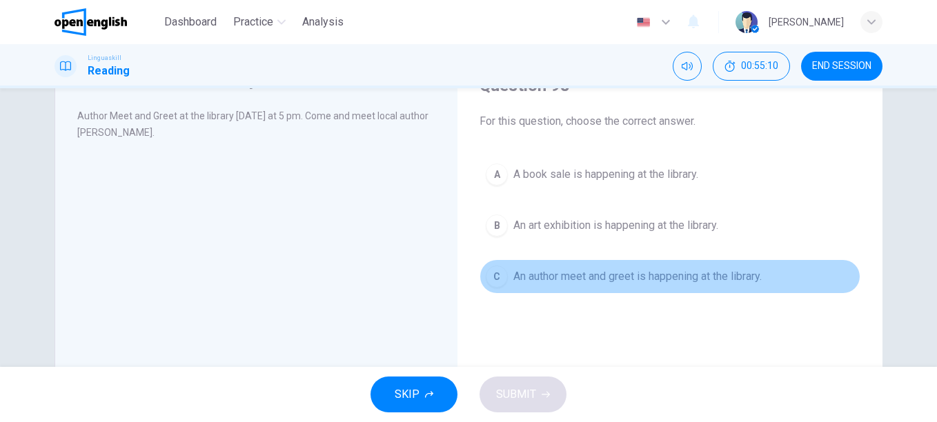
click at [641, 275] on span "An author meet and greet is happening at the library." at bounding box center [638, 277] width 248 height 17
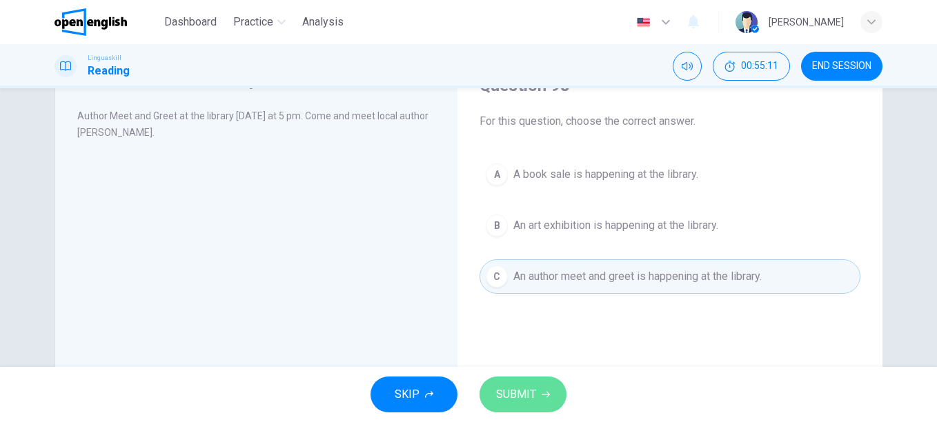
click at [537, 399] on button "SUBMIT" at bounding box center [523, 395] width 87 height 36
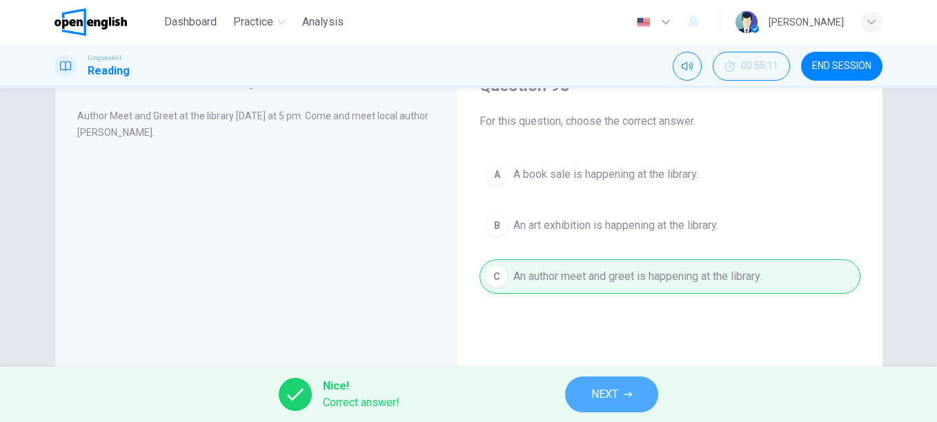
click at [588, 387] on button "NEXT" at bounding box center [611, 395] width 93 height 36
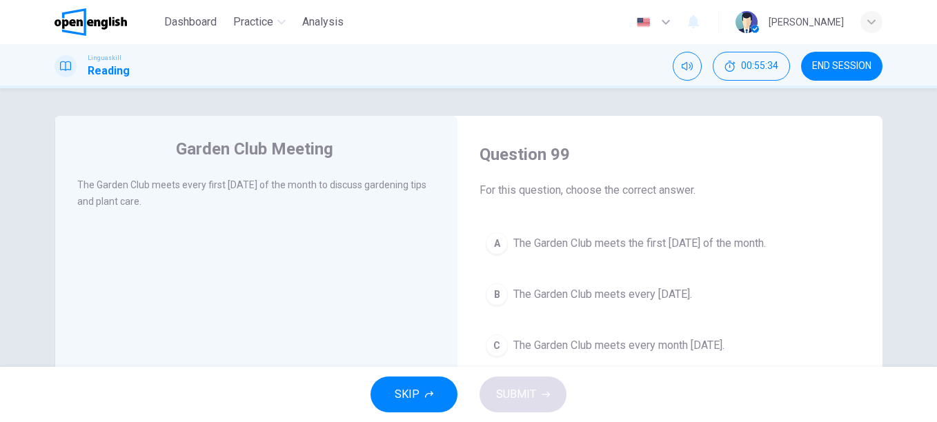
click at [588, 235] on span "The Garden Club meets the first [DATE] of the month." at bounding box center [640, 243] width 253 height 17
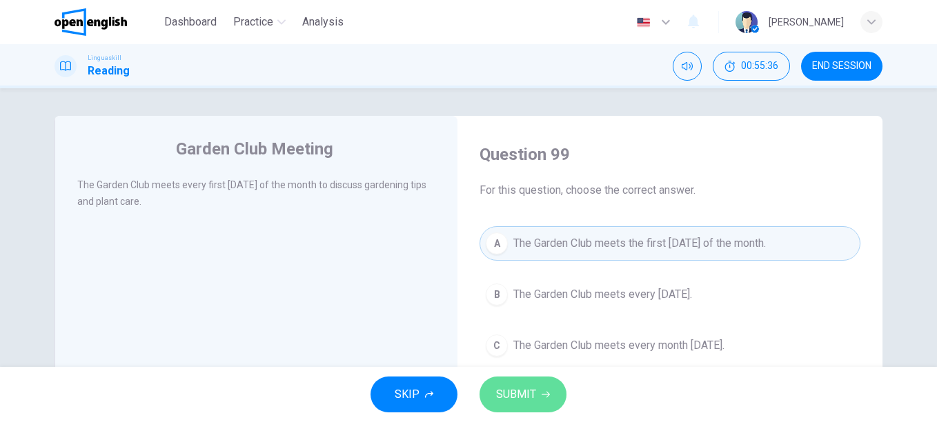
click at [534, 400] on span "SUBMIT" at bounding box center [516, 394] width 40 height 19
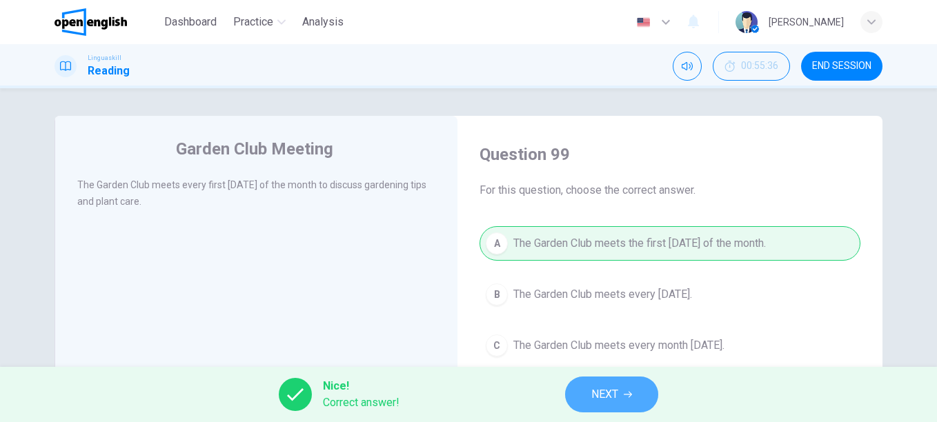
click at [629, 400] on button "NEXT" at bounding box center [611, 395] width 93 height 36
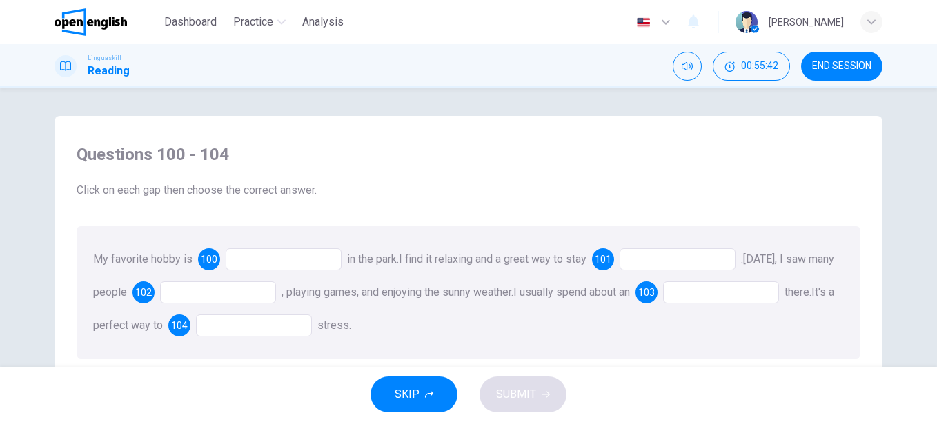
click at [276, 252] on div at bounding box center [284, 259] width 116 height 22
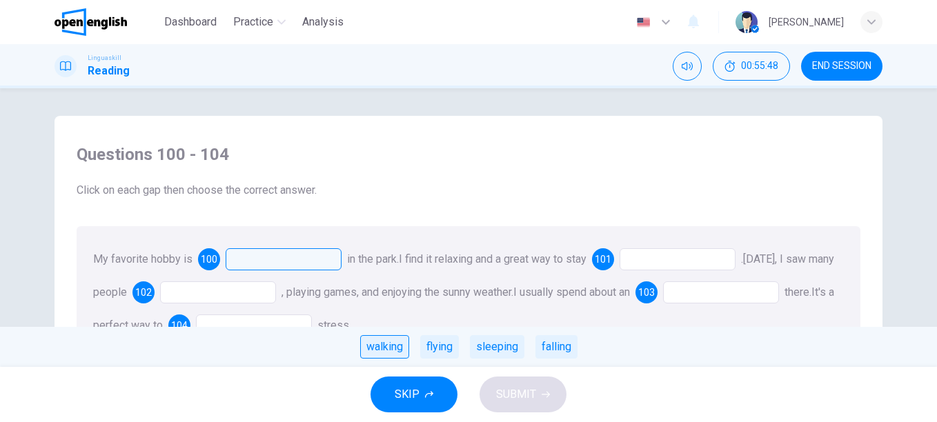
click at [389, 351] on div "walking" at bounding box center [384, 346] width 49 height 23
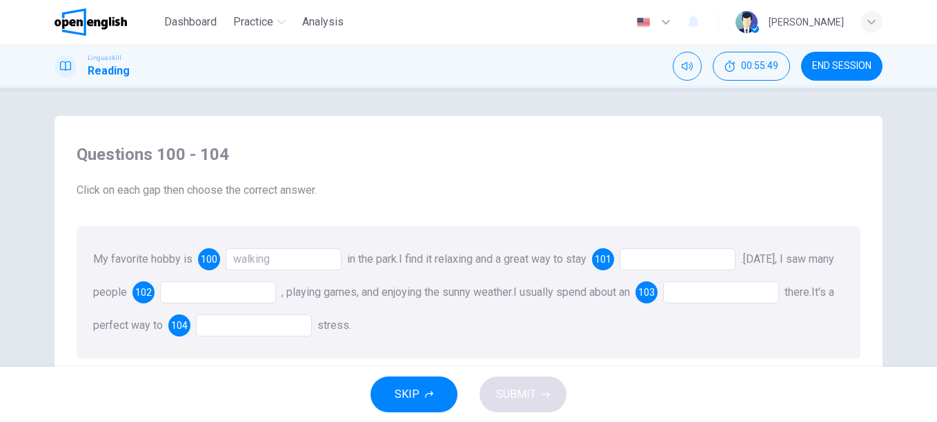
click at [707, 255] on div at bounding box center [678, 259] width 116 height 22
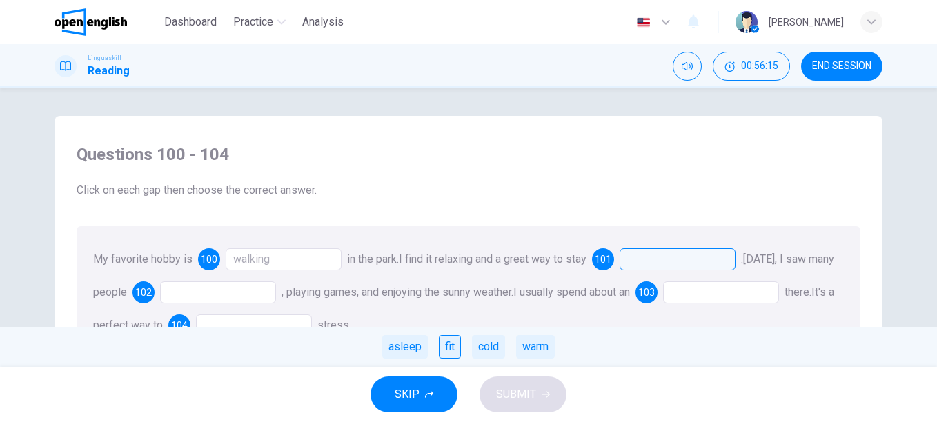
click at [442, 349] on div "fit" at bounding box center [450, 346] width 22 height 23
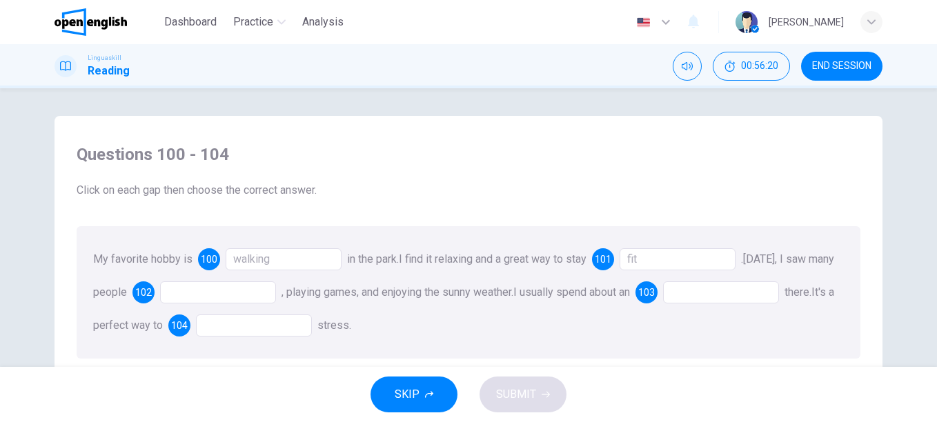
click at [234, 295] on div at bounding box center [218, 293] width 116 height 22
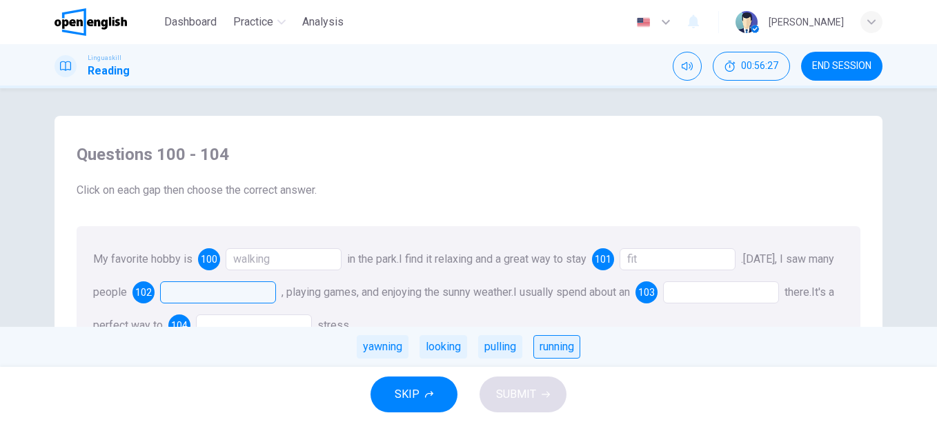
click at [577, 339] on div "running" at bounding box center [557, 346] width 47 height 23
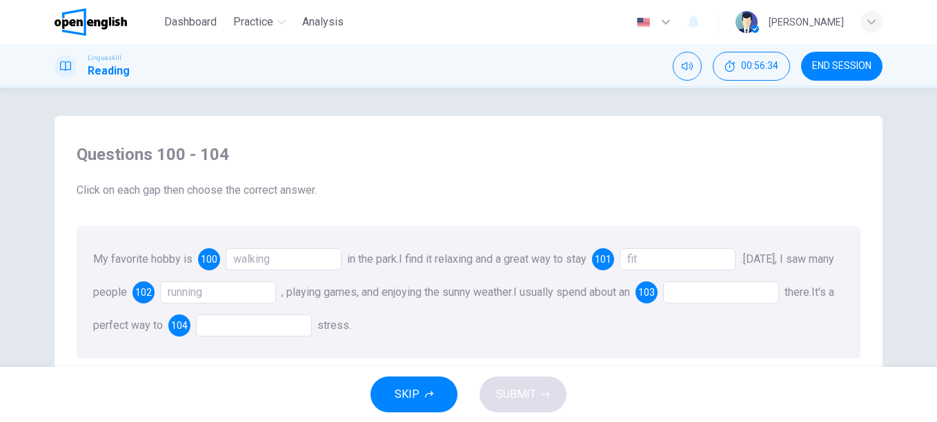
click at [724, 289] on div at bounding box center [721, 293] width 116 height 22
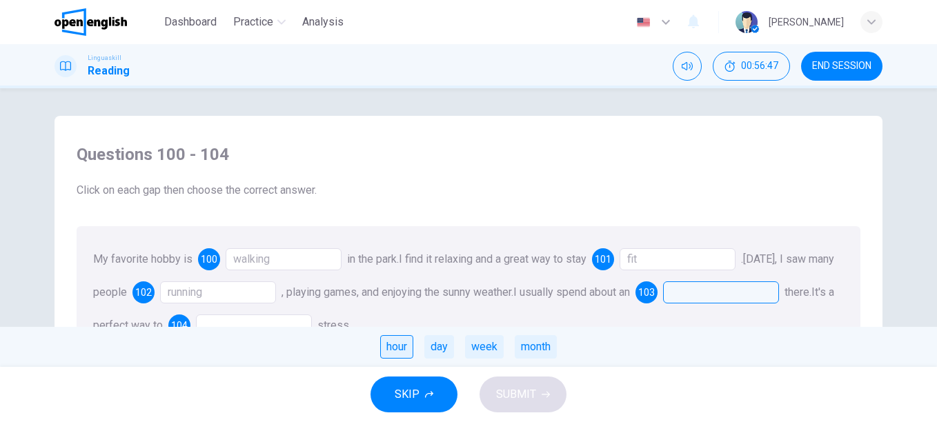
click at [393, 345] on div "hour" at bounding box center [396, 346] width 33 height 23
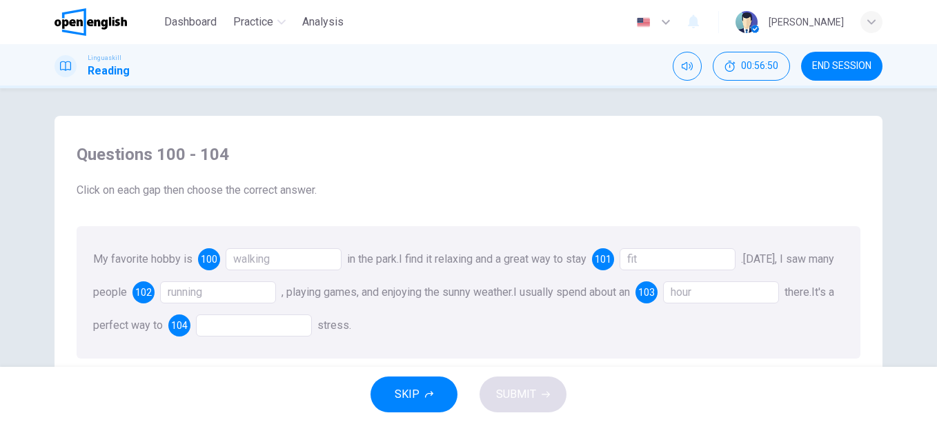
scroll to position [69, 0]
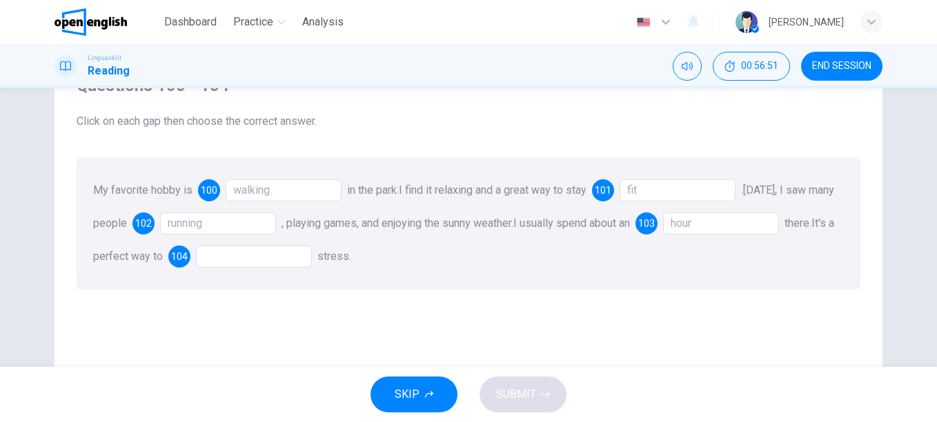
click at [287, 258] on div at bounding box center [254, 257] width 116 height 22
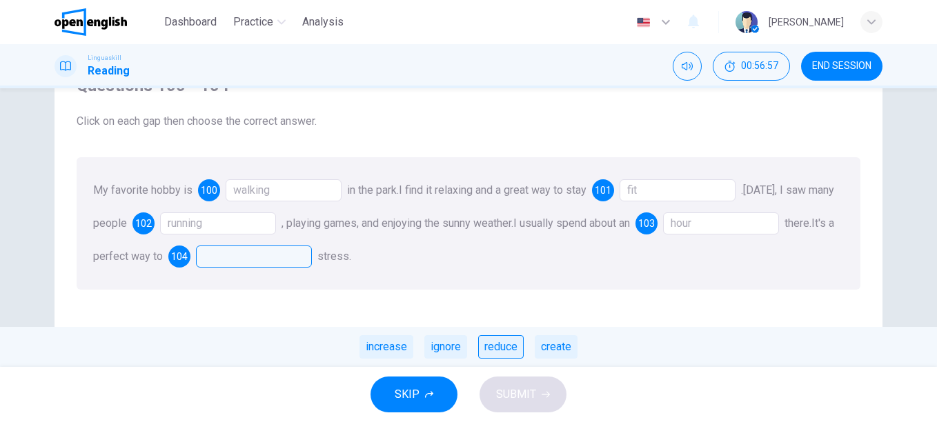
click at [495, 349] on div "reduce" at bounding box center [501, 346] width 46 height 23
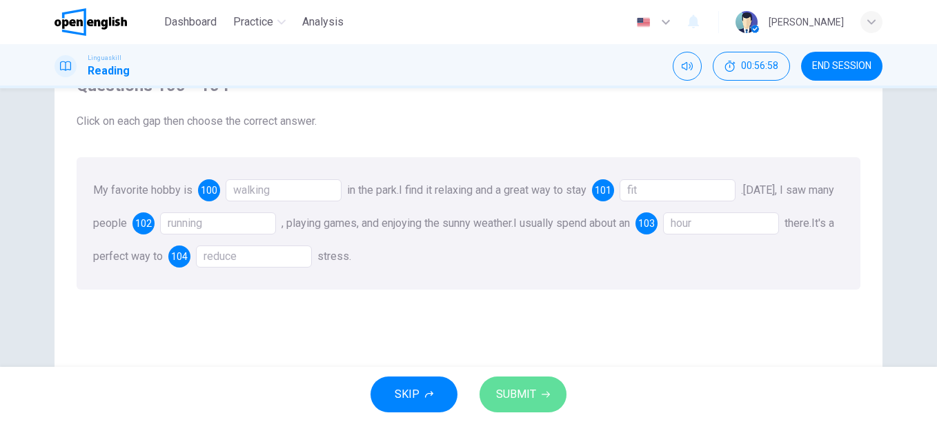
click at [536, 379] on button "SUBMIT" at bounding box center [523, 395] width 87 height 36
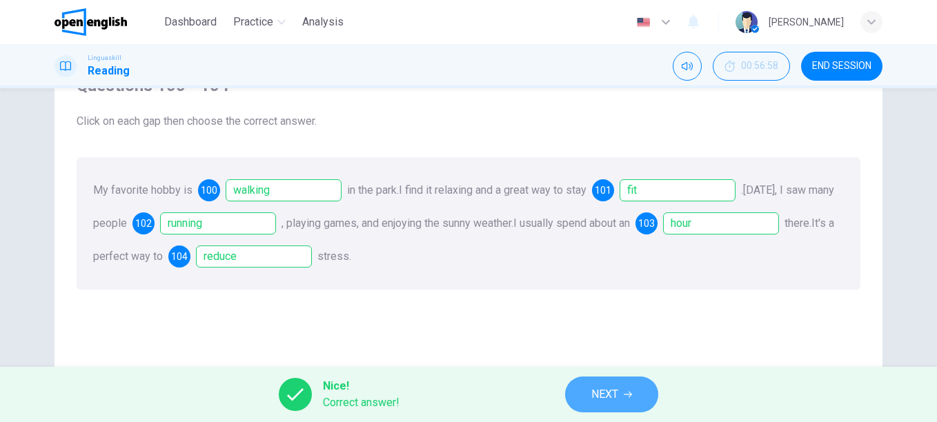
click at [637, 387] on button "NEXT" at bounding box center [611, 395] width 93 height 36
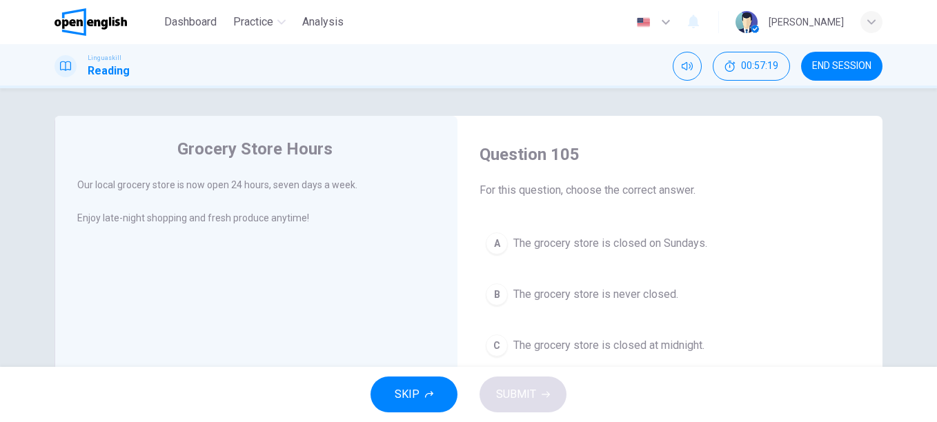
click at [605, 289] on span "The grocery store is never closed." at bounding box center [596, 294] width 165 height 17
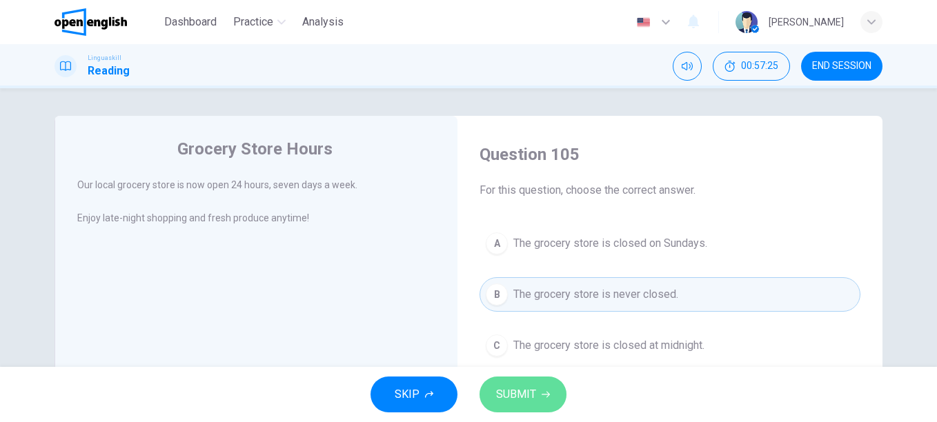
click at [509, 392] on span "SUBMIT" at bounding box center [516, 394] width 40 height 19
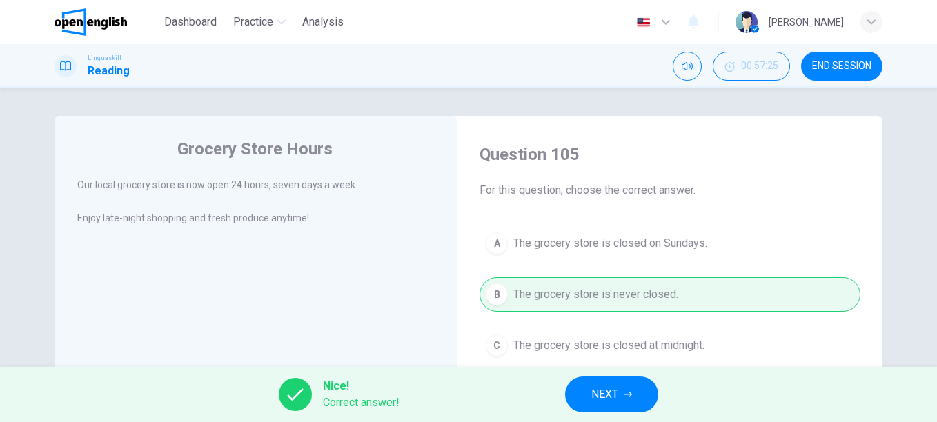
click at [617, 389] on span "NEXT" at bounding box center [605, 394] width 27 height 19
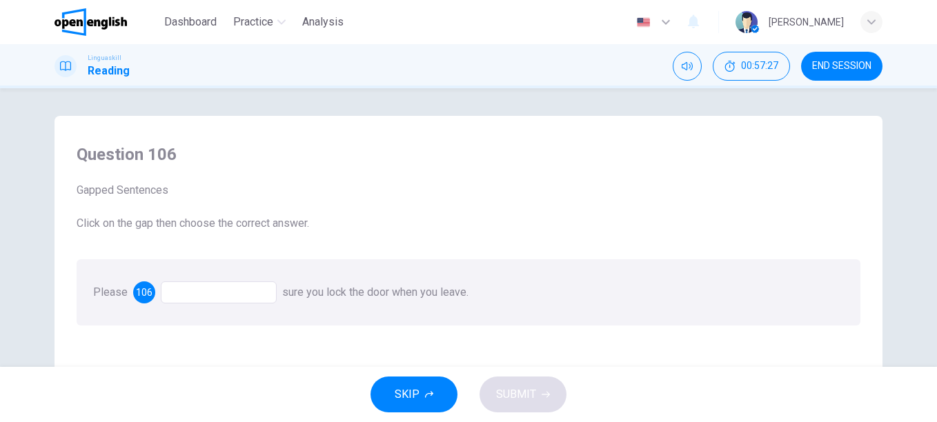
click at [219, 300] on div at bounding box center [219, 293] width 116 height 22
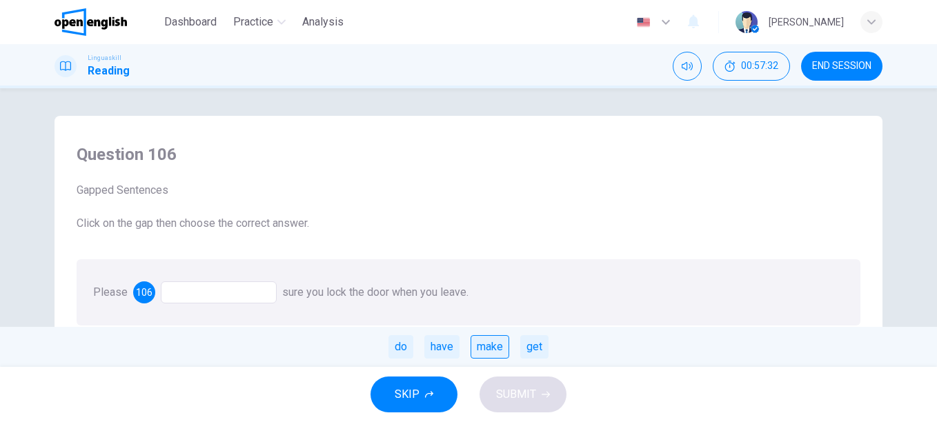
click at [498, 349] on div "make" at bounding box center [490, 346] width 39 height 23
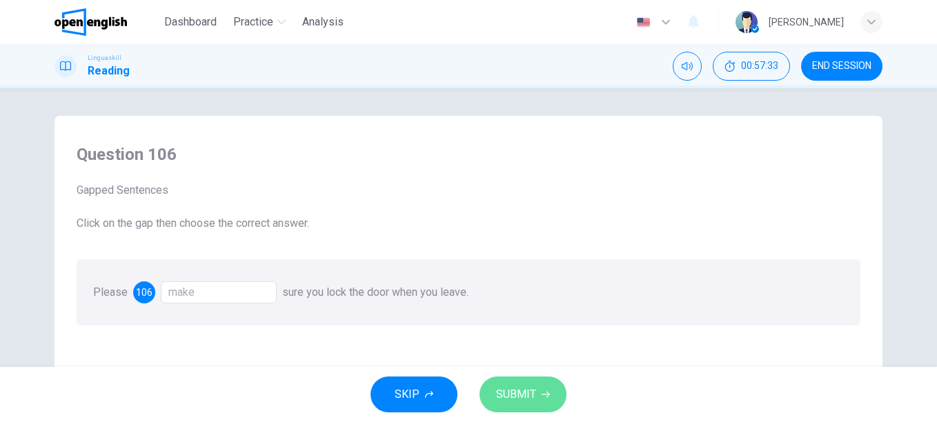
click at [527, 396] on span "SUBMIT" at bounding box center [516, 394] width 40 height 19
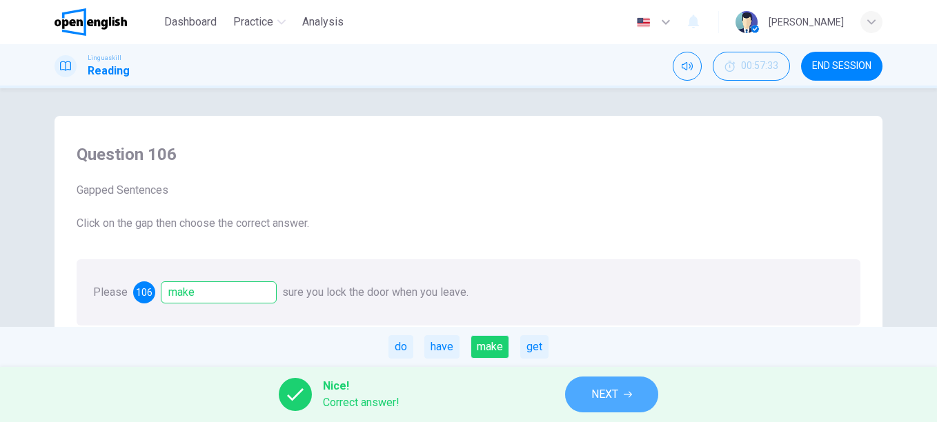
click at [593, 393] on span "NEXT" at bounding box center [605, 394] width 27 height 19
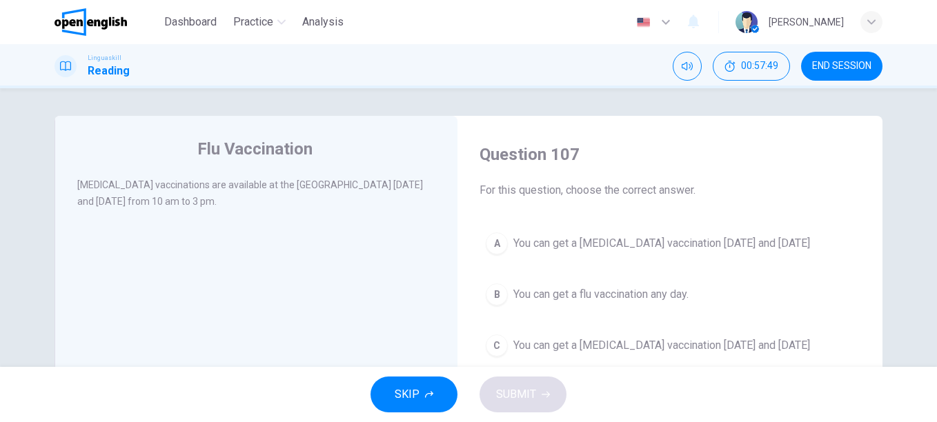
drag, startPoint x: 627, startPoint y: 243, endPoint x: 625, endPoint y: 266, distance: 23.6
click at [627, 244] on span "You can get a [MEDICAL_DATA] vaccination [DATE] and [DATE]" at bounding box center [662, 243] width 297 height 17
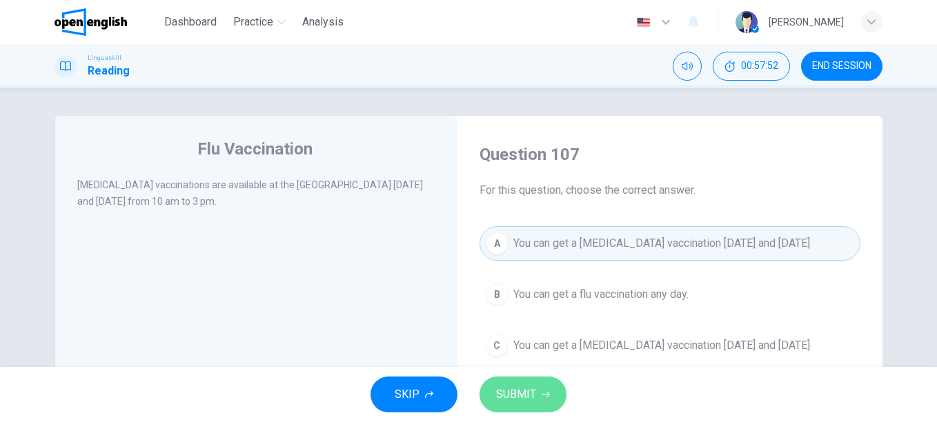
click at [529, 393] on span "SUBMIT" at bounding box center [516, 394] width 40 height 19
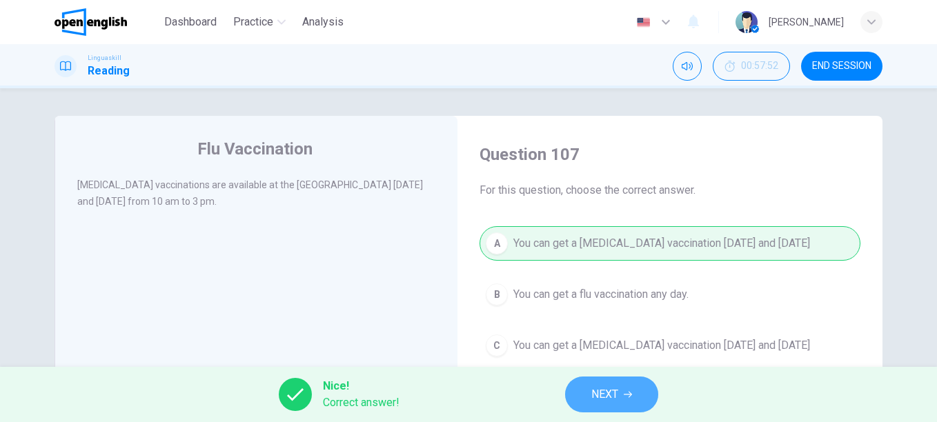
click at [615, 389] on span "NEXT" at bounding box center [605, 394] width 27 height 19
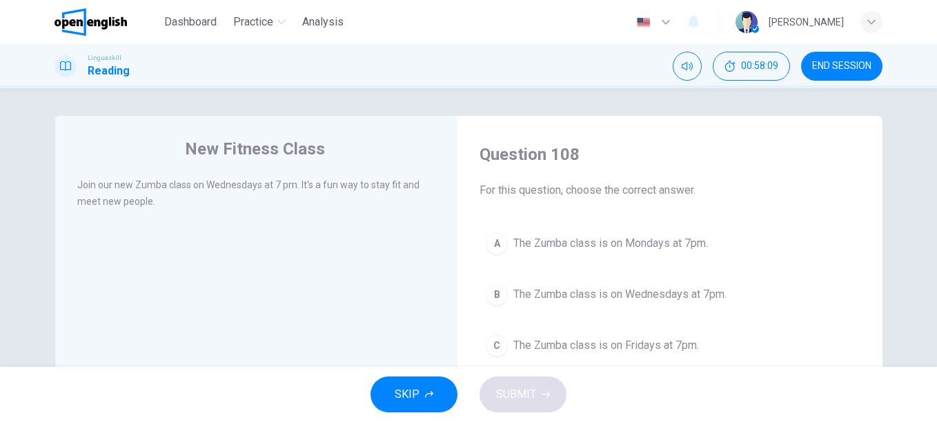
click at [629, 291] on span "The Zumba class is on Wednesdays at 7pm." at bounding box center [620, 294] width 213 height 17
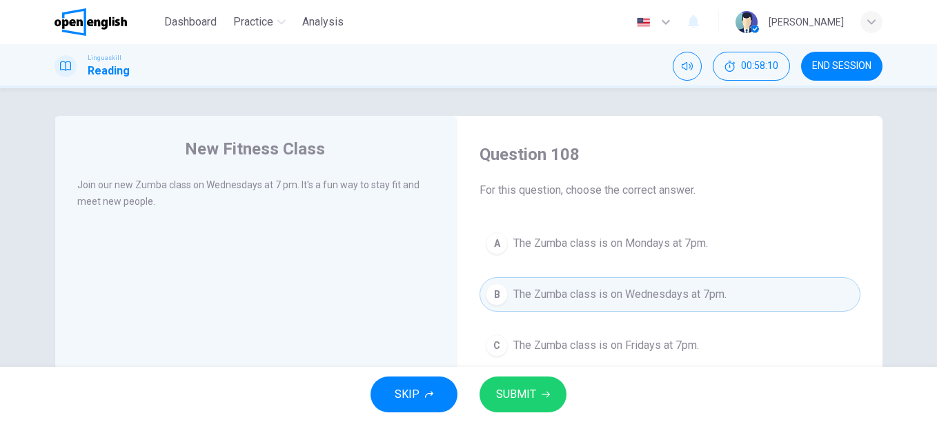
click at [516, 389] on span "SUBMIT" at bounding box center [516, 394] width 40 height 19
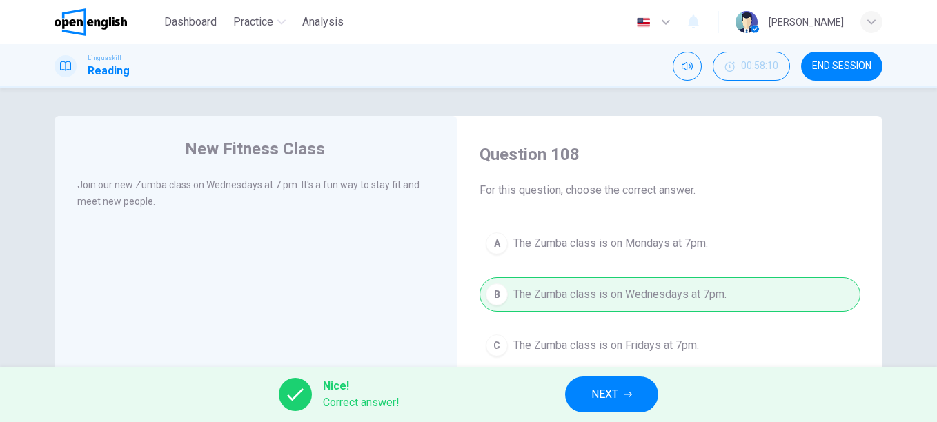
click at [638, 386] on button "NEXT" at bounding box center [611, 395] width 93 height 36
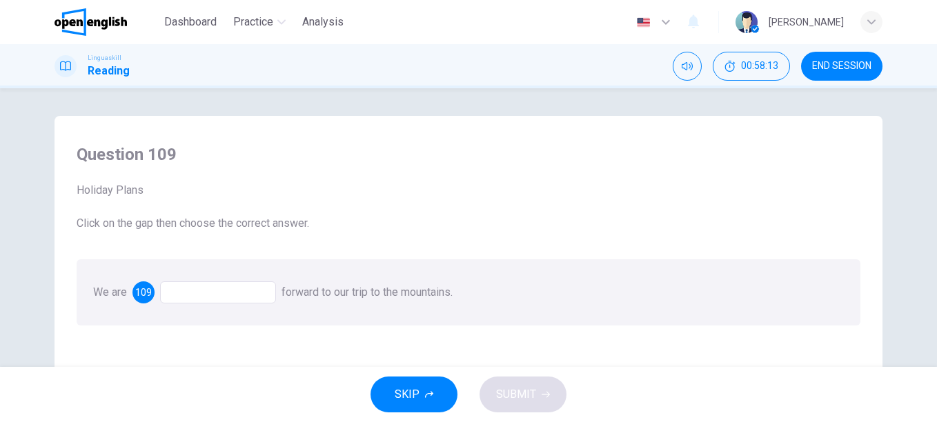
click at [208, 285] on div at bounding box center [218, 293] width 116 height 22
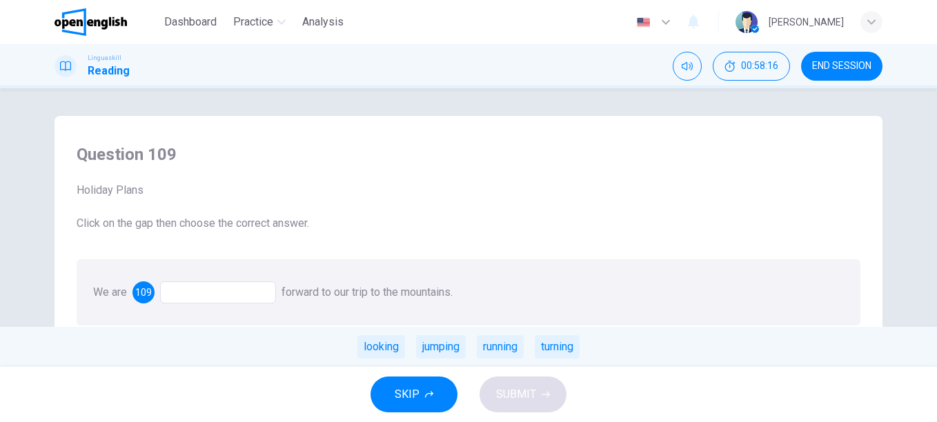
drag, startPoint x: 373, startPoint y: 351, endPoint x: 386, endPoint y: 356, distance: 14.2
click at [376, 352] on div "looking" at bounding box center [382, 346] width 48 height 23
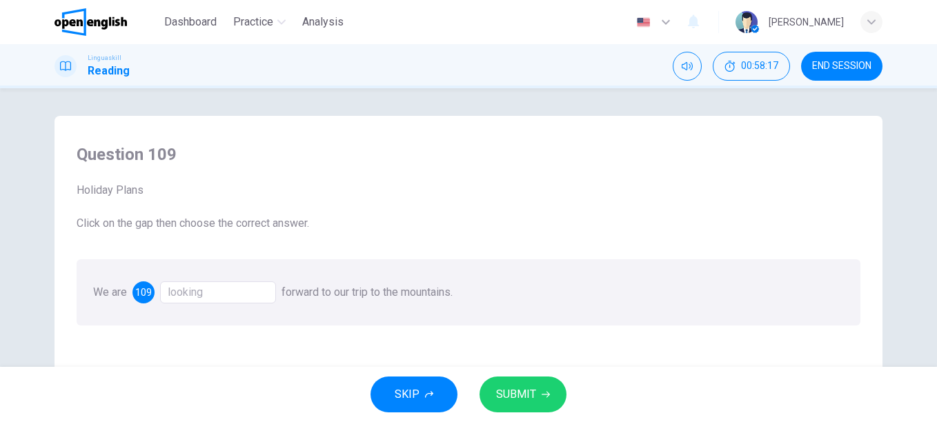
click at [502, 402] on span "SUBMIT" at bounding box center [516, 394] width 40 height 19
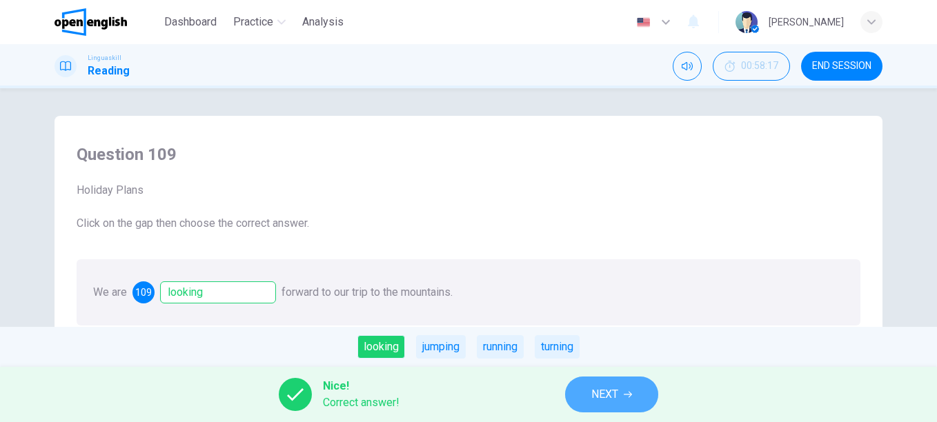
click at [636, 388] on button "NEXT" at bounding box center [611, 395] width 93 height 36
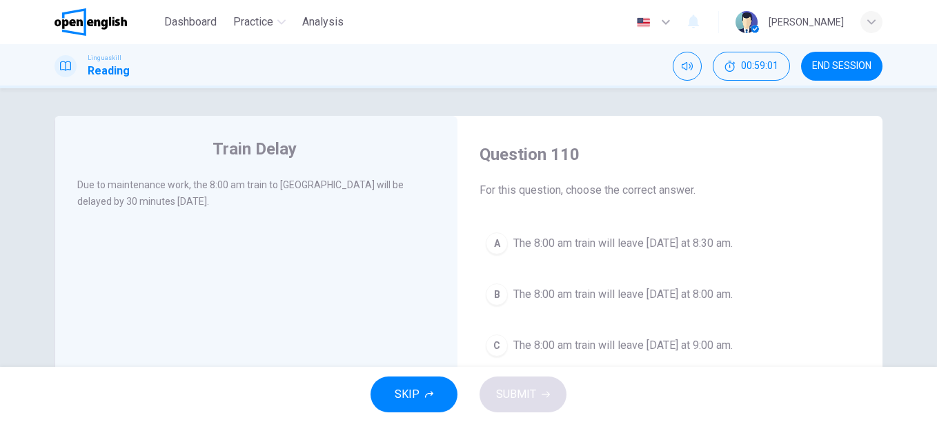
click at [619, 244] on span "The 8:00 am train will leave [DATE] at 8:30 am." at bounding box center [623, 243] width 219 height 17
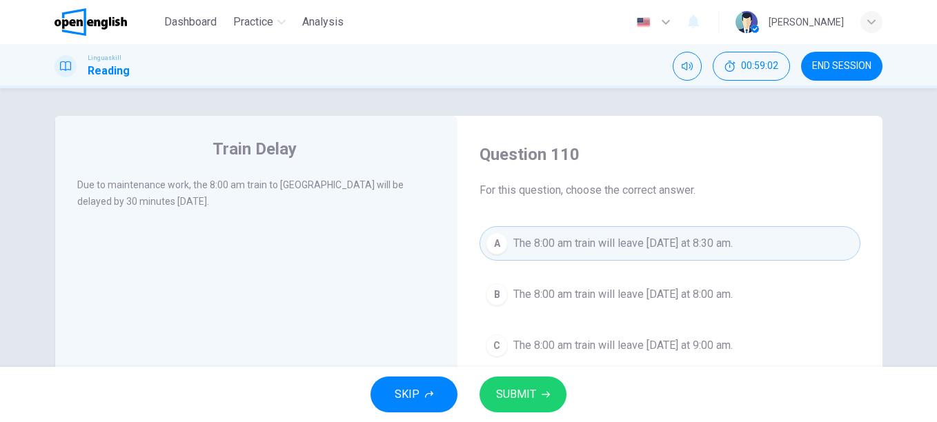
click at [525, 387] on span "SUBMIT" at bounding box center [516, 394] width 40 height 19
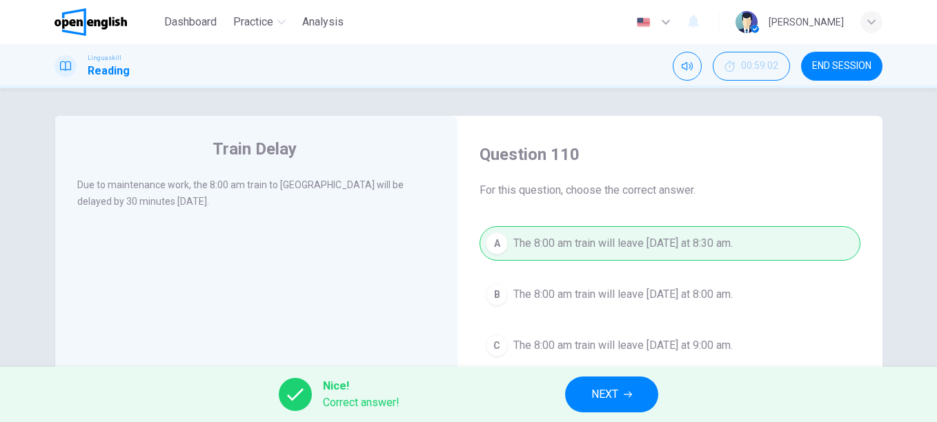
click at [596, 389] on span "NEXT" at bounding box center [605, 394] width 27 height 19
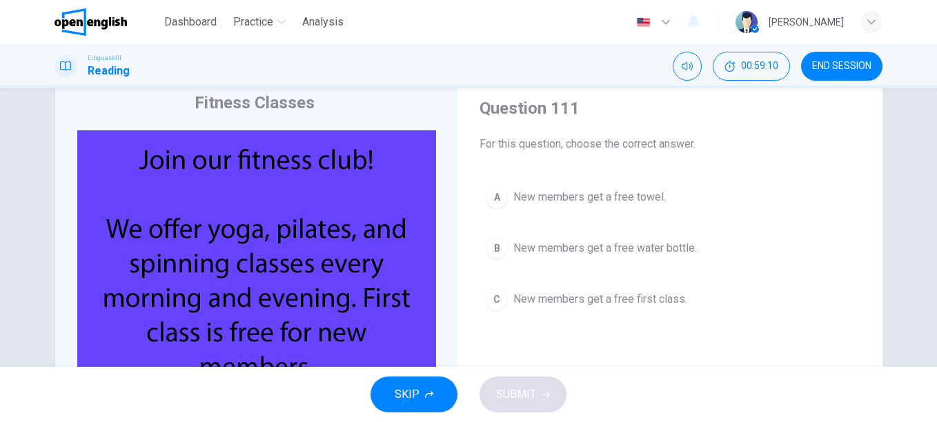
scroll to position [69, 0]
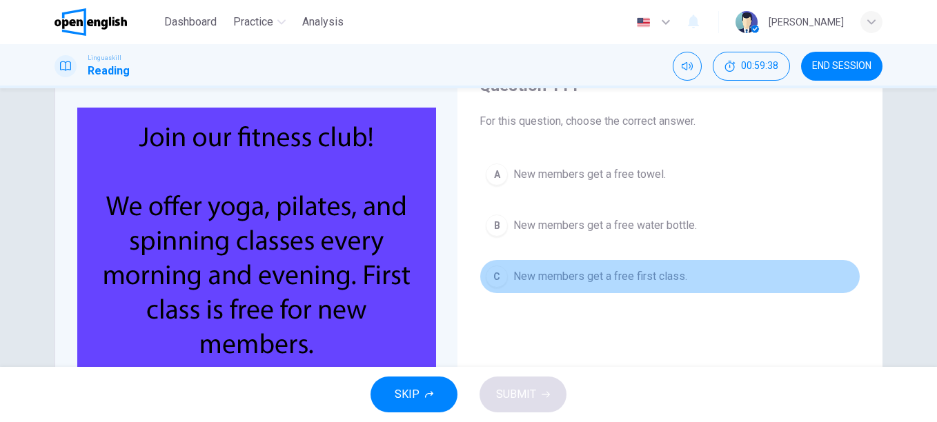
click at [588, 292] on button "C New members get a free first class." at bounding box center [670, 277] width 381 height 35
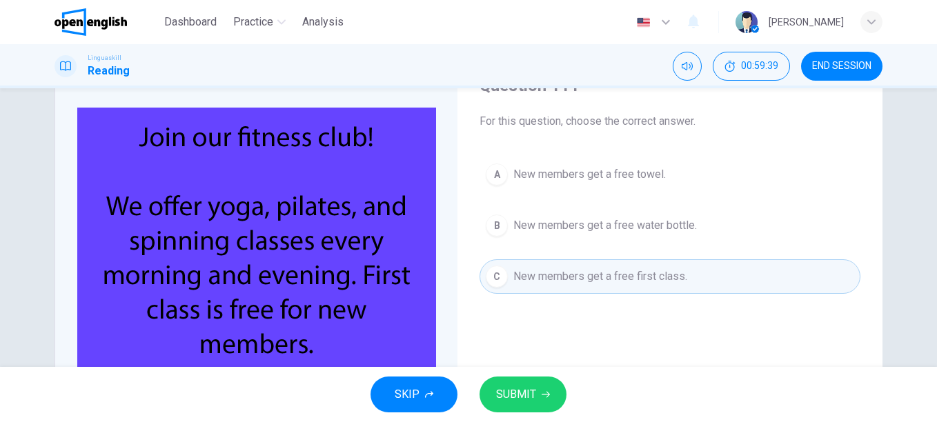
click at [518, 417] on div "SKIP SUBMIT" at bounding box center [468, 394] width 937 height 55
click at [496, 387] on span "SUBMIT" at bounding box center [516, 394] width 40 height 19
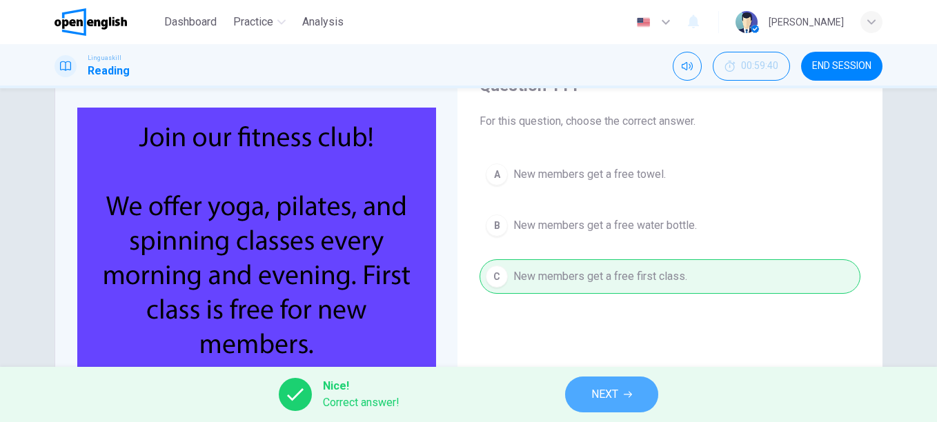
click at [607, 387] on span "NEXT" at bounding box center [605, 394] width 27 height 19
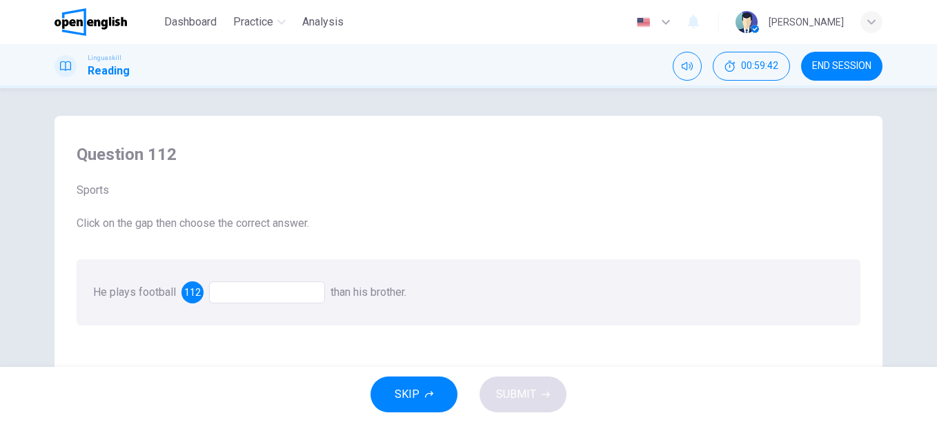
click at [256, 296] on div at bounding box center [267, 293] width 116 height 22
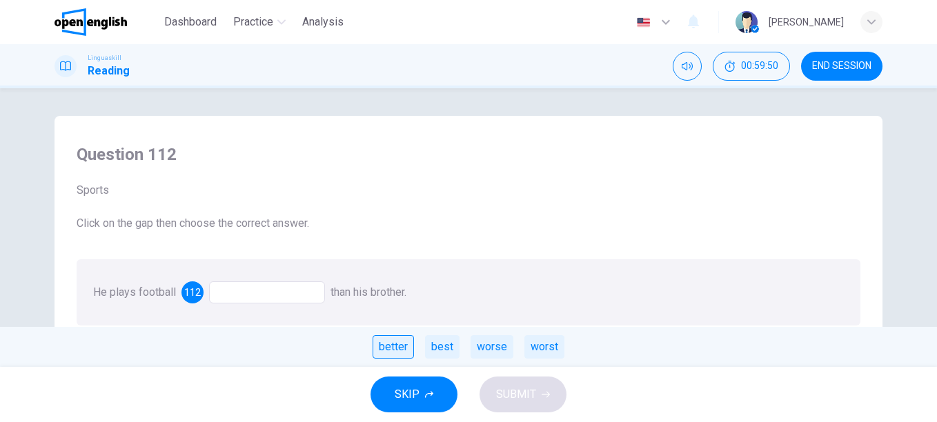
click at [399, 357] on div "better" at bounding box center [393, 346] width 41 height 23
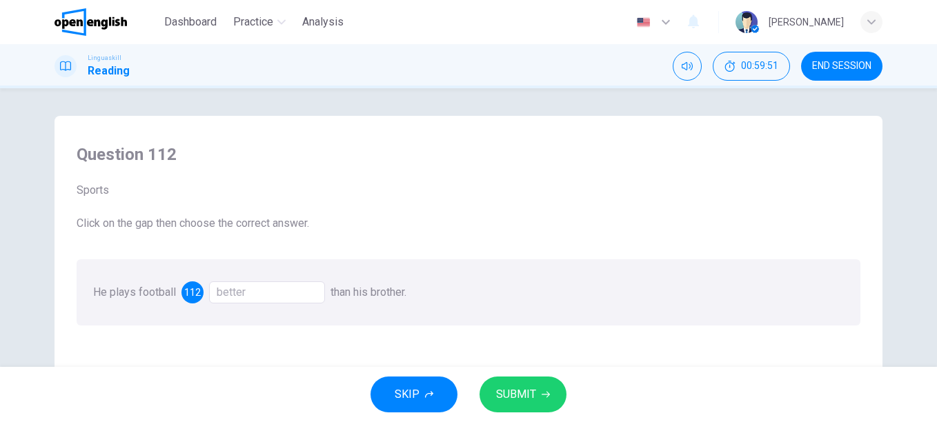
click at [554, 380] on button "SUBMIT" at bounding box center [523, 395] width 87 height 36
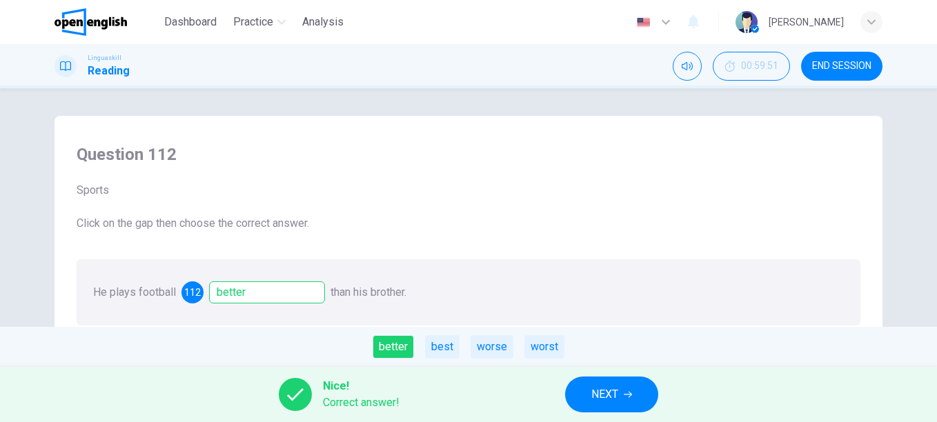
click at [578, 384] on button "NEXT" at bounding box center [611, 395] width 93 height 36
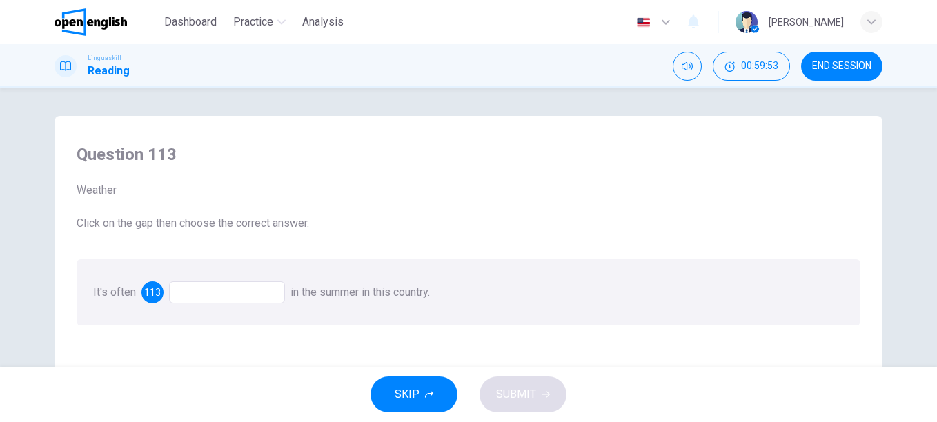
click at [206, 304] on div "It's often 113 in the summer in this country." at bounding box center [469, 293] width 784 height 66
click at [199, 292] on div at bounding box center [227, 293] width 116 height 22
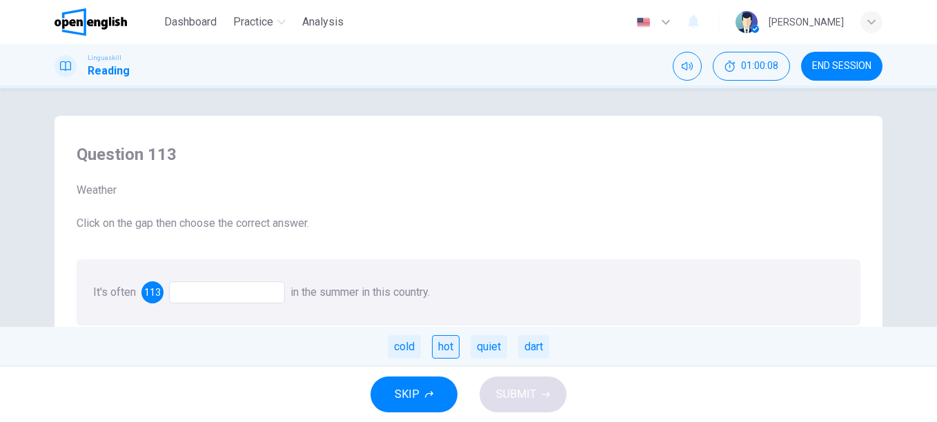
click at [445, 346] on div "hot" at bounding box center [446, 346] width 28 height 23
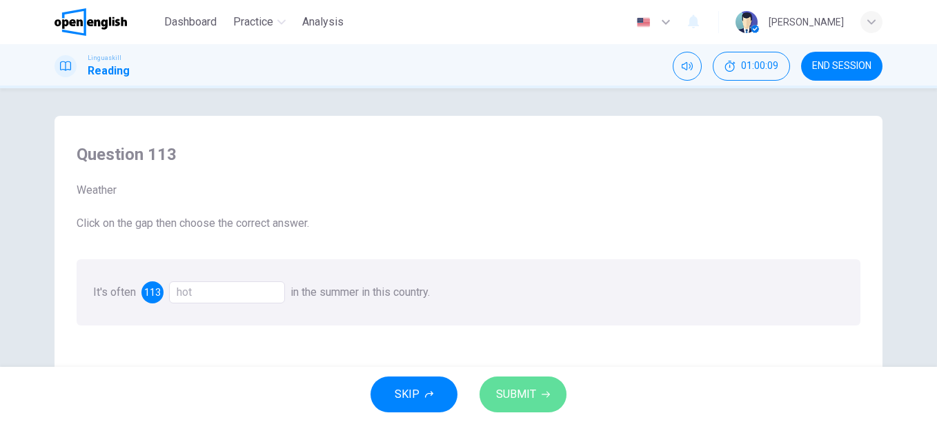
click at [547, 391] on icon "button" at bounding box center [546, 395] width 8 height 8
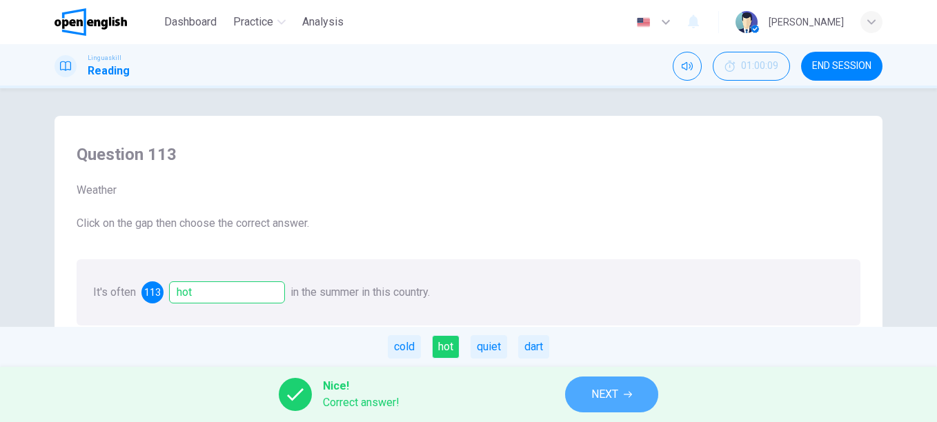
click at [619, 382] on button "NEXT" at bounding box center [611, 395] width 93 height 36
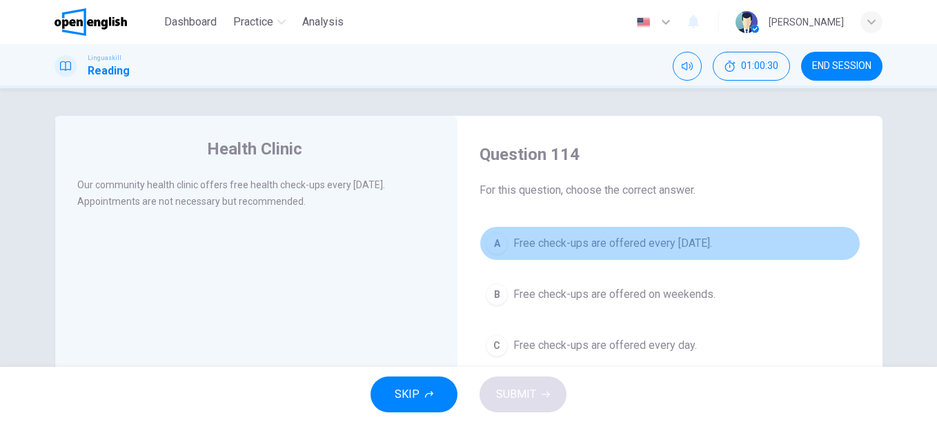
click at [556, 242] on span "Free check-ups are offered every [DATE]." at bounding box center [613, 243] width 199 height 17
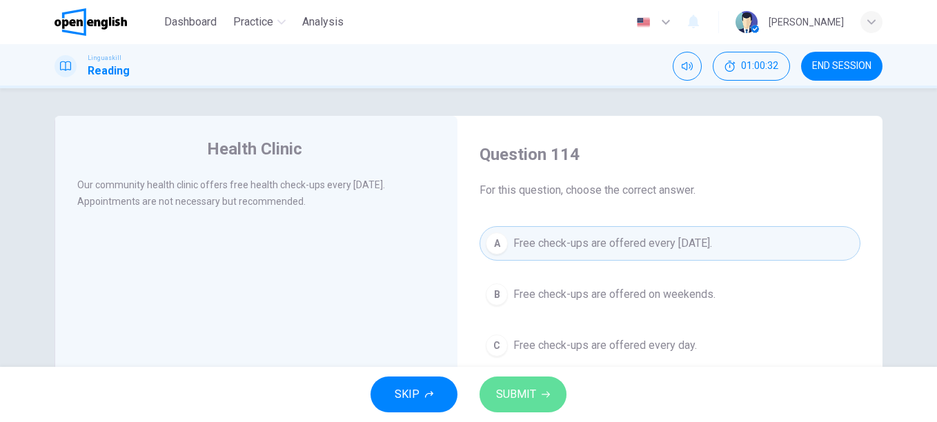
click at [526, 398] on span "SUBMIT" at bounding box center [516, 394] width 40 height 19
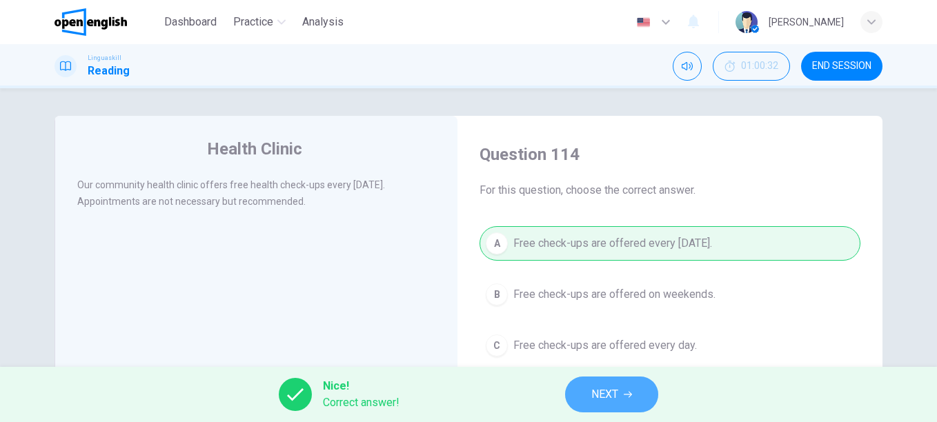
click at [608, 391] on span "NEXT" at bounding box center [605, 394] width 27 height 19
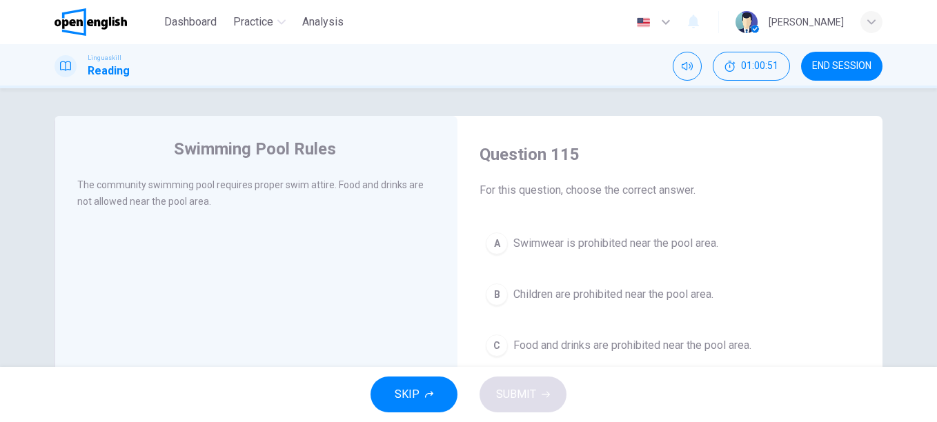
click at [644, 344] on span "Food and drinks are prohibited near the pool area." at bounding box center [633, 346] width 238 height 17
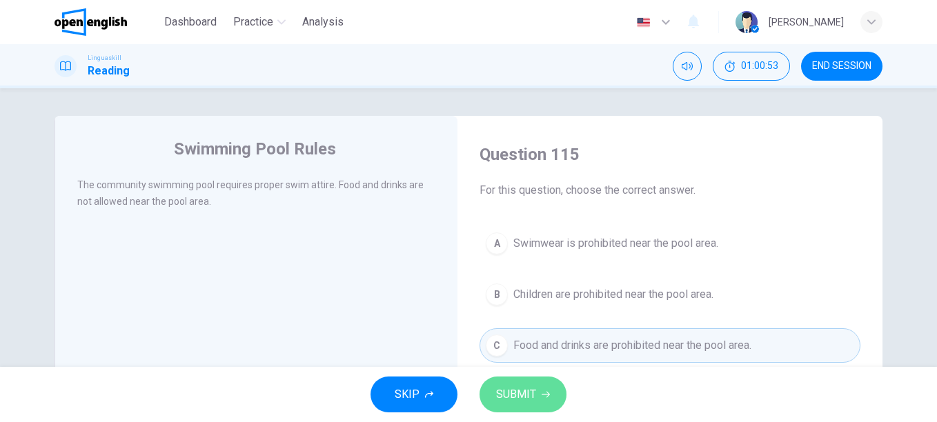
click at [519, 409] on button "SUBMIT" at bounding box center [523, 395] width 87 height 36
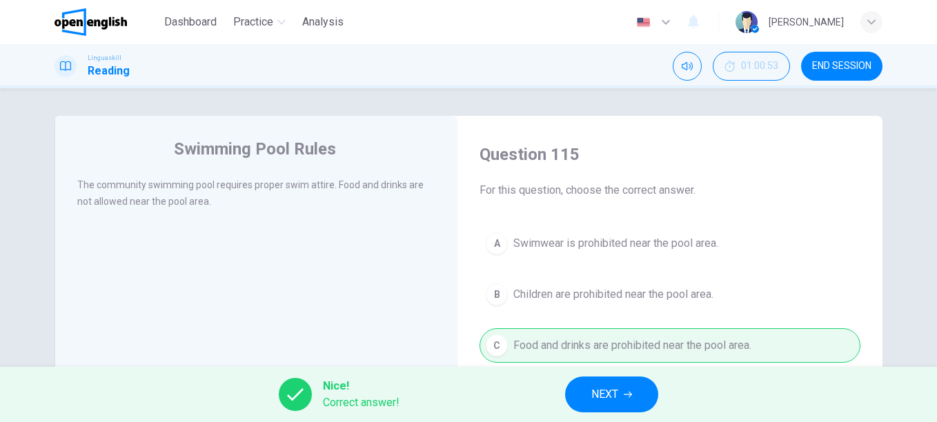
click at [594, 390] on span "NEXT" at bounding box center [605, 394] width 27 height 19
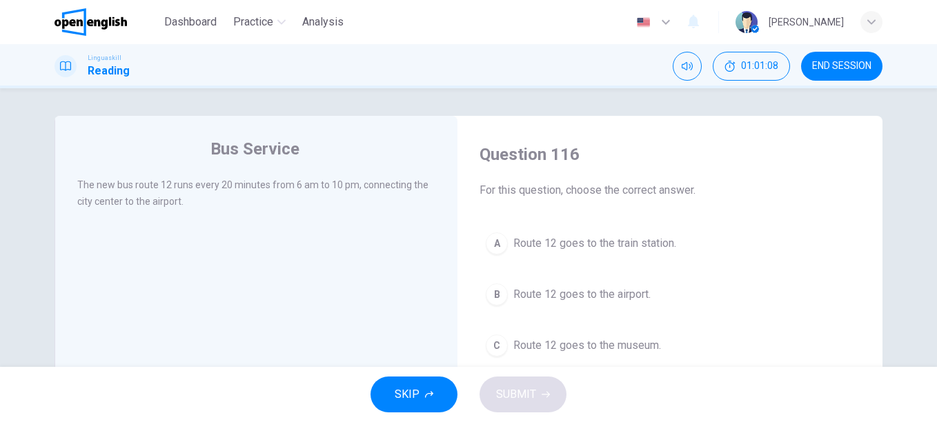
click at [558, 289] on span "Route 12 goes to the airport." at bounding box center [582, 294] width 137 height 17
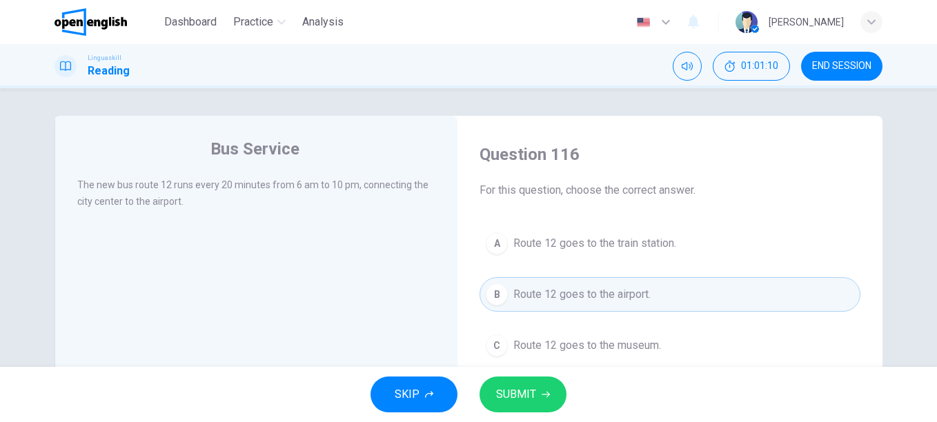
click at [514, 384] on button "SUBMIT" at bounding box center [523, 395] width 87 height 36
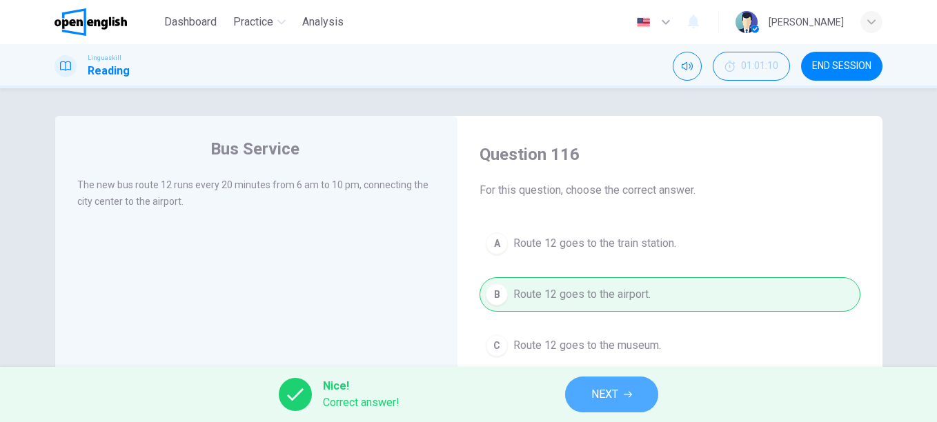
click at [623, 396] on button "NEXT" at bounding box center [611, 395] width 93 height 36
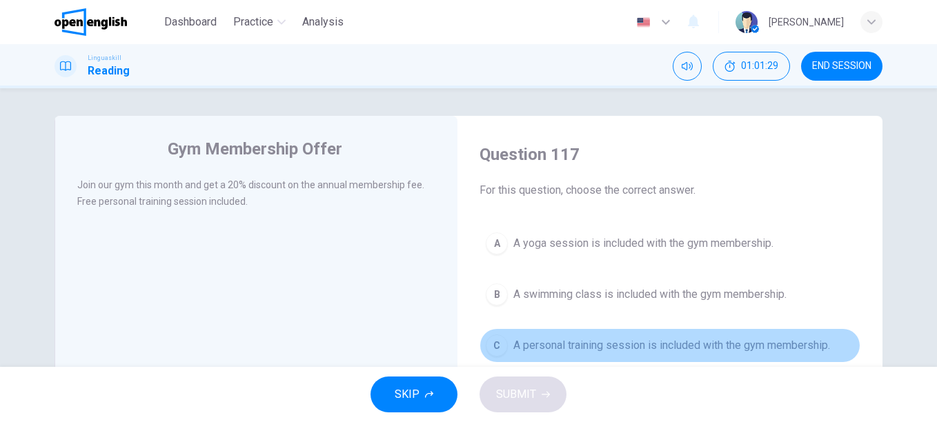
click at [547, 346] on span "A personal training session is included with the gym membership." at bounding box center [672, 346] width 317 height 17
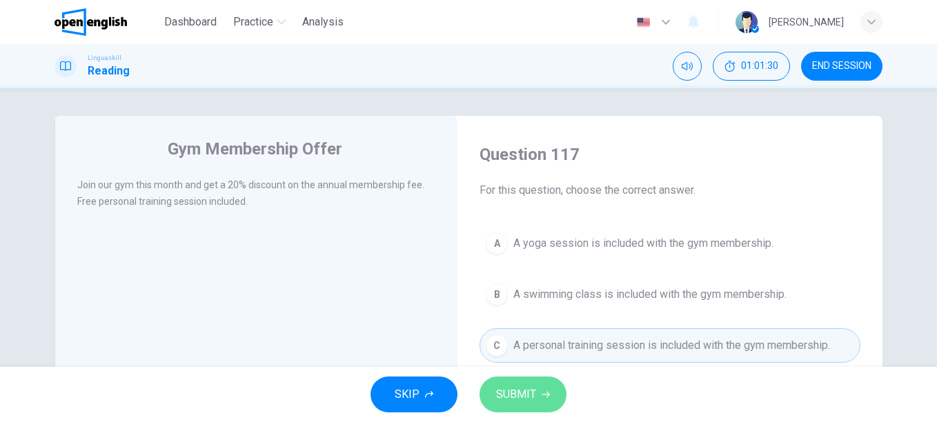
click at [523, 385] on span "SUBMIT" at bounding box center [516, 394] width 40 height 19
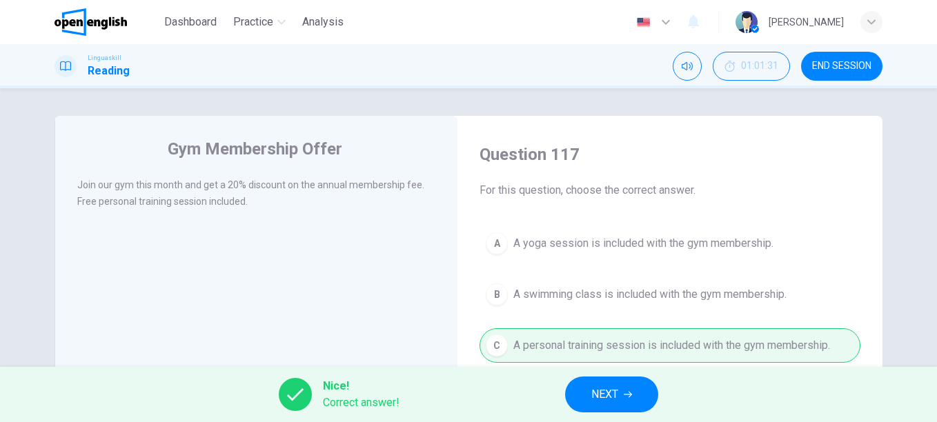
click at [603, 396] on span "NEXT" at bounding box center [605, 394] width 27 height 19
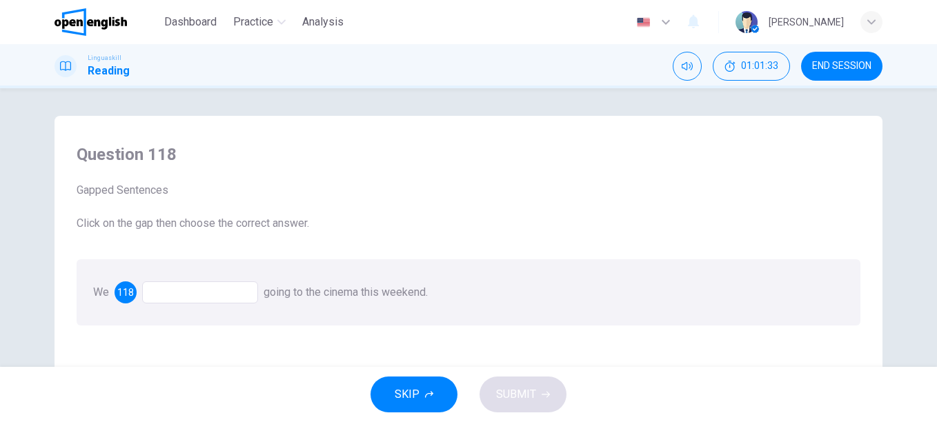
click at [171, 291] on div at bounding box center [200, 293] width 116 height 22
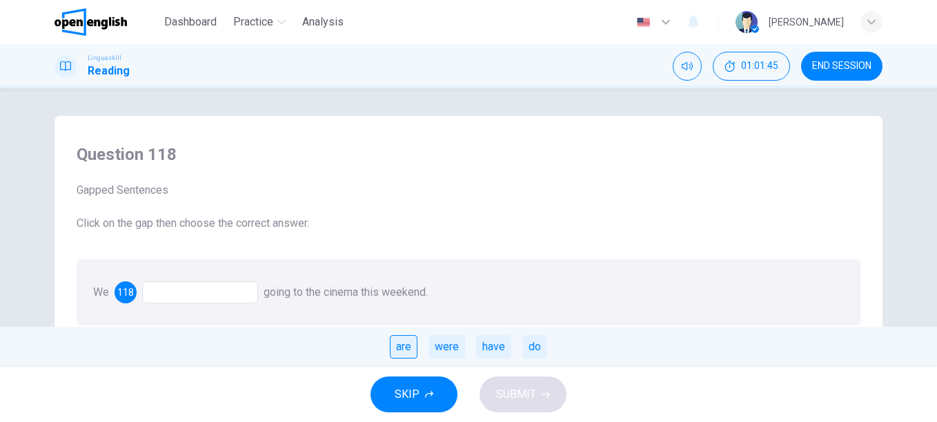
click at [401, 350] on div "are" at bounding box center [404, 346] width 28 height 23
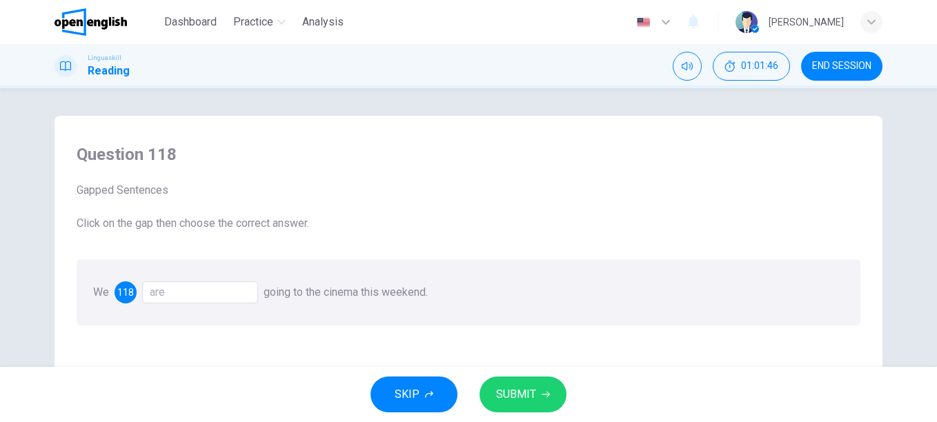
click at [523, 396] on span "SUBMIT" at bounding box center [516, 394] width 40 height 19
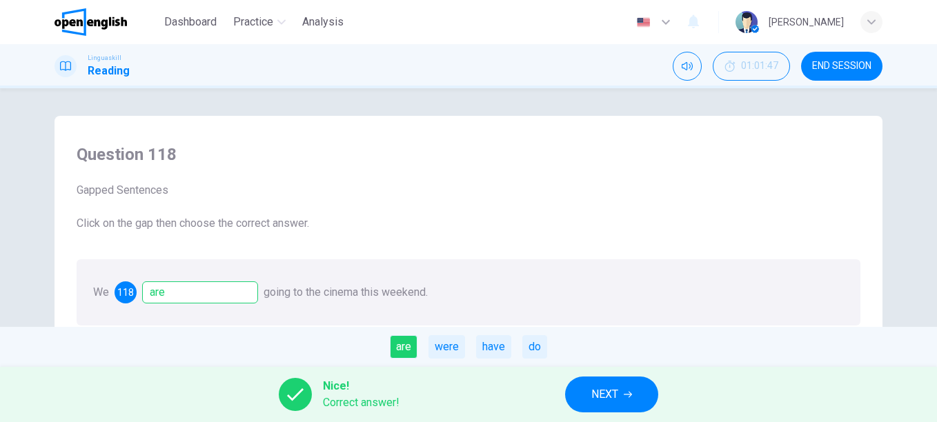
click at [607, 392] on span "NEXT" at bounding box center [605, 394] width 27 height 19
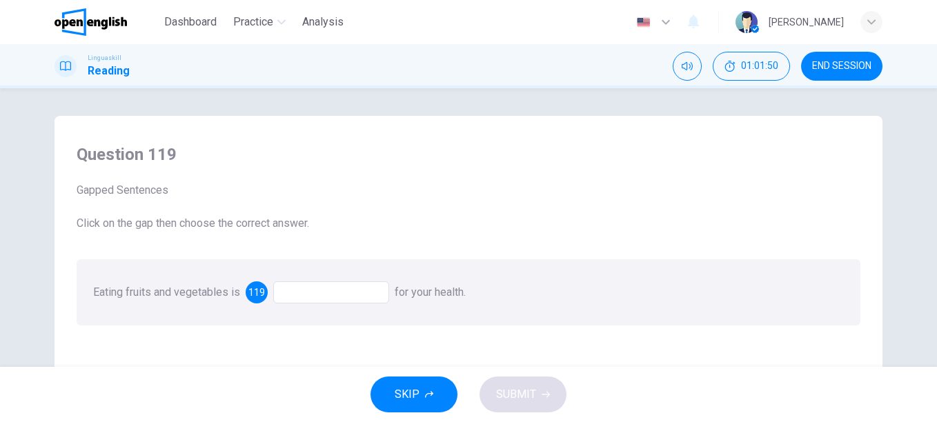
click at [284, 296] on div at bounding box center [331, 293] width 116 height 22
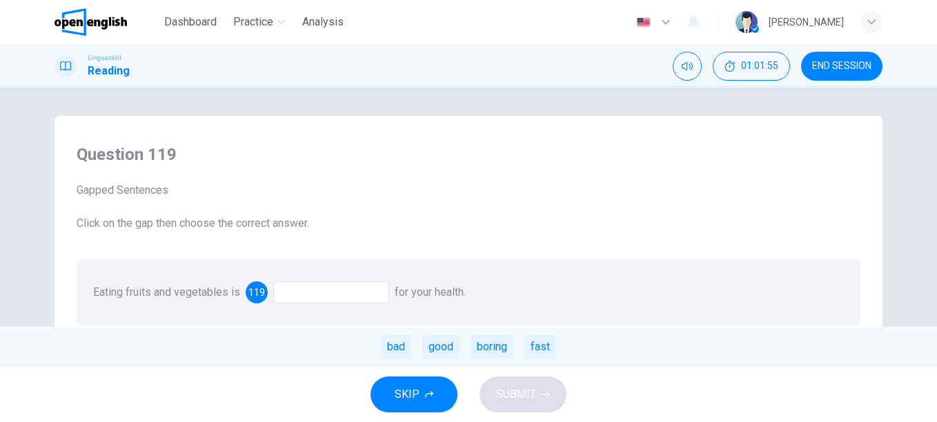
drag, startPoint x: 452, startPoint y: 346, endPoint x: 473, endPoint y: 387, distance: 46.3
click at [452, 347] on div "good" at bounding box center [440, 346] width 37 height 23
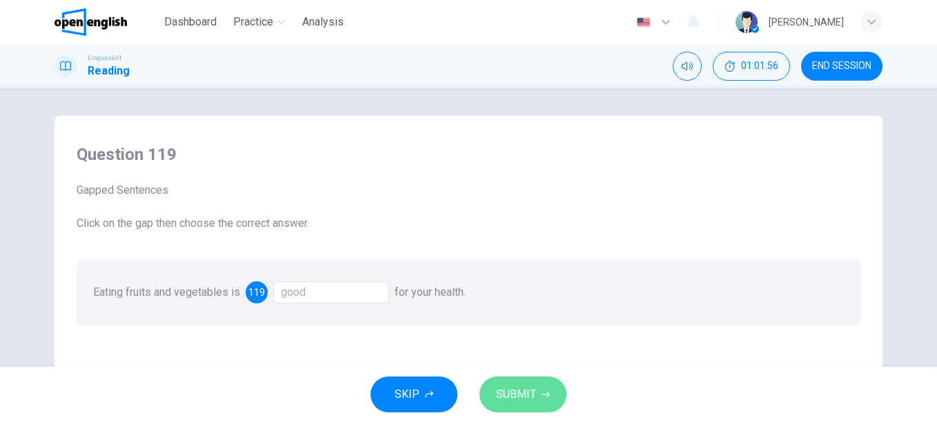
click at [503, 396] on span "SUBMIT" at bounding box center [516, 394] width 40 height 19
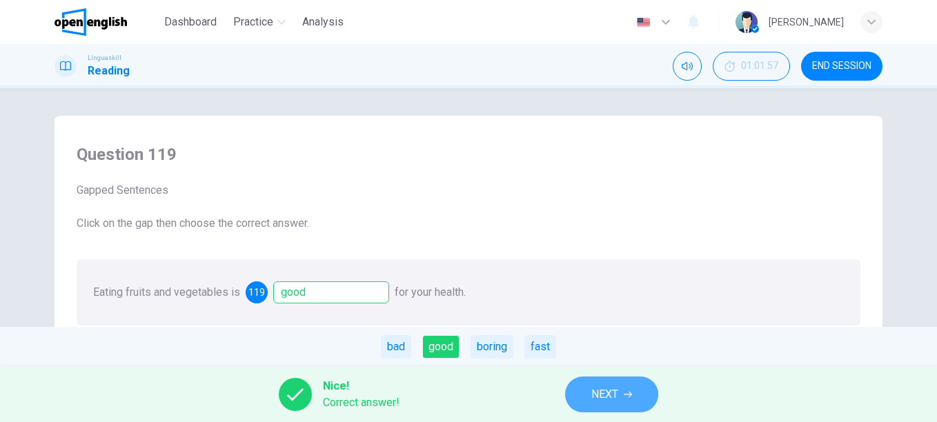
click at [589, 393] on button "NEXT" at bounding box center [611, 395] width 93 height 36
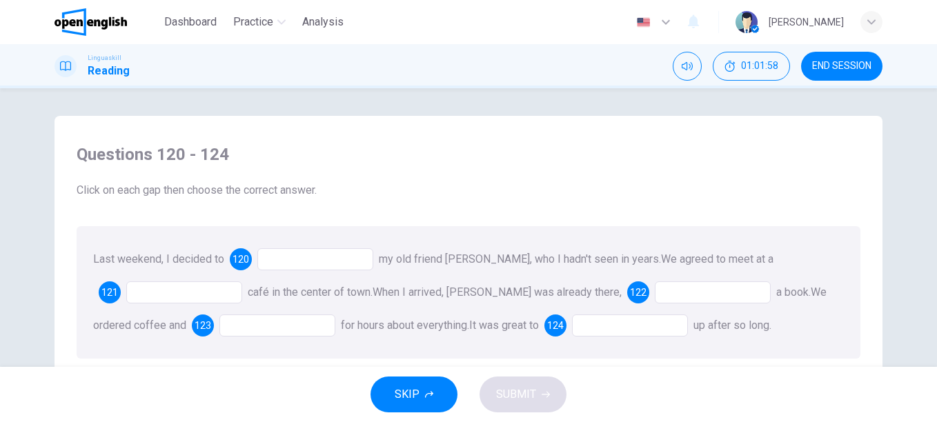
click at [297, 252] on div at bounding box center [315, 259] width 116 height 22
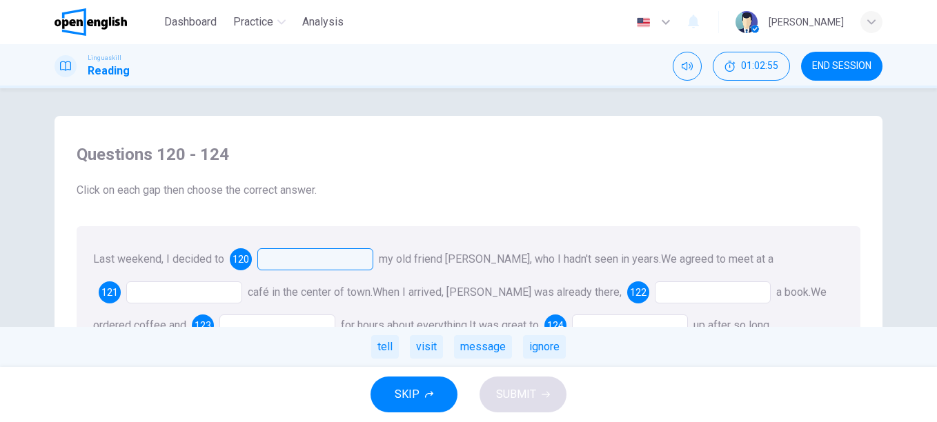
click at [317, 253] on div at bounding box center [315, 259] width 116 height 22
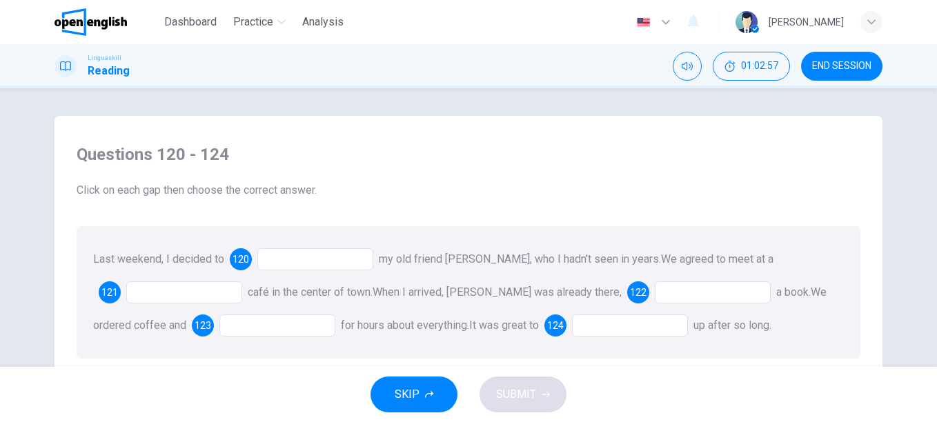
click at [306, 253] on div at bounding box center [315, 259] width 116 height 22
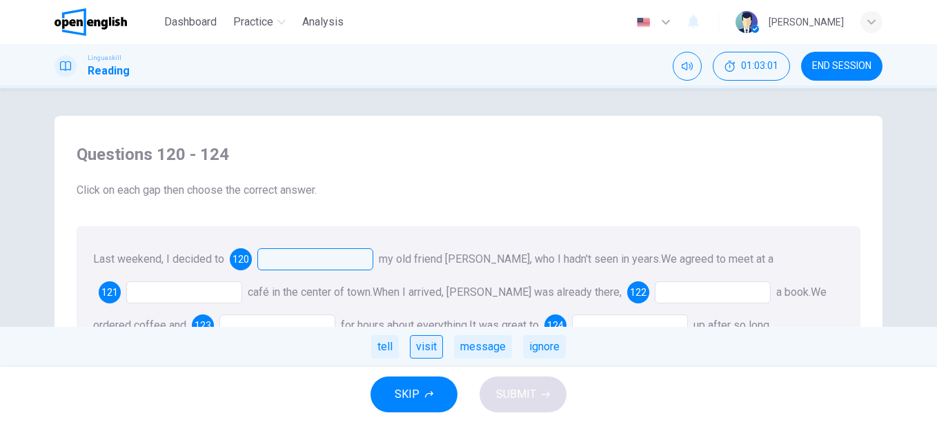
click at [429, 350] on div "visit" at bounding box center [426, 346] width 33 height 23
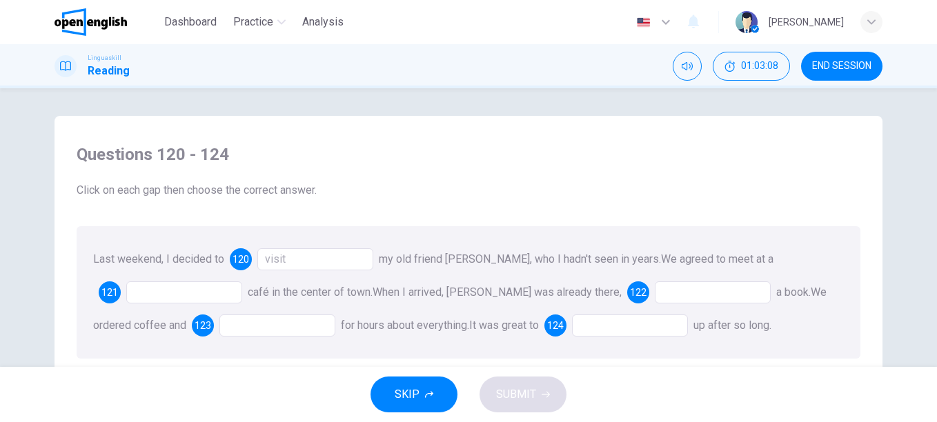
click at [168, 289] on div at bounding box center [184, 293] width 116 height 22
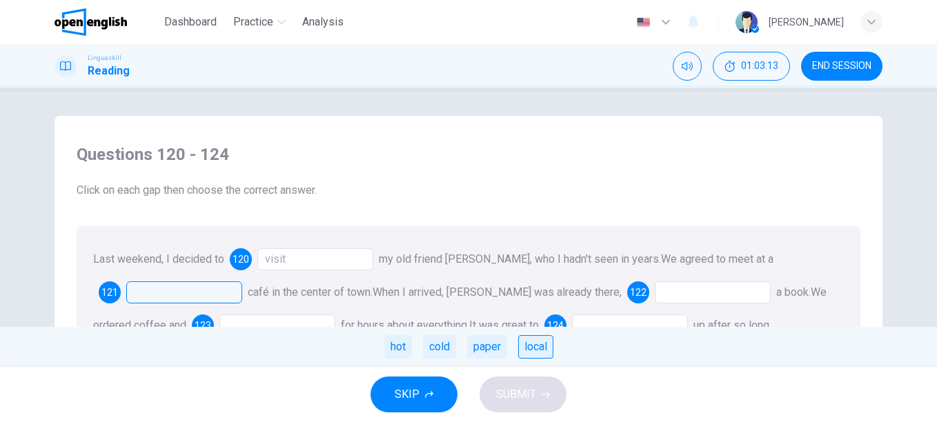
click at [537, 350] on div "local" at bounding box center [535, 346] width 35 height 23
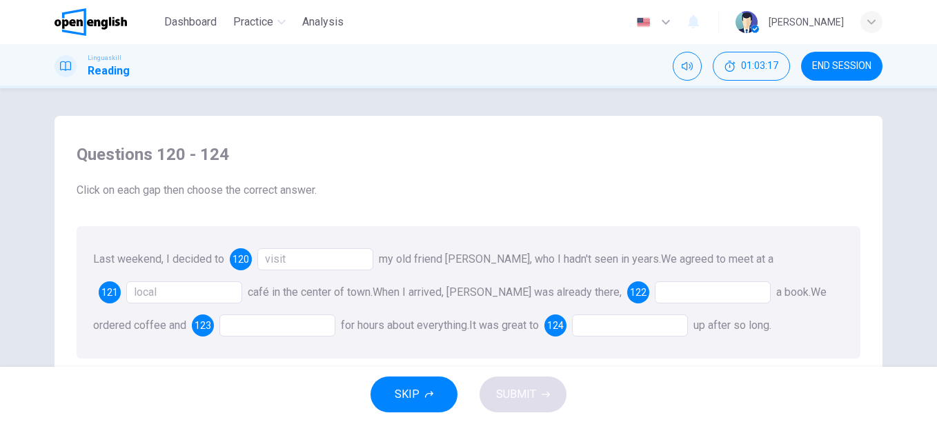
click at [655, 293] on div at bounding box center [713, 293] width 116 height 22
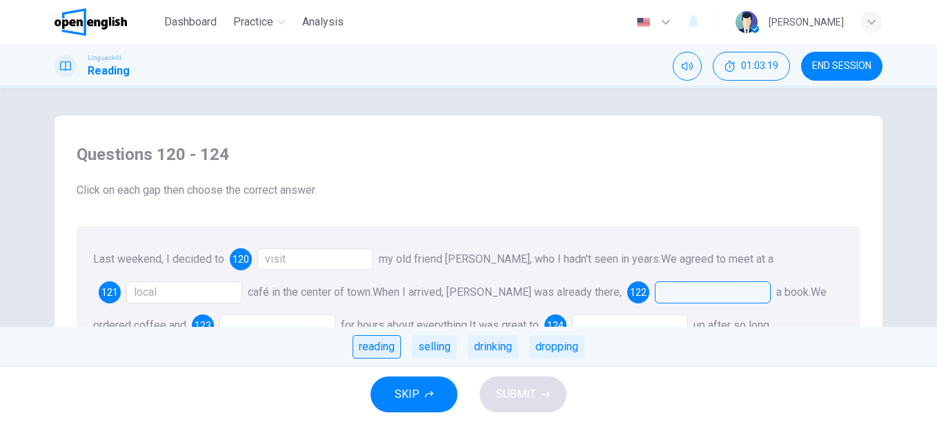
click at [378, 348] on div "reading" at bounding box center [377, 346] width 48 height 23
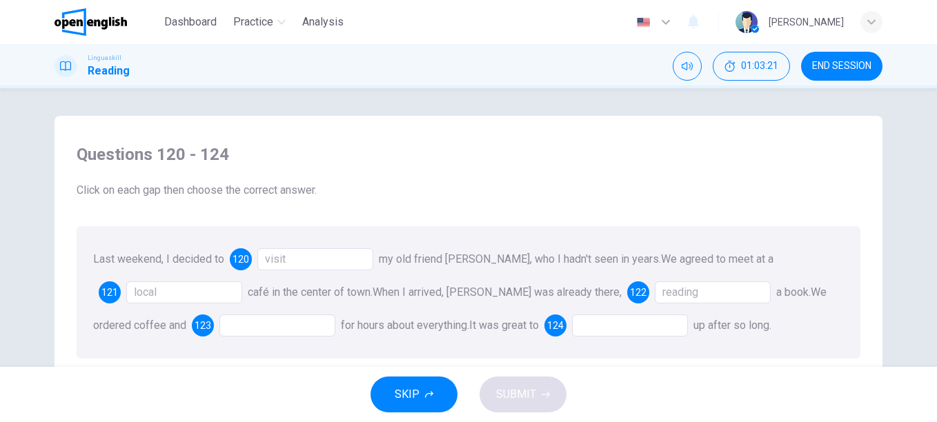
click at [219, 320] on div at bounding box center [277, 326] width 116 height 22
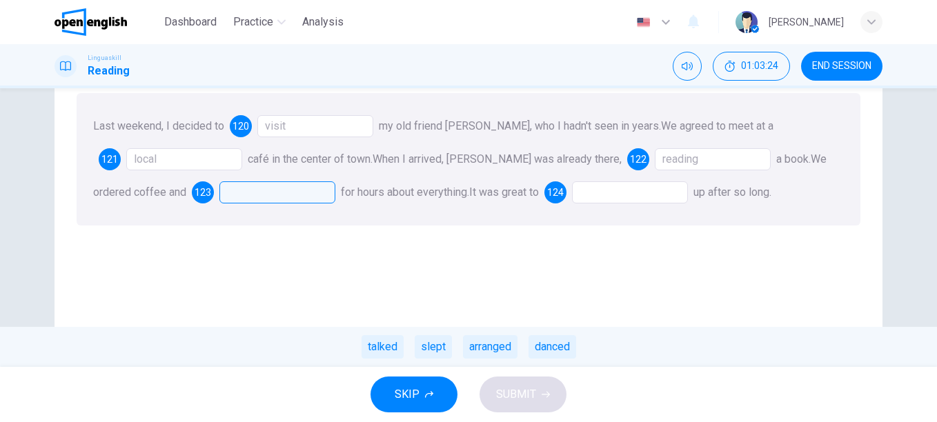
scroll to position [138, 0]
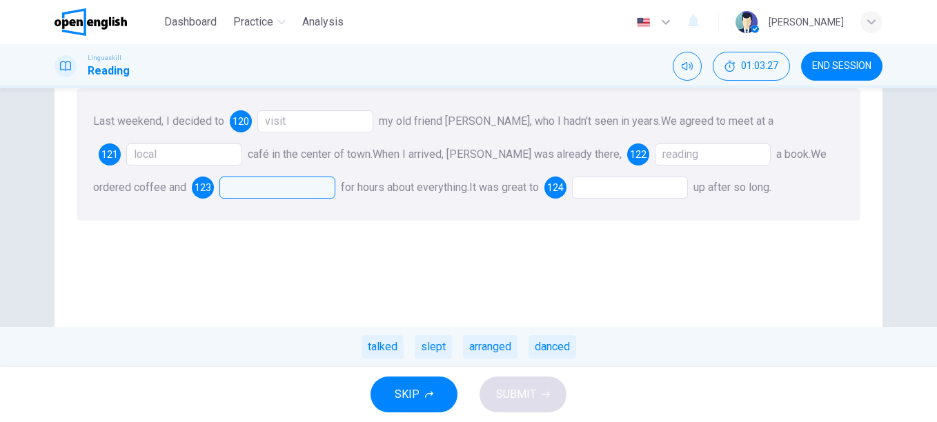
click at [219, 191] on div at bounding box center [277, 188] width 116 height 22
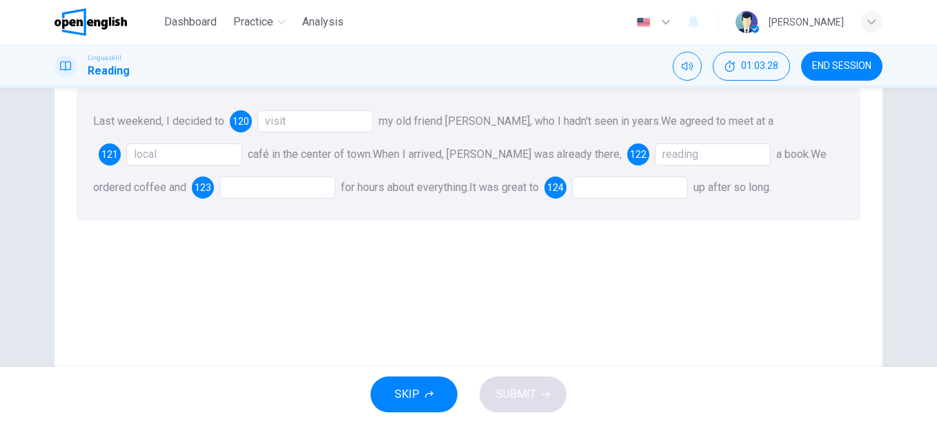
click at [219, 191] on div at bounding box center [277, 188] width 116 height 22
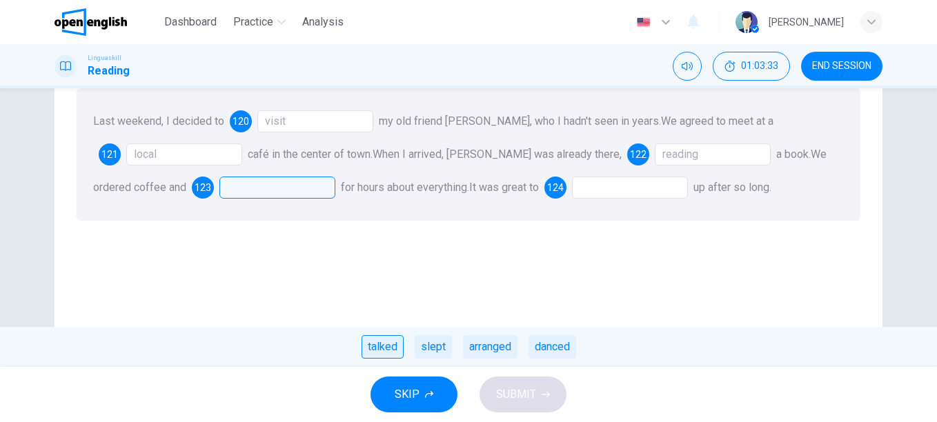
click at [382, 347] on div "talked" at bounding box center [383, 346] width 42 height 23
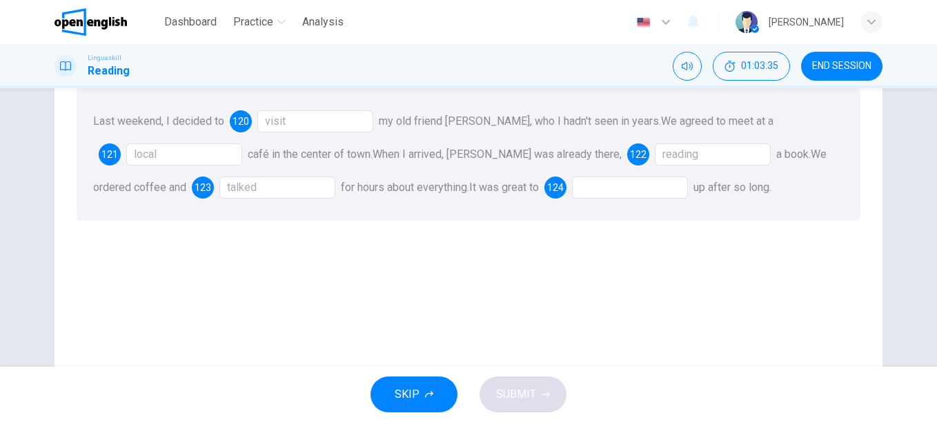
click at [583, 188] on div at bounding box center [630, 188] width 116 height 22
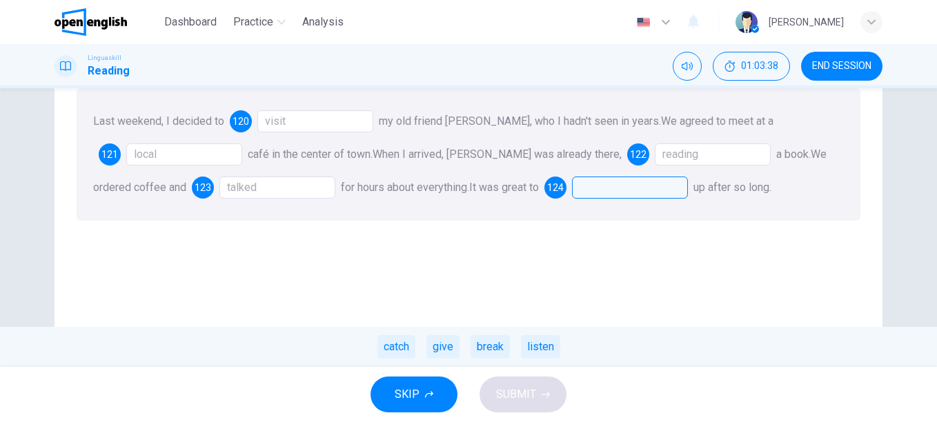
click at [384, 345] on div "catch" at bounding box center [397, 346] width 38 height 23
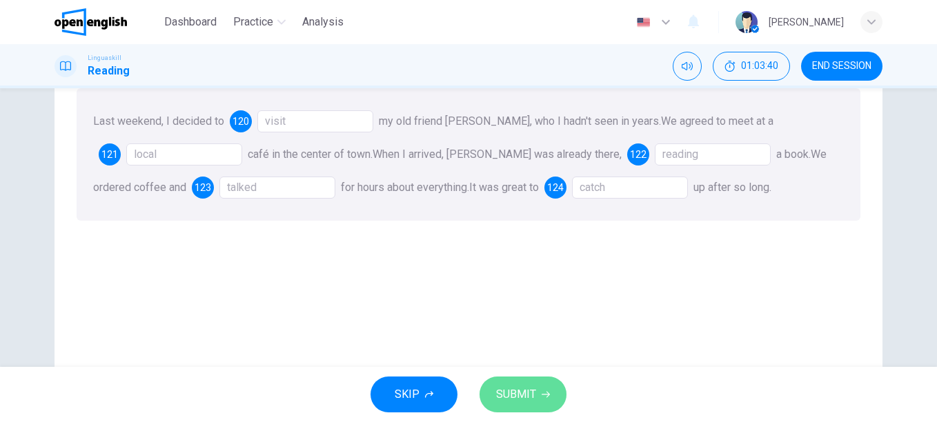
click at [515, 390] on span "SUBMIT" at bounding box center [516, 394] width 40 height 19
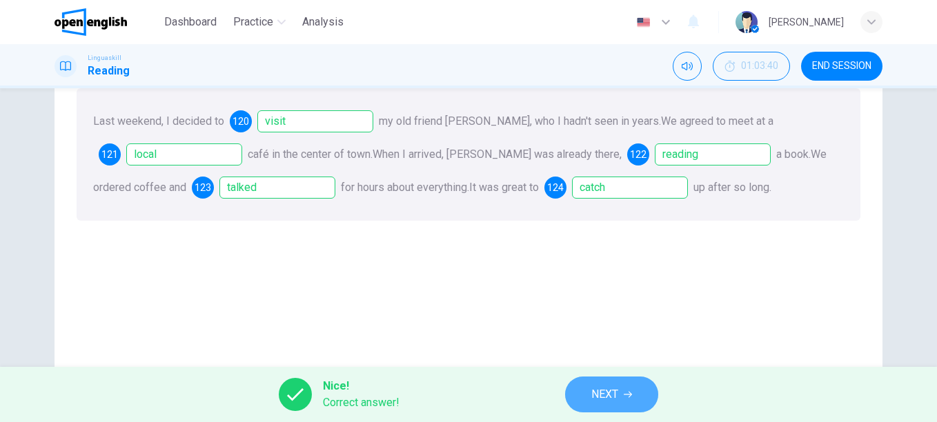
click at [609, 391] on span "NEXT" at bounding box center [605, 394] width 27 height 19
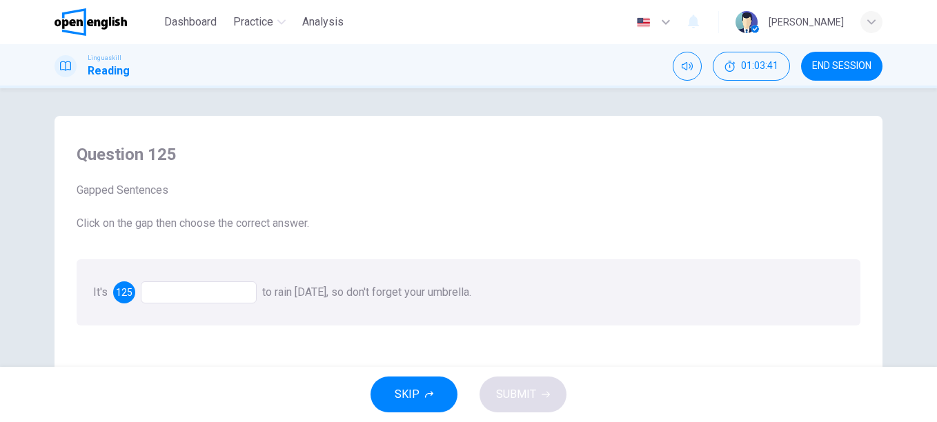
click at [175, 284] on div at bounding box center [199, 293] width 116 height 22
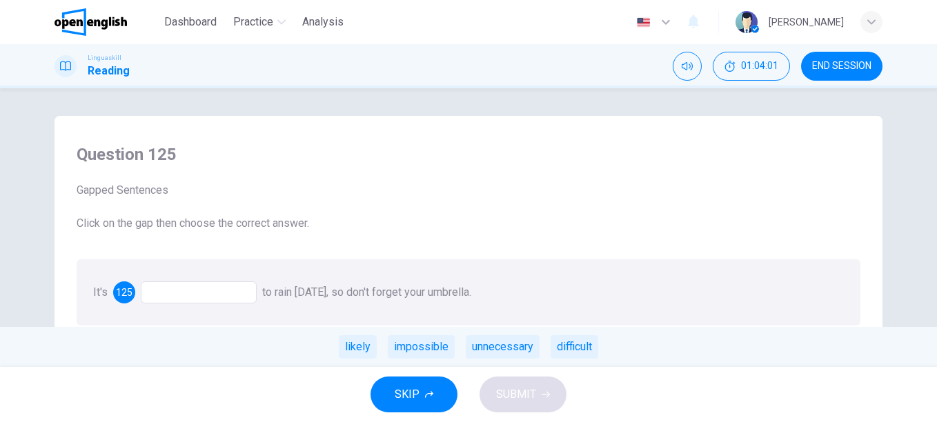
click at [369, 351] on div "likely" at bounding box center [358, 346] width 38 height 23
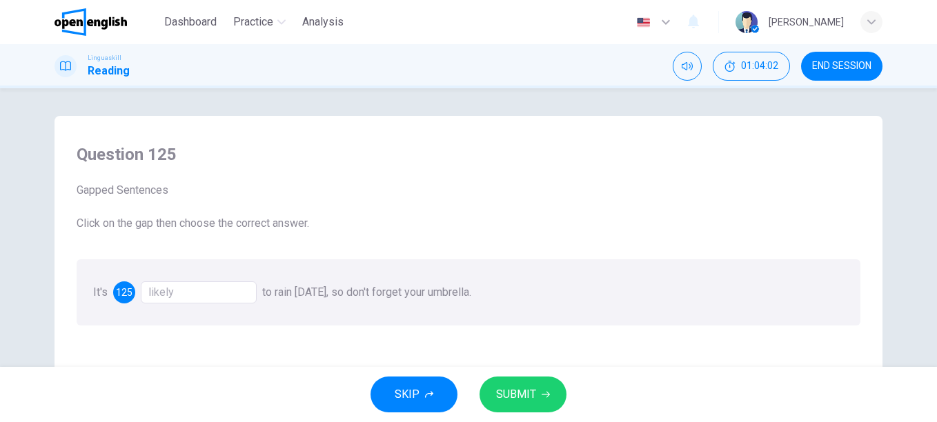
click at [502, 387] on span "SUBMIT" at bounding box center [516, 394] width 40 height 19
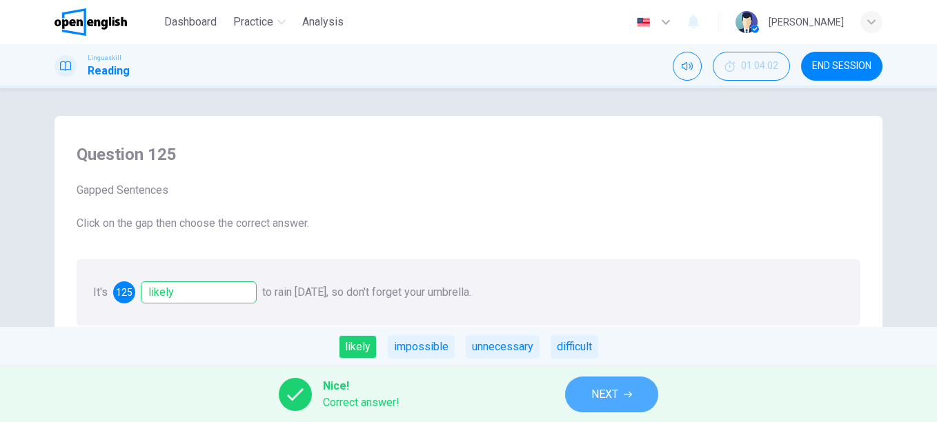
click at [609, 391] on span "NEXT" at bounding box center [605, 394] width 27 height 19
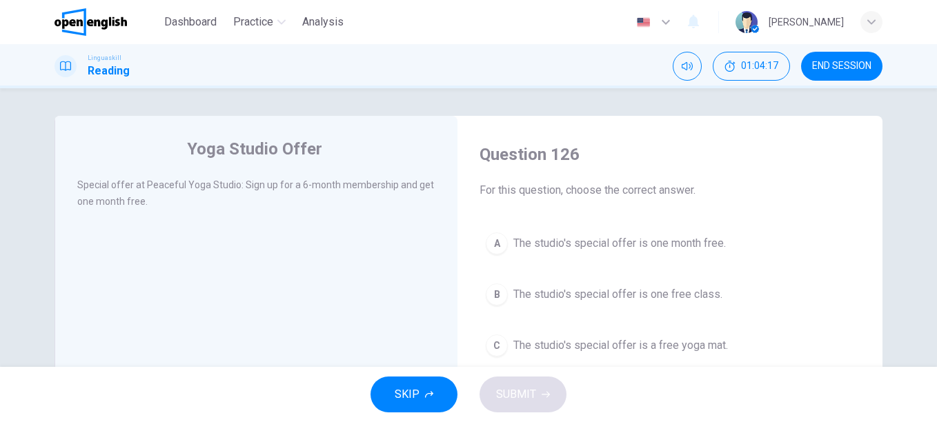
click at [696, 245] on span "The studio's special offer is one month free." at bounding box center [620, 243] width 213 height 17
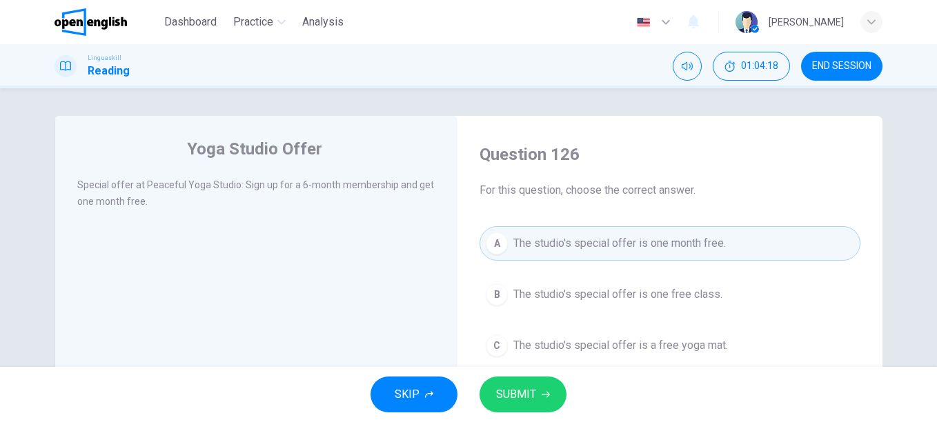
click at [539, 394] on button "SUBMIT" at bounding box center [523, 395] width 87 height 36
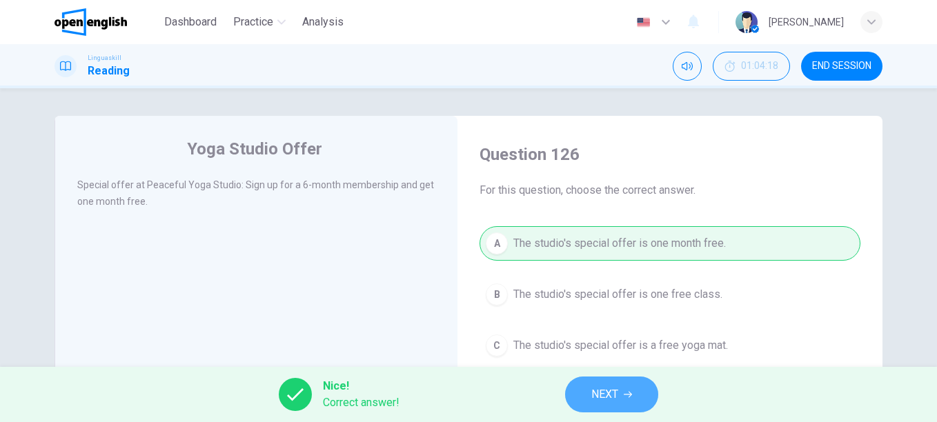
click at [607, 385] on span "NEXT" at bounding box center [605, 394] width 27 height 19
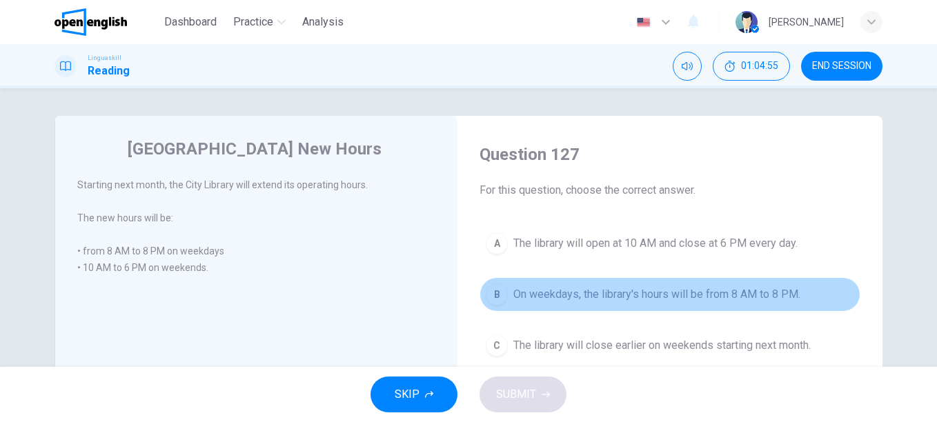
click at [698, 295] on span "On weekdays, the library's hours will be from 8 AM to 8 PM." at bounding box center [657, 294] width 287 height 17
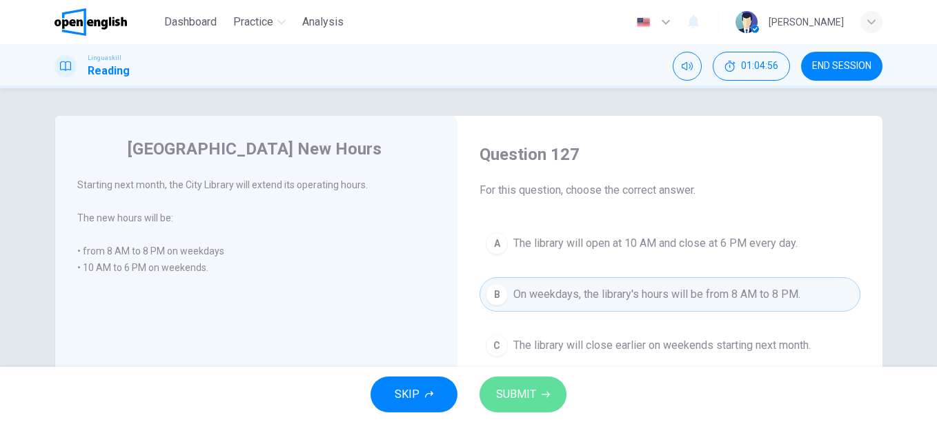
click at [522, 391] on span "SUBMIT" at bounding box center [516, 394] width 40 height 19
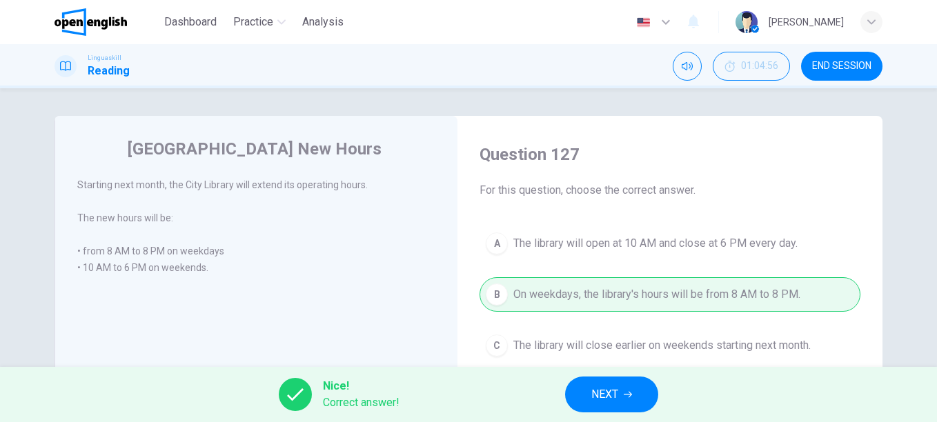
click at [599, 396] on span "NEXT" at bounding box center [605, 394] width 27 height 19
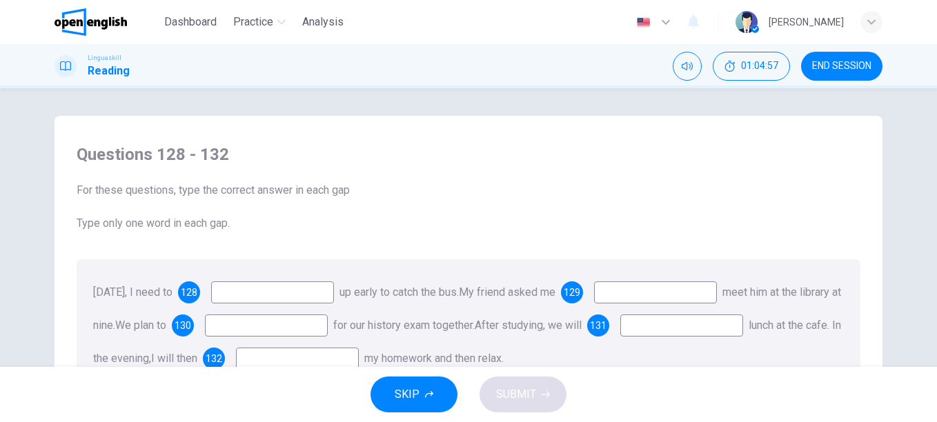
click at [300, 300] on input at bounding box center [272, 293] width 123 height 22
type input "****"
click at [701, 296] on input at bounding box center [655, 293] width 123 height 22
type input "**"
click at [313, 328] on input at bounding box center [266, 326] width 123 height 22
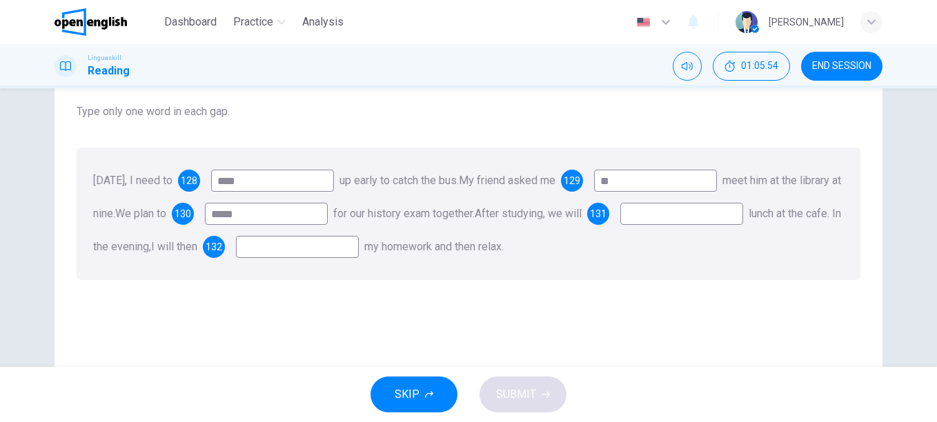
scroll to position [138, 0]
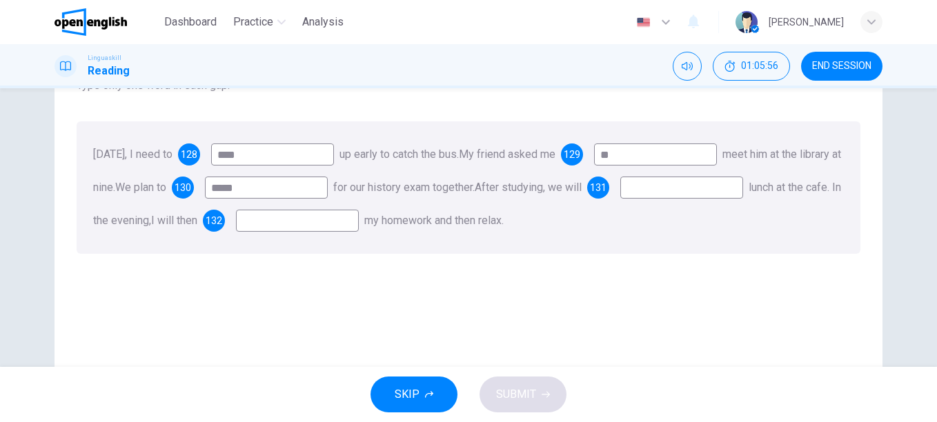
type input "*****"
click at [621, 199] on input at bounding box center [682, 188] width 123 height 22
type input "***"
click at [359, 225] on input at bounding box center [297, 221] width 123 height 22
click at [359, 222] on input at bounding box center [297, 221] width 123 height 22
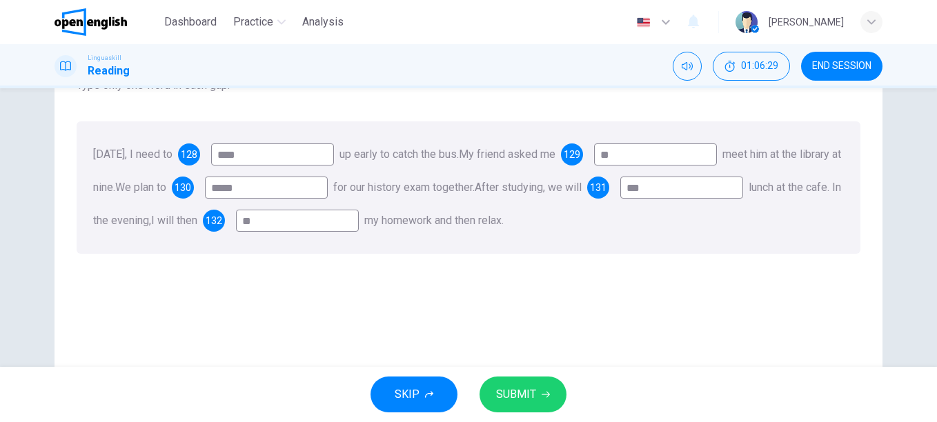
type input "**"
click at [520, 386] on span "SUBMIT" at bounding box center [516, 394] width 40 height 19
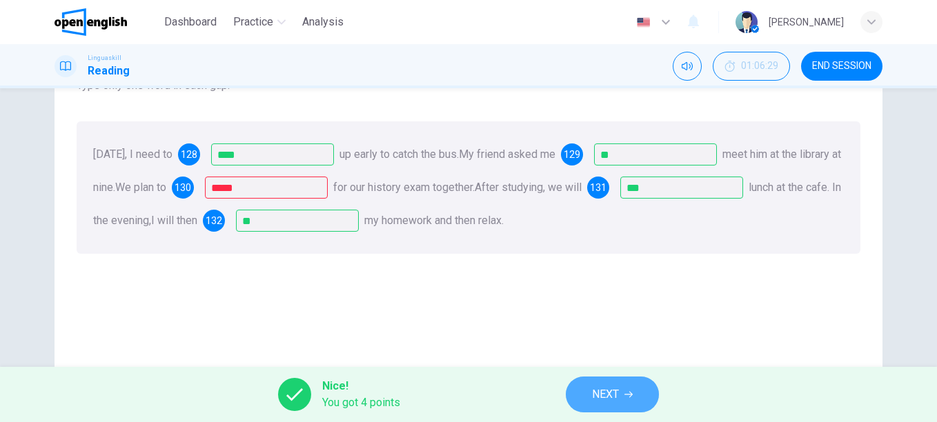
click at [625, 396] on icon "button" at bounding box center [629, 395] width 8 height 8
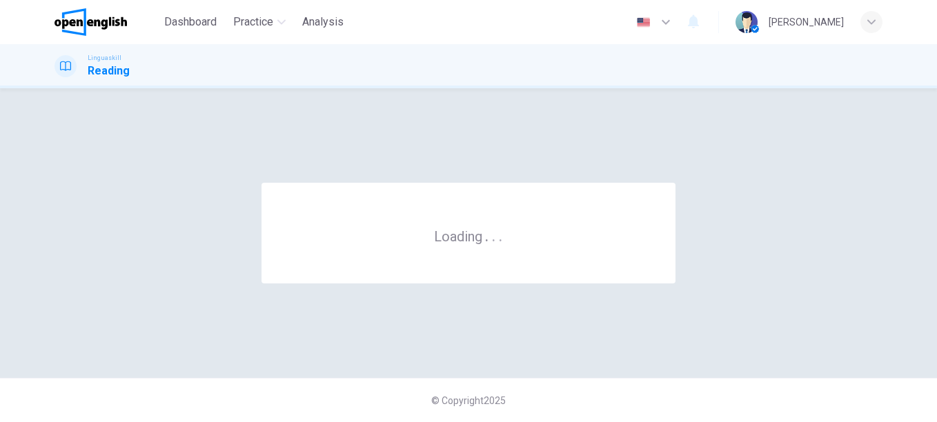
scroll to position [0, 0]
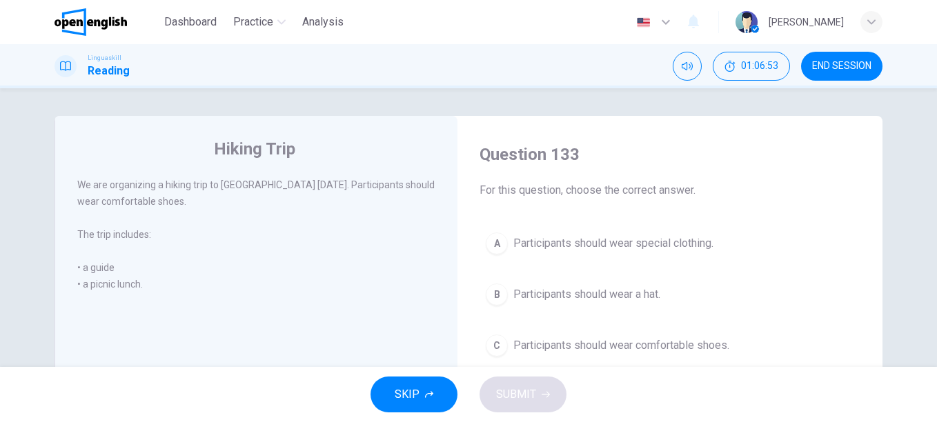
click at [599, 349] on span "Participants should wear comfortable shoes." at bounding box center [622, 346] width 216 height 17
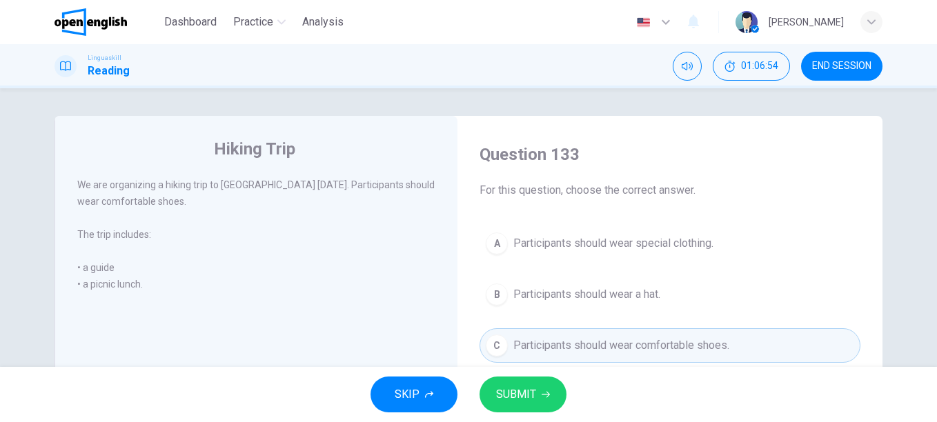
click at [512, 386] on span "SUBMIT" at bounding box center [516, 394] width 40 height 19
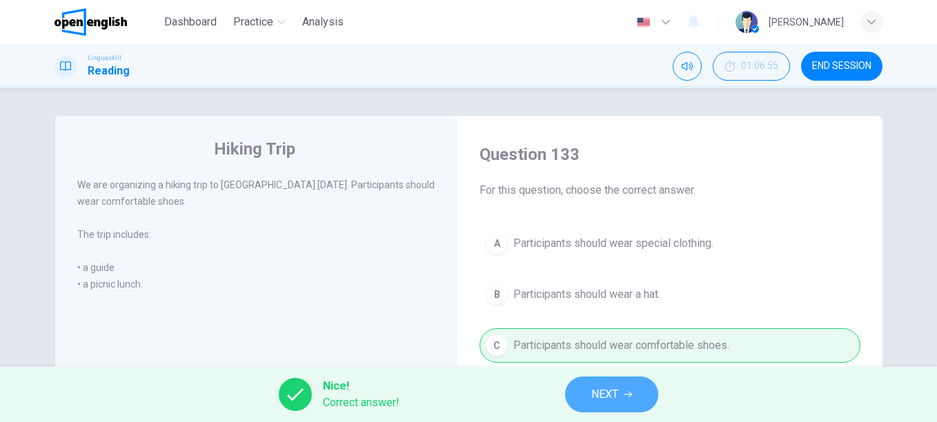
click at [608, 402] on span "NEXT" at bounding box center [605, 394] width 27 height 19
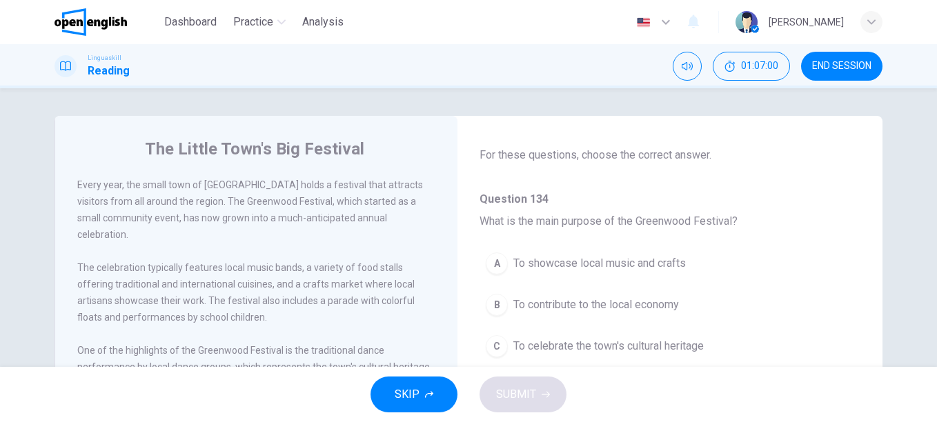
scroll to position [69, 0]
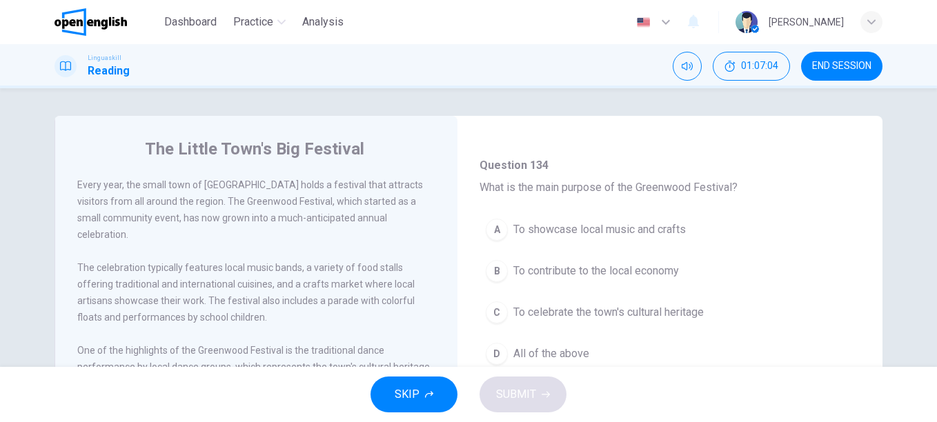
click at [551, 352] on span "All of the above" at bounding box center [552, 354] width 76 height 17
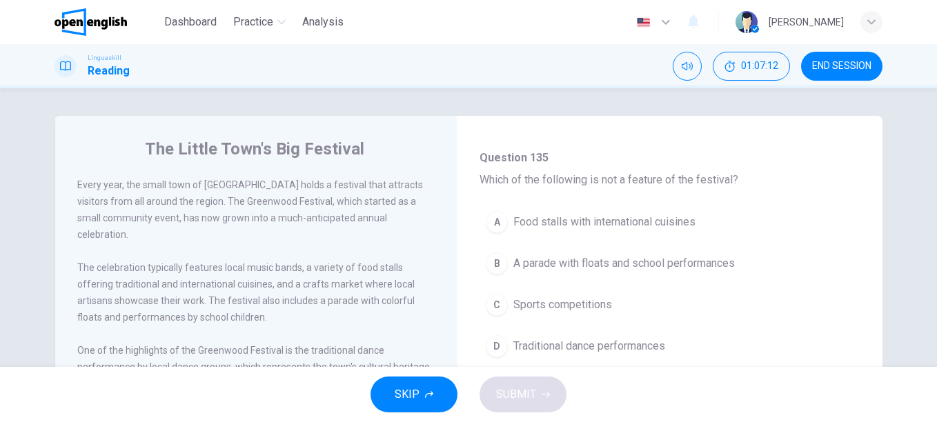
scroll to position [345, 0]
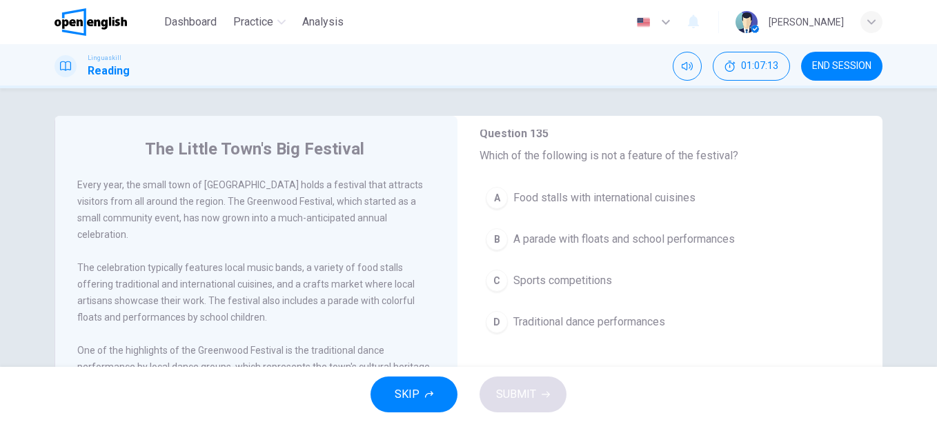
drag, startPoint x: 592, startPoint y: 277, endPoint x: 602, endPoint y: 281, distance: 10.3
click at [593, 277] on span "Sports competitions" at bounding box center [563, 281] width 99 height 17
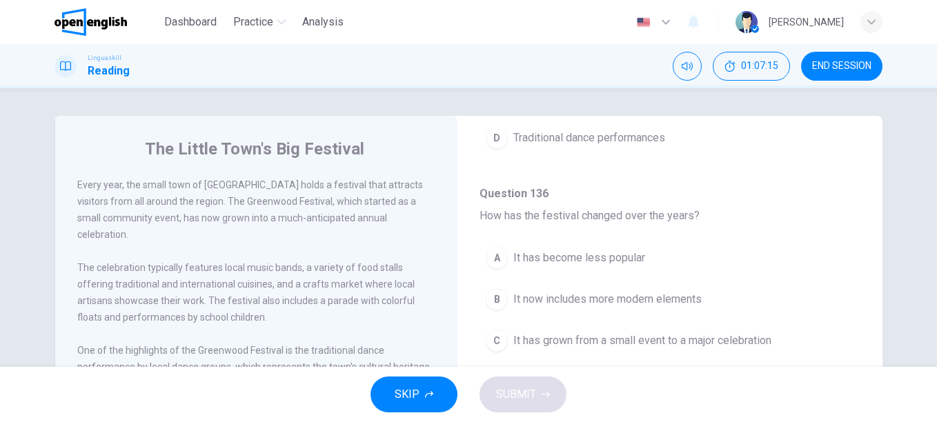
scroll to position [552, 0]
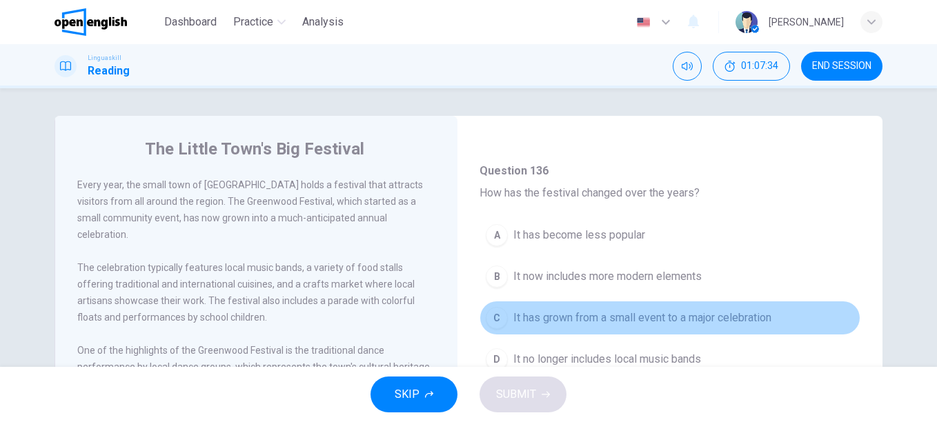
click at [696, 310] on span "It has grown from a small event to a major celebration" at bounding box center [643, 318] width 258 height 17
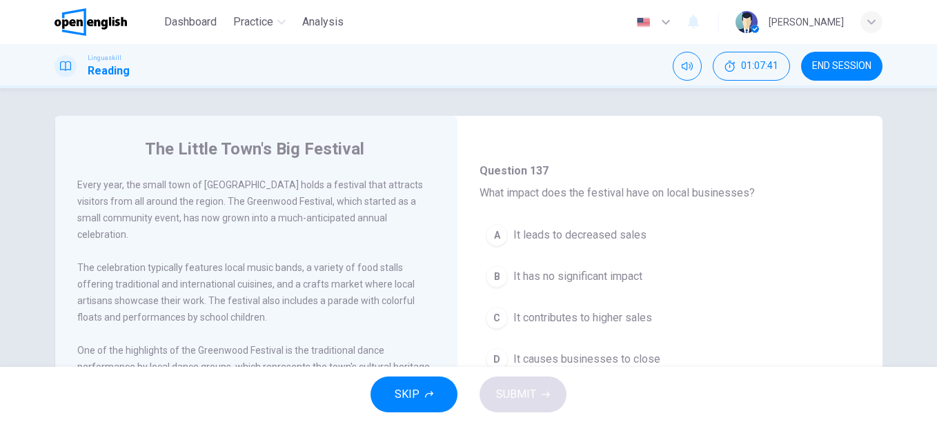
scroll to position [828, 0]
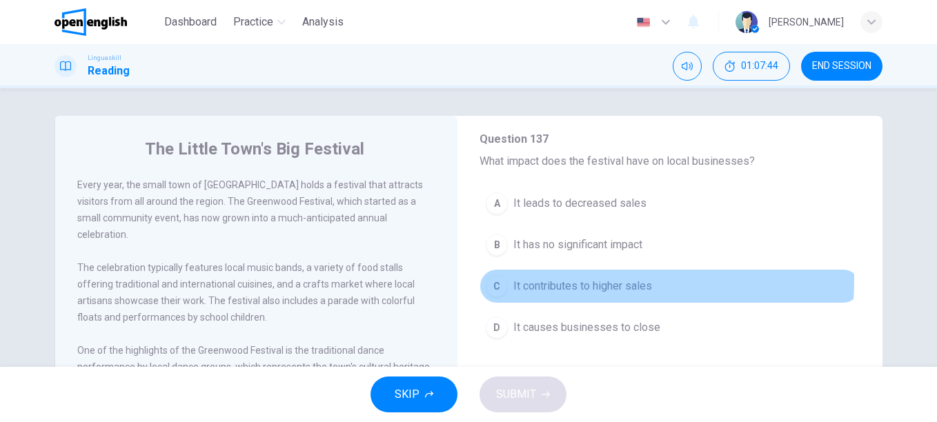
click at [556, 281] on span "It contributes to higher sales" at bounding box center [583, 286] width 139 height 17
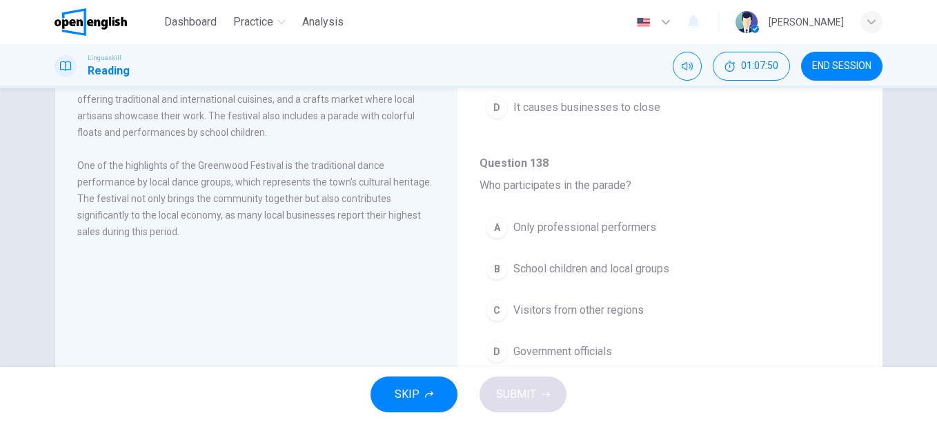
scroll to position [207, 0]
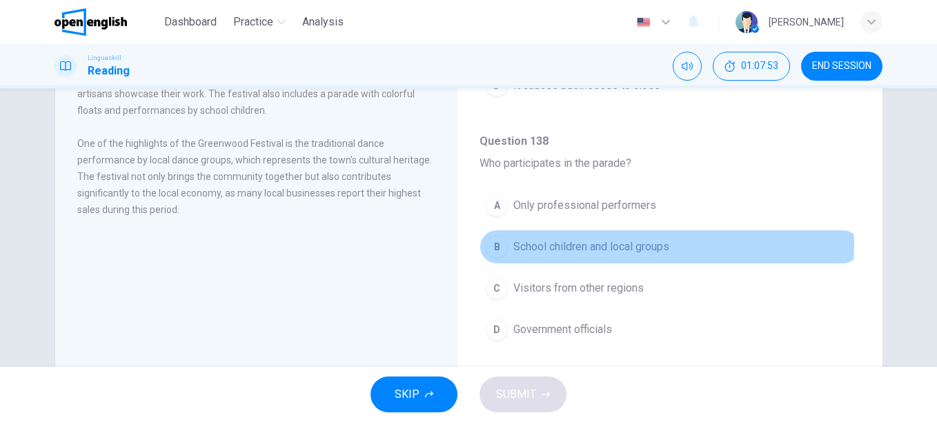
click at [570, 244] on span "School children and local groups" at bounding box center [592, 247] width 156 height 17
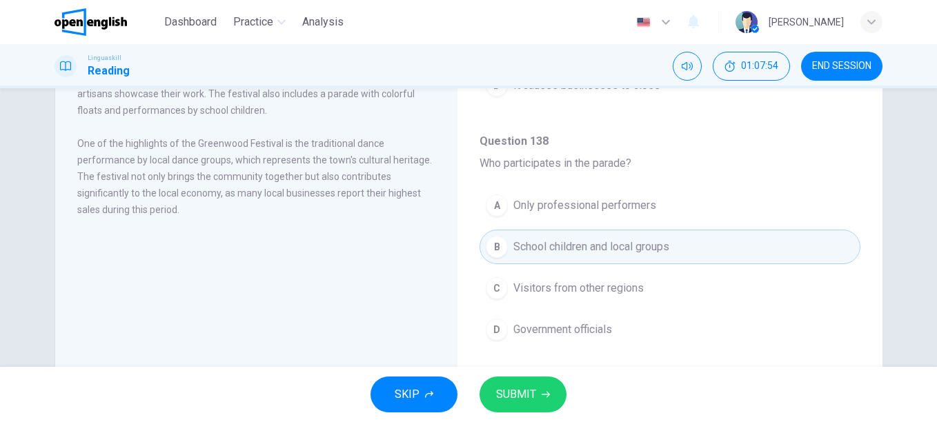
scroll to position [256, 0]
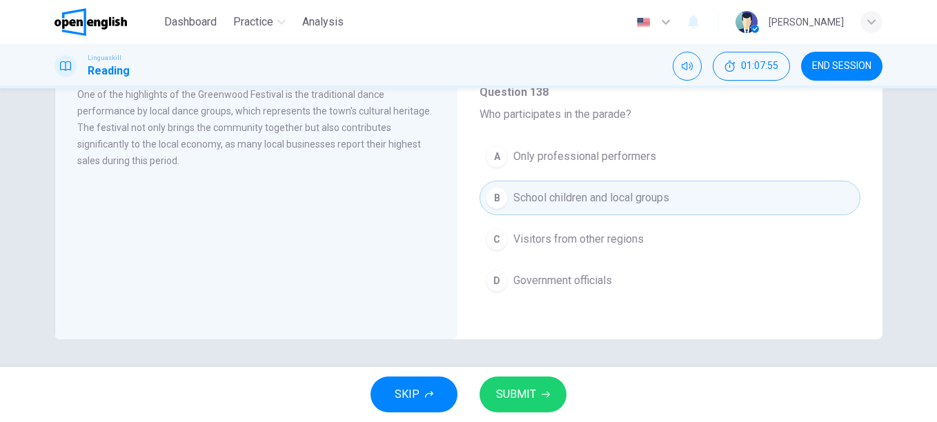
click at [527, 390] on span "SUBMIT" at bounding box center [516, 394] width 40 height 19
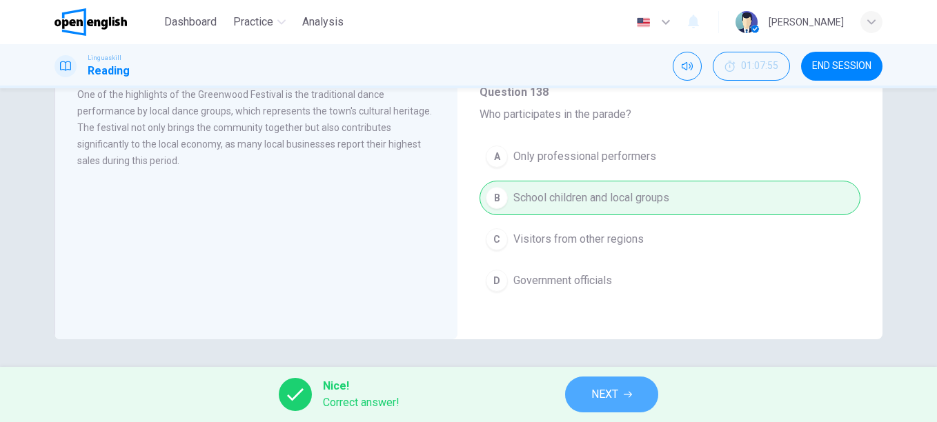
click at [601, 387] on span "NEXT" at bounding box center [605, 394] width 27 height 19
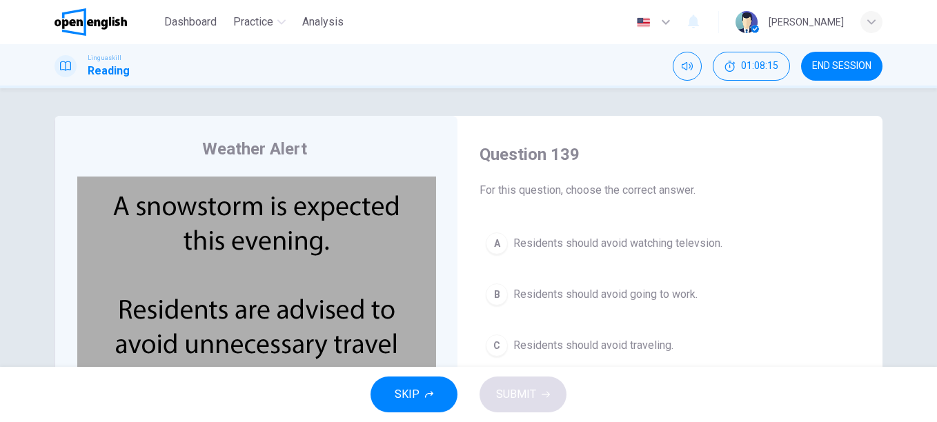
scroll to position [69, 0]
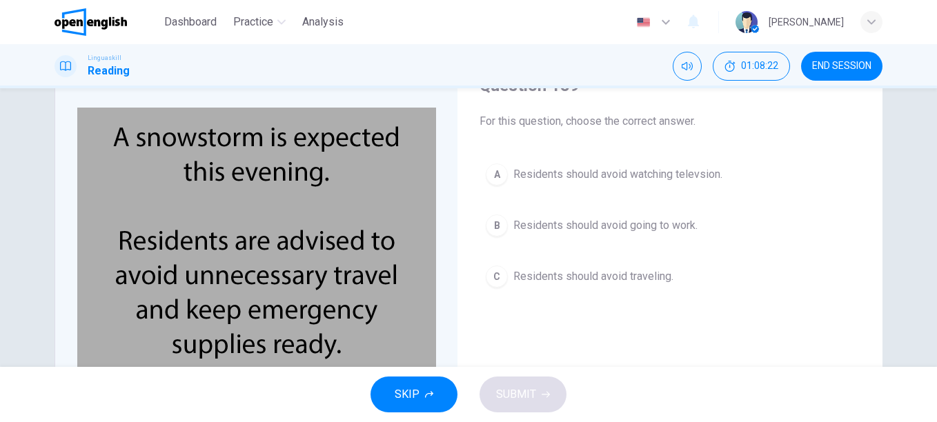
click at [558, 280] on span "Residents should avoid traveling." at bounding box center [594, 277] width 160 height 17
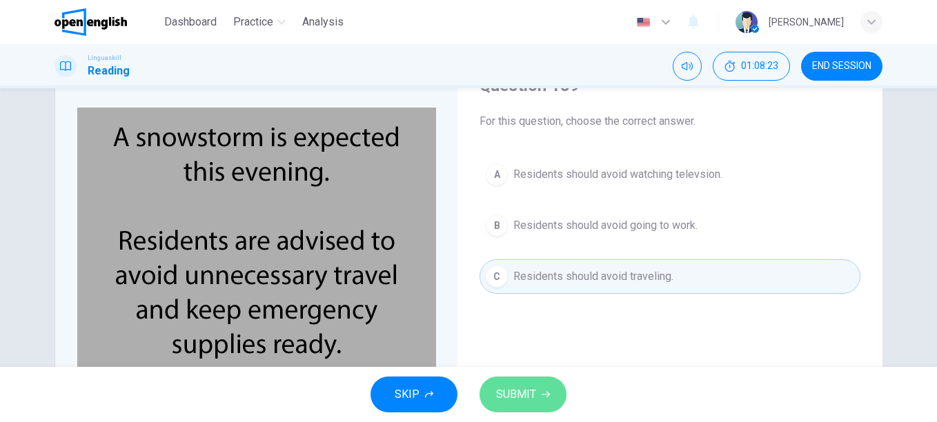
click at [514, 385] on span "SUBMIT" at bounding box center [516, 394] width 40 height 19
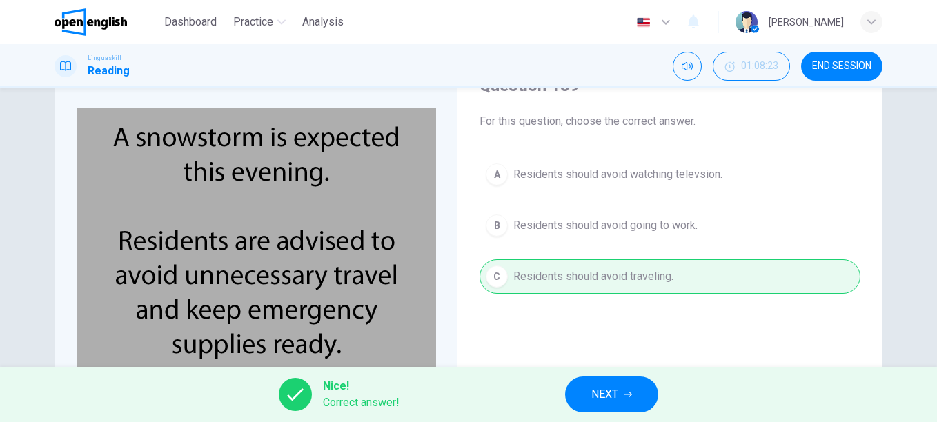
click at [609, 388] on span "NEXT" at bounding box center [605, 394] width 27 height 19
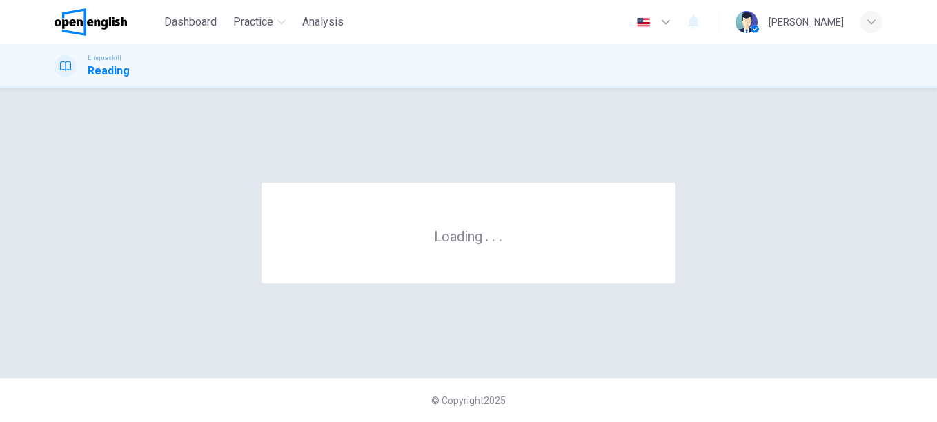
scroll to position [0, 0]
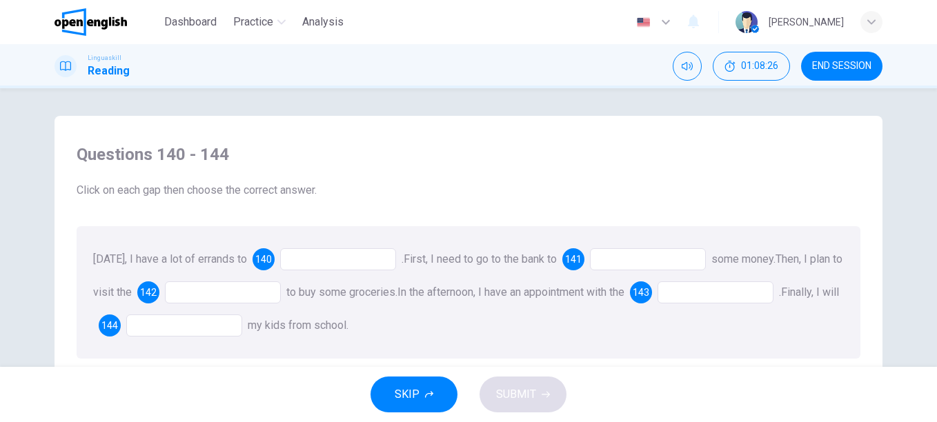
click at [328, 266] on div at bounding box center [338, 259] width 116 height 22
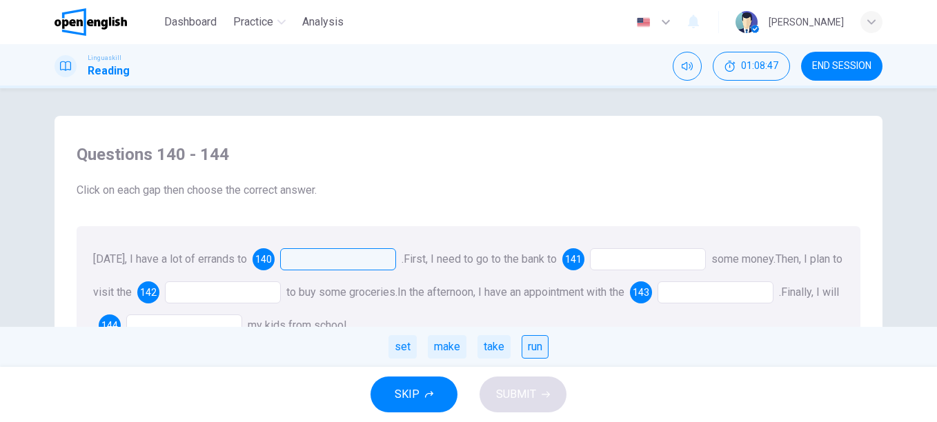
click at [537, 345] on div "run" at bounding box center [535, 346] width 27 height 23
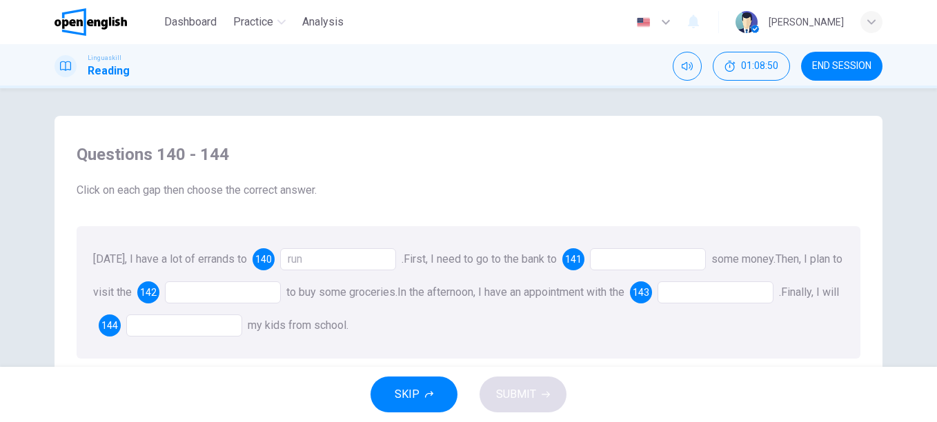
click at [638, 257] on div at bounding box center [648, 259] width 116 height 22
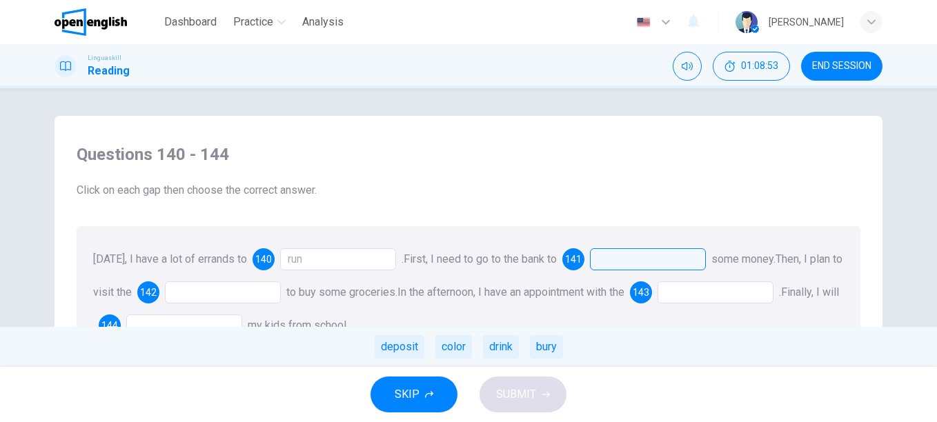
click at [400, 349] on div "deposit" at bounding box center [400, 346] width 50 height 23
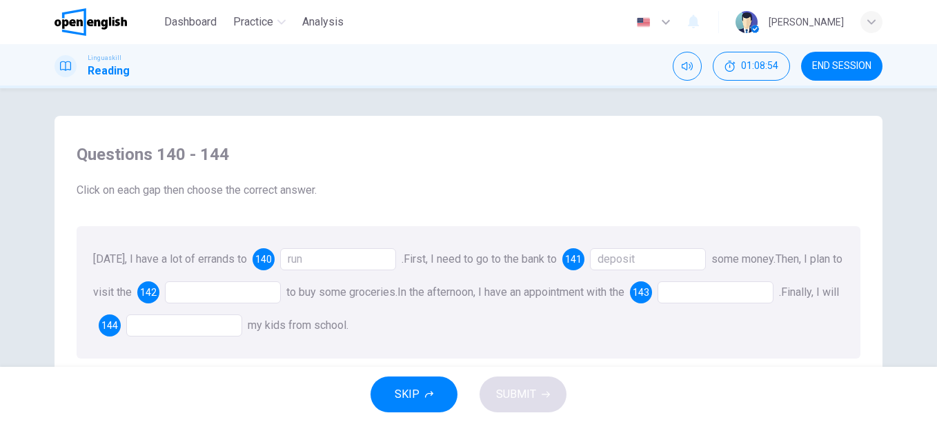
click at [203, 293] on div at bounding box center [223, 293] width 116 height 22
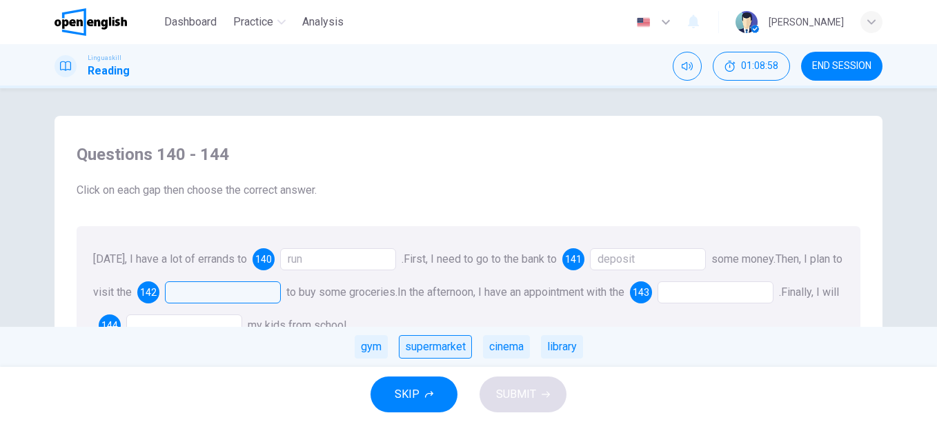
click at [439, 343] on div "supermarket" at bounding box center [435, 346] width 73 height 23
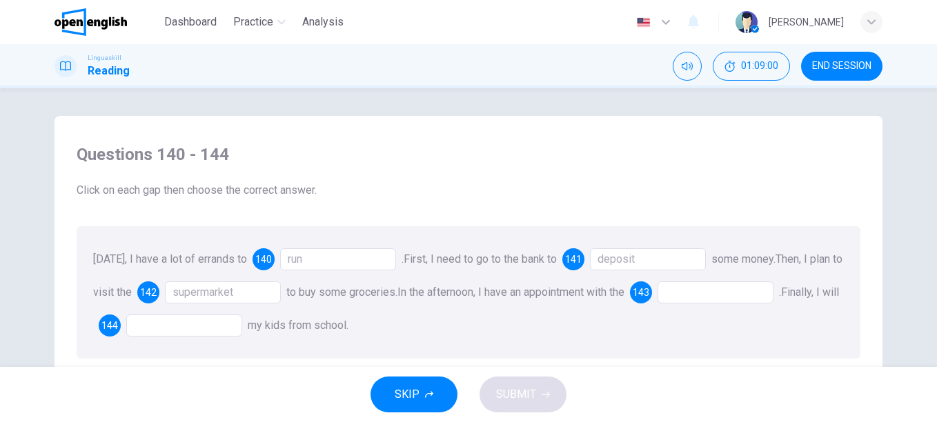
click at [710, 296] on div at bounding box center [716, 293] width 116 height 22
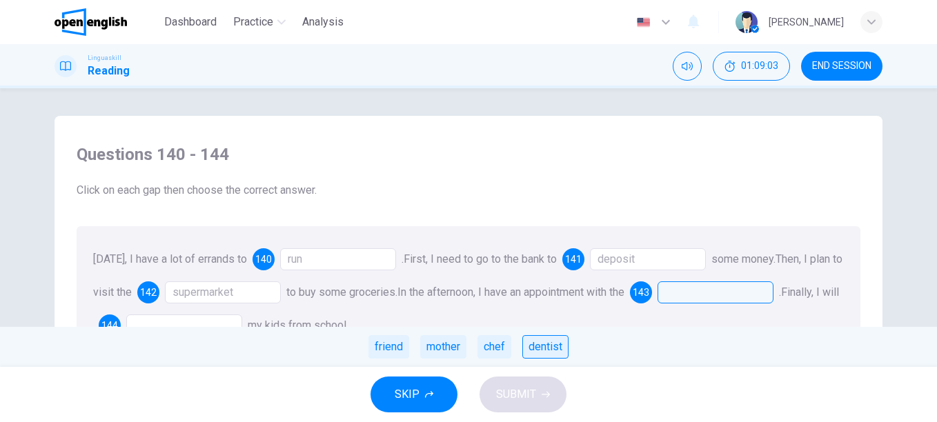
click at [549, 351] on div "dentist" at bounding box center [546, 346] width 46 height 23
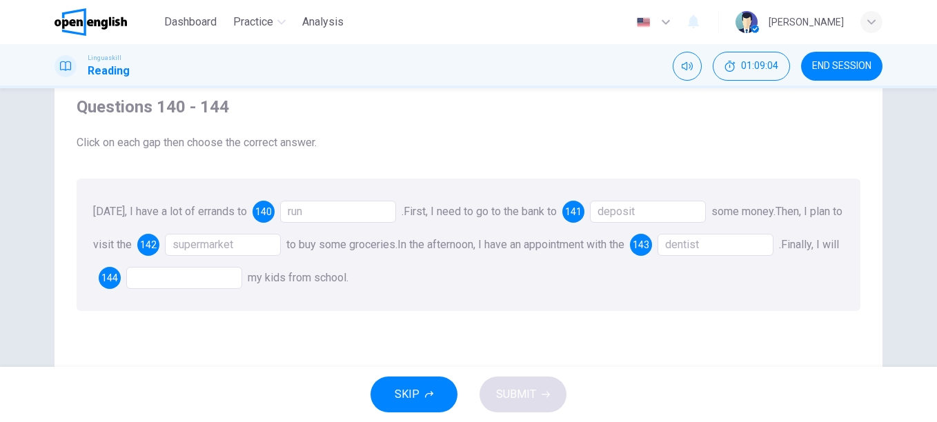
scroll to position [69, 0]
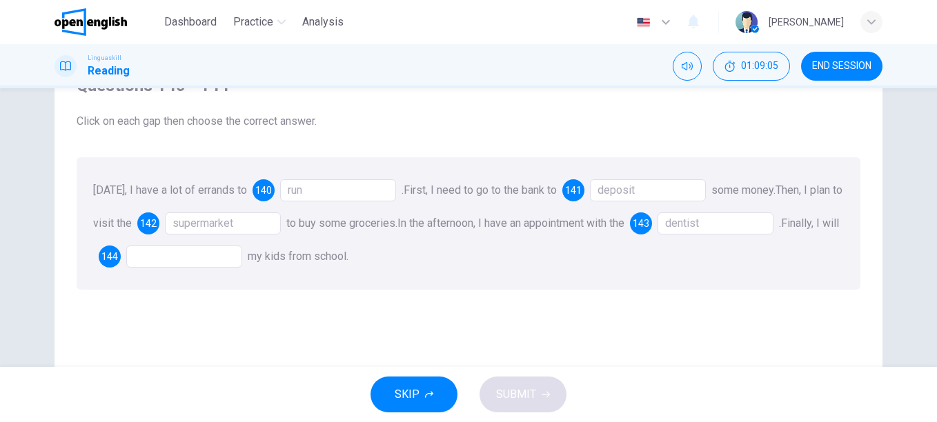
click at [180, 262] on div at bounding box center [184, 257] width 116 height 22
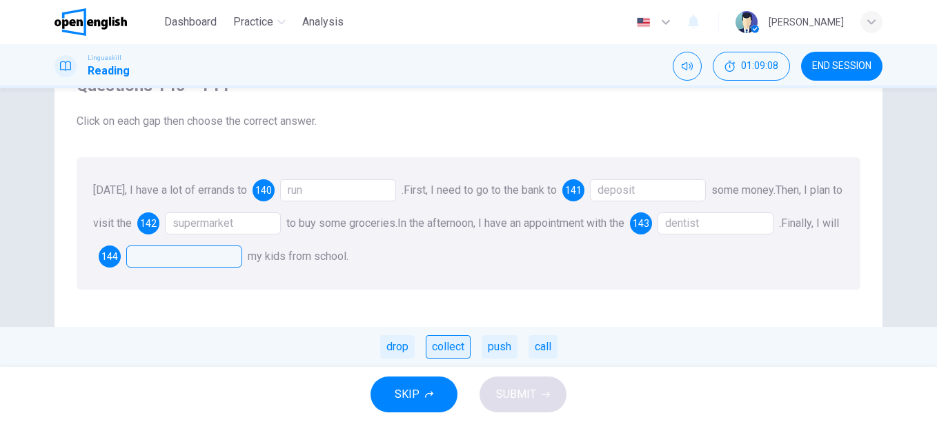
click at [445, 345] on div "collect" at bounding box center [448, 346] width 45 height 23
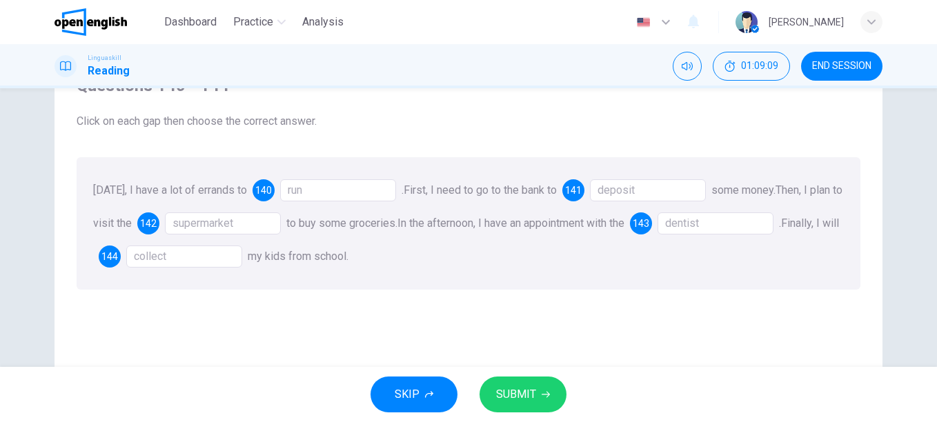
click at [554, 397] on button "SUBMIT" at bounding box center [523, 395] width 87 height 36
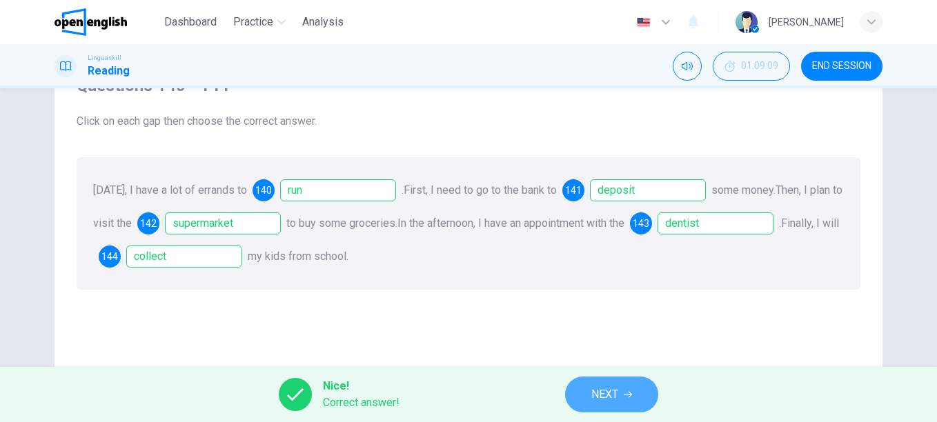
click at [589, 389] on button "NEXT" at bounding box center [611, 395] width 93 height 36
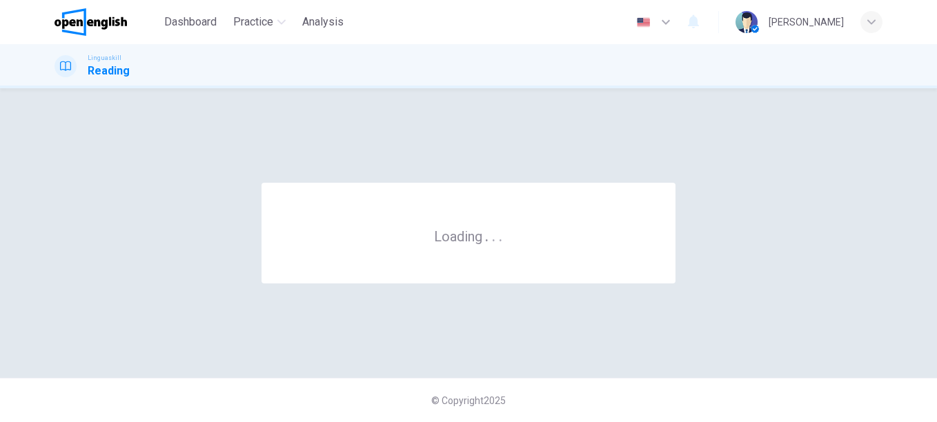
scroll to position [0, 0]
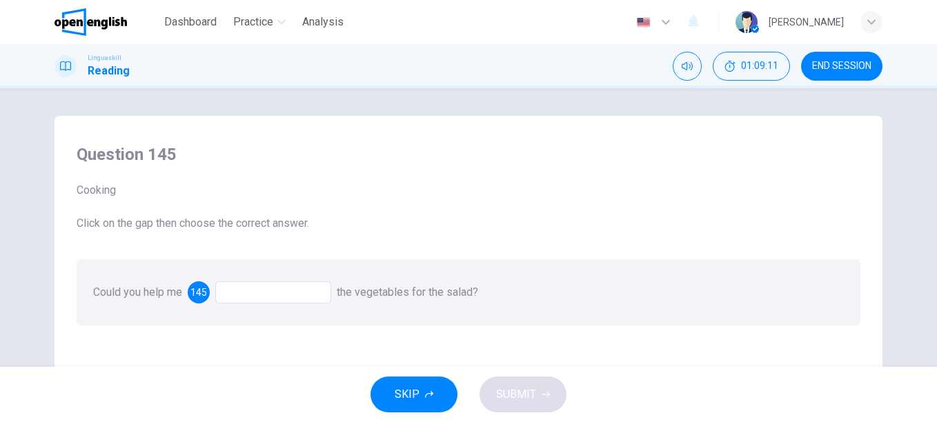
click at [284, 288] on div at bounding box center [273, 293] width 116 height 22
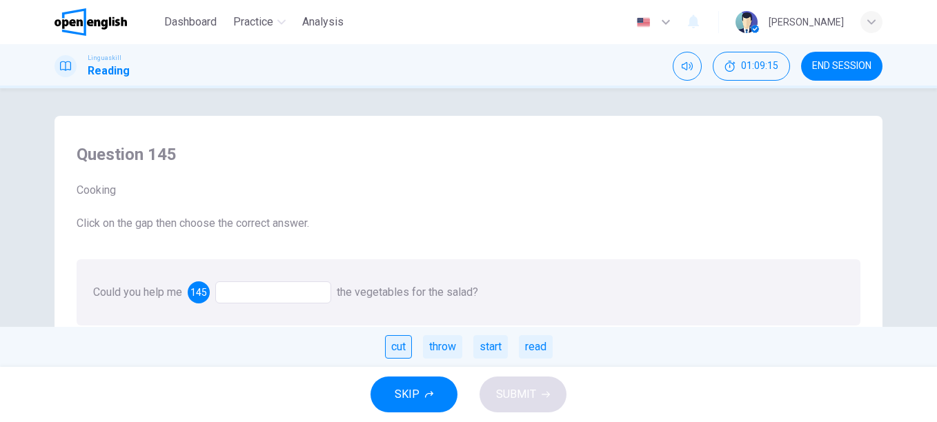
click at [385, 351] on div "cut" at bounding box center [398, 346] width 27 height 23
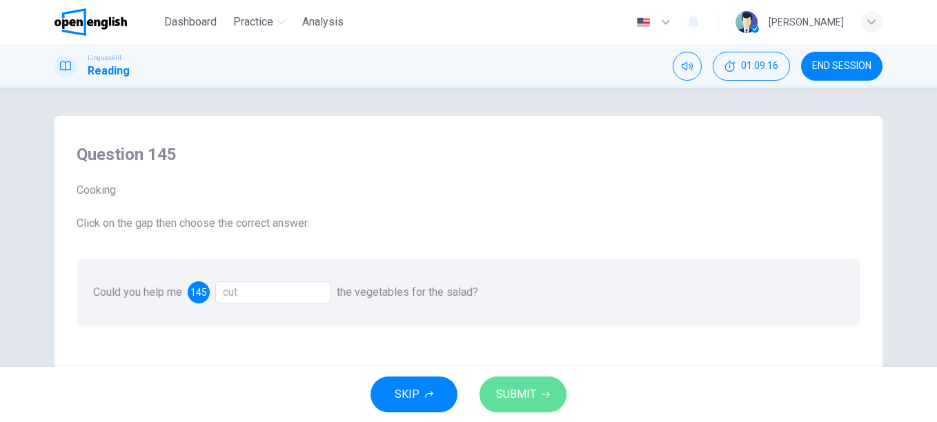
click at [545, 402] on button "SUBMIT" at bounding box center [523, 395] width 87 height 36
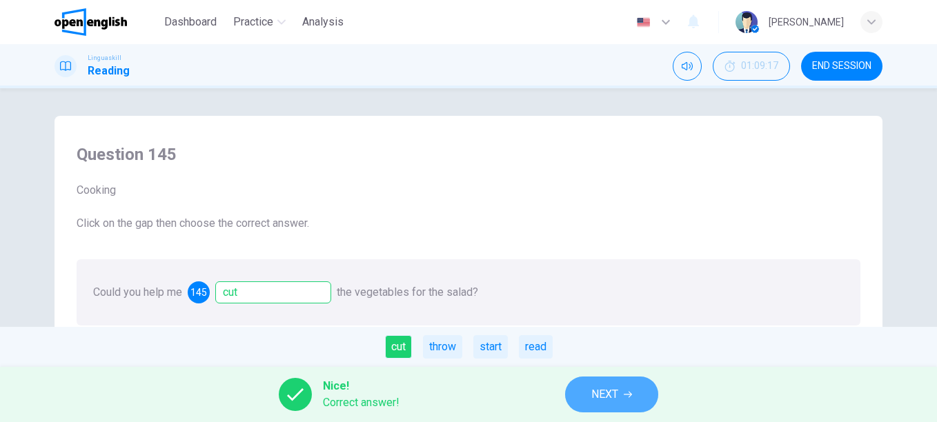
click at [592, 391] on span "NEXT" at bounding box center [605, 394] width 27 height 19
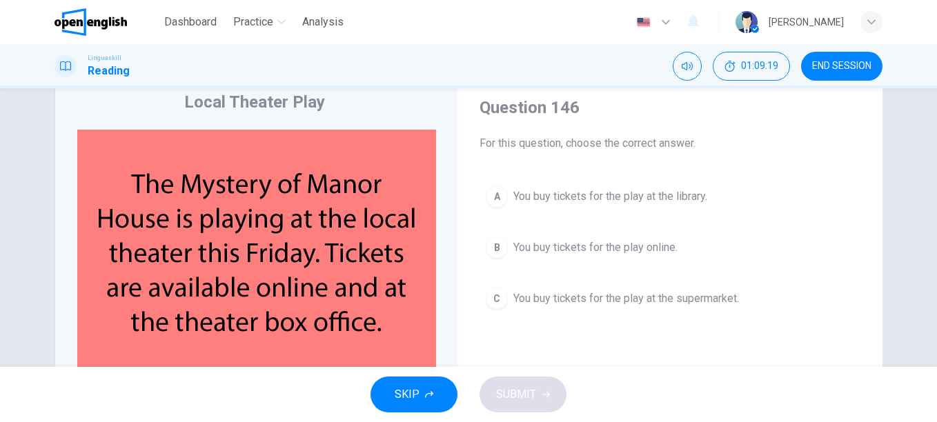
scroll to position [69, 0]
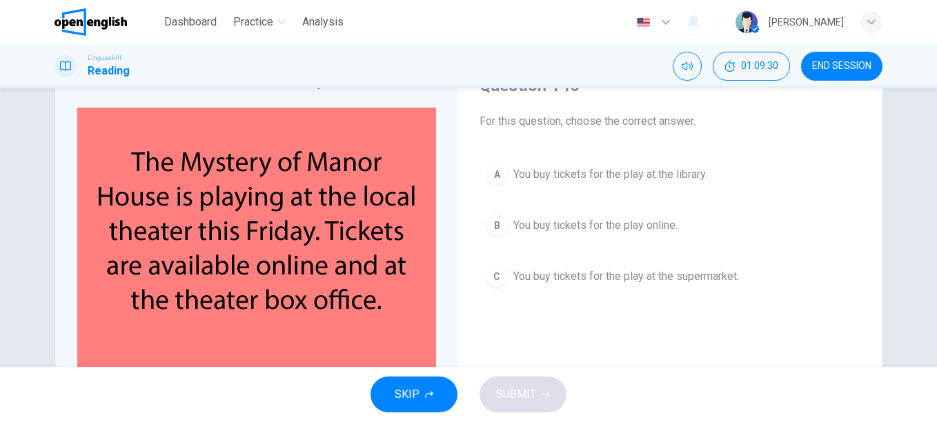
click at [580, 225] on span "You buy tickets for the play online." at bounding box center [596, 225] width 164 height 17
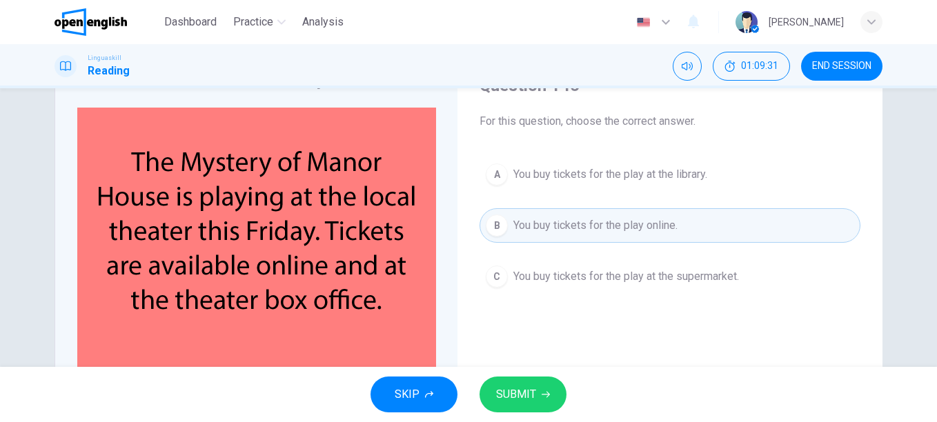
click at [543, 392] on icon "button" at bounding box center [546, 395] width 8 height 8
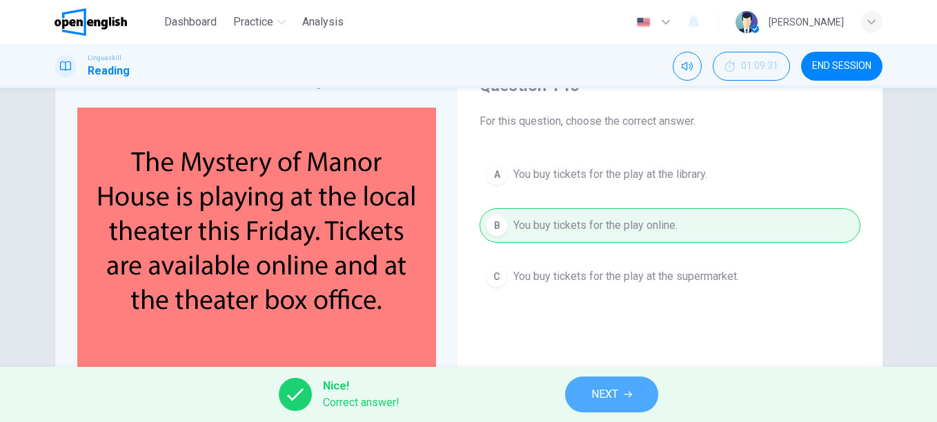
click at [616, 387] on span "NEXT" at bounding box center [605, 394] width 27 height 19
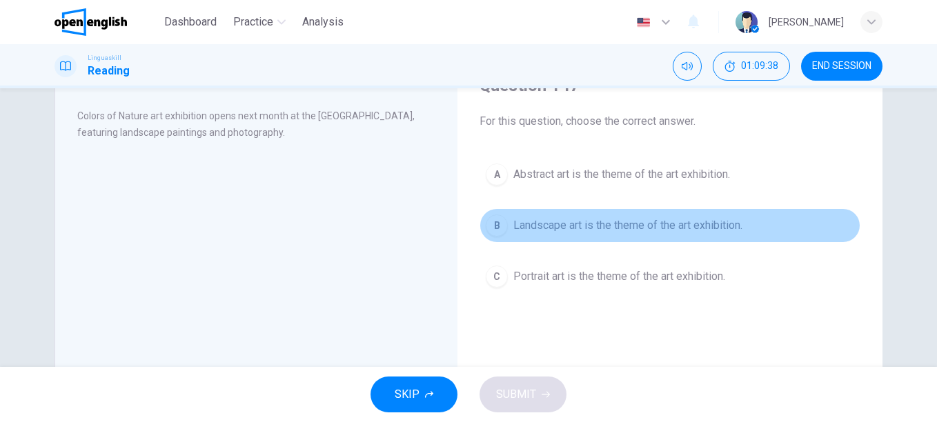
click at [653, 231] on span "Landscape art is the theme of the art exhibition." at bounding box center [628, 225] width 229 height 17
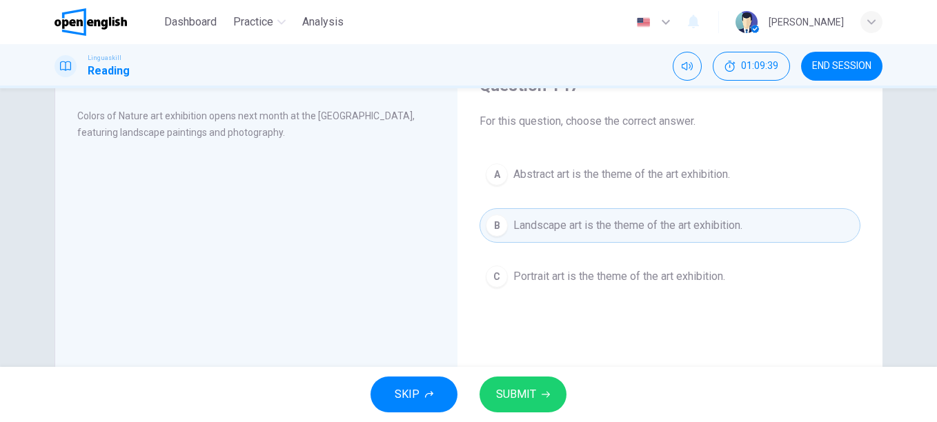
click at [538, 384] on button "SUBMIT" at bounding box center [523, 395] width 87 height 36
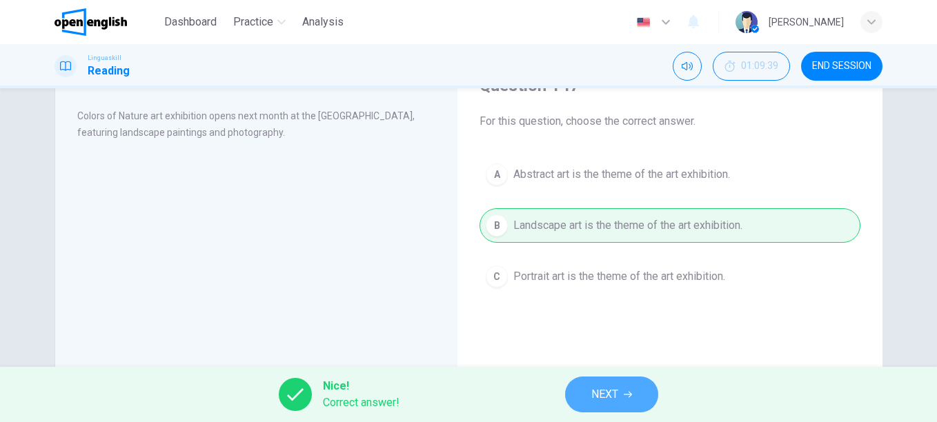
click at [617, 396] on span "NEXT" at bounding box center [605, 394] width 27 height 19
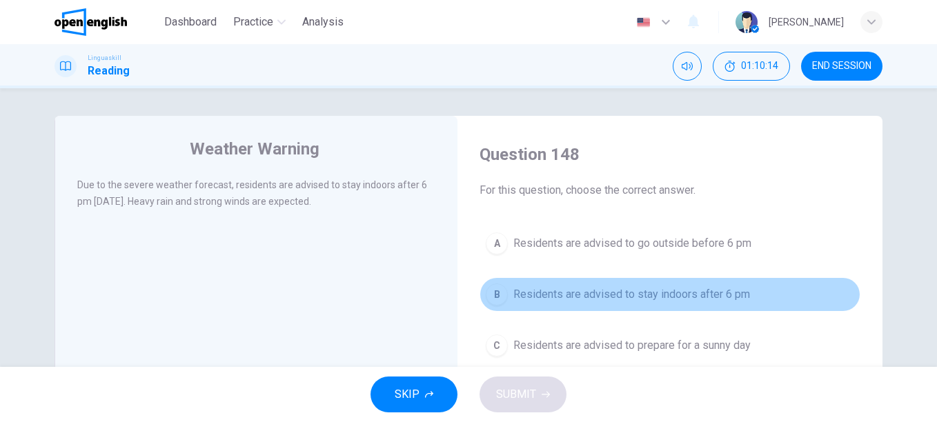
click at [582, 292] on span "Residents are advised to stay indoors after 6 pm" at bounding box center [632, 294] width 237 height 17
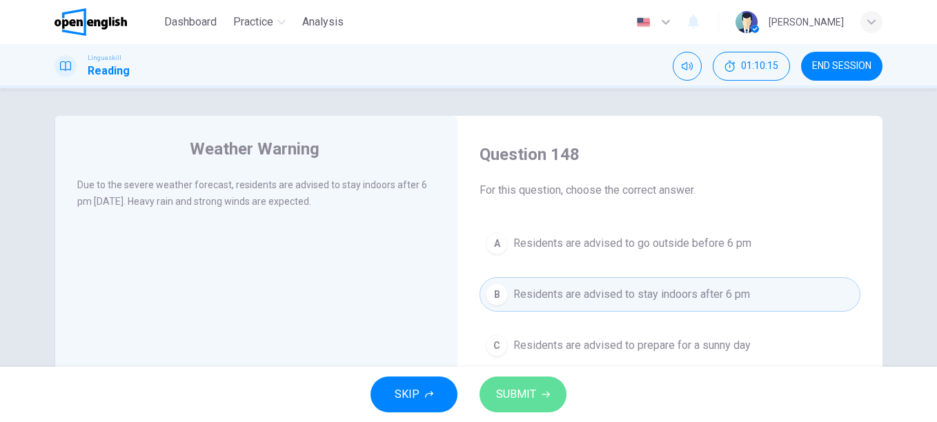
click at [511, 400] on span "SUBMIT" at bounding box center [516, 394] width 40 height 19
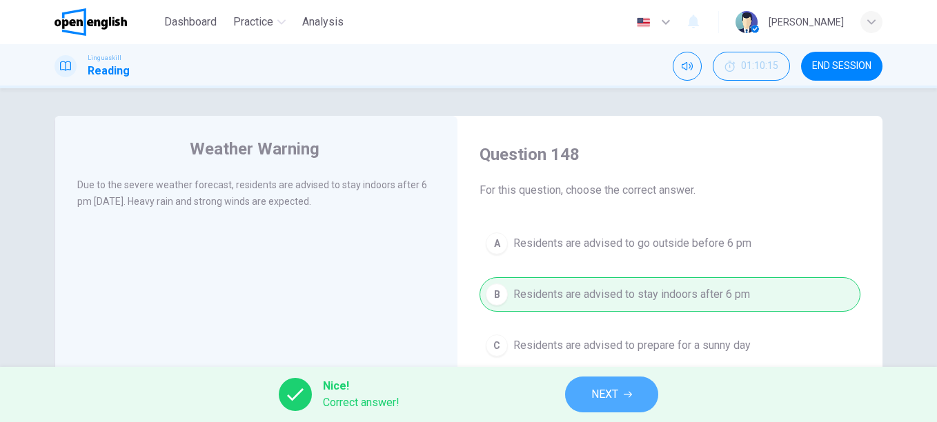
click at [629, 394] on icon "button" at bounding box center [628, 395] width 8 height 8
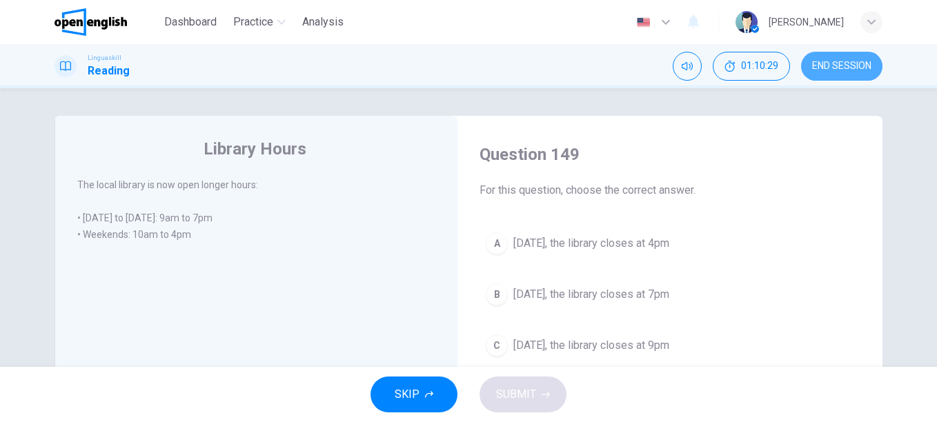
click at [850, 61] on span "END SESSION" at bounding box center [841, 66] width 59 height 11
